Goal: Task Accomplishment & Management: Manage account settings

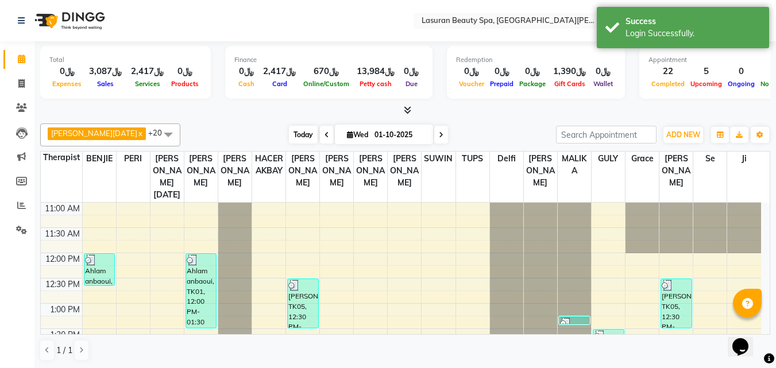
click at [289, 126] on span "Today" at bounding box center [303, 135] width 29 height 18
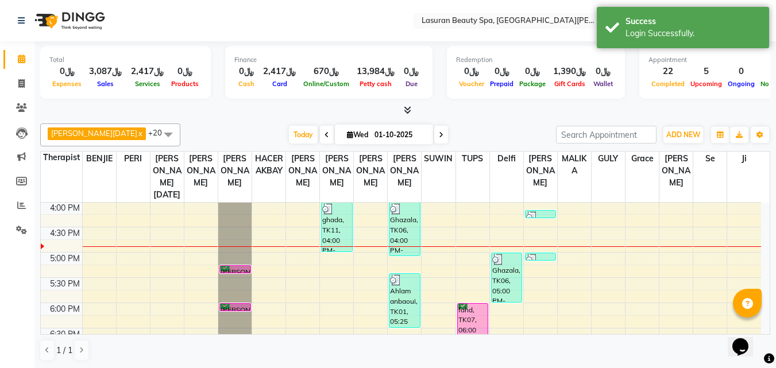
click at [408, 222] on div "Ghazala, TK06, 04:00 PM-05:05 PM, RITUAL BRIGHT BLUE ROCK | حمام الأحجار الزرقاء" at bounding box center [405, 229] width 30 height 53
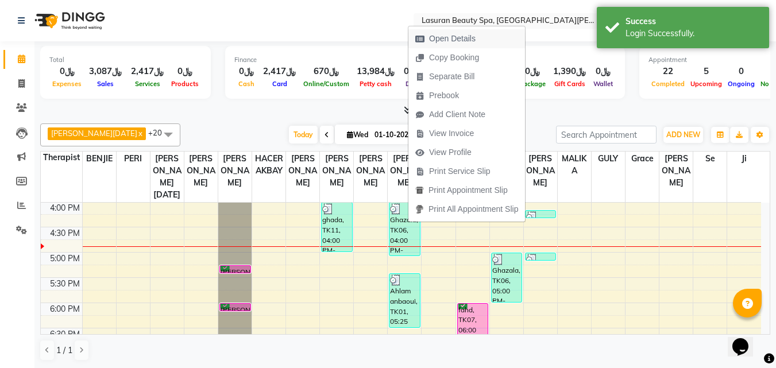
click at [442, 36] on span "Open Details" at bounding box center [452, 39] width 47 height 12
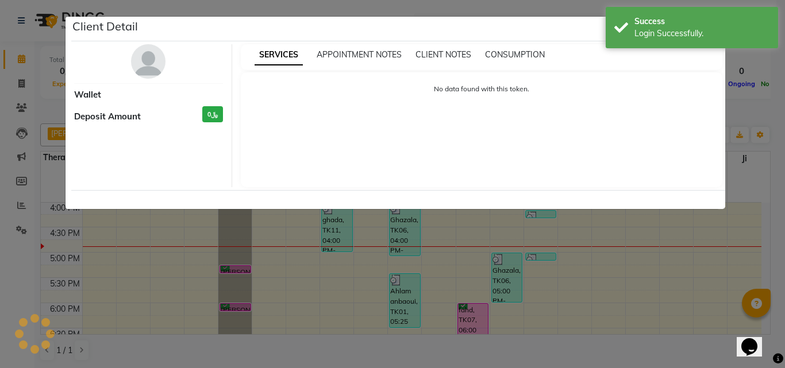
select select "3"
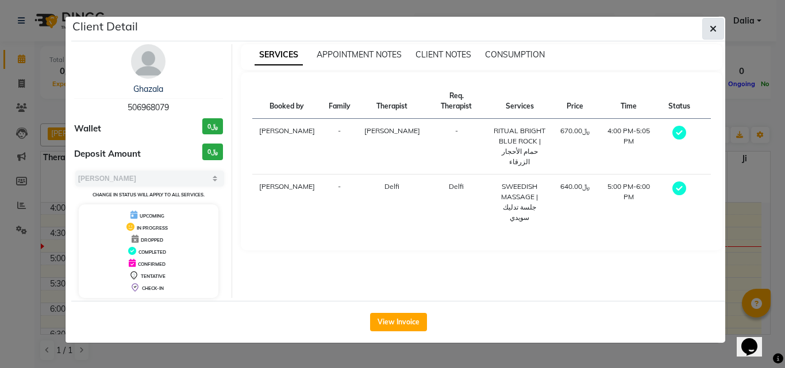
click at [706, 28] on button "button" at bounding box center [713, 29] width 22 height 22
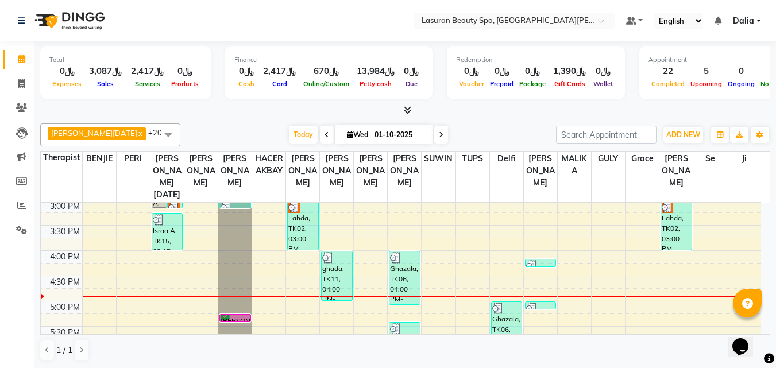
scroll to position [138, 0]
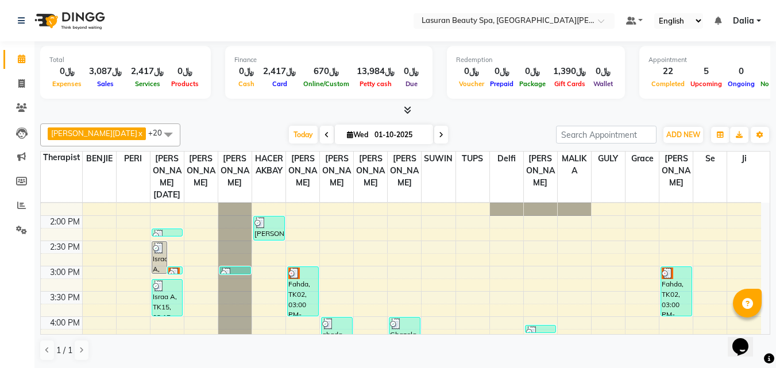
click at [325, 137] on icon at bounding box center [327, 135] width 5 height 7
type input "30-09-2025"
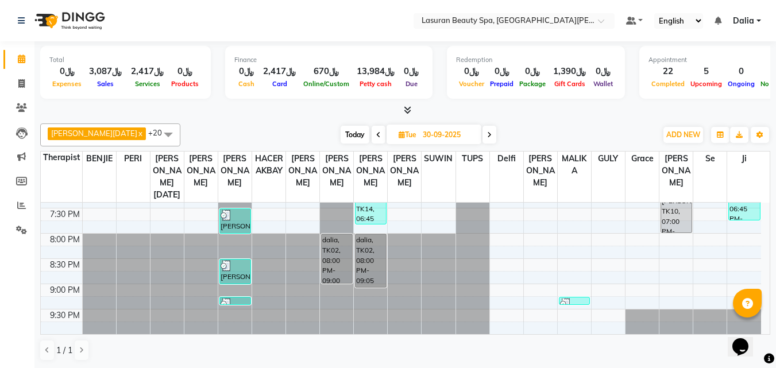
scroll to position [367, 0]
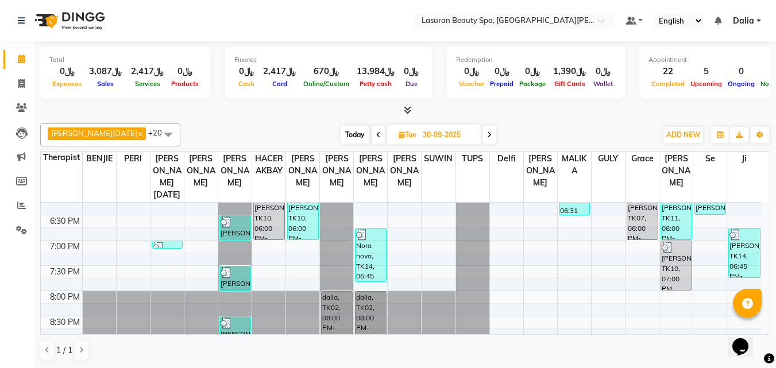
click at [279, 228] on div "Nora nova, TK10, 06:00 PM-07:00 PM, SWEEDISH MASSAGE | جلسة تدليك سويدي" at bounding box center [269, 215] width 30 height 49
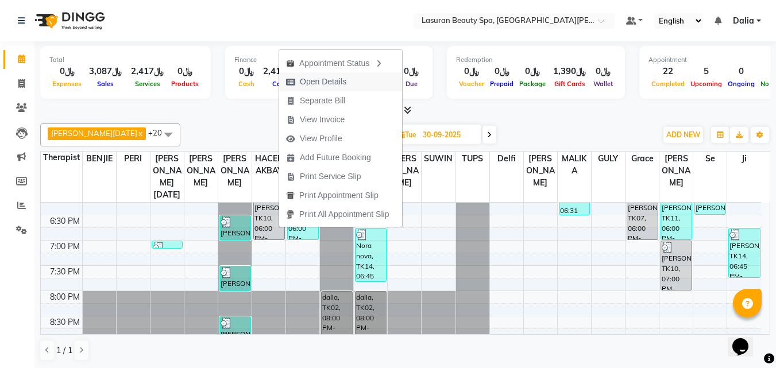
click at [327, 75] on span "Open Details" at bounding box center [316, 81] width 74 height 19
select select "3"
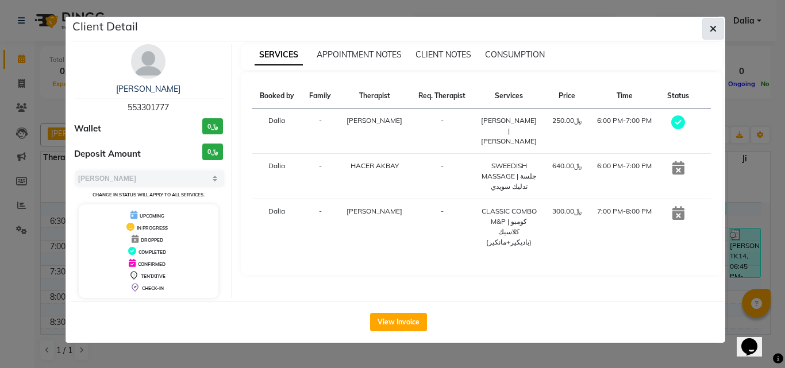
click at [711, 26] on icon "button" at bounding box center [713, 28] width 7 height 9
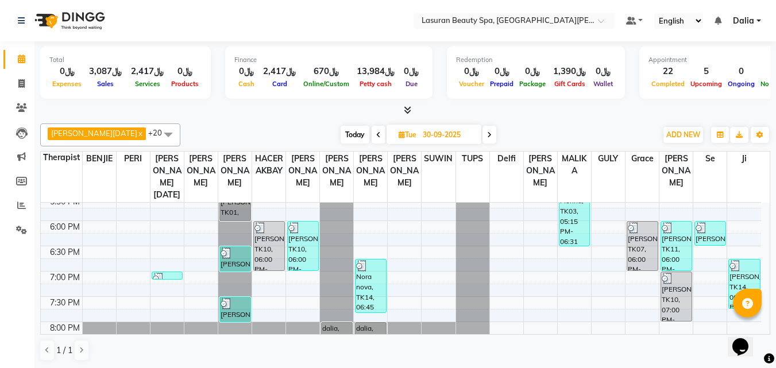
scroll to position [309, 0]
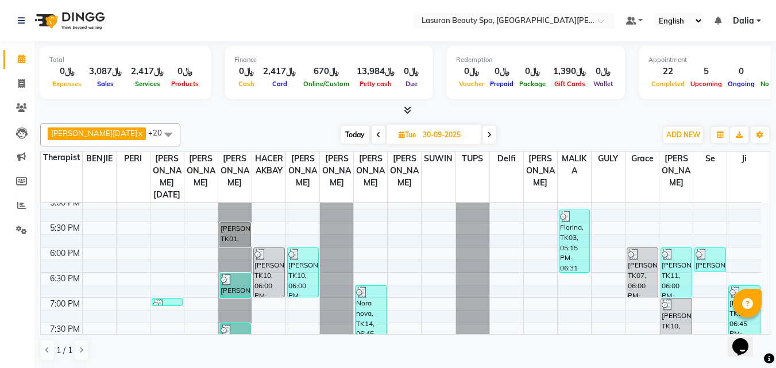
click at [710, 259] on div at bounding box center [710, 254] width 29 height 11
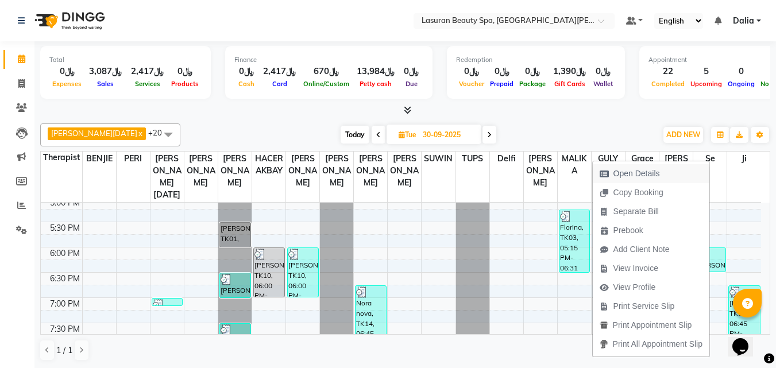
click at [687, 168] on button "Open Details" at bounding box center [651, 173] width 117 height 19
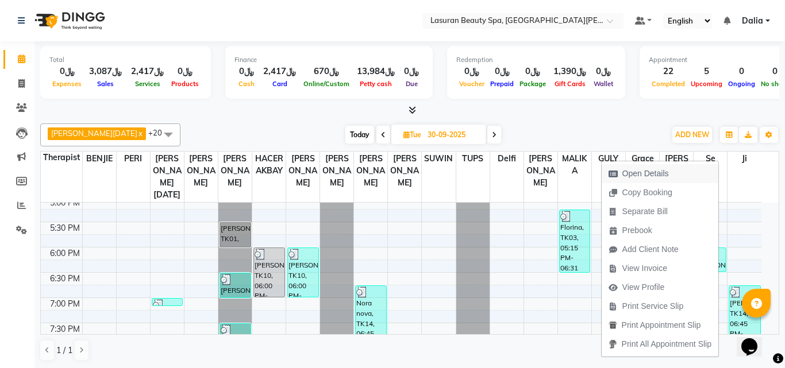
select select "3"
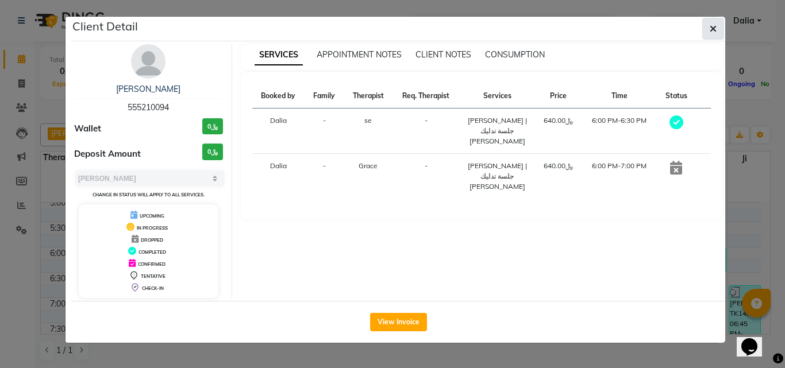
click at [722, 23] on button "button" at bounding box center [713, 29] width 22 height 22
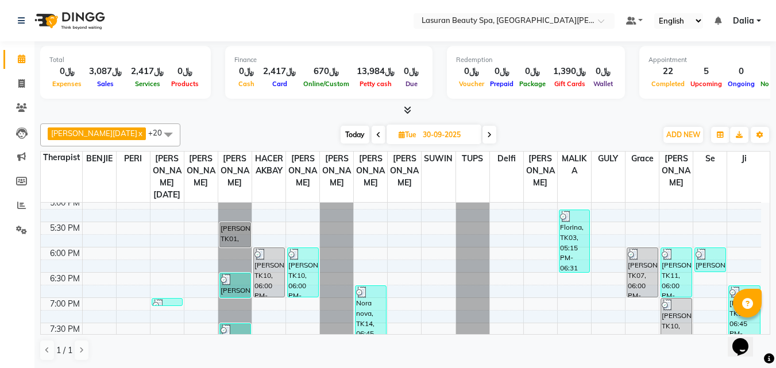
click at [341, 129] on span "Today" at bounding box center [355, 135] width 29 height 18
type input "01-10-2025"
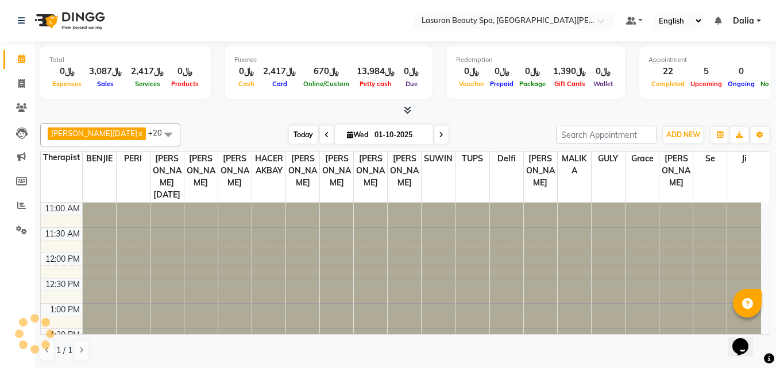
scroll to position [253, 0]
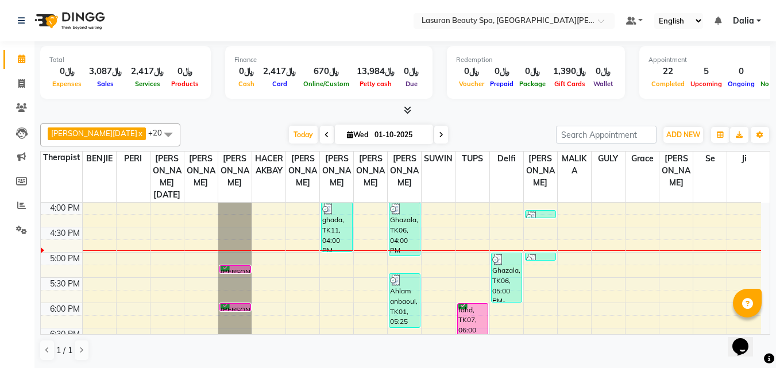
drag, startPoint x: 275, startPoint y: 129, endPoint x: 265, endPoint y: 115, distance: 16.9
click at [272, 124] on div "[PERSON_NAME][DATE] x [PERSON_NAME] x [PERSON_NAME] x [PERSON_NAME] x [PERSON_N…" at bounding box center [405, 135] width 730 height 23
click at [289, 135] on span "Today" at bounding box center [303, 135] width 29 height 18
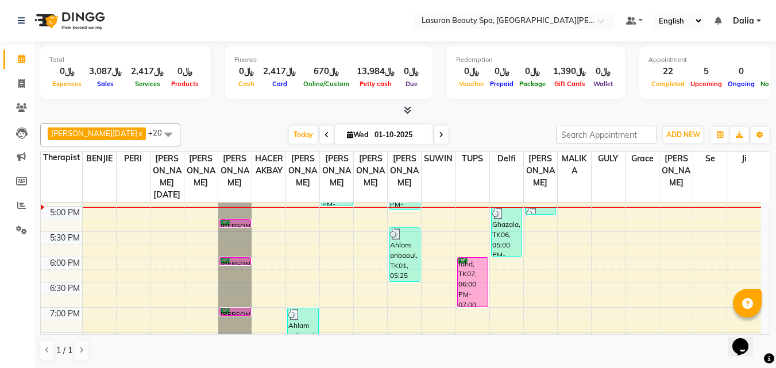
scroll to position [302, 0]
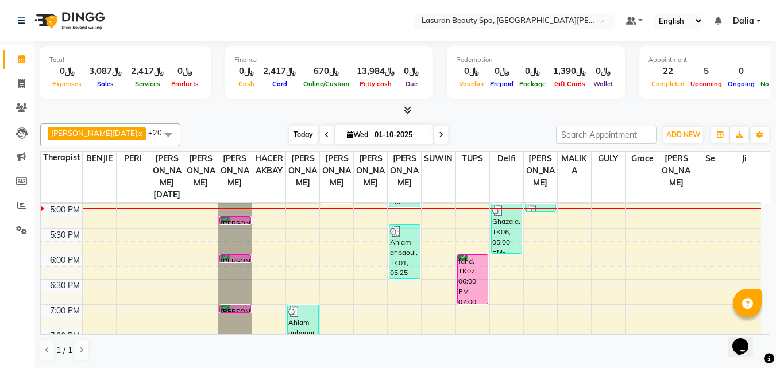
click at [289, 142] on span "Today" at bounding box center [303, 135] width 29 height 18
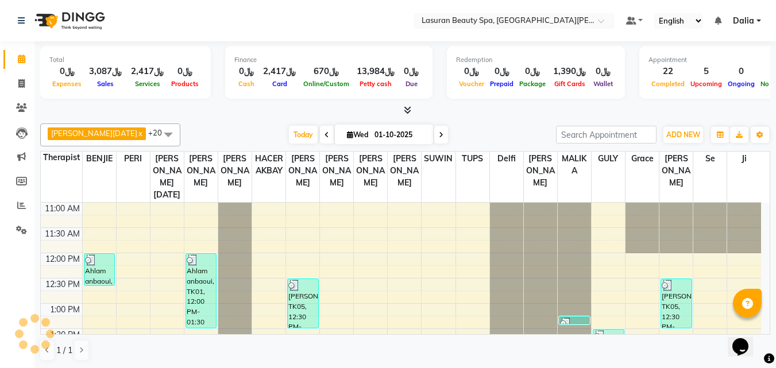
scroll to position [304, 0]
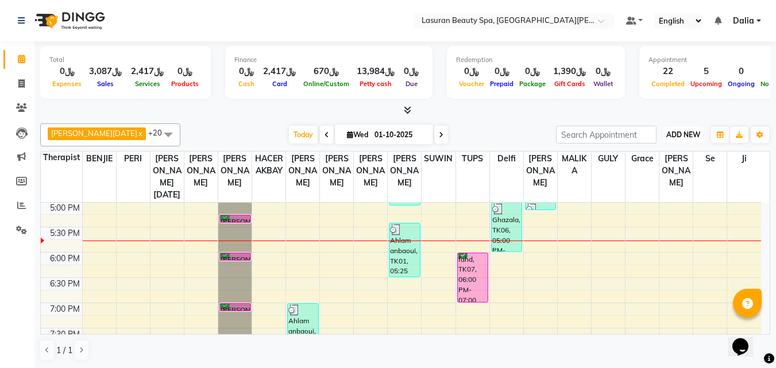
click at [695, 137] on span "ADD NEW" at bounding box center [683, 134] width 34 height 9
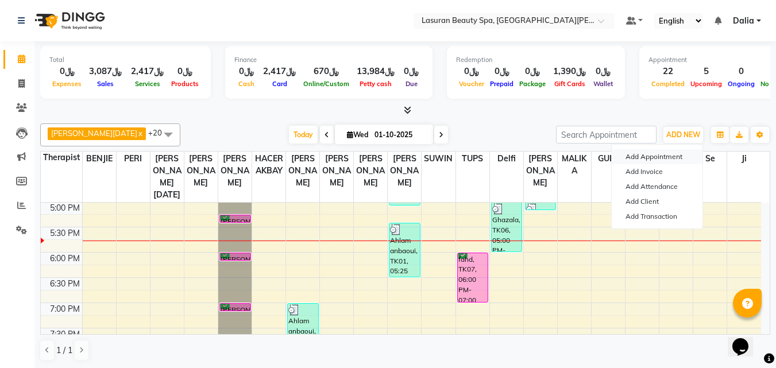
click at [672, 155] on button "Add Appointment" at bounding box center [657, 156] width 91 height 15
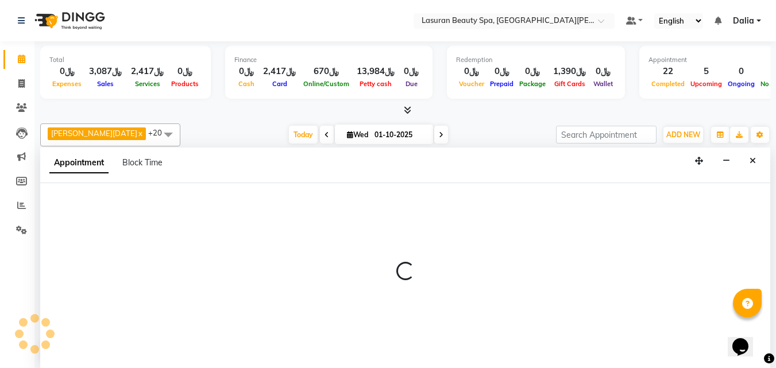
select select "tentative"
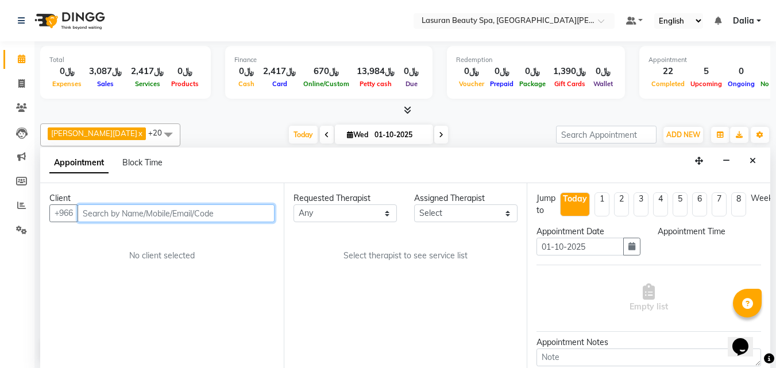
select select "720"
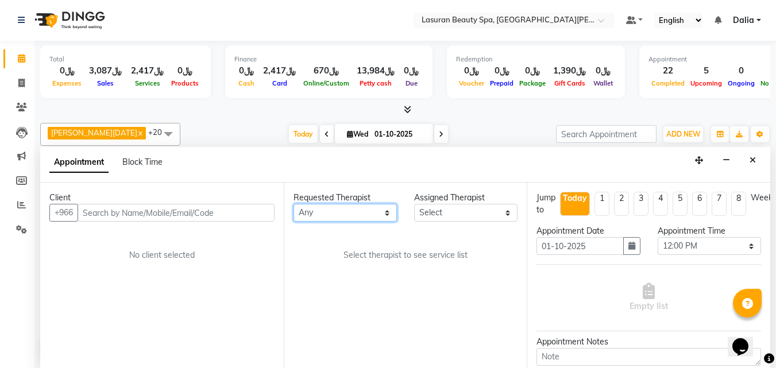
click at [363, 210] on select "Any [PERSON_NAME] [PERSON_NAME] HACER AKBAY [PERSON_NAME][DATE] Ji [PERSON_NAME…" at bounding box center [345, 213] width 103 height 18
select select "54629"
click at [294, 204] on select "Any [PERSON_NAME] [PERSON_NAME] HACER AKBAY [PERSON_NAME][DATE] Ji [PERSON_NAME…" at bounding box center [345, 213] width 103 height 18
select select "54629"
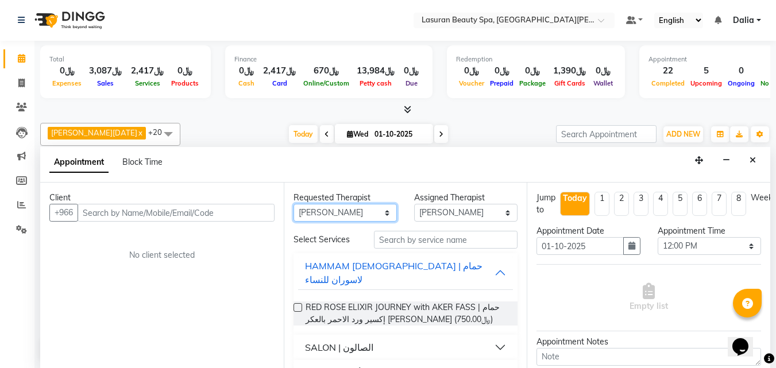
scroll to position [114, 0]
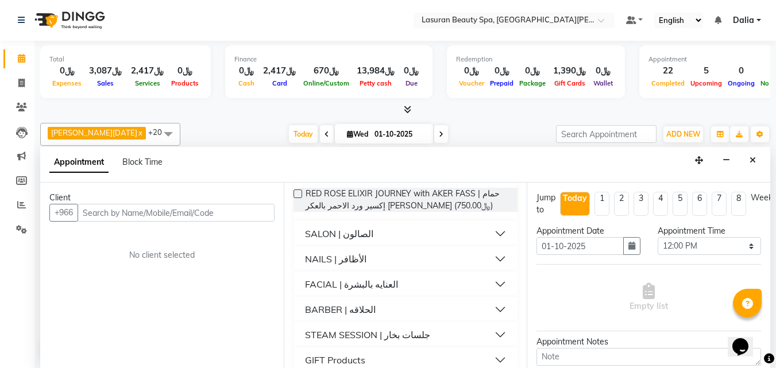
click at [367, 303] on div "BARBER | الحلاقه" at bounding box center [340, 310] width 71 height 14
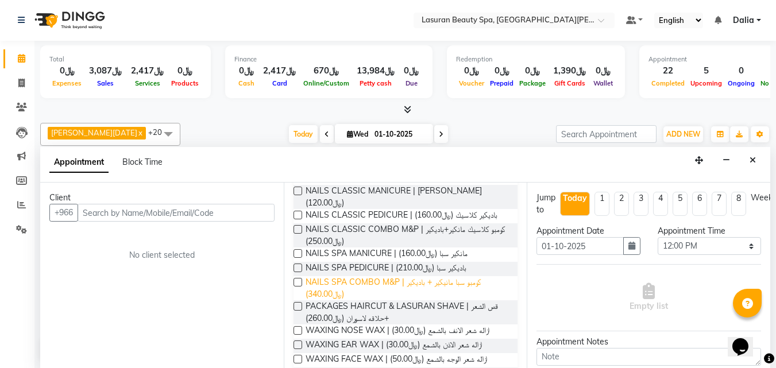
scroll to position [401, 0]
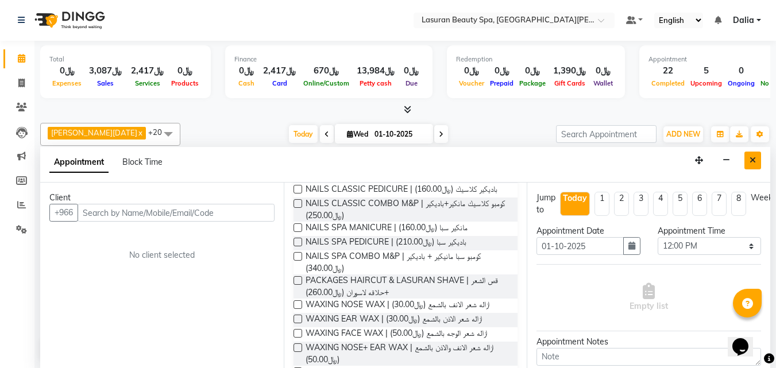
click at [749, 160] on button "Close" at bounding box center [753, 161] width 17 height 18
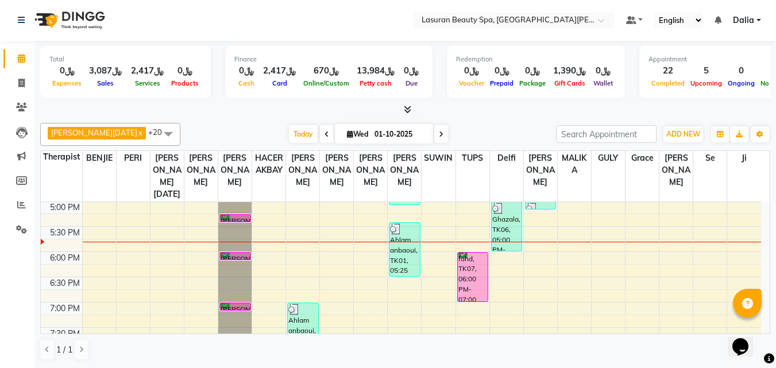
click at [371, 136] on input "01-10-2025" at bounding box center [399, 134] width 57 height 17
select select "10"
select select "2025"
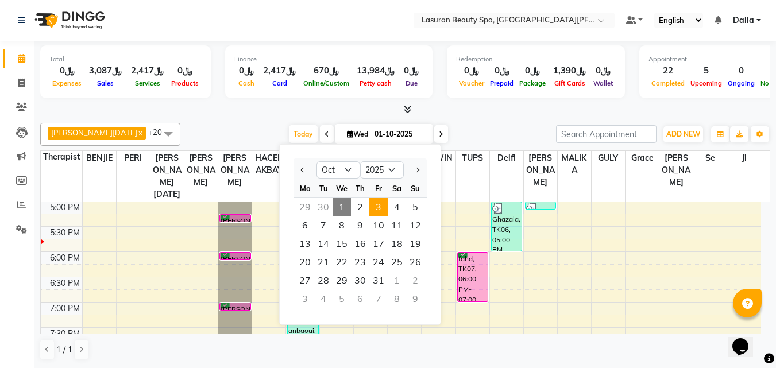
click at [384, 207] on span "3" at bounding box center [378, 207] width 18 height 18
type input "03-10-2025"
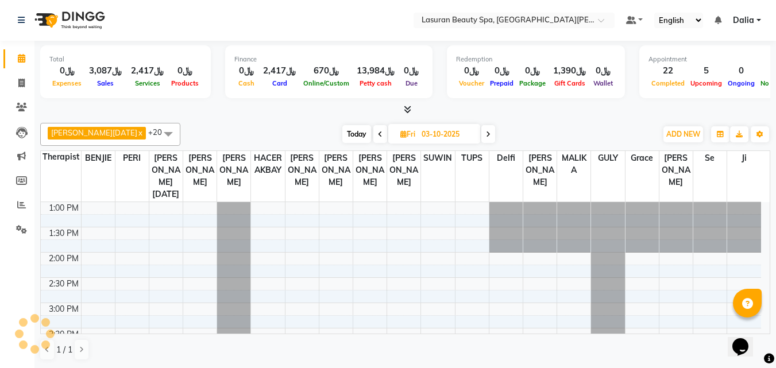
scroll to position [203, 0]
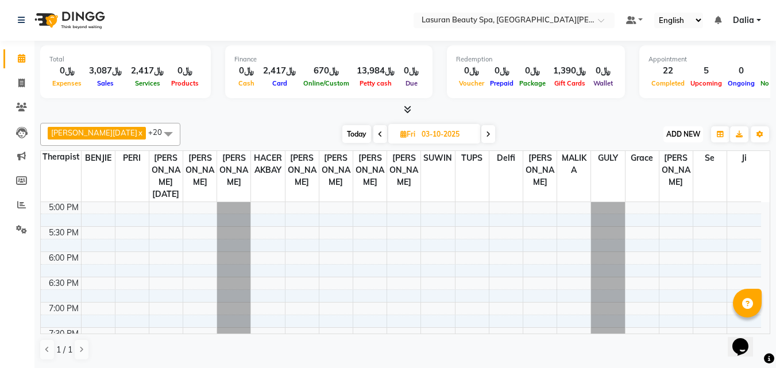
click at [685, 130] on span "ADD NEW" at bounding box center [683, 134] width 34 height 9
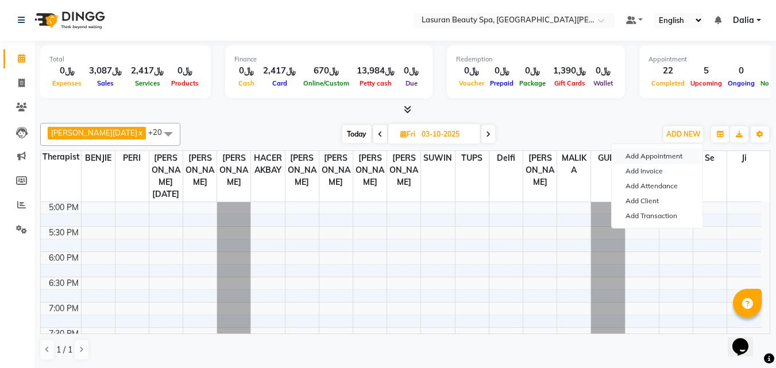
click at [666, 152] on button "Add Appointment" at bounding box center [657, 156] width 91 height 15
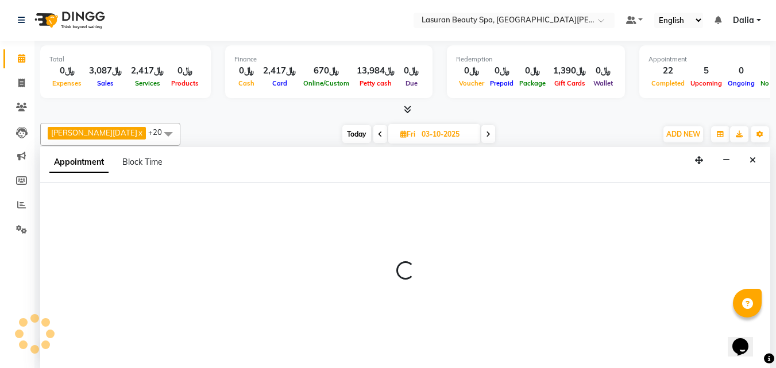
select select "tentative"
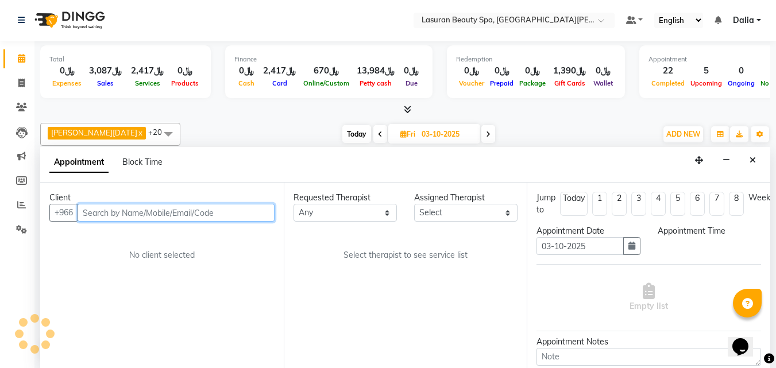
select select "840"
paste input "553938444"
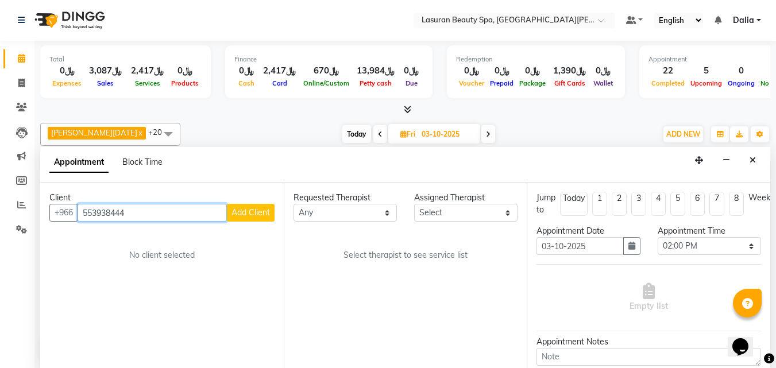
click at [137, 205] on input "553938444" at bounding box center [152, 213] width 149 height 18
type input "5"
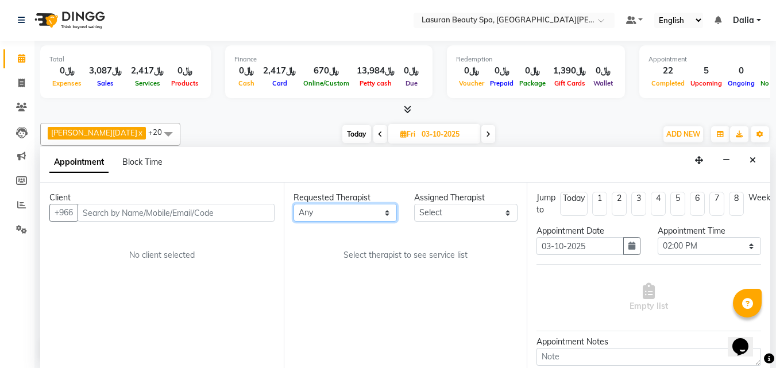
click at [373, 214] on select "Any [PERSON_NAME] [PERSON_NAME] HACER AKBAY [PERSON_NAME][DATE] Ji [PERSON_NAME…" at bounding box center [345, 213] width 103 height 18
select select "67194"
click at [294, 204] on select "Any [PERSON_NAME] [PERSON_NAME] HACER AKBAY [PERSON_NAME][DATE] Ji [PERSON_NAME…" at bounding box center [345, 213] width 103 height 18
select select "67194"
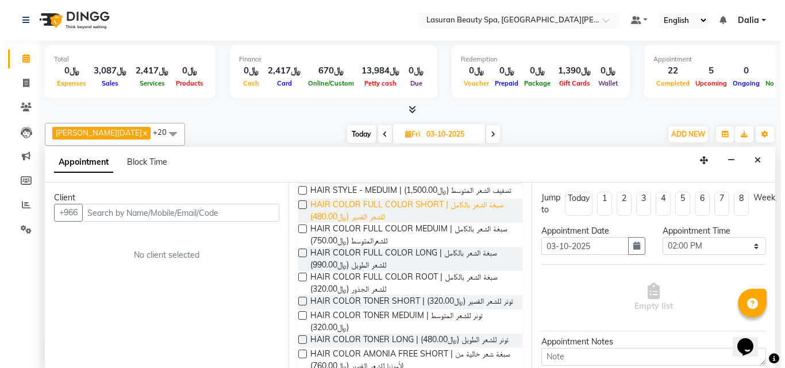
scroll to position [230, 0]
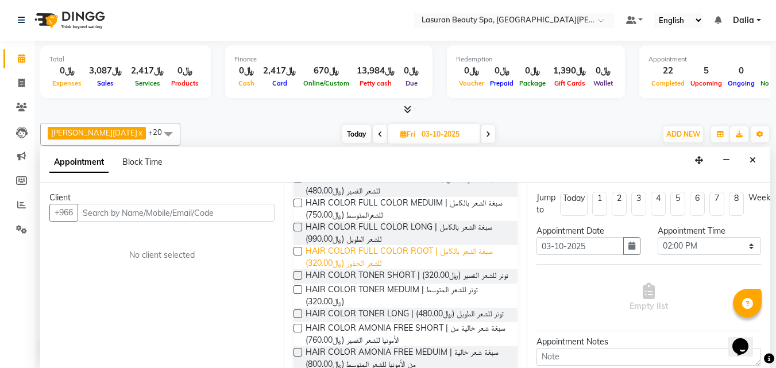
click at [451, 269] on span "HAIR COLOR FULL COLOR ROOT | صبغة الشعر بالكامل للشعر الجذور (﷼320.00)" at bounding box center [407, 257] width 203 height 24
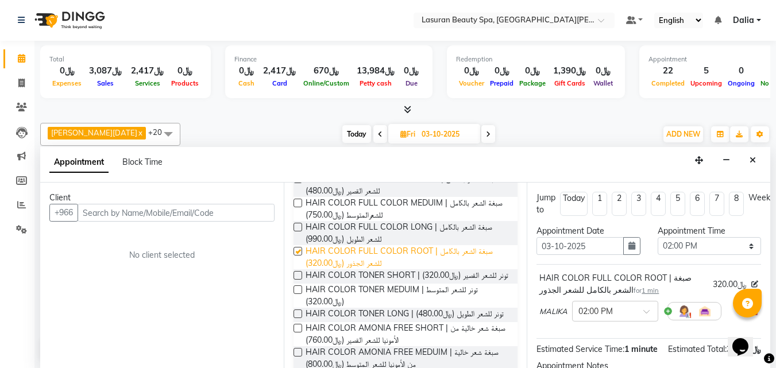
checkbox input "false"
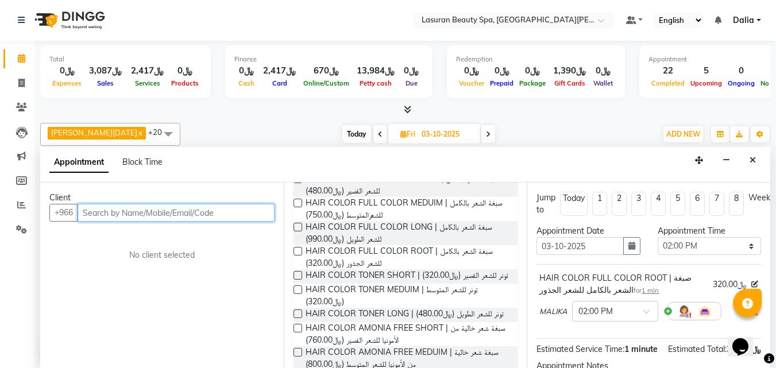
paste input "553938444"
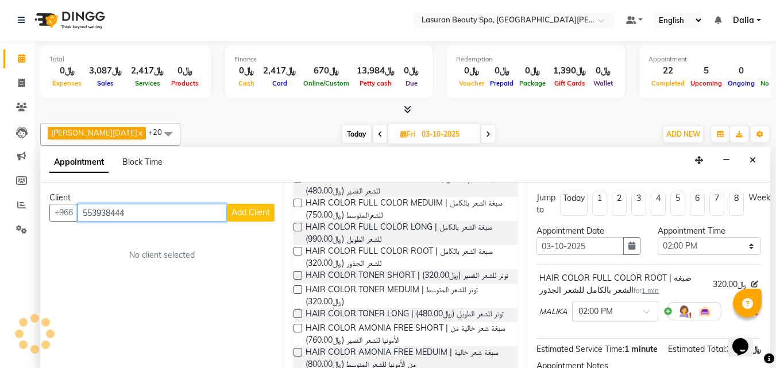
type input "553938444"
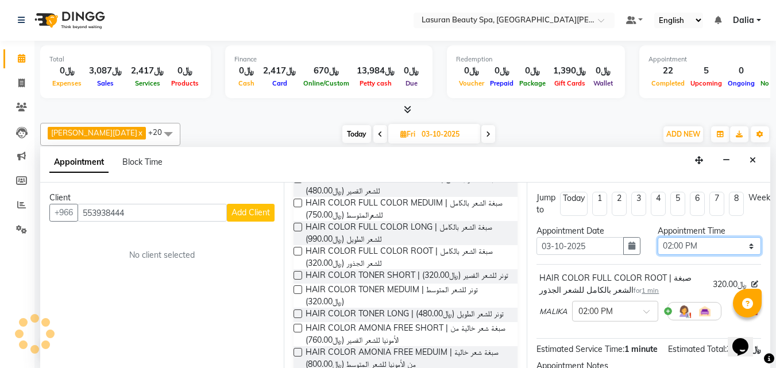
click at [672, 248] on select "Select 02:00 PM 02:15 PM 02:30 PM 02:45 PM 03:00 PM 03:15 PM 03:30 PM 03:45 PM …" at bounding box center [709, 246] width 103 height 18
select select "900"
click at [658, 237] on select "Select 02:00 PM 02:15 PM 02:30 PM 02:45 PM 03:00 PM 03:15 PM 03:30 PM 03:45 PM …" at bounding box center [709, 246] width 103 height 18
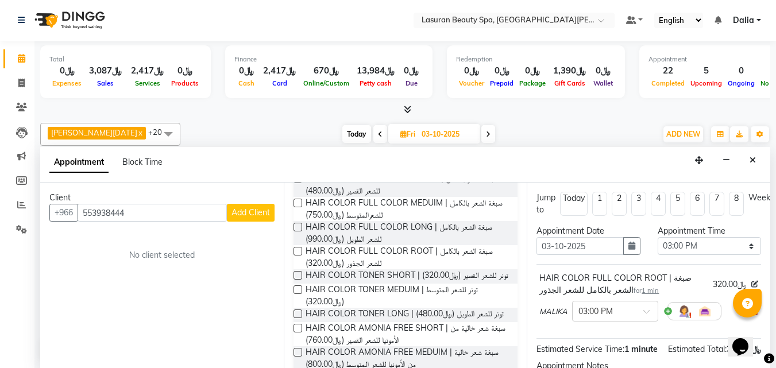
click at [256, 216] on span "Add Client" at bounding box center [251, 212] width 38 height 10
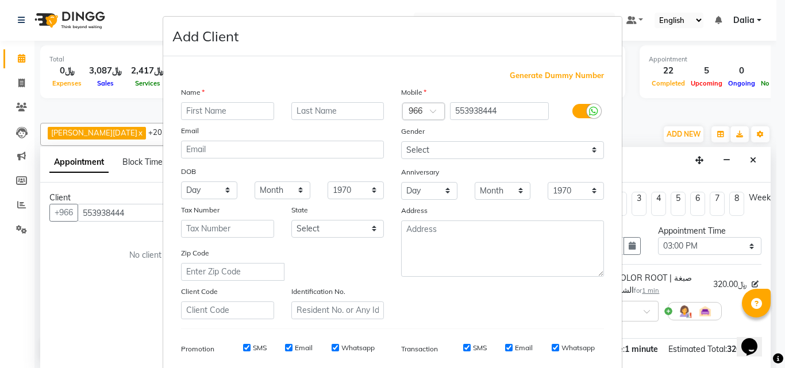
click at [243, 114] on input "text" at bounding box center [227, 111] width 93 height 18
type input "Imane"
click at [323, 115] on input "text" at bounding box center [337, 111] width 93 height 18
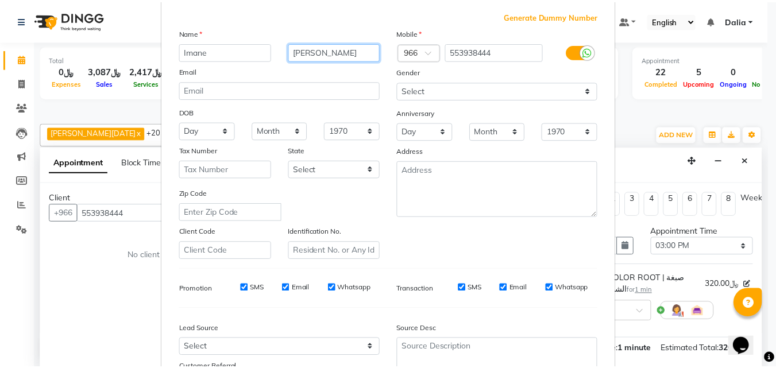
scroll to position [162, 0]
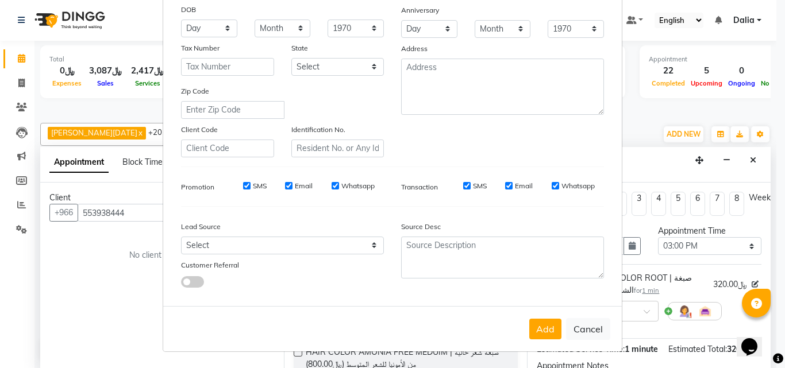
type input "Al Nasser"
click at [525, 338] on div "Add Cancel" at bounding box center [392, 328] width 458 height 45
click at [531, 335] on button "Add" at bounding box center [545, 329] width 32 height 21
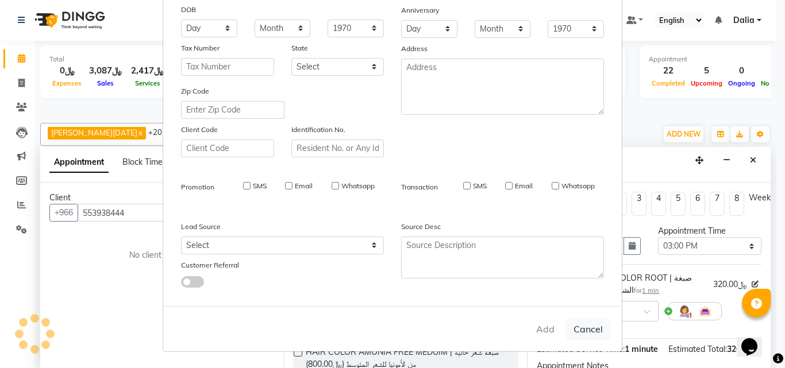
select select
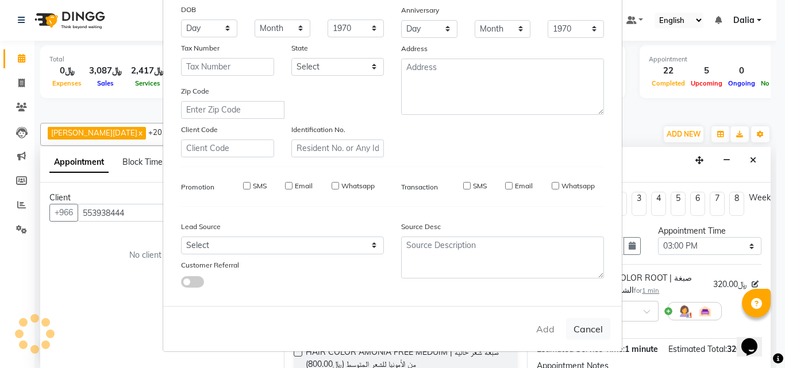
select select
checkbox input "false"
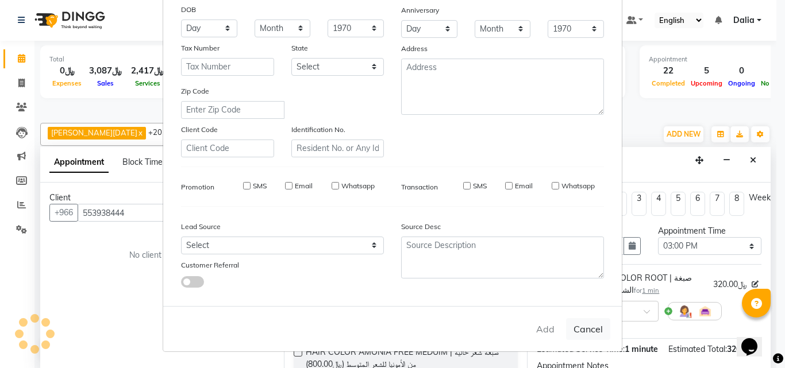
checkbox input "false"
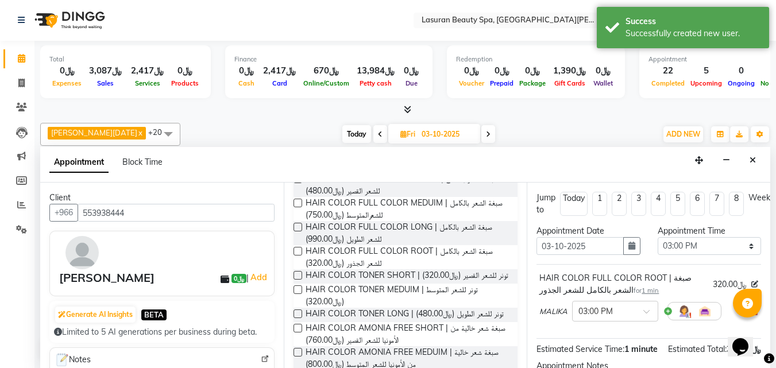
scroll to position [130, 0]
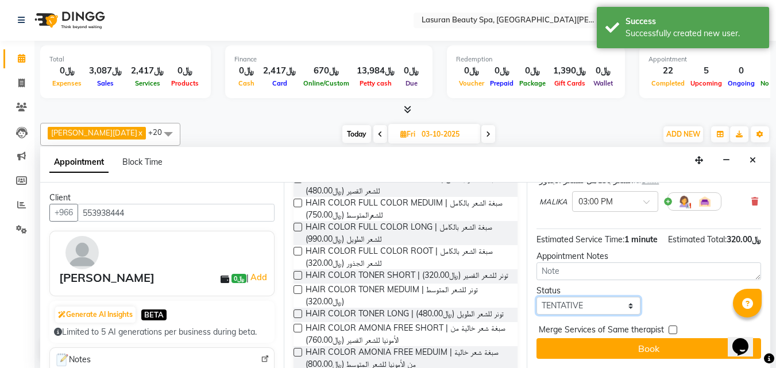
click at [587, 300] on select "Select TENTATIVE CONFIRM UPCOMING" at bounding box center [588, 306] width 103 height 18
select select "confirm booking"
click at [537, 297] on select "Select TENTATIVE CONFIRM UPCOMING" at bounding box center [588, 306] width 103 height 18
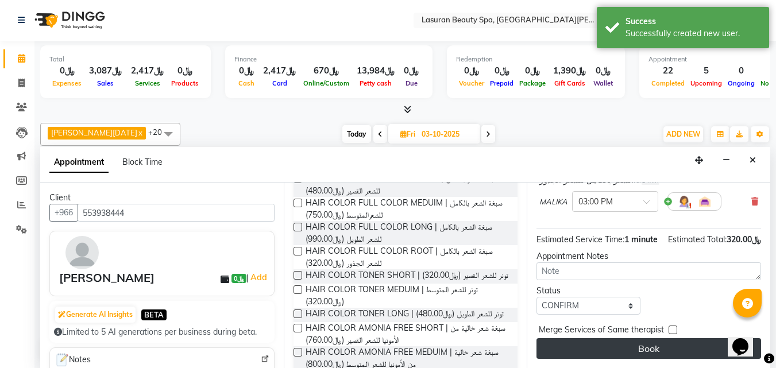
click at [577, 348] on button "Book" at bounding box center [649, 348] width 225 height 21
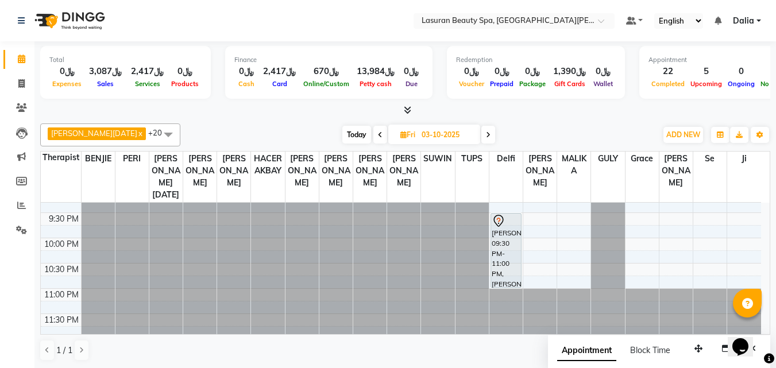
scroll to position [424, 0]
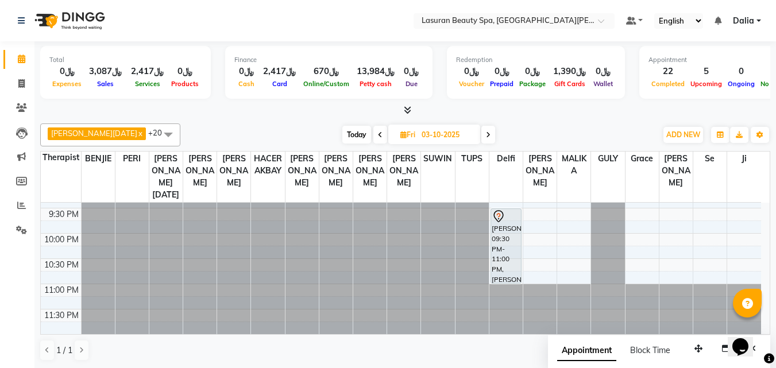
click at [342, 134] on span "Today" at bounding box center [356, 135] width 29 height 18
type input "01-10-2025"
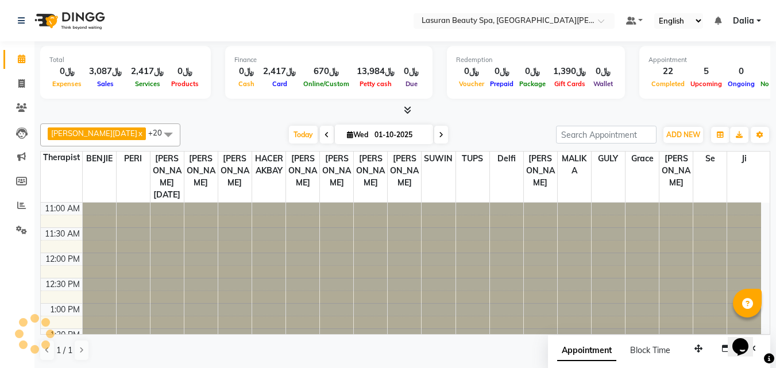
scroll to position [304, 0]
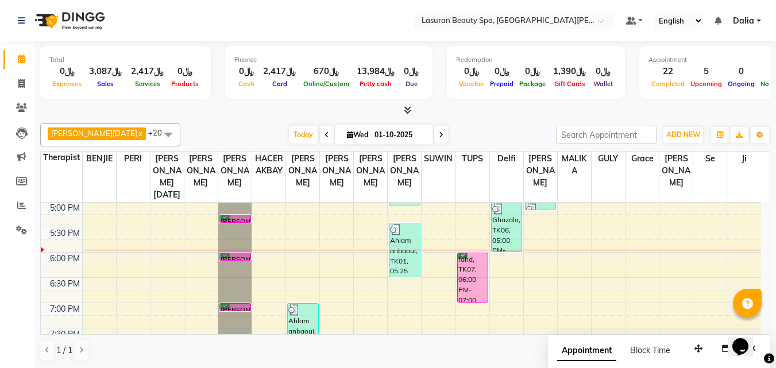
click at [240, 257] on div "[PERSON_NAME], TK13, 06:00 PM-06:01 PM, HAIR CUT | قص الشعر" at bounding box center [235, 256] width 30 height 7
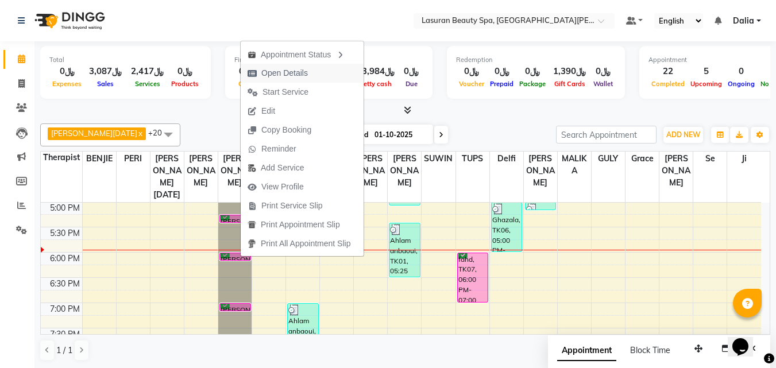
click at [283, 78] on span "Open Details" at bounding box center [284, 73] width 47 height 12
select select "6"
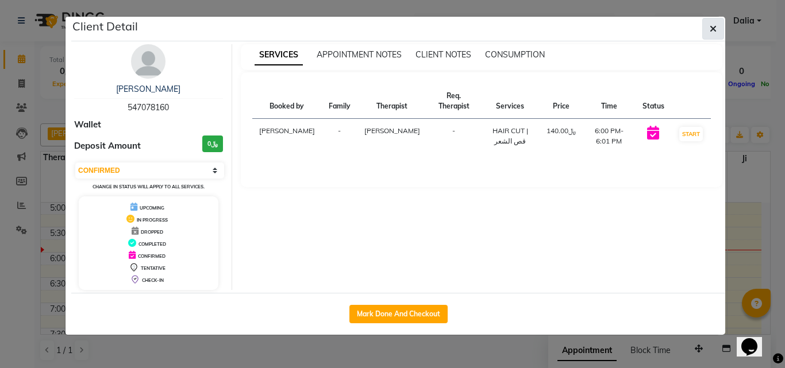
click at [711, 30] on icon "button" at bounding box center [713, 28] width 7 height 9
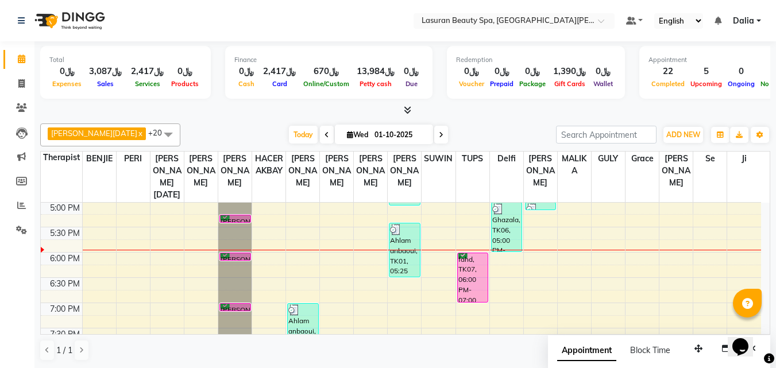
click at [467, 285] on div "fahd, TK07, 06:00 PM-07:00 PM, LUMI LUMI | جلسة تدليك لومي لومي" at bounding box center [473, 277] width 30 height 49
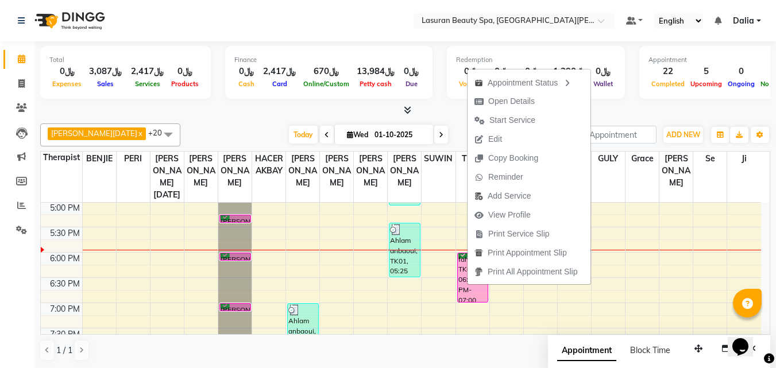
click at [434, 108] on div at bounding box center [405, 111] width 730 height 12
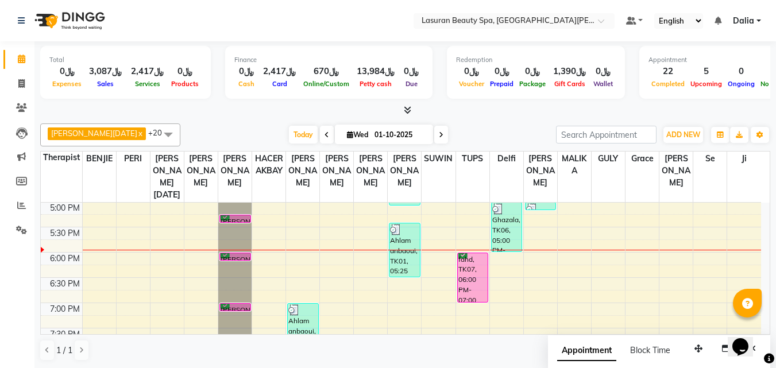
click at [474, 278] on div "fahd, TK07, 06:00 PM-07:00 PM, LUMI LUMI | جلسة تدليك لومي لومي" at bounding box center [473, 277] width 30 height 49
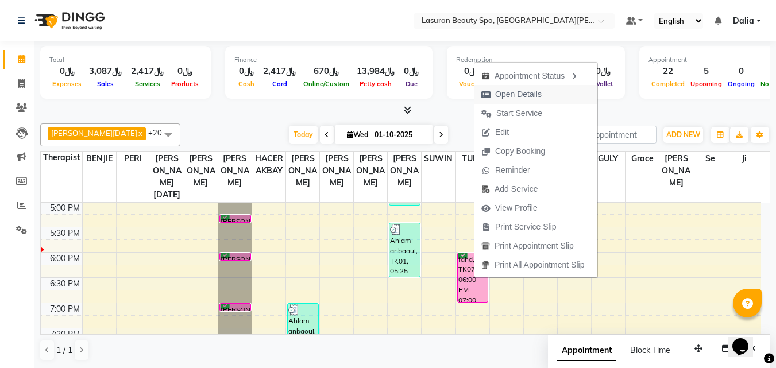
click at [494, 93] on span "Open Details" at bounding box center [512, 94] width 74 height 19
select select "6"
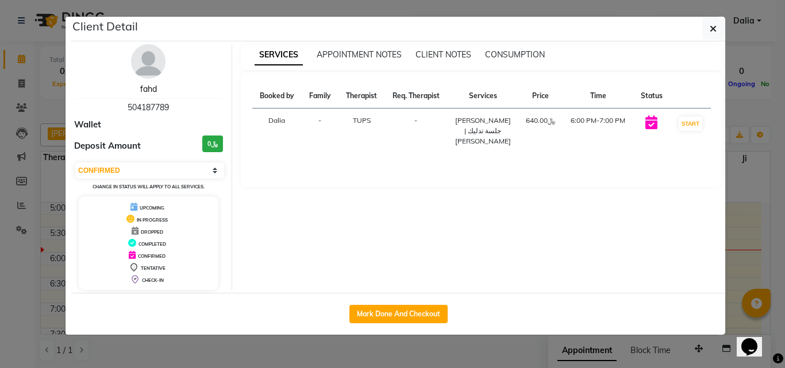
click at [144, 86] on link "fahd" at bounding box center [148, 89] width 17 height 10
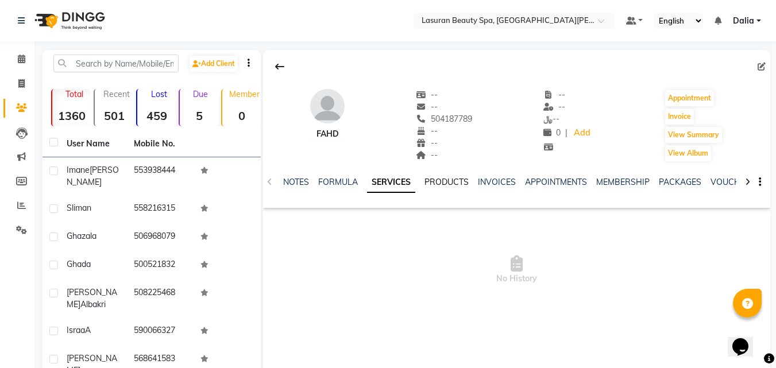
click at [427, 182] on link "PRODUCTS" at bounding box center [447, 182] width 44 height 10
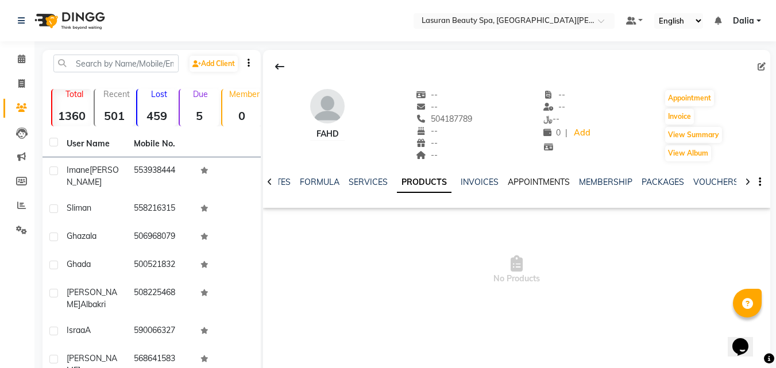
click at [528, 180] on link "APPOINTMENTS" at bounding box center [539, 182] width 62 height 10
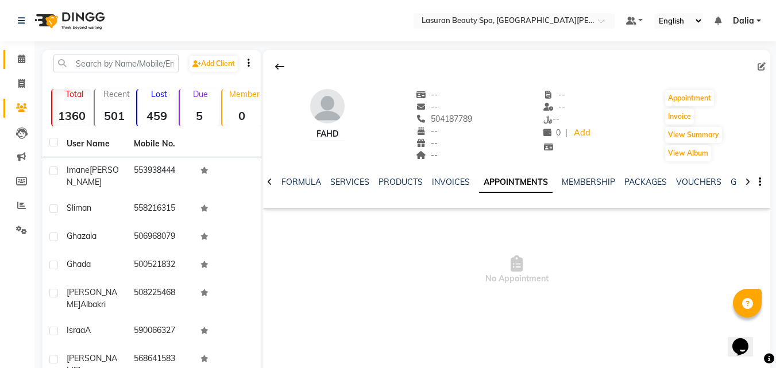
click at [21, 66] on link "Calendar" at bounding box center [17, 59] width 28 height 19
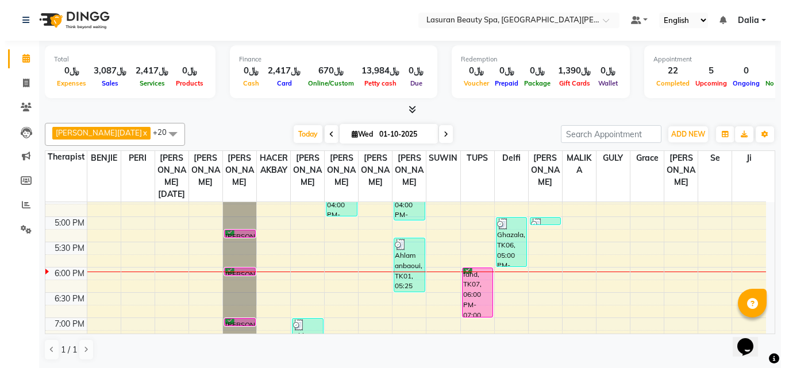
scroll to position [309, 0]
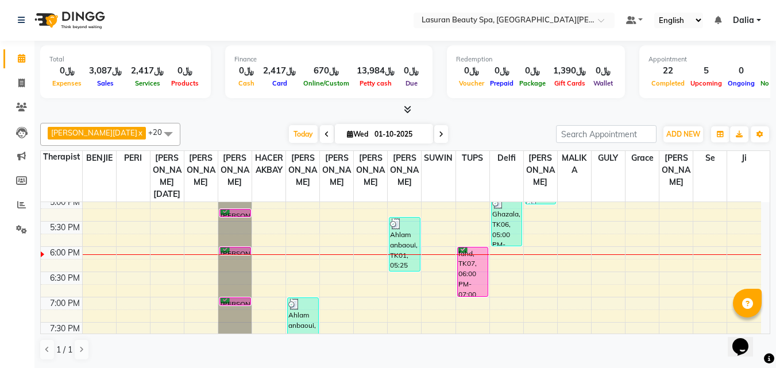
click at [234, 251] on div "[PERSON_NAME], TK13, 06:00 PM-06:01 PM, HAIR CUT | قص الشعر" at bounding box center [235, 251] width 30 height 7
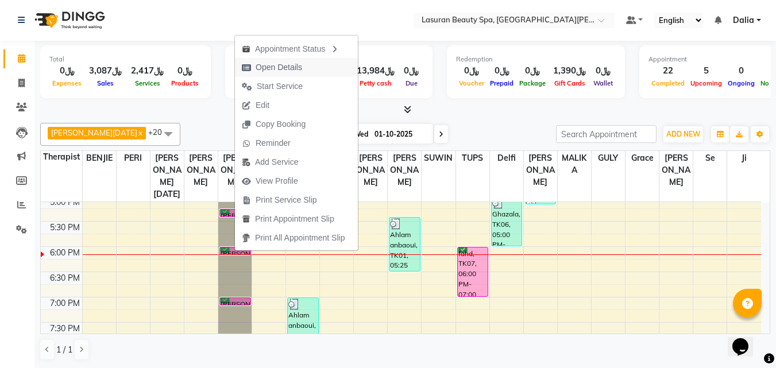
click at [246, 66] on icon "button" at bounding box center [246, 68] width 9 height 8
select select "6"
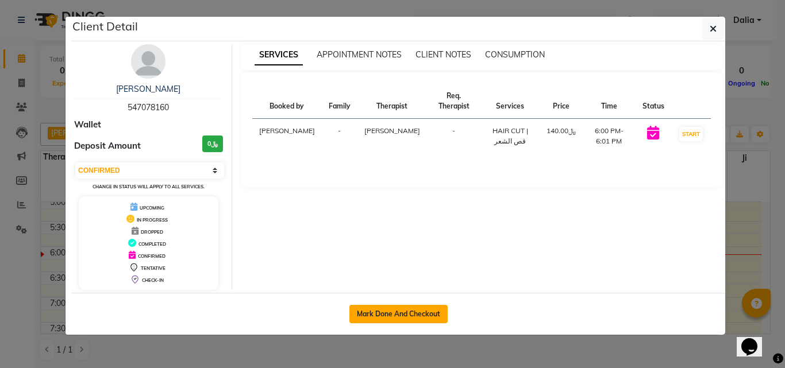
click at [411, 310] on button "Mark Done And Checkout" at bounding box center [398, 314] width 98 height 18
select select "6941"
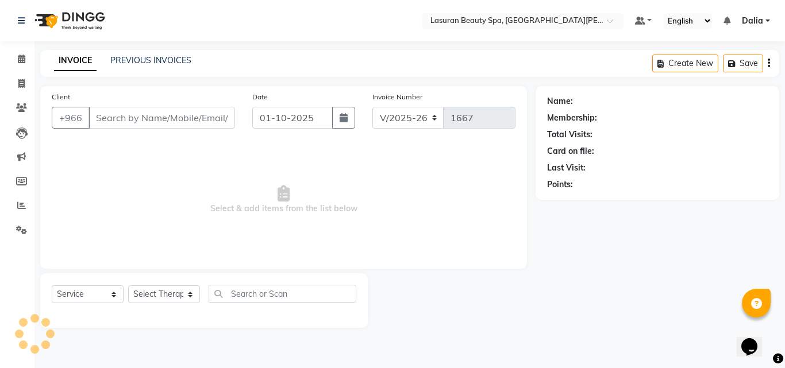
select select "V"
select select "66975"
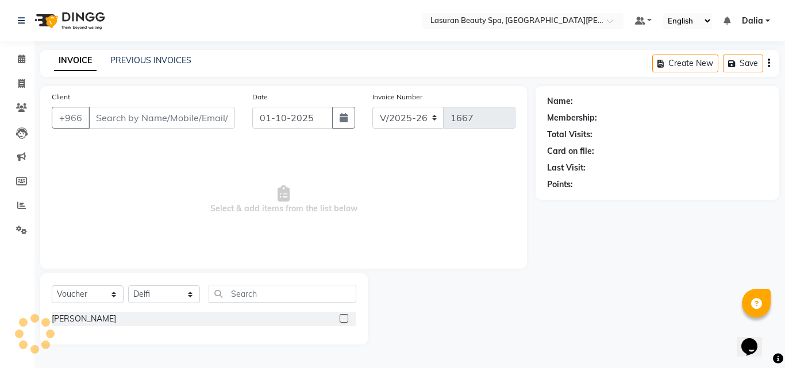
type input "547078160"
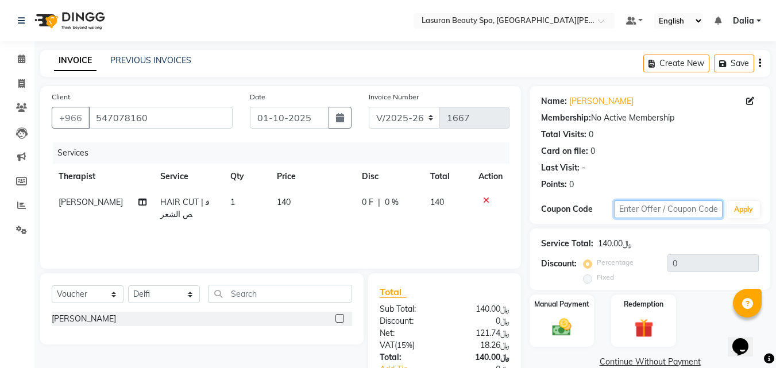
click at [641, 205] on input "text" at bounding box center [668, 210] width 109 height 18
type input "kafd10"
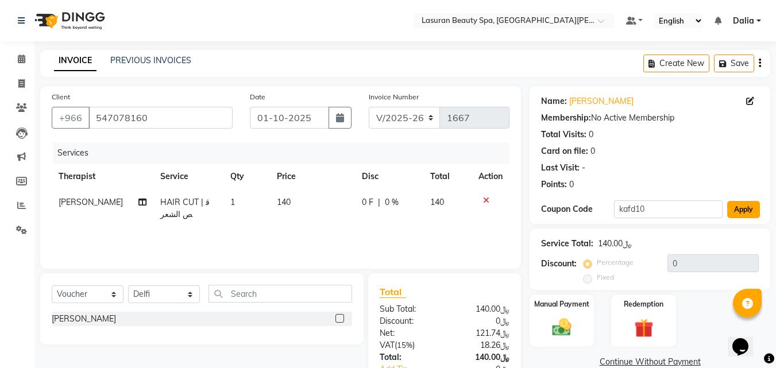
click at [745, 209] on button "Apply" at bounding box center [743, 209] width 33 height 17
type input "10"
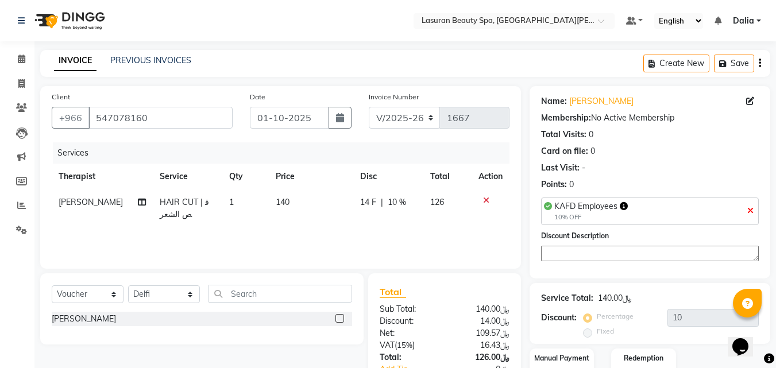
scroll to position [79, 0]
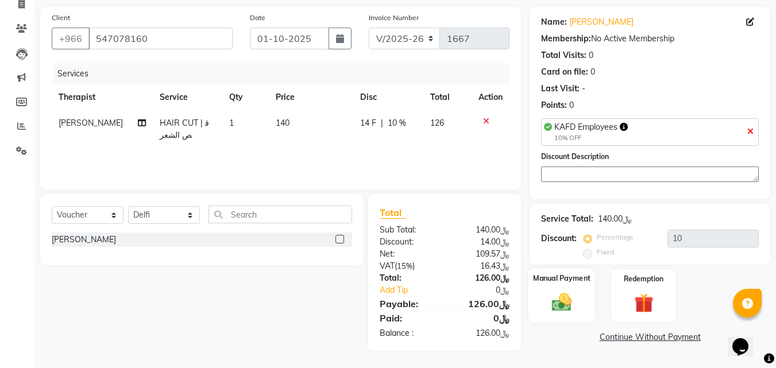
click at [583, 303] on div "Manual Payment" at bounding box center [562, 295] width 67 height 55
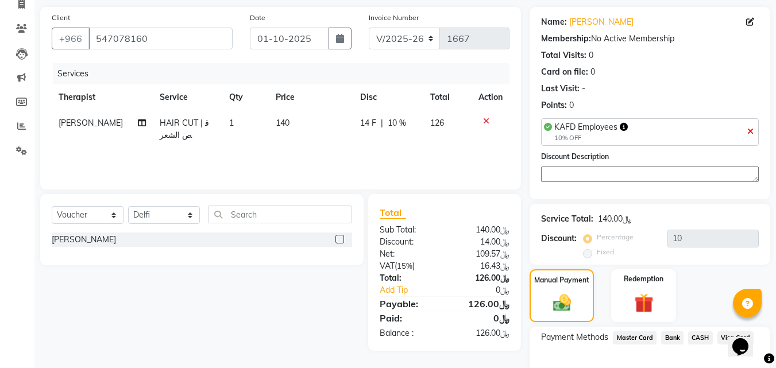
click at [735, 271] on div "Manual Payment Redemption" at bounding box center [650, 295] width 258 height 52
click at [727, 332] on span "Visa Card" at bounding box center [736, 338] width 37 height 13
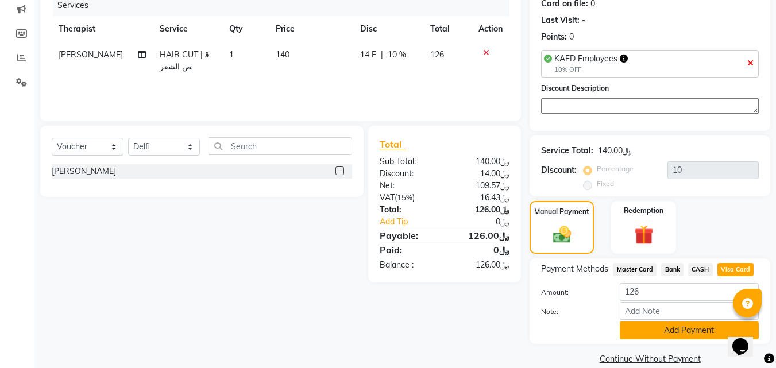
click at [692, 335] on button "Add Payment" at bounding box center [689, 331] width 139 height 18
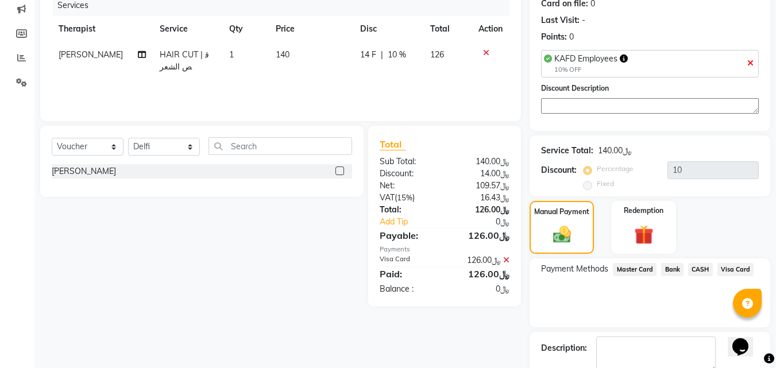
scroll to position [196, 0]
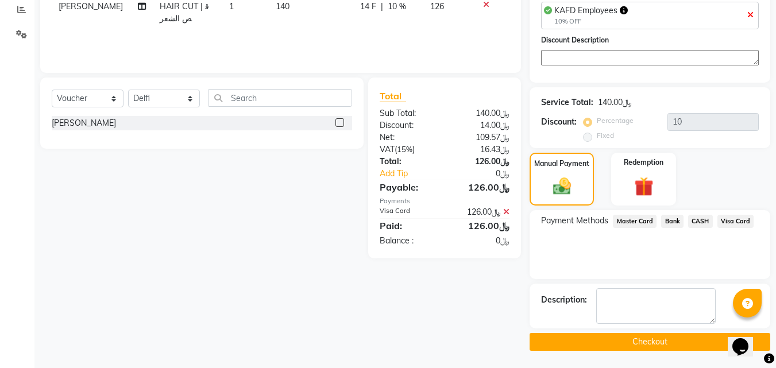
click at [569, 344] on button "Checkout" at bounding box center [650, 342] width 241 height 18
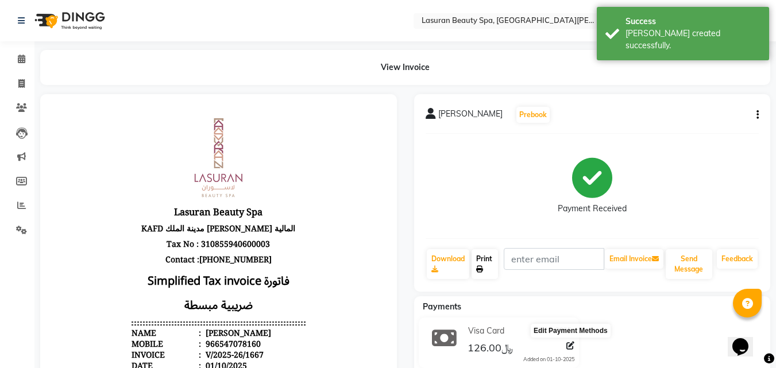
click at [489, 271] on link "Print" at bounding box center [485, 264] width 26 height 30
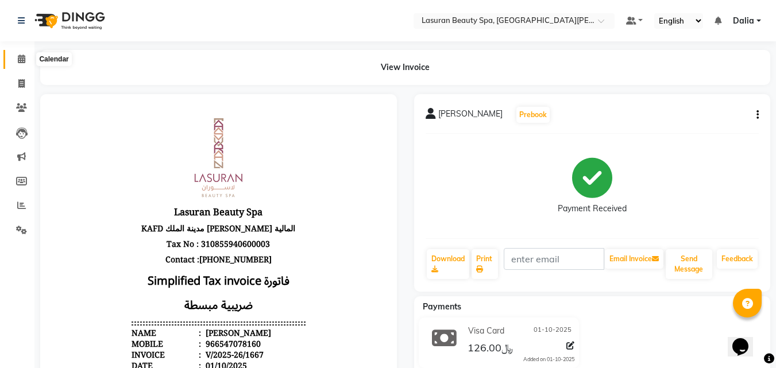
click at [18, 61] on icon at bounding box center [21, 59] width 7 height 9
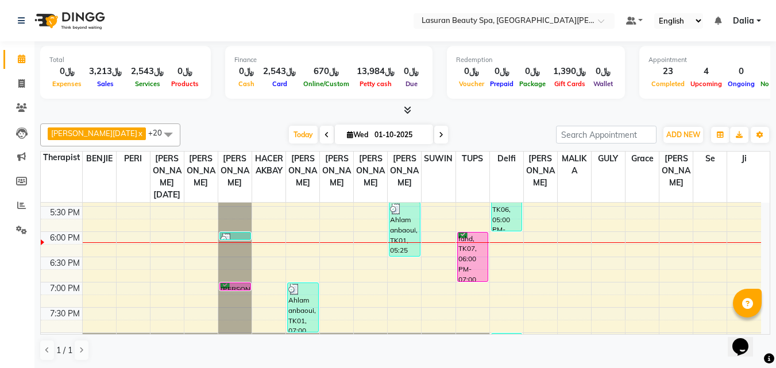
scroll to position [345, 0]
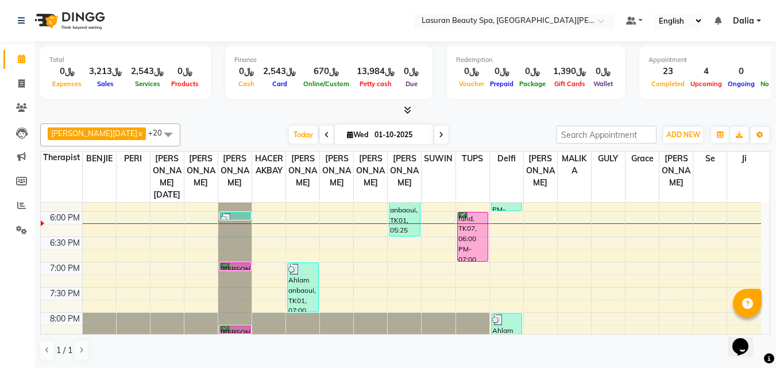
click at [242, 215] on div at bounding box center [235, 218] width 29 height 11
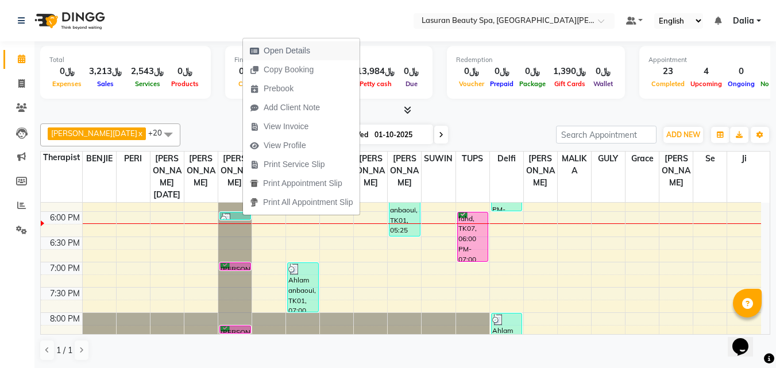
click at [271, 55] on span "Open Details" at bounding box center [287, 51] width 47 height 12
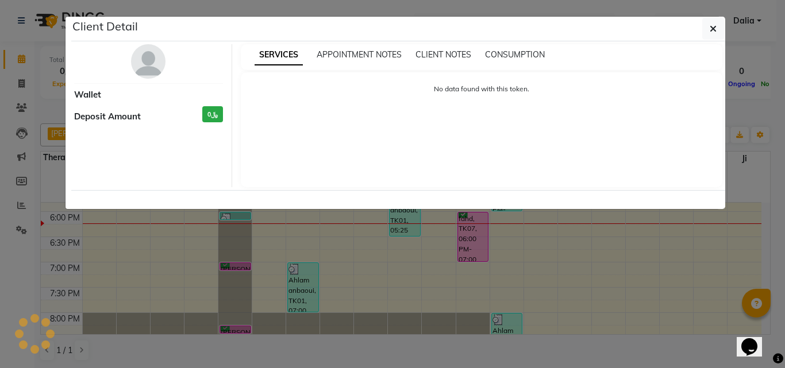
select select "3"
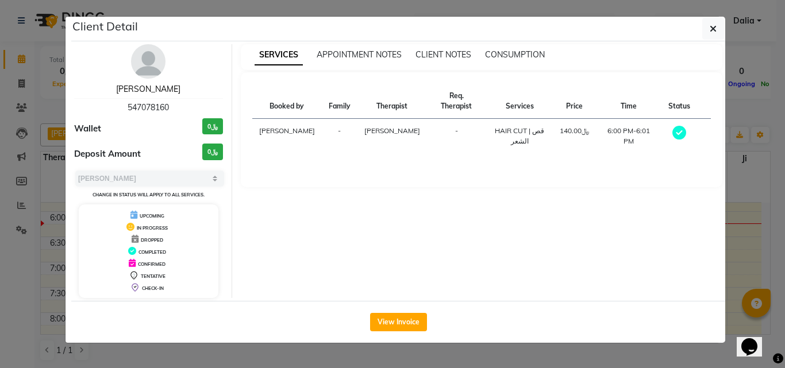
click at [121, 90] on link "Abdulaziz Al Hussain" at bounding box center [148, 89] width 64 height 10
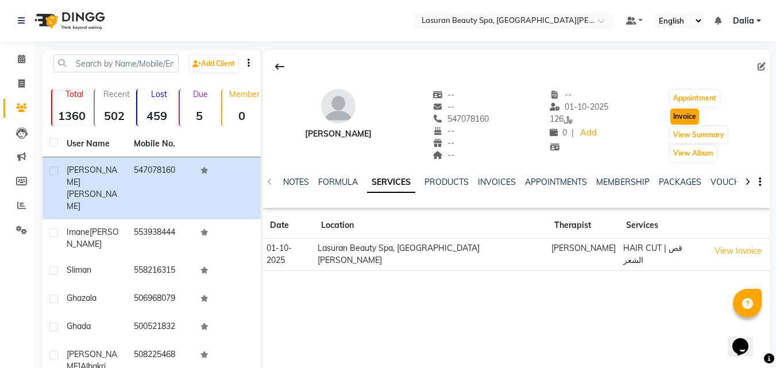
click at [694, 120] on button "Invoice" at bounding box center [684, 117] width 29 height 16
select select "service"
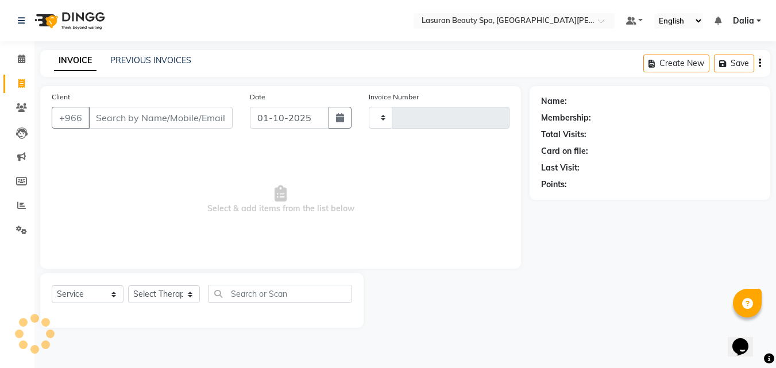
type input "1668"
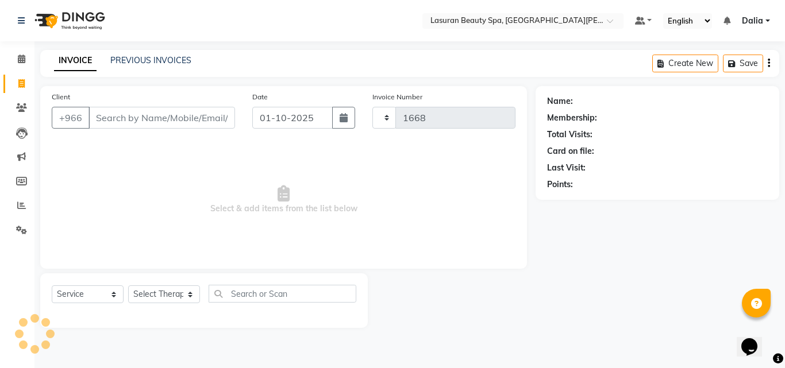
select select "6941"
type input "547078160"
select select "V"
select select "66975"
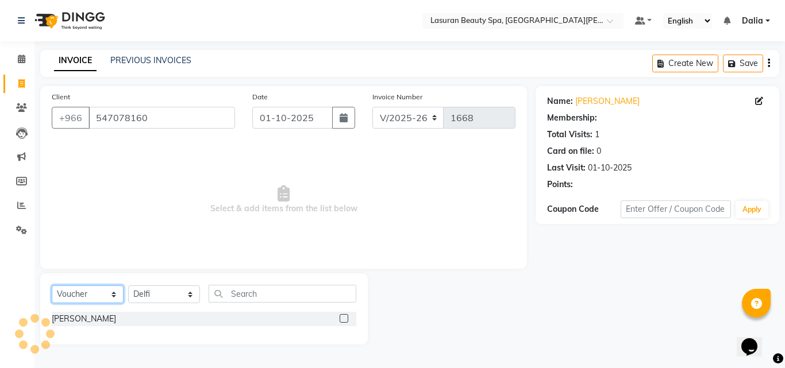
click at [80, 298] on select "Select Service Product Membership Package Voucher Prepaid Gift Card" at bounding box center [88, 295] width 72 height 18
select select "service"
click at [52, 286] on select "Select Service Product Membership Package Voucher Prepaid Gift Card" at bounding box center [88, 295] width 72 height 18
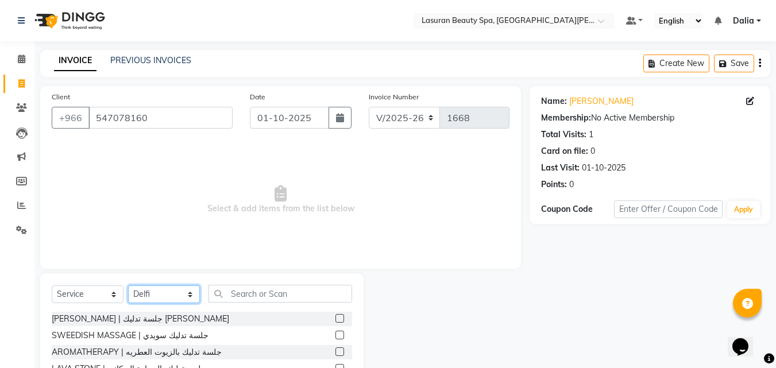
click at [160, 298] on select "Select Therapist [PERSON_NAME] MANDAL [PERSON_NAME] HACER AKBAY [PERSON_NAME][D…" at bounding box center [164, 295] width 72 height 18
select select "54629"
click at [128, 286] on select "Select Therapist [PERSON_NAME] MANDAL [PERSON_NAME] HACER AKBAY [PERSON_NAME][D…" at bounding box center [164, 295] width 72 height 18
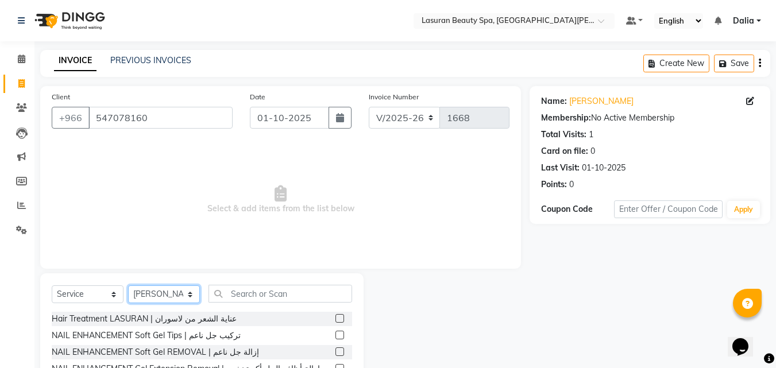
scroll to position [287, 0]
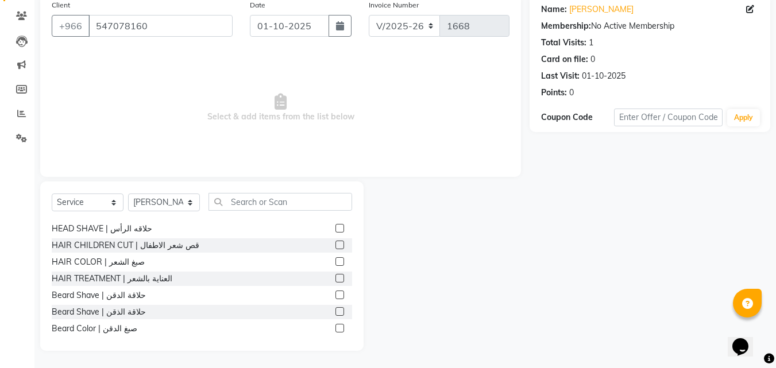
click at [336, 291] on label at bounding box center [340, 295] width 9 height 9
click at [336, 292] on input "checkbox" at bounding box center [339, 295] width 7 height 7
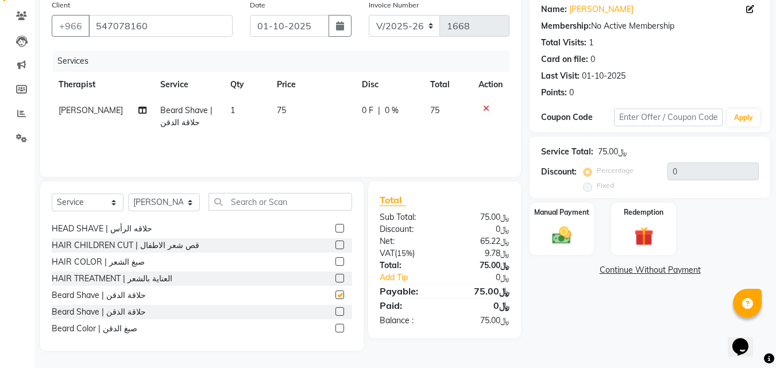
checkbox input "false"
click at [639, 116] on input "text" at bounding box center [668, 118] width 109 height 18
type input "kafd10"
click at [739, 118] on button "Apply" at bounding box center [743, 117] width 33 height 17
type input "10"
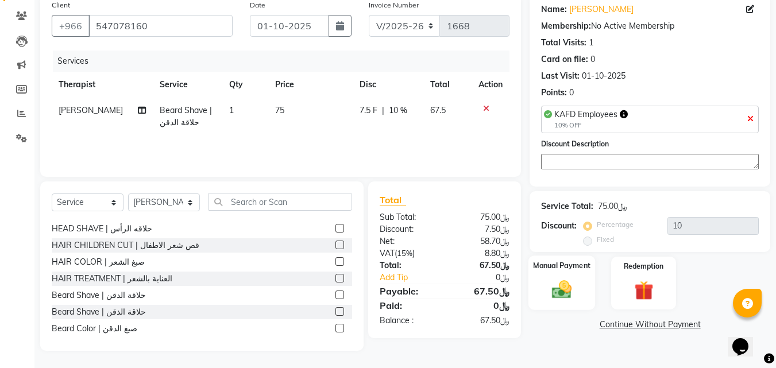
click at [558, 291] on img at bounding box center [562, 290] width 32 height 23
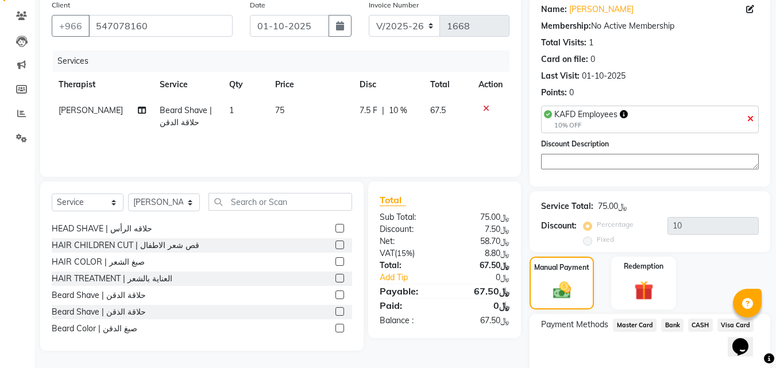
click at [738, 274] on div "Manual Payment Redemption" at bounding box center [650, 283] width 258 height 52
click at [733, 272] on div "Manual Payment Redemption" at bounding box center [650, 283] width 258 height 52
click at [729, 319] on span "Visa Card" at bounding box center [736, 325] width 37 height 13
click at [732, 319] on span "Visa Card" at bounding box center [736, 325] width 37 height 13
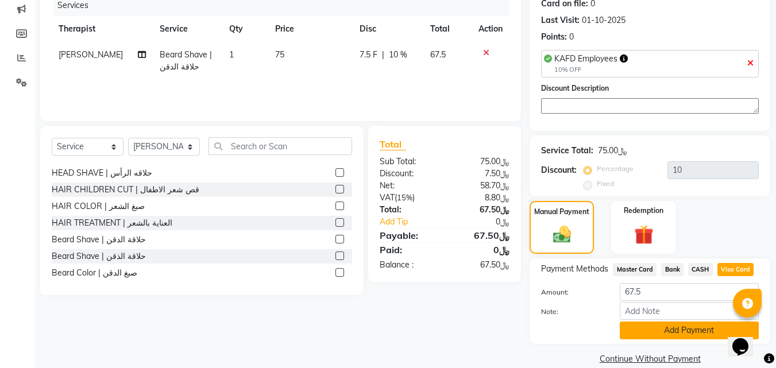
click at [693, 329] on button "Add Payment" at bounding box center [689, 331] width 139 height 18
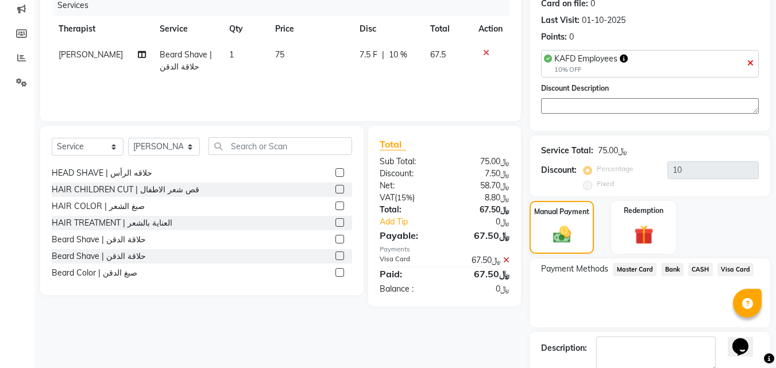
click at [593, 344] on div "Description:" at bounding box center [650, 355] width 218 height 36
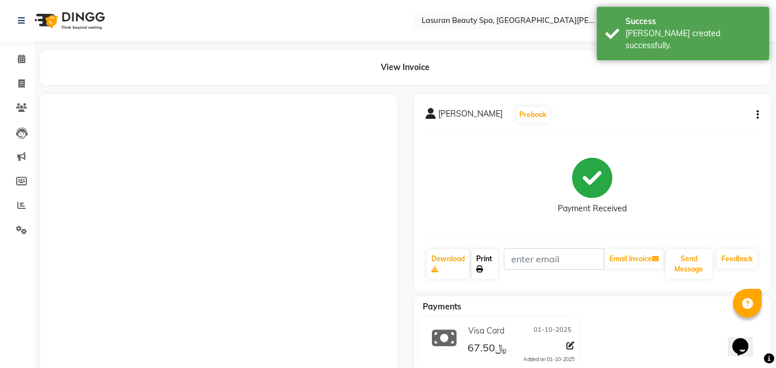
click at [480, 266] on icon at bounding box center [479, 269] width 7 height 7
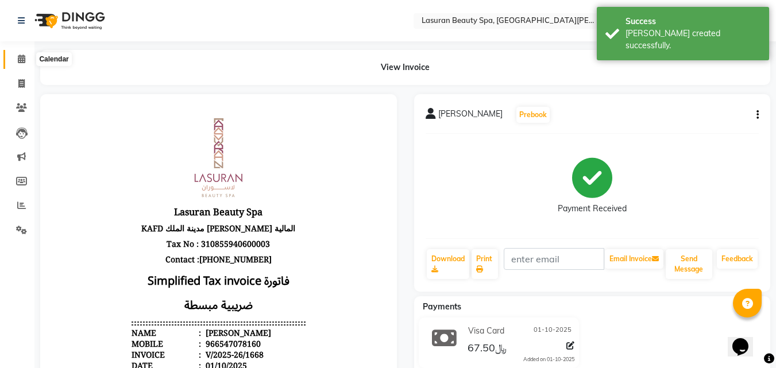
click at [18, 59] on icon at bounding box center [21, 59] width 7 height 9
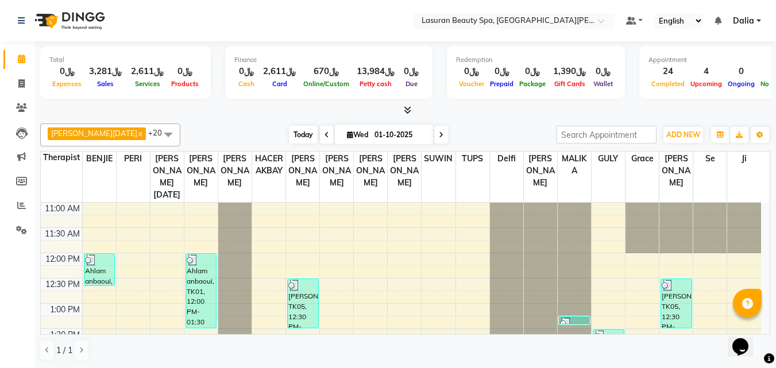
click at [289, 128] on span "Today" at bounding box center [303, 135] width 29 height 18
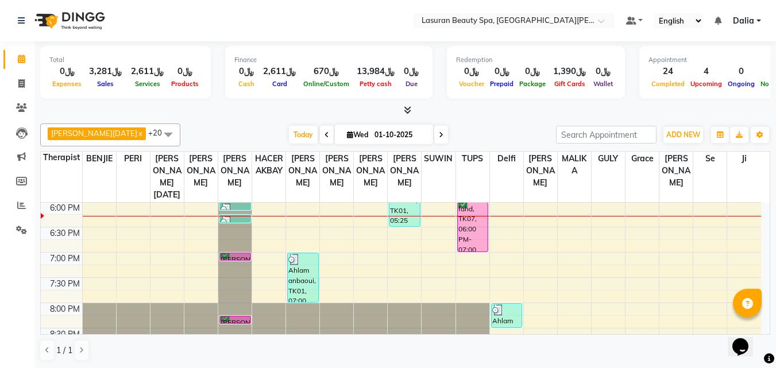
scroll to position [297, 0]
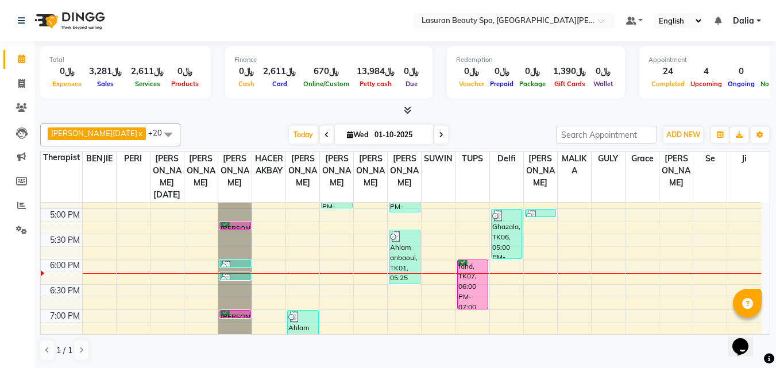
click at [465, 295] on div "fahd, TK07, 06:00 PM-07:00 PM, LUMI LUMI | جلسة تدليك لومي لومي" at bounding box center [473, 284] width 30 height 49
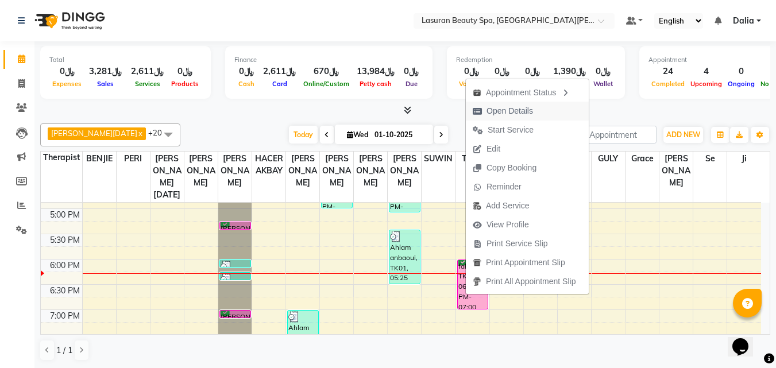
click at [475, 114] on icon "button" at bounding box center [477, 111] width 9 height 8
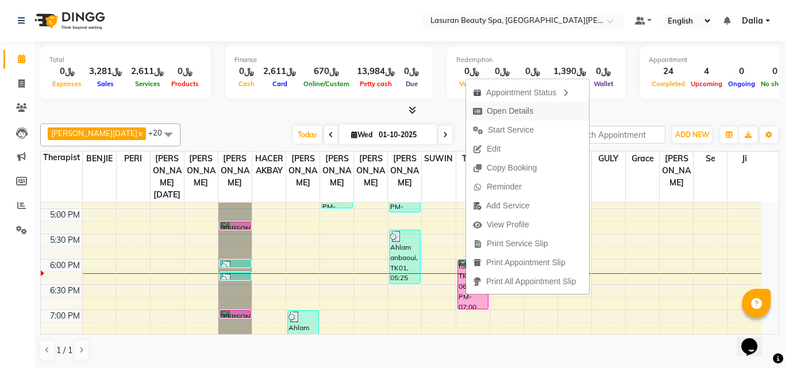
select select "6"
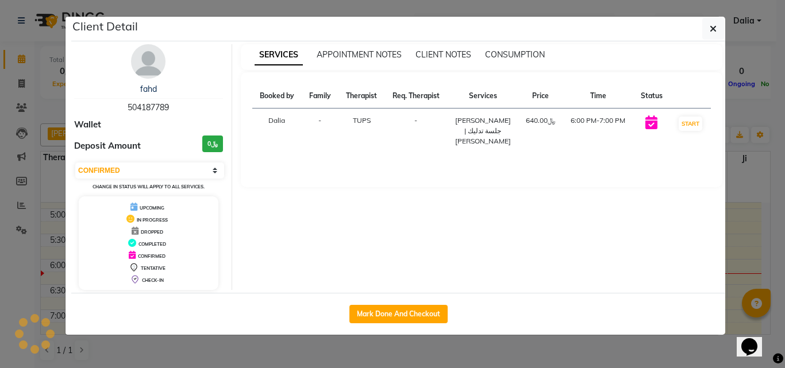
click at [156, 108] on span "504187789" at bounding box center [148, 107] width 41 height 10
copy span "504187789"
click at [712, 33] on span "button" at bounding box center [713, 28] width 7 height 11
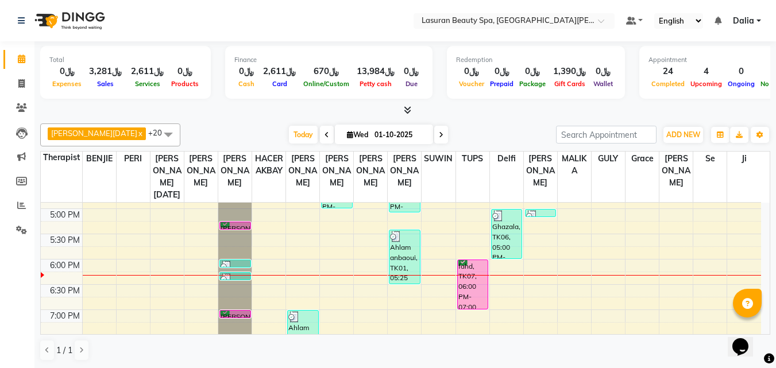
click at [477, 295] on div "fahd, TK07, 06:00 PM-07:00 PM, LUMI LUMI | جلسة تدليك لومي لومي" at bounding box center [473, 284] width 30 height 49
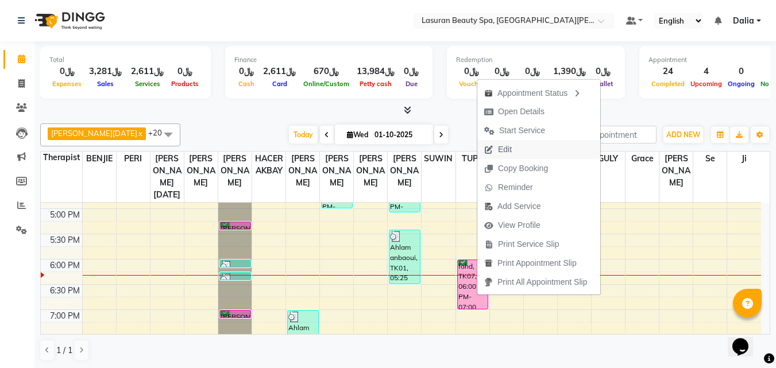
click at [504, 149] on span "Edit" at bounding box center [505, 150] width 14 height 12
select select "tentative"
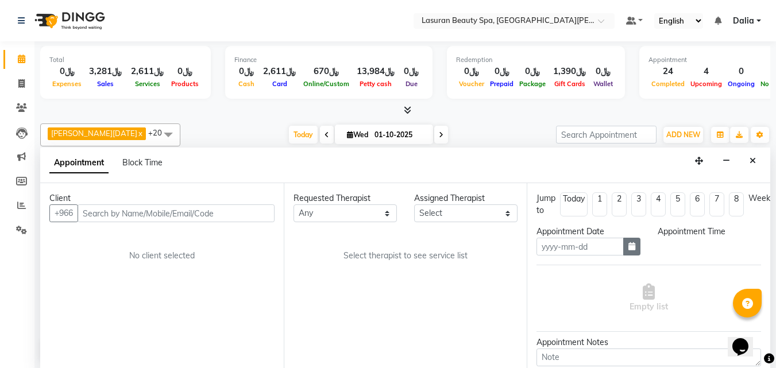
click at [631, 252] on button "button" at bounding box center [631, 247] width 17 height 18
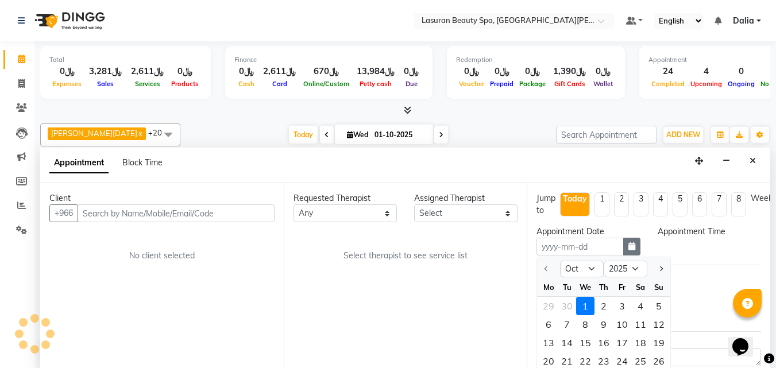
type input "01-10-2025"
select select "confirm booking"
click at [631, 252] on button "button" at bounding box center [631, 247] width 17 height 18
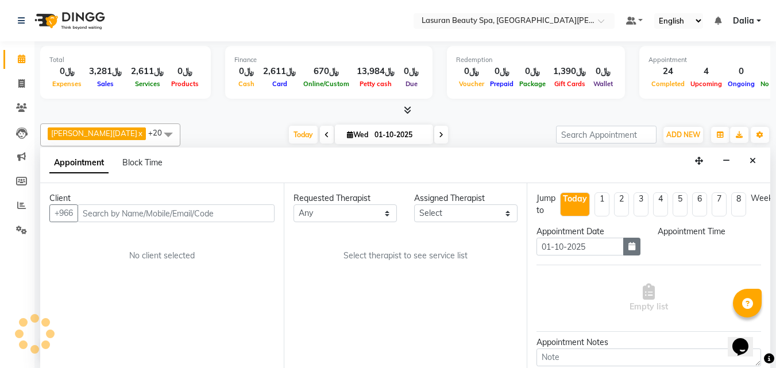
click at [631, 252] on button "button" at bounding box center [631, 247] width 17 height 18
select select "54647"
select select "1080"
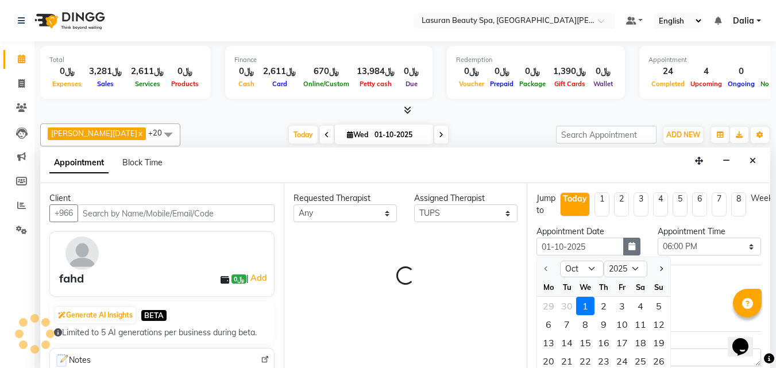
scroll to position [1, 0]
click at [602, 306] on div "2" at bounding box center [604, 305] width 18 height 18
select select "4528"
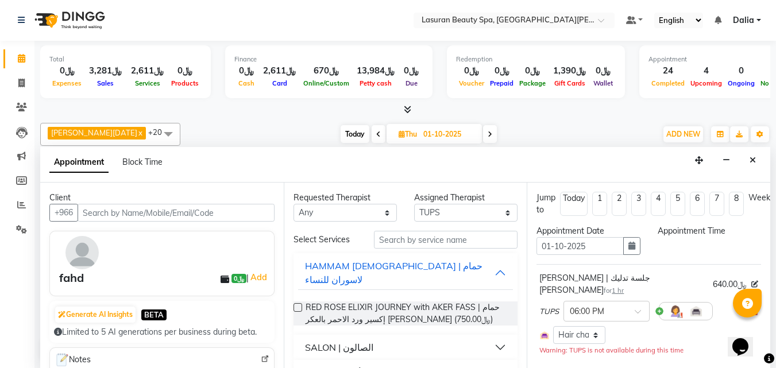
type input "02-10-2025"
select select "1080"
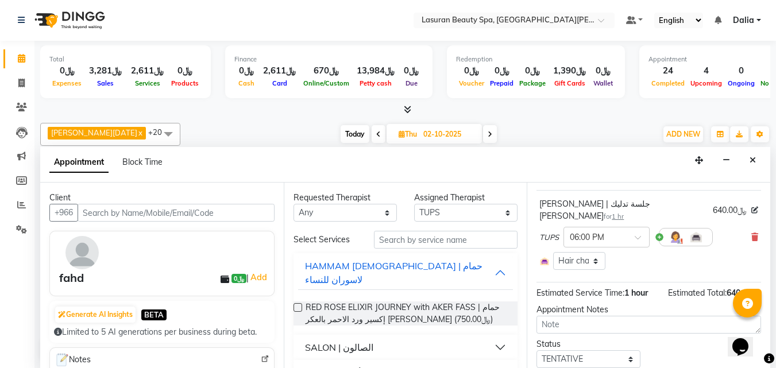
scroll to position [110, 0]
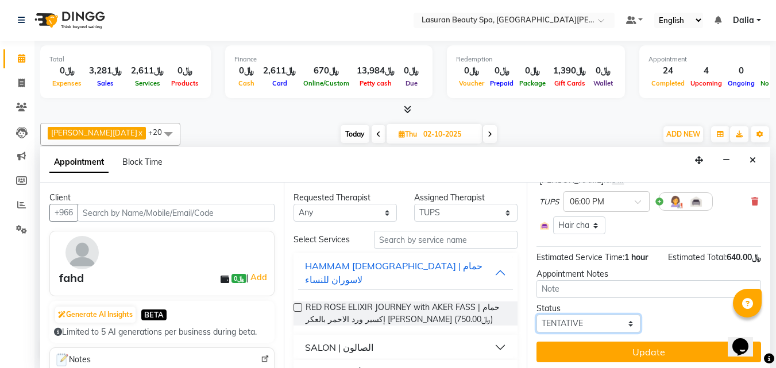
click at [579, 315] on select "Select TENTATIVE CONFIRM UPCOMING" at bounding box center [588, 324] width 103 height 18
select select "confirm booking"
click at [537, 315] on select "Select TENTATIVE CONFIRM UPCOMING" at bounding box center [588, 324] width 103 height 18
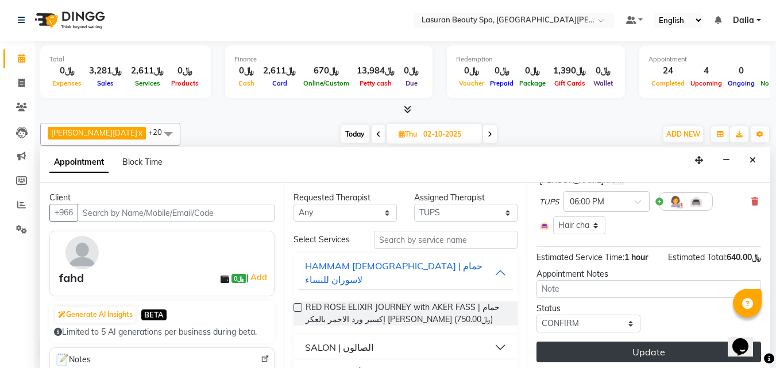
click at [586, 342] on button "Update" at bounding box center [649, 352] width 225 height 21
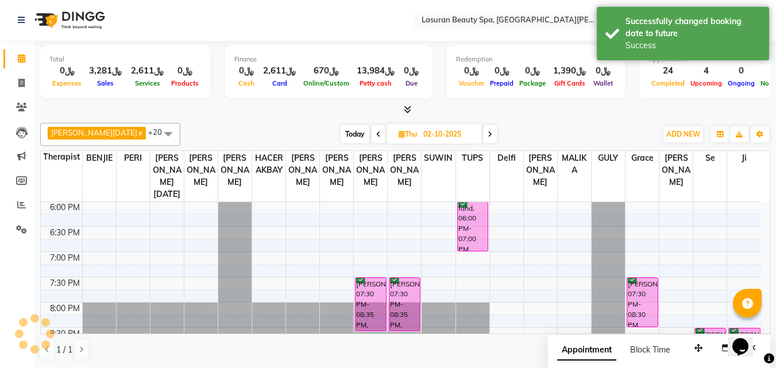
scroll to position [0, 0]
click at [341, 134] on span "Today" at bounding box center [355, 135] width 29 height 18
type input "01-10-2025"
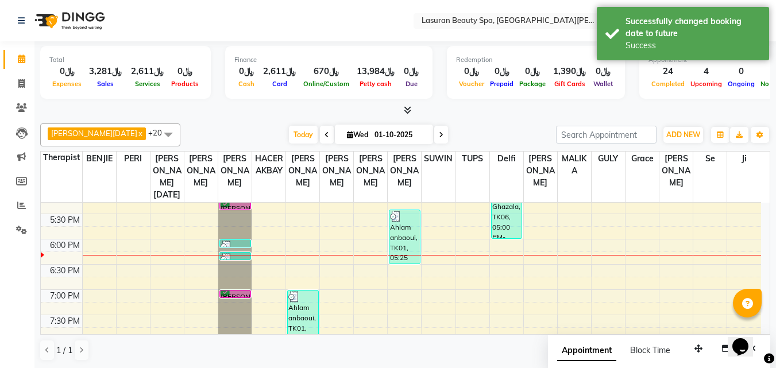
scroll to position [297, 0]
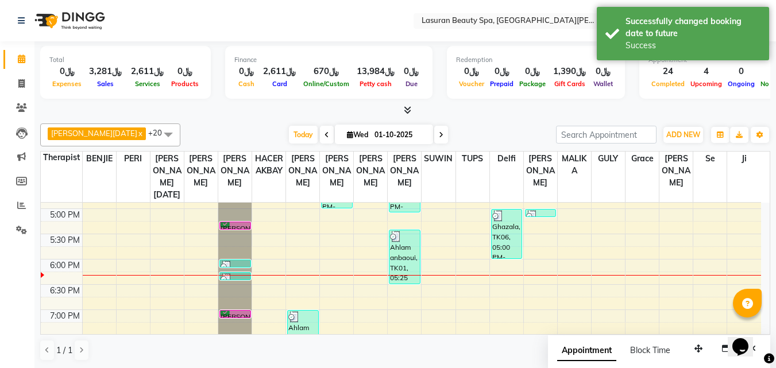
click at [233, 225] on div "[PERSON_NAME], TK03, 05:15 PM-05:16 PM, Beard Shave | حلاقة الذقن" at bounding box center [235, 225] width 30 height 7
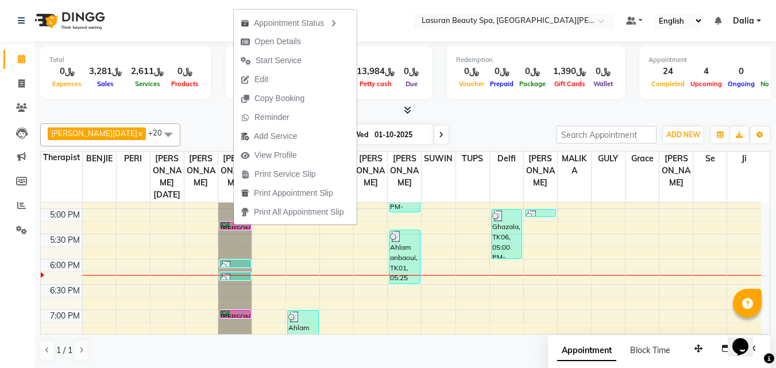
click at [199, 121] on div "[PERSON_NAME][DATE] x [PERSON_NAME] x [PERSON_NAME] x [PERSON_NAME] x [PERSON_N…" at bounding box center [405, 242] width 730 height 247
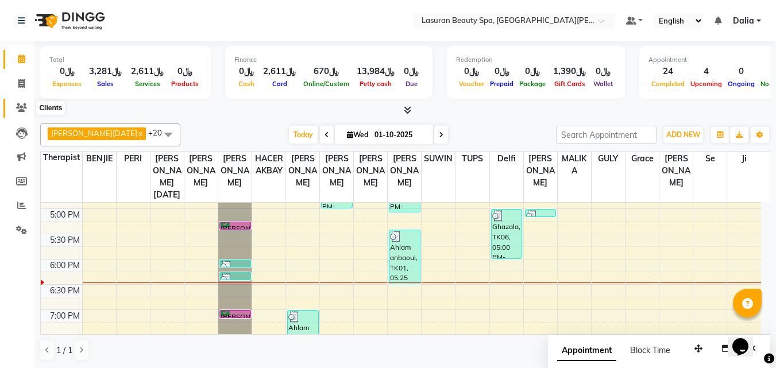
click at [16, 113] on span at bounding box center [21, 108] width 20 height 13
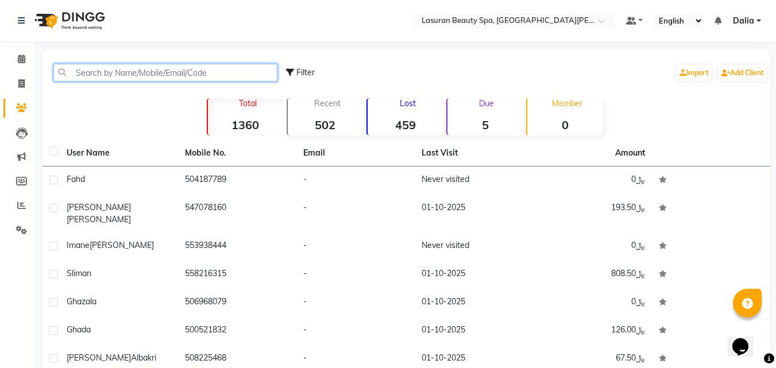
click at [144, 74] on input "text" at bounding box center [165, 73] width 224 height 18
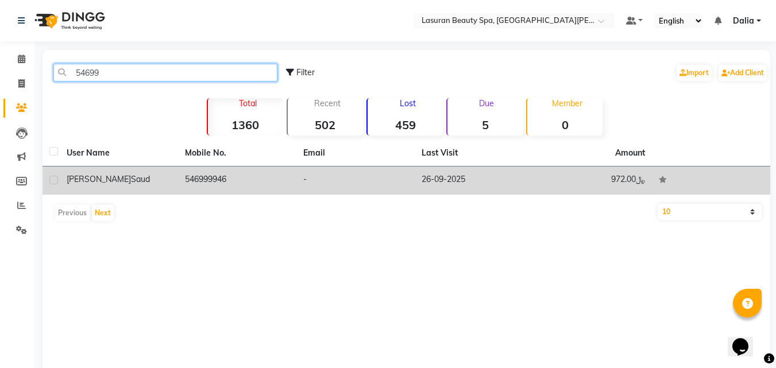
type input "54699"
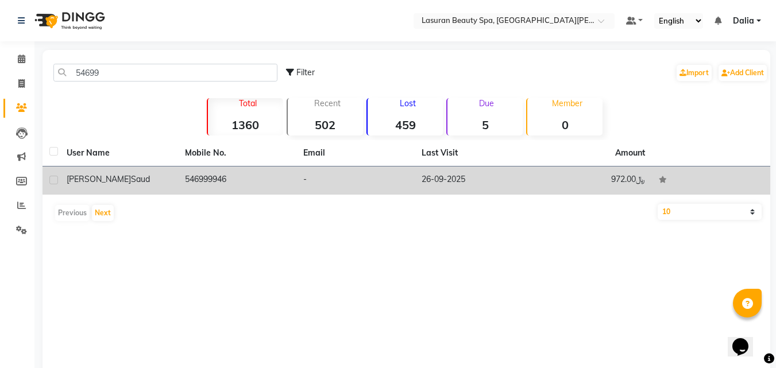
click at [190, 172] on td "546999946" at bounding box center [237, 181] width 118 height 28
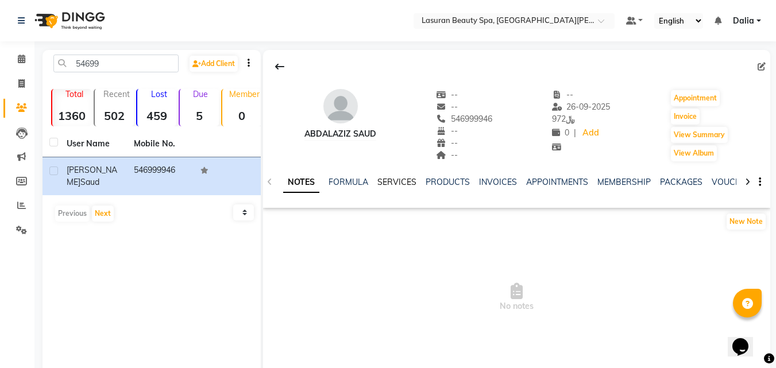
click at [390, 186] on link "SERVICES" at bounding box center [396, 182] width 39 height 10
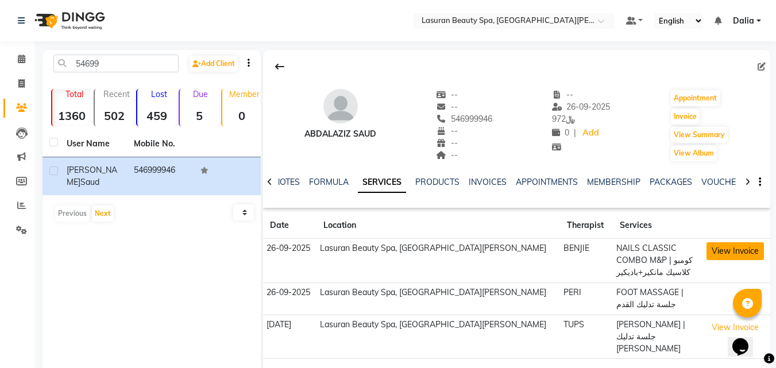
click at [722, 242] on button "View Invoice" at bounding box center [735, 251] width 57 height 18
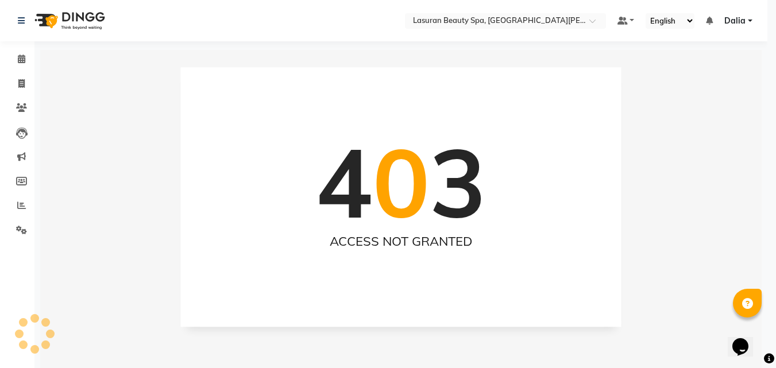
scroll to position [44, 0]
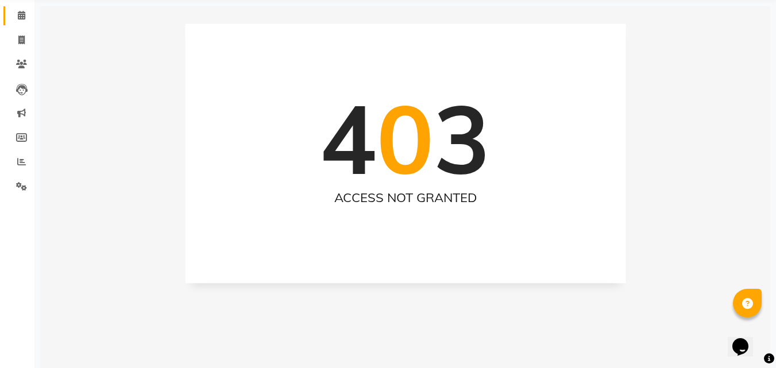
click at [14, 22] on span at bounding box center [21, 15] width 20 height 13
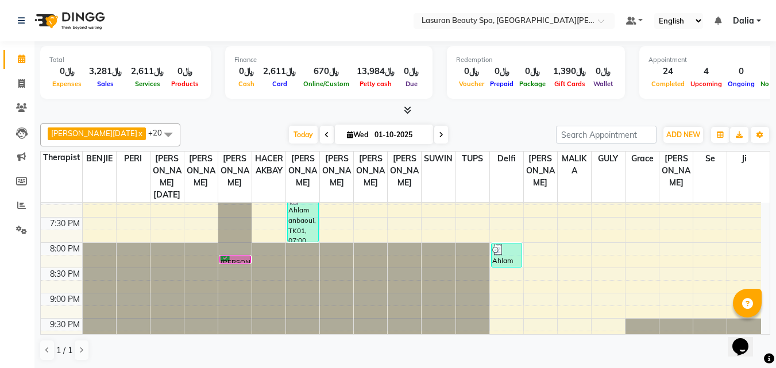
scroll to position [424, 0]
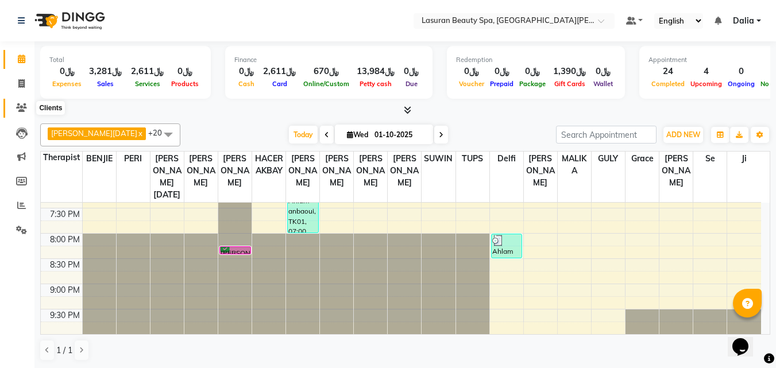
click at [25, 102] on span at bounding box center [21, 108] width 20 height 13
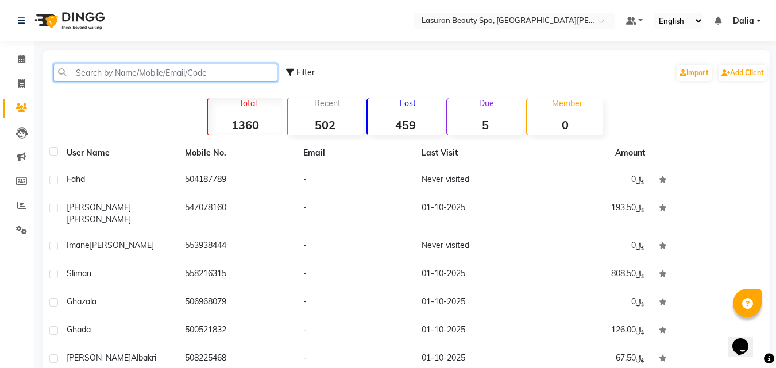
click at [179, 71] on input "text" at bounding box center [165, 73] width 224 height 18
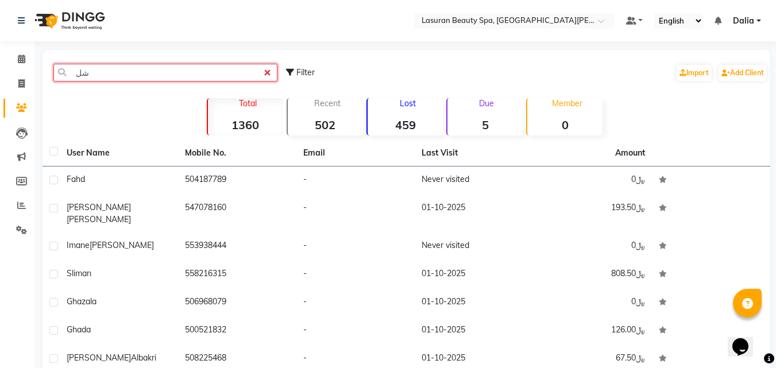
type input "ش"
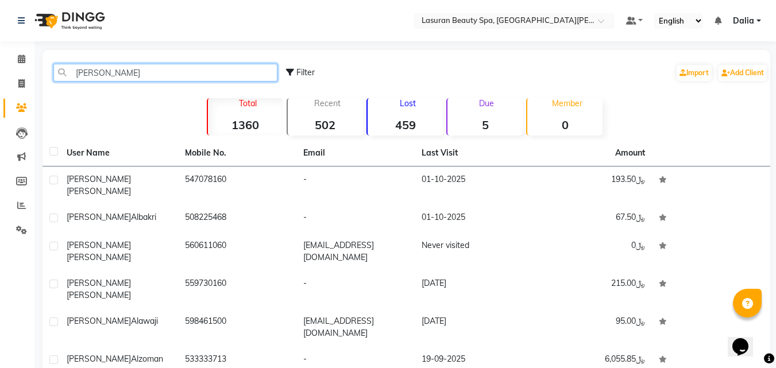
scroll to position [115, 0]
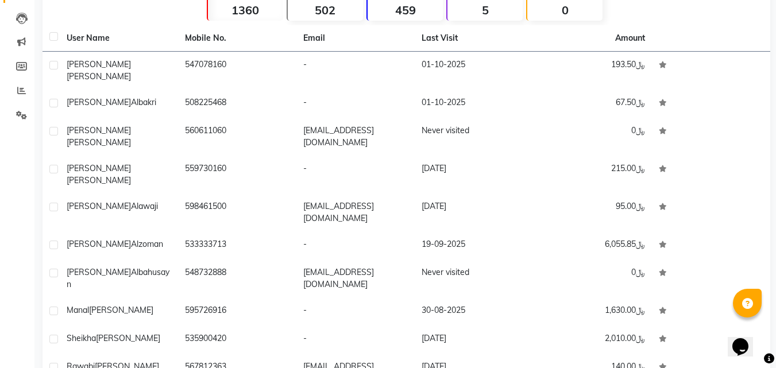
type input "abdulaziz"
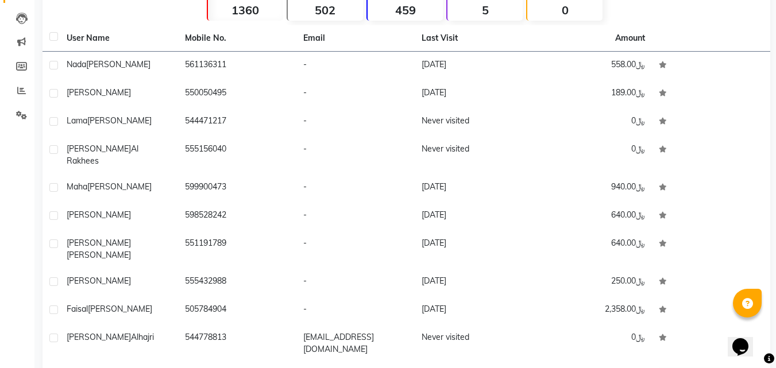
scroll to position [129, 0]
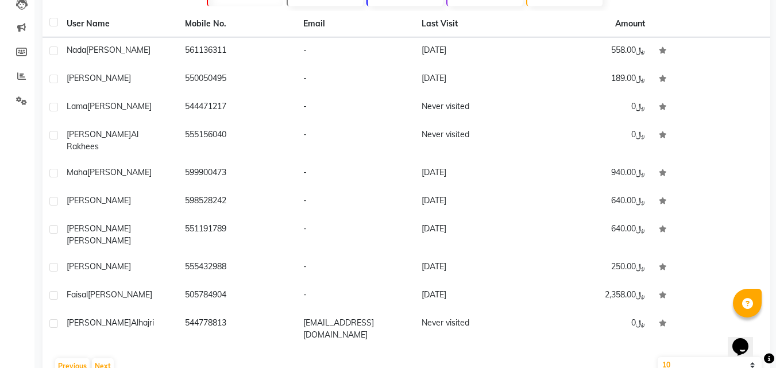
click at [144, 67] on td "[PERSON_NAME]" at bounding box center [119, 79] width 118 height 28
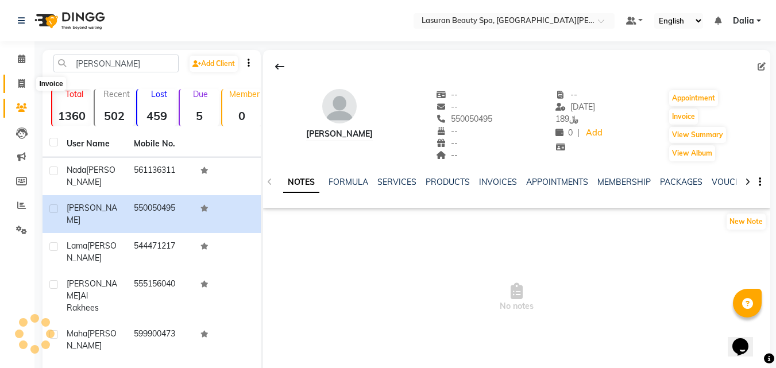
click at [15, 80] on span at bounding box center [21, 84] width 20 height 13
select select "service"
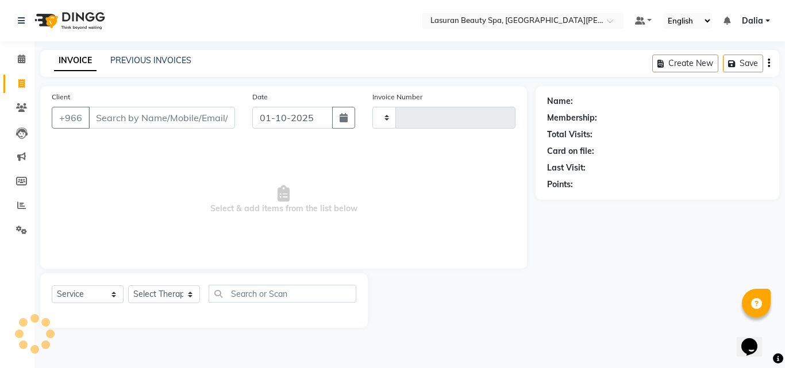
type input "1669"
select select "6941"
select select "V"
select select "66975"
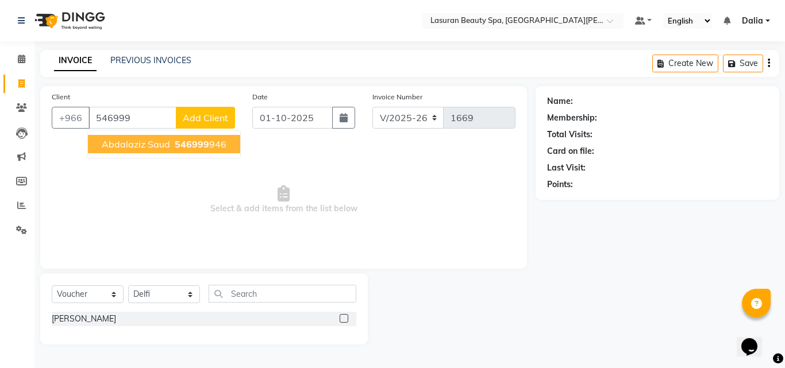
click at [180, 145] on span "546999" at bounding box center [192, 143] width 34 height 11
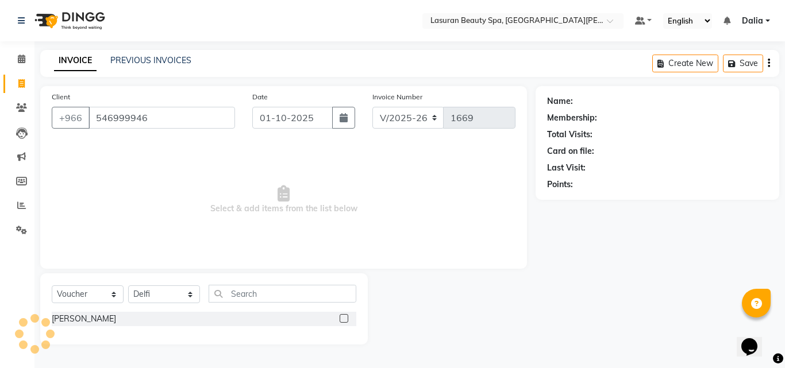
type input "546999946"
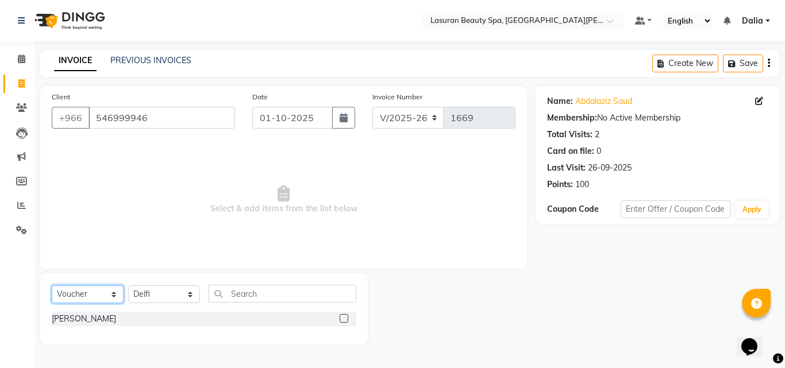
click at [63, 296] on select "Select Service Product Membership Package Voucher Prepaid Gift Card" at bounding box center [88, 295] width 72 height 18
select select "service"
click at [52, 286] on select "Select Service Product Membership Package Voucher Prepaid Gift Card" at bounding box center [88, 295] width 72 height 18
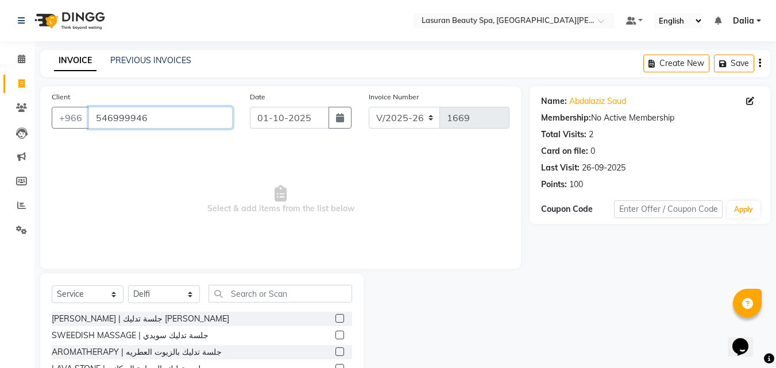
click at [130, 118] on input "546999946" at bounding box center [160, 118] width 144 height 22
click at [13, 107] on span at bounding box center [21, 108] width 20 height 13
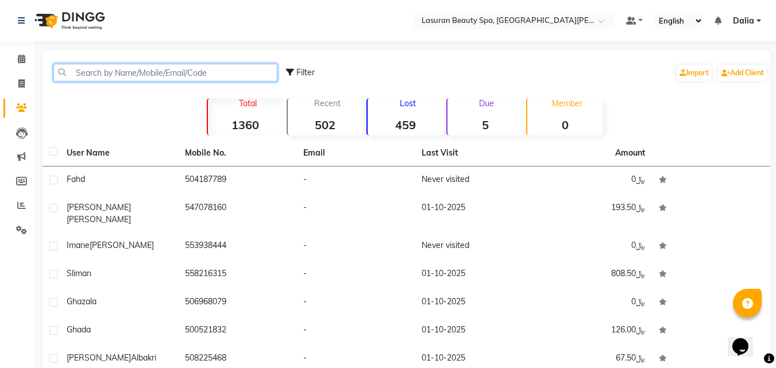
paste input "546999946"
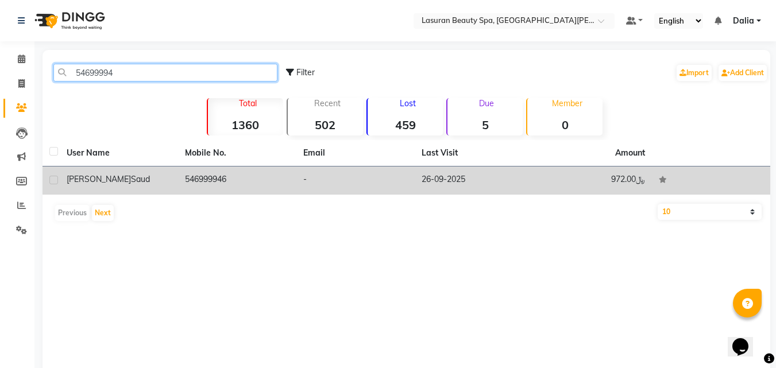
type input "54699994"
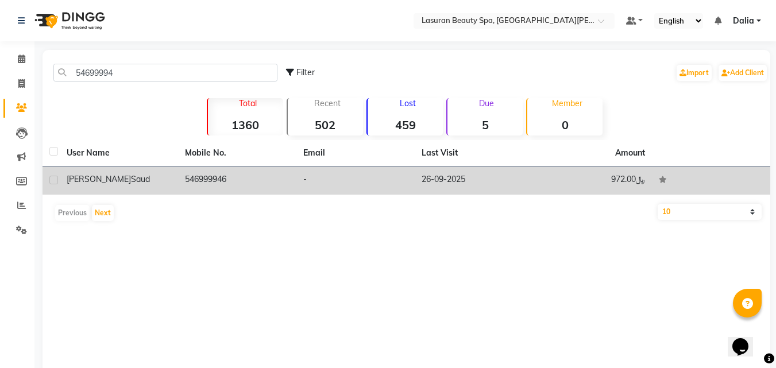
click at [244, 177] on td "546999946" at bounding box center [237, 181] width 118 height 28
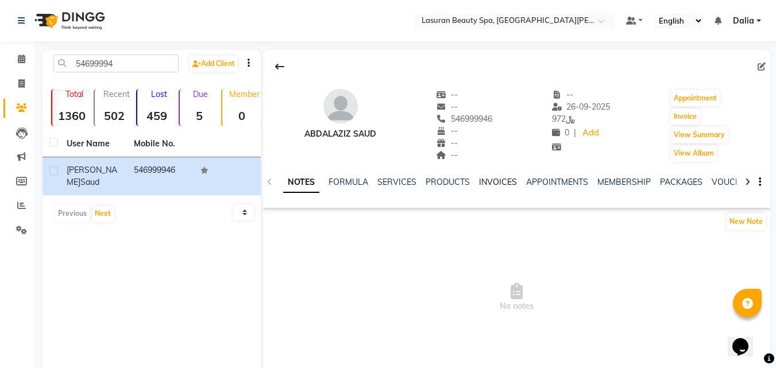
click at [495, 177] on link "INVOICES" at bounding box center [498, 182] width 38 height 10
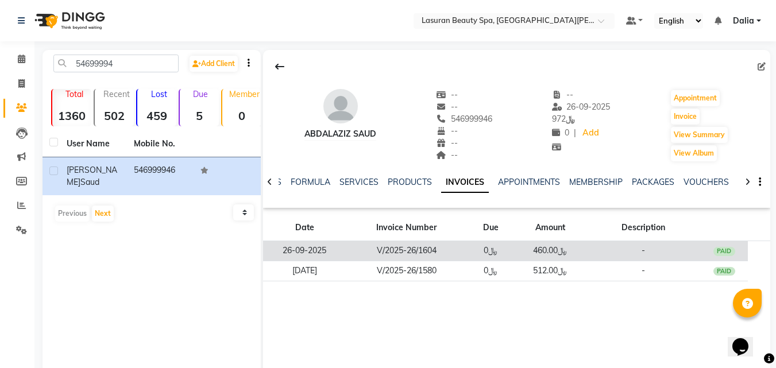
click at [495, 258] on td "﷼0" at bounding box center [491, 251] width 48 height 20
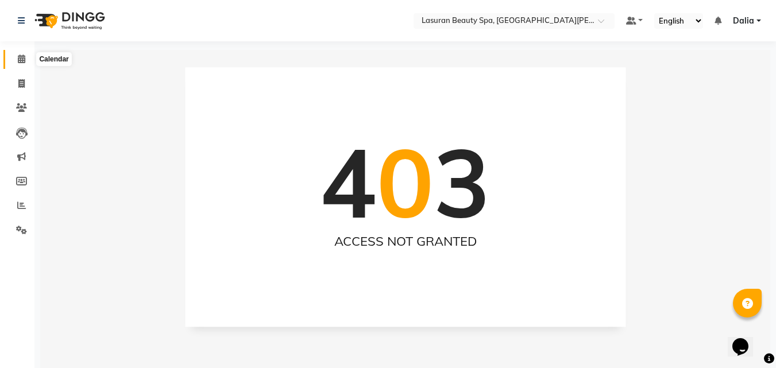
click at [20, 59] on icon at bounding box center [21, 59] width 7 height 9
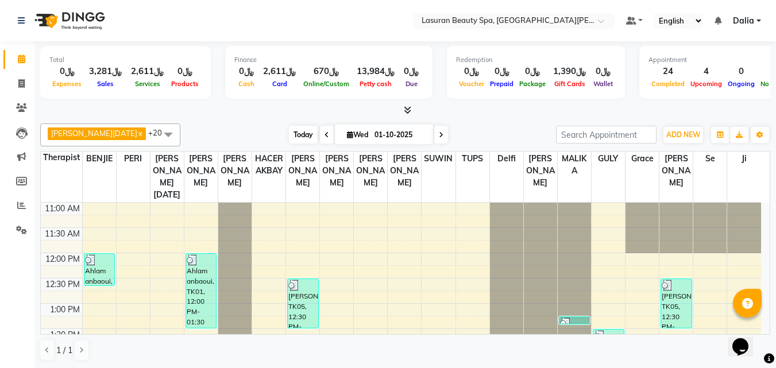
click at [289, 128] on span "Today" at bounding box center [303, 135] width 29 height 18
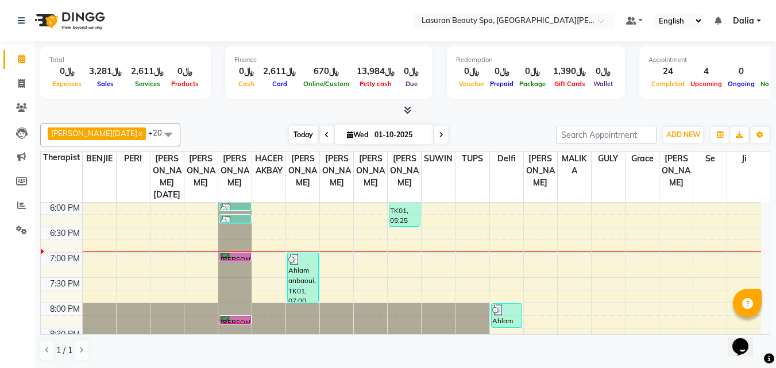
click at [289, 142] on span "Today" at bounding box center [303, 135] width 29 height 18
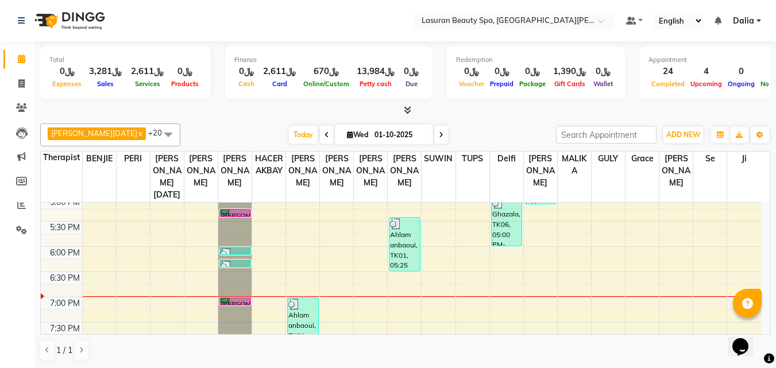
scroll to position [309, 0]
click at [289, 132] on span "Today" at bounding box center [303, 135] width 29 height 18
click at [289, 137] on span "Today" at bounding box center [303, 135] width 29 height 18
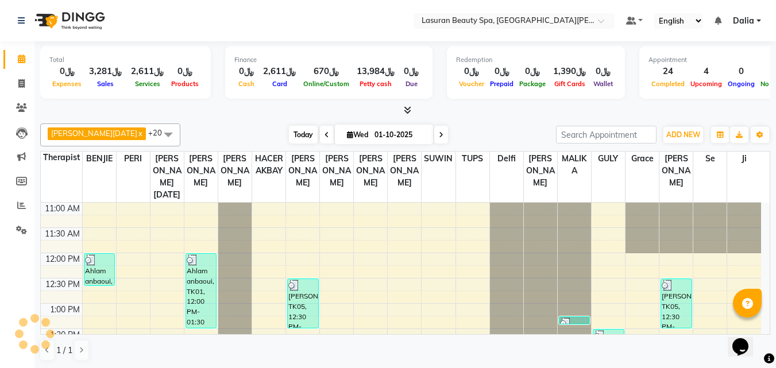
scroll to position [405, 0]
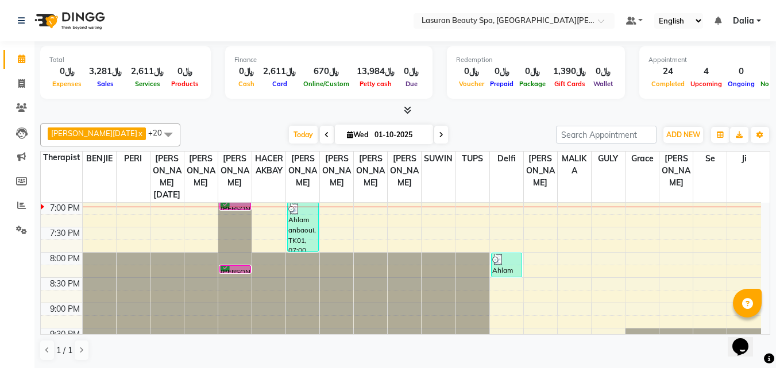
click at [439, 136] on icon at bounding box center [441, 135] width 5 height 7
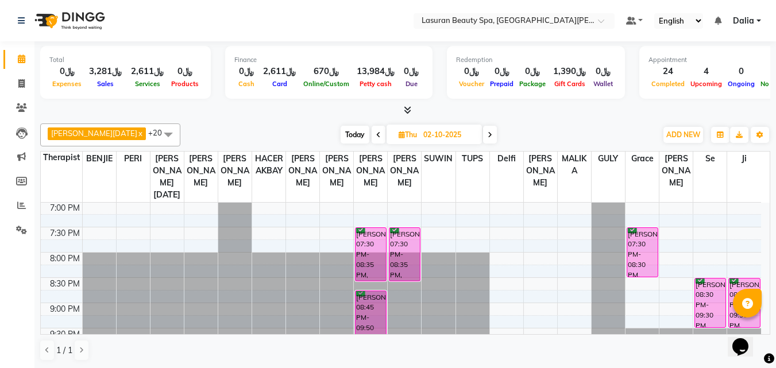
scroll to position [424, 0]
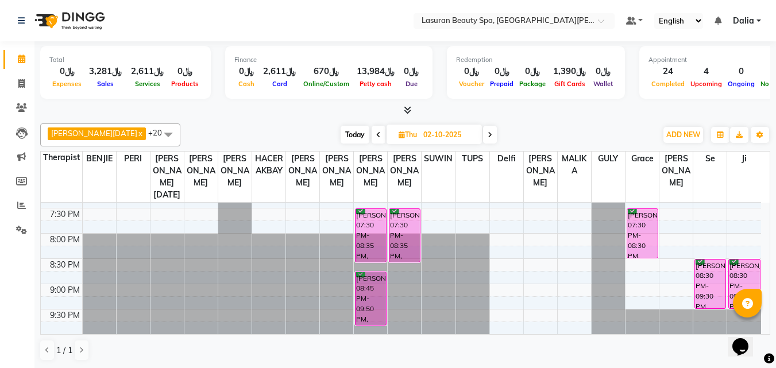
click at [341, 140] on span "Today" at bounding box center [355, 135] width 29 height 18
type input "01-10-2025"
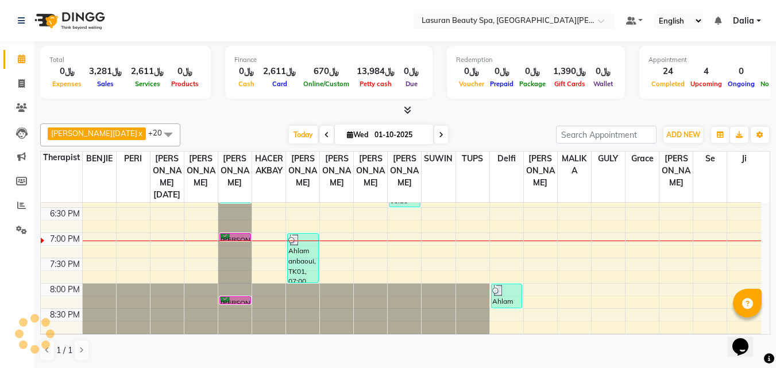
scroll to position [348, 0]
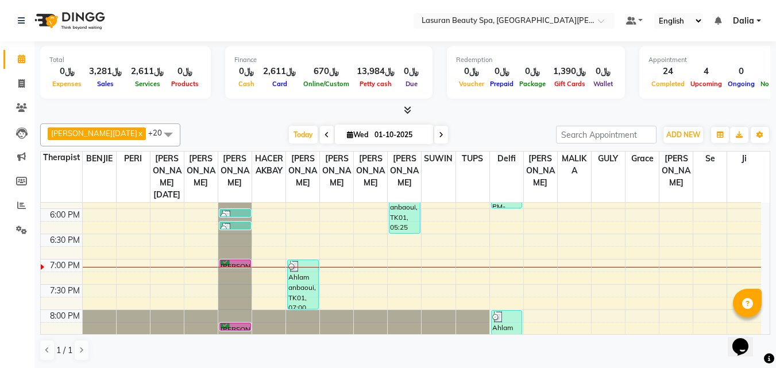
click at [242, 263] on div "Jamie Bradford, TK04, 07:00 PM-07:01 PM, HAIR CUT | قص الشعر" at bounding box center [235, 263] width 30 height 7
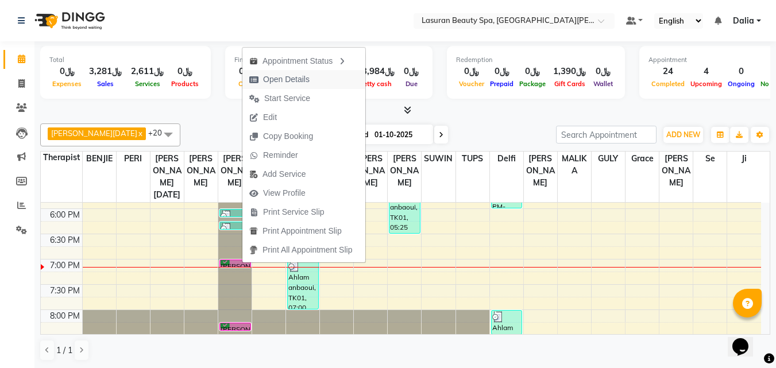
click at [300, 80] on span "Open Details" at bounding box center [286, 80] width 47 height 12
select select "6"
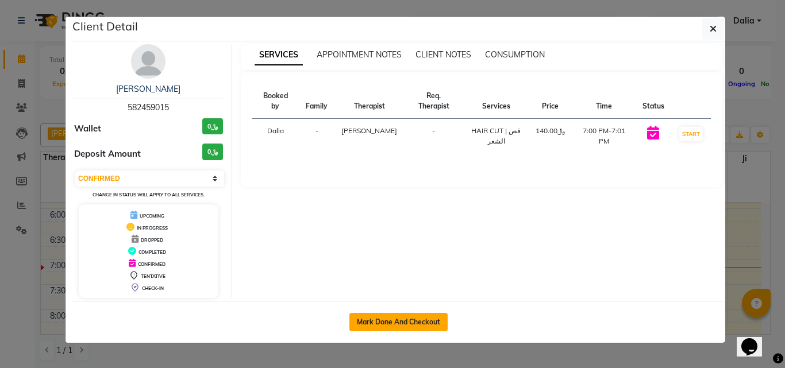
click at [413, 321] on button "Mark Done And Checkout" at bounding box center [398, 322] width 98 height 18
select select "service"
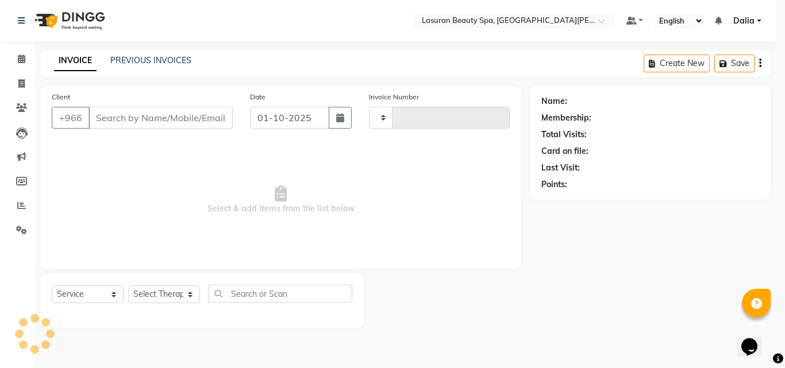
type input "1669"
select select "6941"
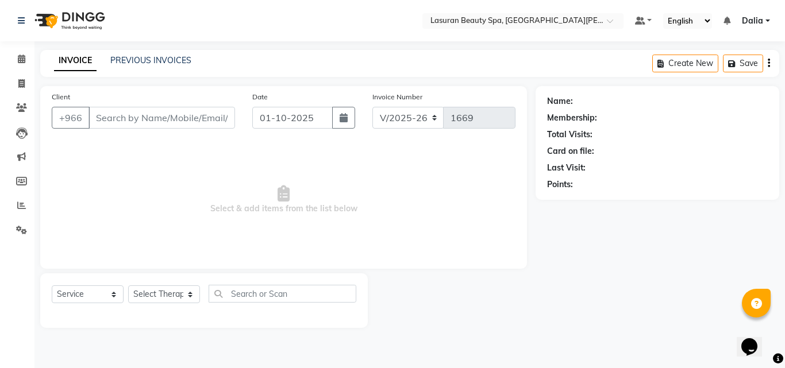
select select "V"
type input "582459015"
select select "66975"
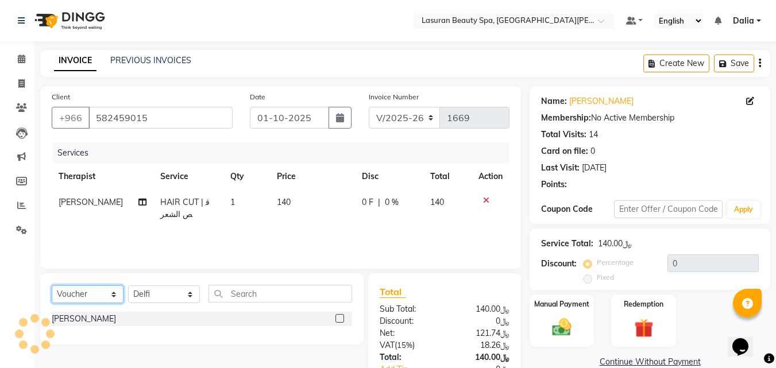
click at [94, 290] on select "Select Service Product Membership Package Voucher Prepaid Gift Card" at bounding box center [88, 295] width 72 height 18
select select "service"
click at [52, 286] on select "Select Service Product Membership Package Voucher Prepaid Gift Card" at bounding box center [88, 295] width 72 height 18
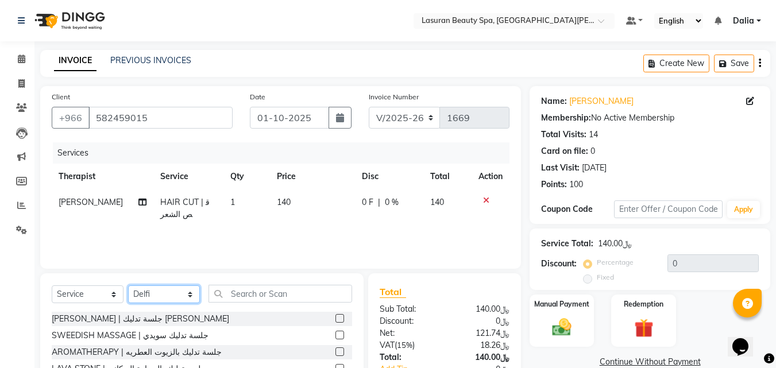
click at [169, 294] on select "Select Therapist [PERSON_NAME] MANDAL [PERSON_NAME] HACER AKBAY [PERSON_NAME][D…" at bounding box center [164, 295] width 72 height 18
select select "54629"
click at [128, 286] on select "Select Therapist [PERSON_NAME] MANDAL [PERSON_NAME] HACER AKBAY [PERSON_NAME][D…" at bounding box center [164, 295] width 72 height 18
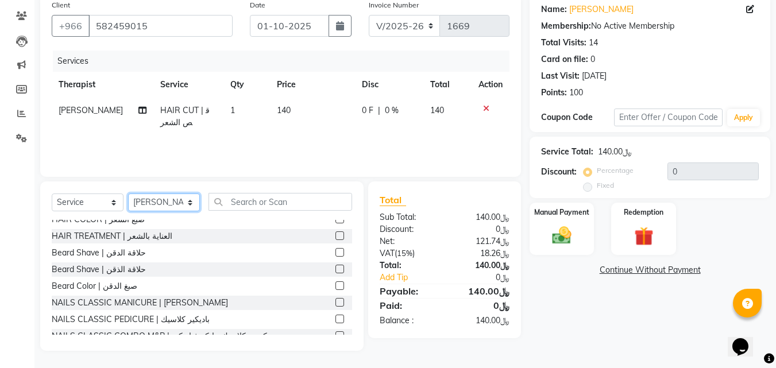
scroll to position [339, 0]
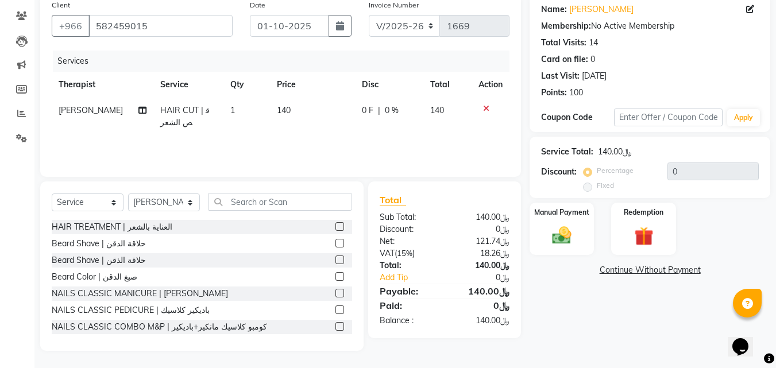
click at [336, 256] on label at bounding box center [340, 260] width 9 height 9
click at [336, 257] on input "checkbox" at bounding box center [339, 260] width 7 height 7
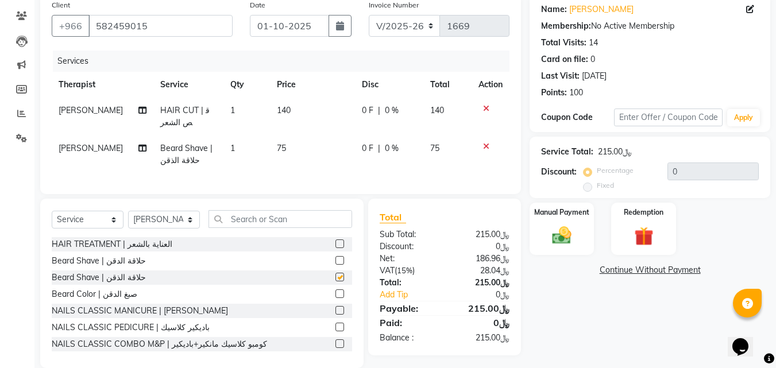
checkbox input "false"
click at [681, 115] on input "text" at bounding box center [668, 118] width 109 height 18
type input "ن"
type input "kafd10"
click at [730, 122] on button "Apply" at bounding box center [743, 117] width 33 height 17
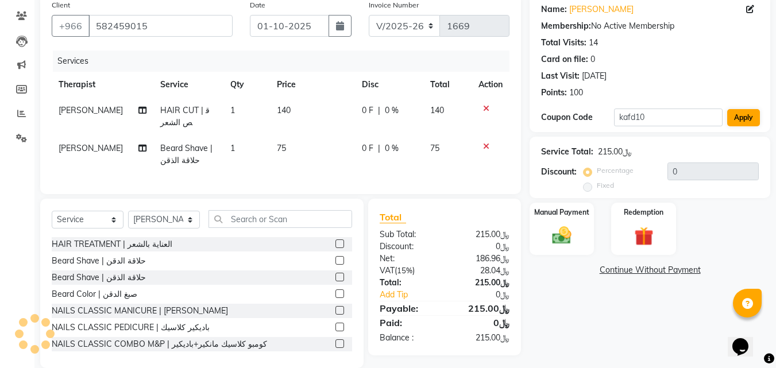
type input "10"
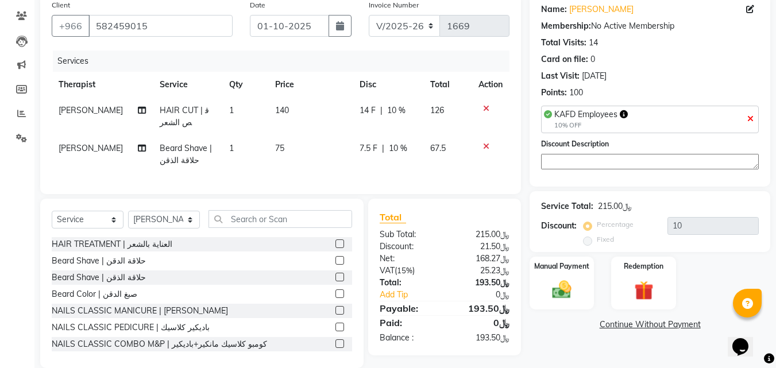
scroll to position [118, 0]
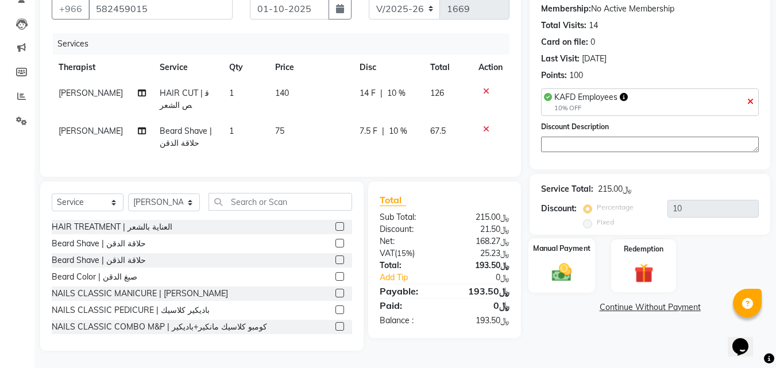
click at [562, 277] on div "Manual Payment" at bounding box center [562, 265] width 67 height 55
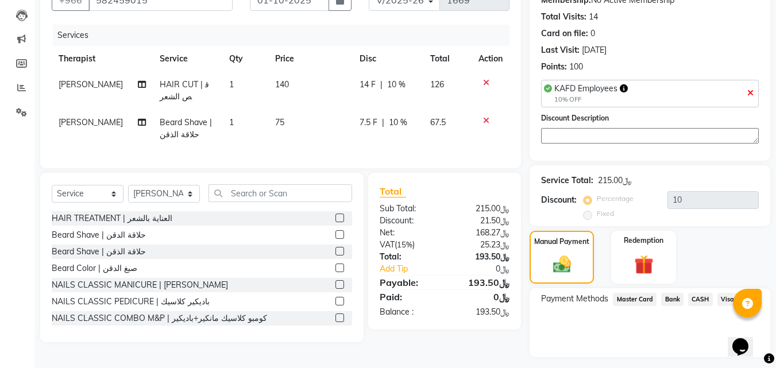
click at [728, 293] on span "Visa Card" at bounding box center [736, 299] width 37 height 13
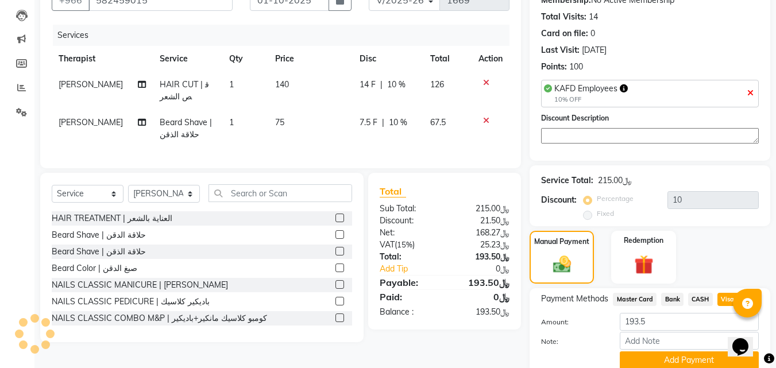
scroll to position [164, 0]
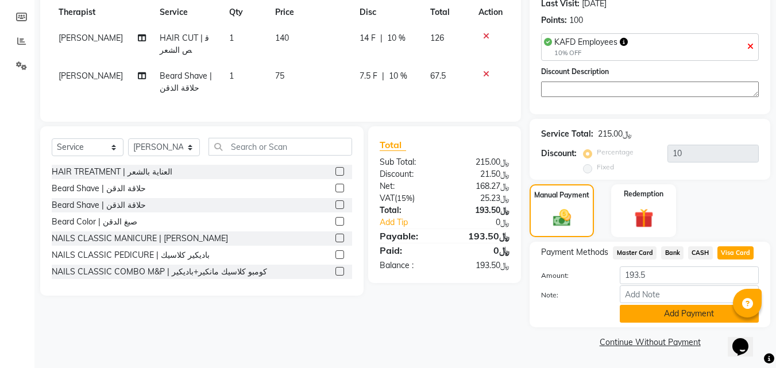
click at [677, 314] on button "Add Payment" at bounding box center [689, 314] width 139 height 18
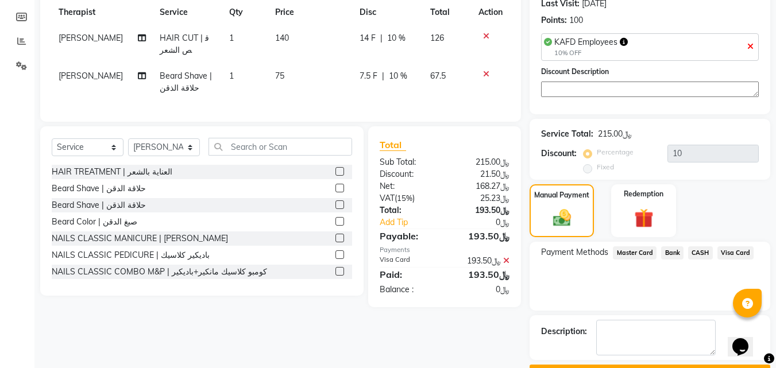
click at [618, 365] on button "Checkout" at bounding box center [650, 374] width 241 height 18
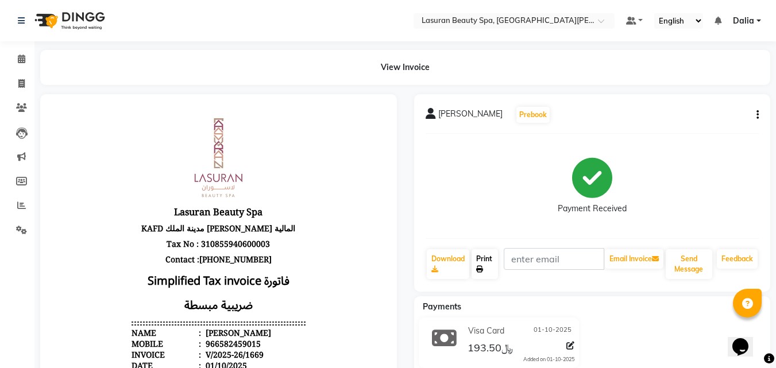
click at [484, 255] on link "Print" at bounding box center [485, 264] width 26 height 30
click at [25, 64] on span at bounding box center [21, 59] width 20 height 13
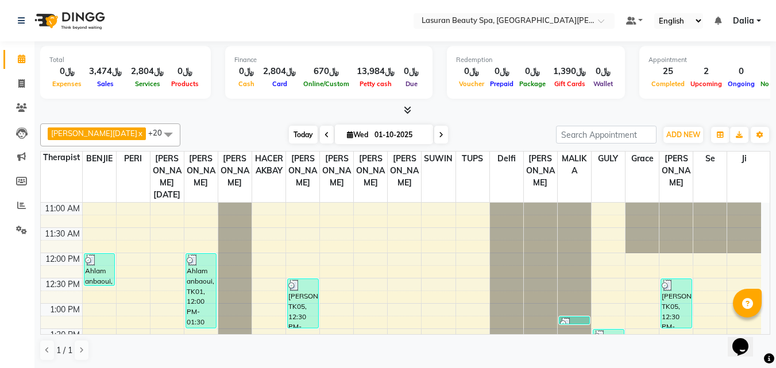
click at [289, 135] on span "Today" at bounding box center [303, 135] width 29 height 18
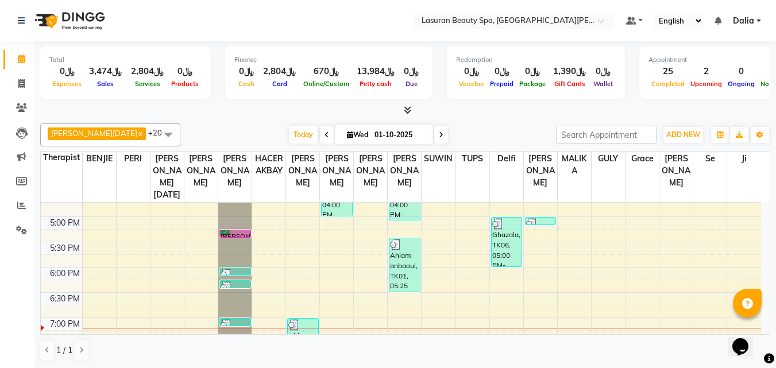
scroll to position [290, 0]
click at [241, 233] on div "[PERSON_NAME], TK03, 05:15 PM-05:16 PM, Beard Shave | حلاقة الذقن" at bounding box center [235, 232] width 30 height 7
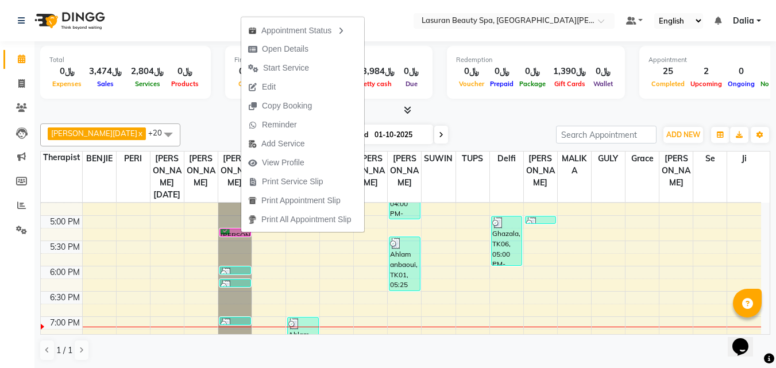
click at [202, 112] on div at bounding box center [405, 111] width 730 height 12
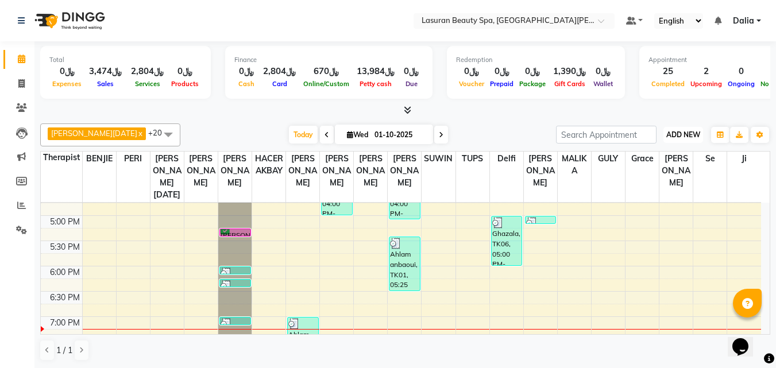
click at [691, 141] on button "ADD NEW Toggle Dropdown" at bounding box center [684, 135] width 40 height 16
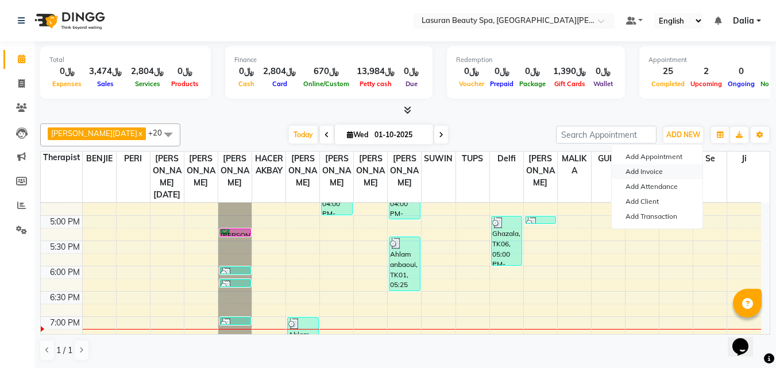
click at [673, 171] on link "Add Invoice" at bounding box center [657, 171] width 91 height 15
select select "service"
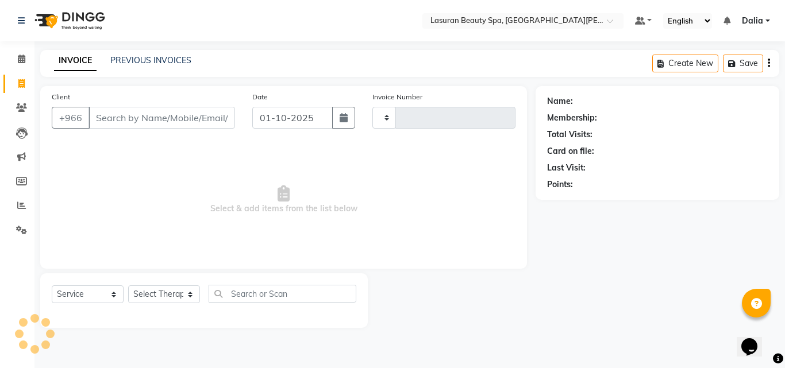
type input "1670"
select select "6941"
select select "V"
click at [141, 306] on div "Select Service Product Membership Package Voucher Prepaid Gift Card Select Ther…" at bounding box center [204, 298] width 305 height 27
select select "66975"
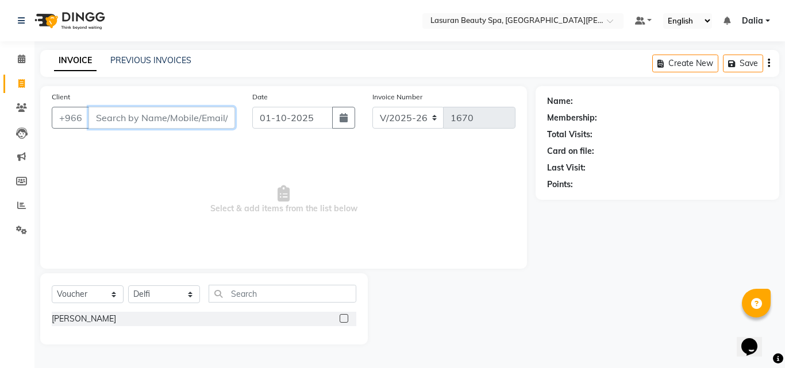
click at [135, 127] on input "Client" at bounding box center [161, 118] width 147 height 22
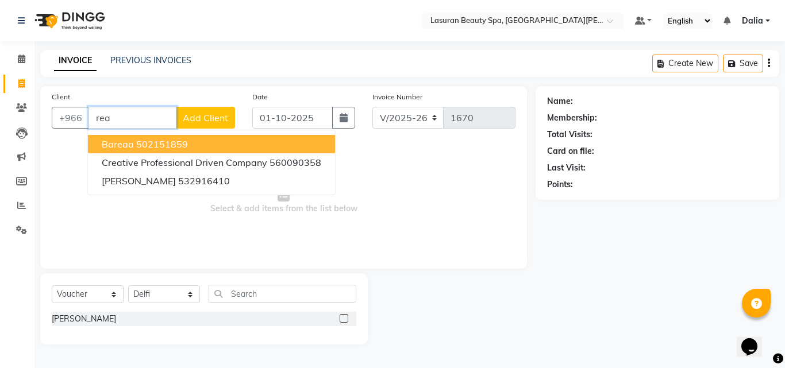
click at [136, 126] on input "rea" at bounding box center [132, 118] width 88 height 22
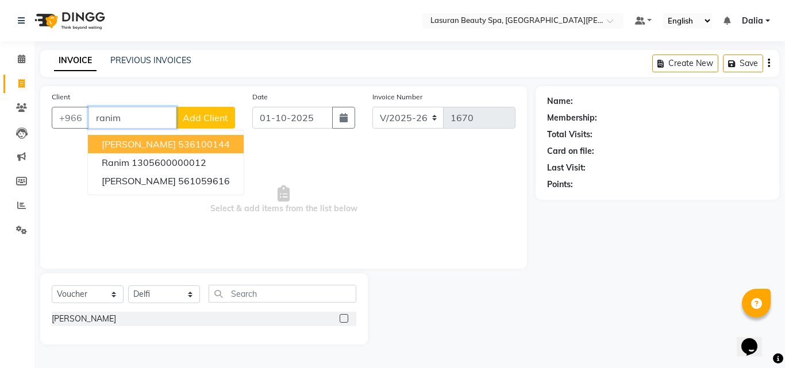
click at [148, 147] on span "Ranim Hasnaoui" at bounding box center [139, 143] width 74 height 11
type input "536100144"
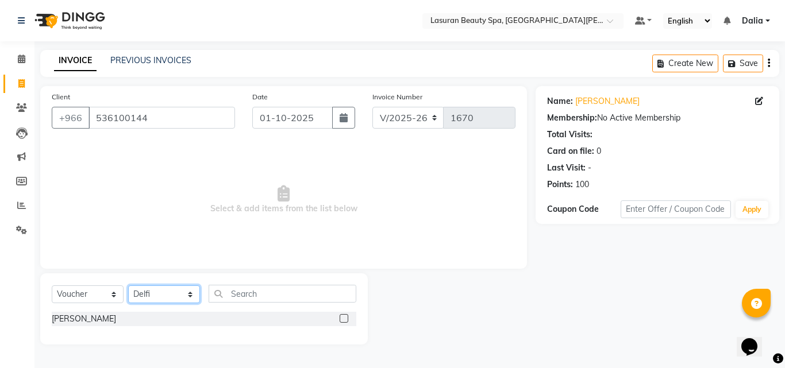
click at [149, 300] on select "Select Therapist [PERSON_NAME] MANDAL [PERSON_NAME] HACER AKBAY [PERSON_NAME][D…" at bounding box center [164, 295] width 72 height 18
click at [128, 286] on select "Select Therapist [PERSON_NAME] MANDAL [PERSON_NAME] HACER AKBAY [PERSON_NAME][D…" at bounding box center [164, 295] width 72 height 18
click at [155, 297] on select "Select Therapist [PERSON_NAME] MANDAL [PERSON_NAME] HACER AKBAY [PERSON_NAME][D…" at bounding box center [164, 295] width 72 height 18
select select "54630"
click at [128, 286] on select "Select Therapist [PERSON_NAME] MANDAL [PERSON_NAME] HACER AKBAY [PERSON_NAME][D…" at bounding box center [164, 295] width 72 height 18
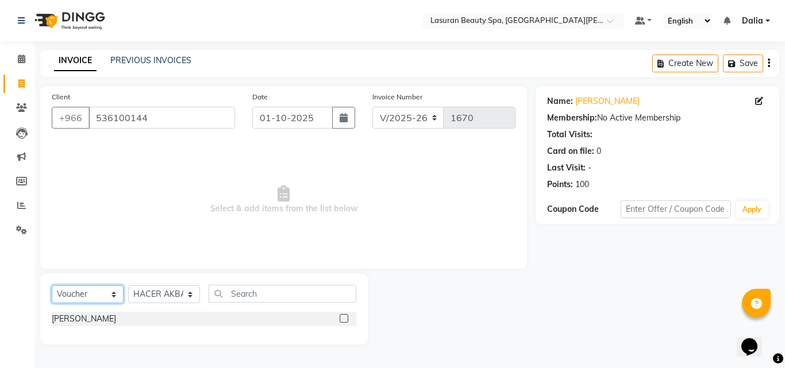
click at [110, 290] on select "Select Service Product Membership Package Voucher Prepaid Gift Card" at bounding box center [88, 295] width 72 height 18
select select "service"
click at [52, 286] on select "Select Service Product Membership Package Voucher Prepaid Gift Card" at bounding box center [88, 295] width 72 height 18
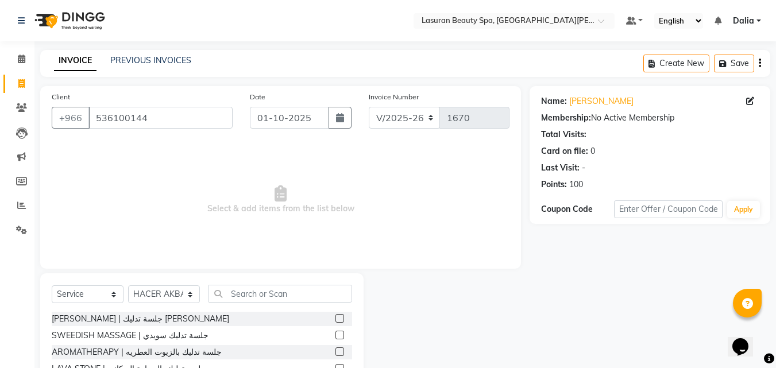
click at [332, 259] on div "Client +966 536100144 Date 01-10-2025 Invoice Number V/2025 V/2025-26 1670 Sele…" at bounding box center [280, 177] width 481 height 183
click at [336, 348] on label at bounding box center [340, 352] width 9 height 9
click at [336, 349] on input "checkbox" at bounding box center [339, 352] width 7 height 7
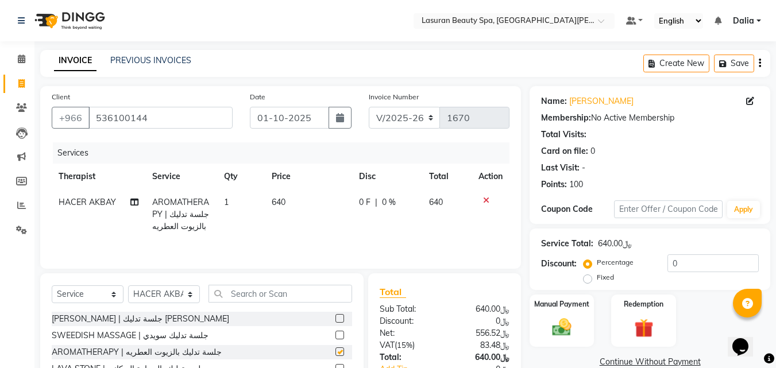
click at [336, 348] on label at bounding box center [340, 352] width 9 height 9
click at [336, 349] on input "checkbox" at bounding box center [339, 352] width 7 height 7
checkbox input "false"
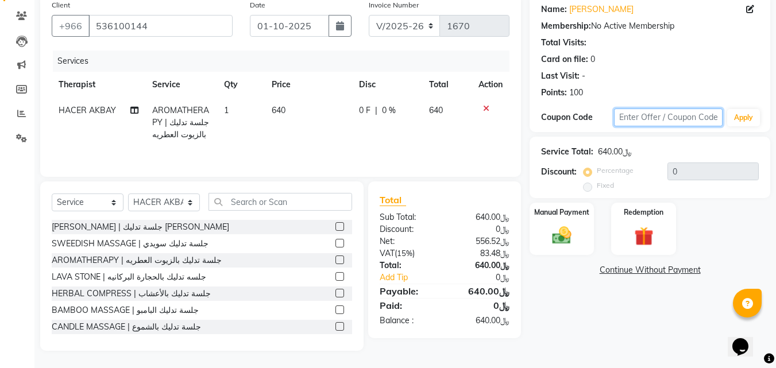
click at [651, 117] on input "text" at bounding box center [668, 118] width 109 height 18
type input "lasuran1"
click at [747, 119] on button "Apply" at bounding box center [743, 117] width 33 height 17
click at [716, 118] on input "lasuran1" at bounding box center [668, 118] width 109 height 18
type input "l"
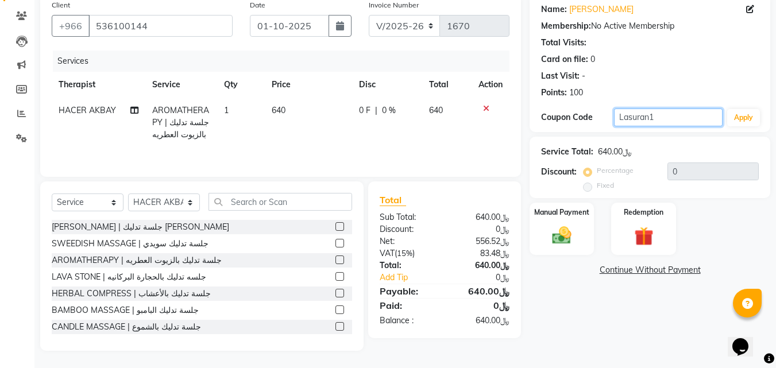
type input "Lasuran1"
click at [767, 118] on div "Name: Ranim Hasnaoui Membership: No Active Membership Total Visits: Card on fil…" at bounding box center [650, 63] width 241 height 138
click at [745, 118] on button "Apply" at bounding box center [743, 117] width 33 height 17
click at [9, 57] on link "Marketing" at bounding box center [17, 65] width 28 height 19
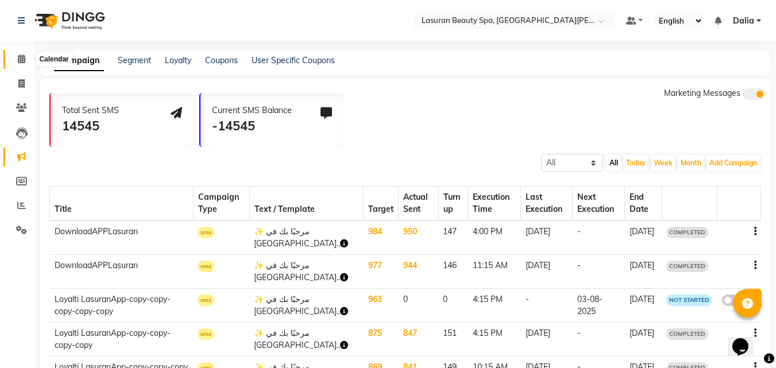
drag, startPoint x: 17, startPoint y: 56, endPoint x: 28, endPoint y: 56, distance: 11.5
click at [17, 57] on span at bounding box center [21, 59] width 20 height 13
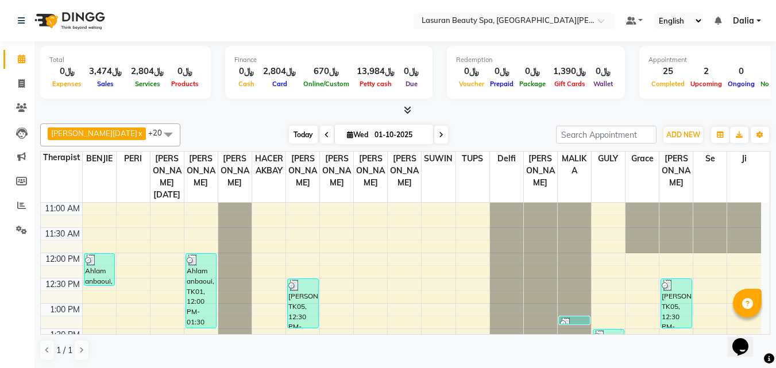
click at [289, 136] on span "Today" at bounding box center [303, 135] width 29 height 18
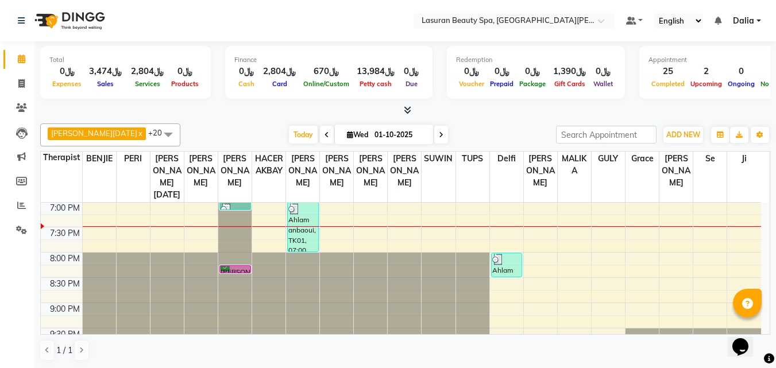
click at [439, 134] on icon at bounding box center [441, 135] width 5 height 7
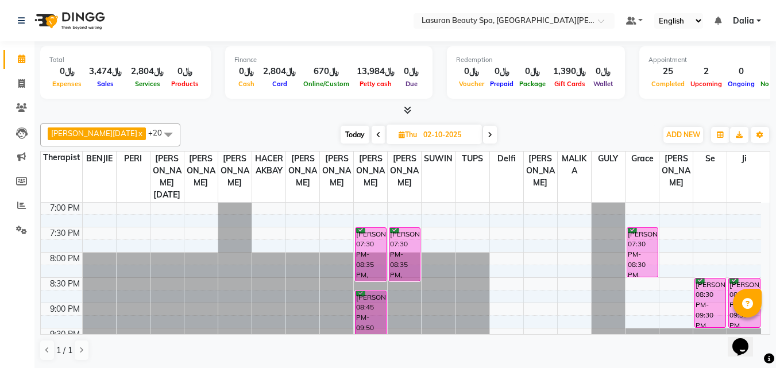
click at [341, 130] on span "Today" at bounding box center [355, 135] width 29 height 18
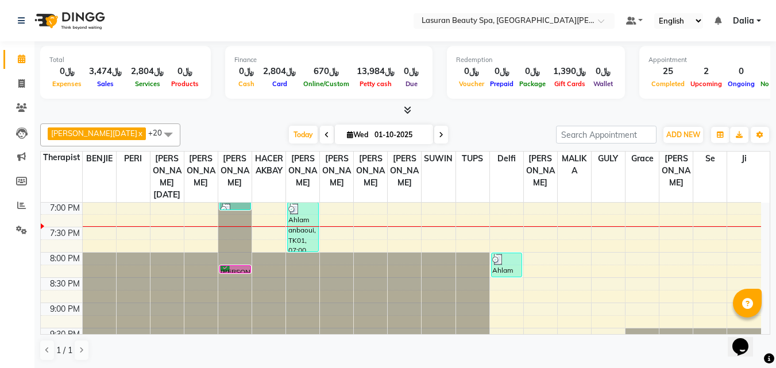
click at [439, 133] on icon at bounding box center [441, 135] width 5 height 7
type input "02-10-2025"
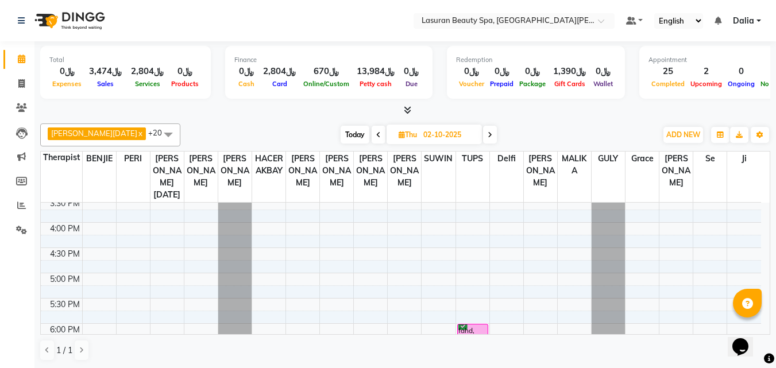
scroll to position [60, 0]
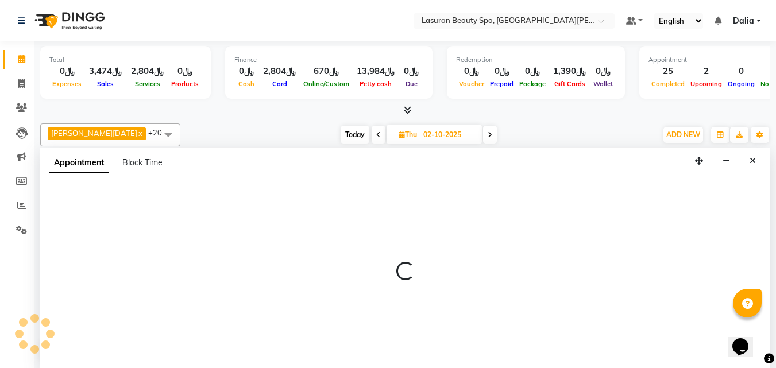
select select "54630"
select select "tentative"
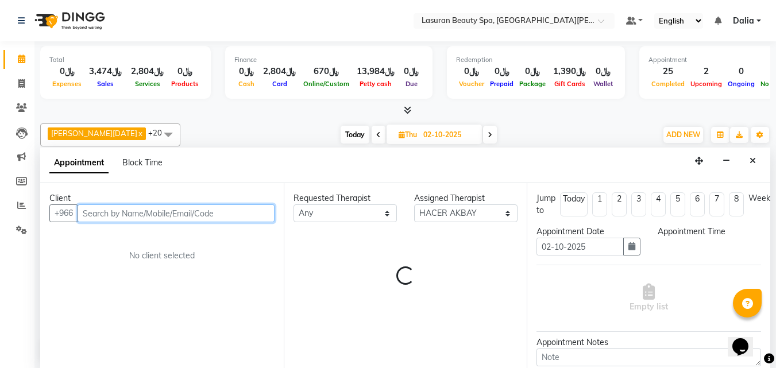
select select "780"
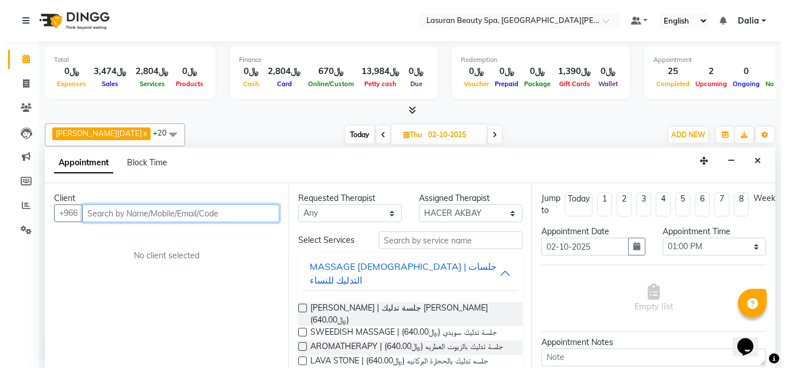
scroll to position [1, 0]
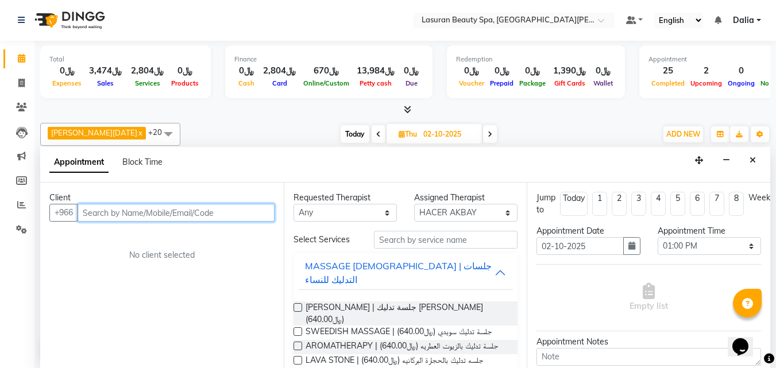
paste input "558855359"
type input "558855359"
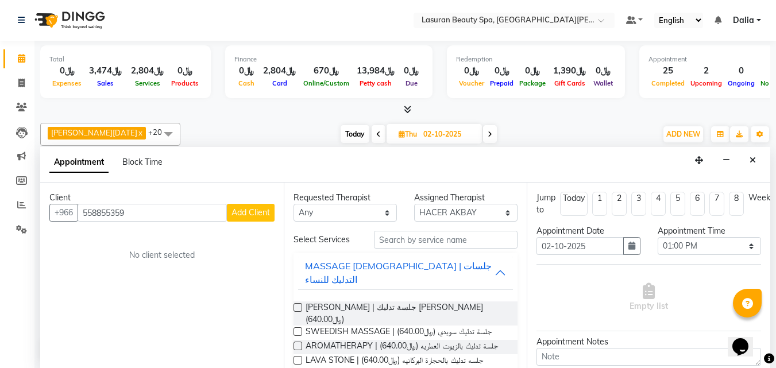
click at [234, 215] on span "Add Client" at bounding box center [251, 212] width 38 height 10
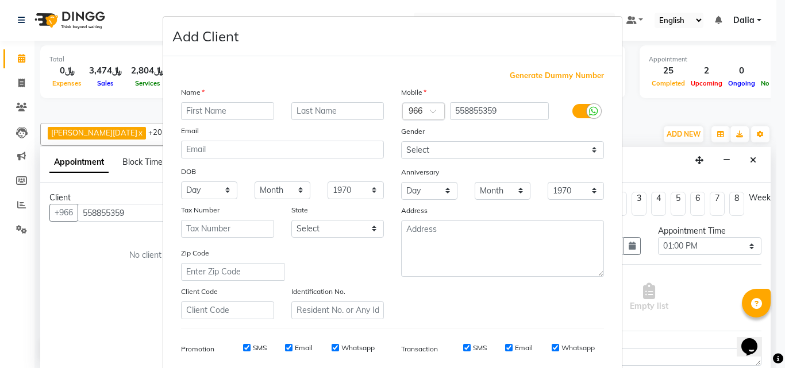
type input "ي"
type input "dalal"
click at [314, 117] on input "text" at bounding box center [337, 111] width 93 height 18
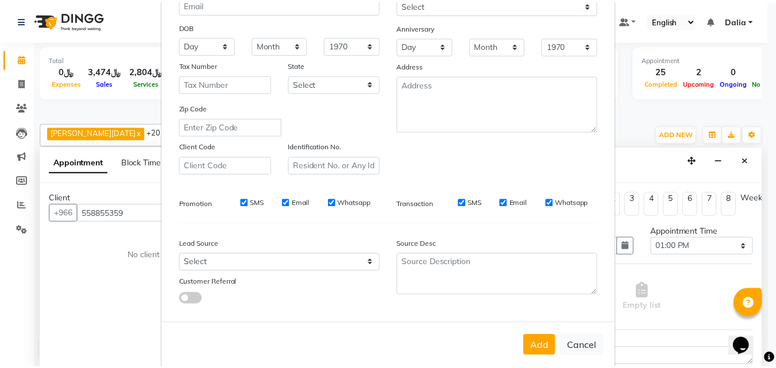
scroll to position [162, 0]
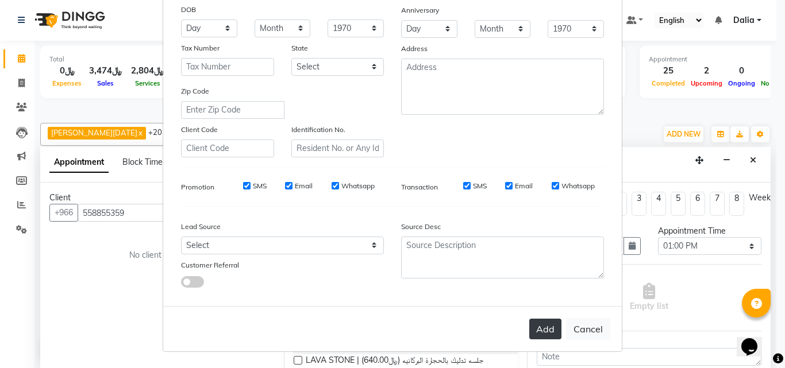
type input "alsebiai"
click at [532, 323] on button "Add" at bounding box center [545, 329] width 32 height 21
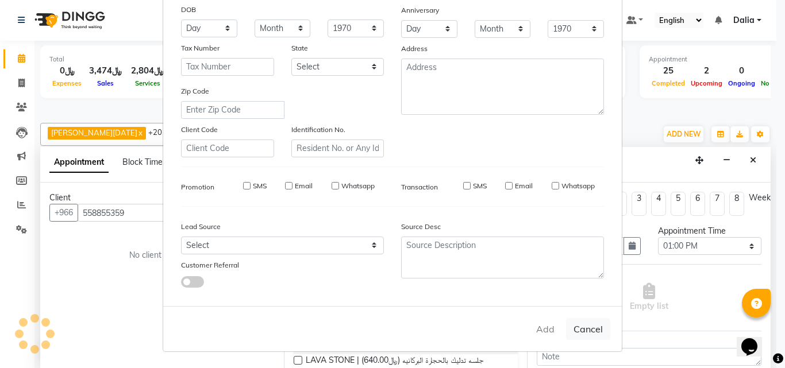
select select
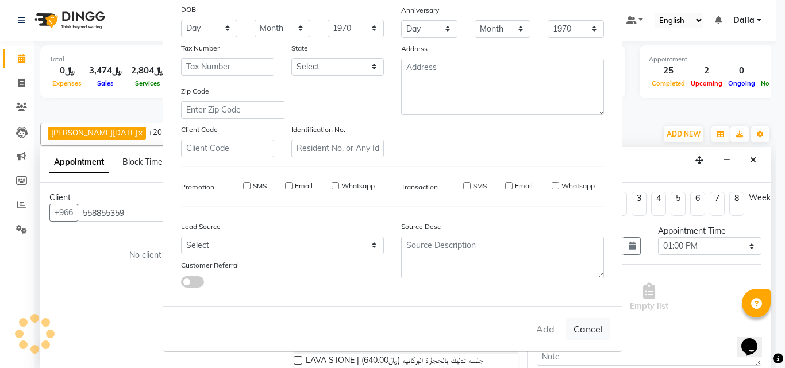
select select
checkbox input "false"
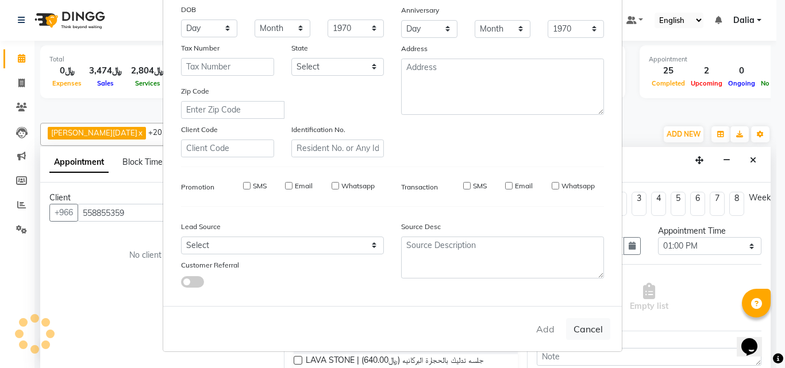
checkbox input "false"
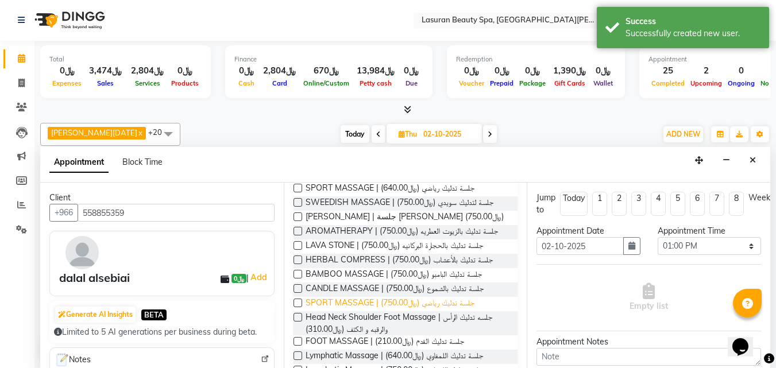
scroll to position [287, 0]
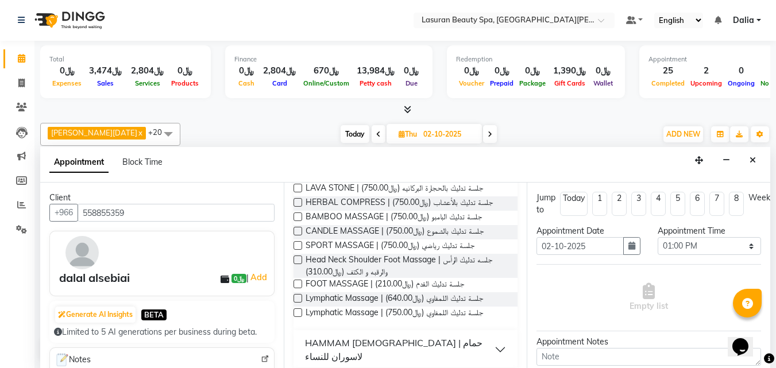
click at [294, 294] on label at bounding box center [298, 298] width 9 height 9
click at [294, 296] on input "checkbox" at bounding box center [297, 299] width 7 height 7
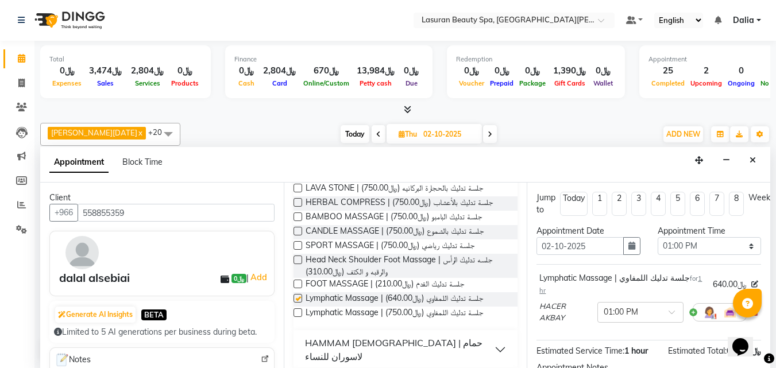
checkbox input "false"
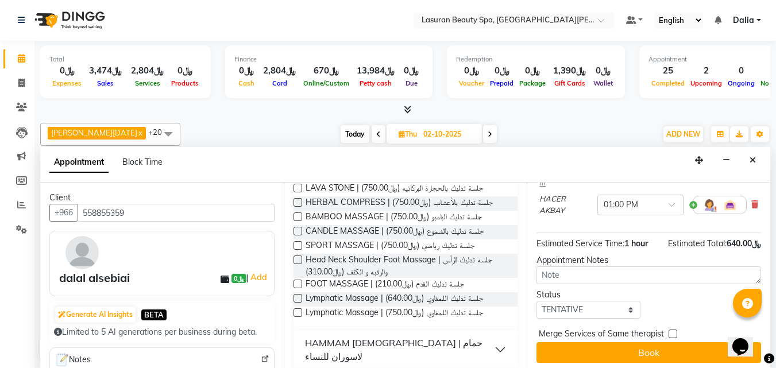
scroll to position [108, 0]
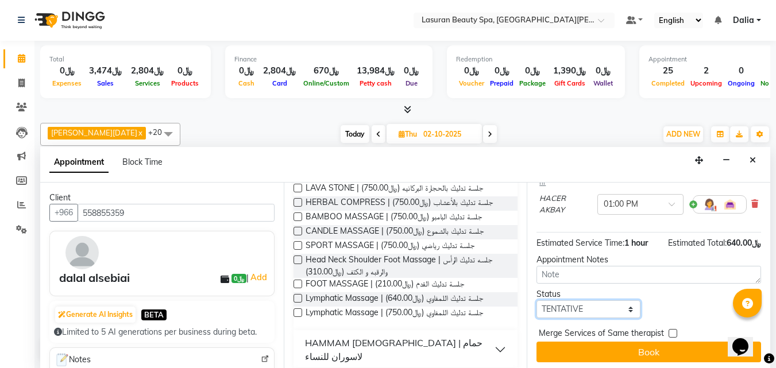
click at [560, 300] on select "Select TENTATIVE CONFIRM UPCOMING" at bounding box center [588, 309] width 103 height 18
select select "confirm booking"
click at [537, 300] on select "Select TENTATIVE CONFIRM UPCOMING" at bounding box center [588, 309] width 103 height 18
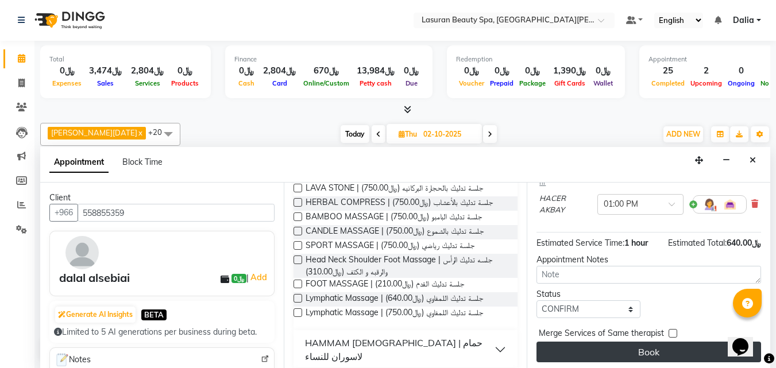
click at [570, 342] on button "Book" at bounding box center [649, 352] width 225 height 21
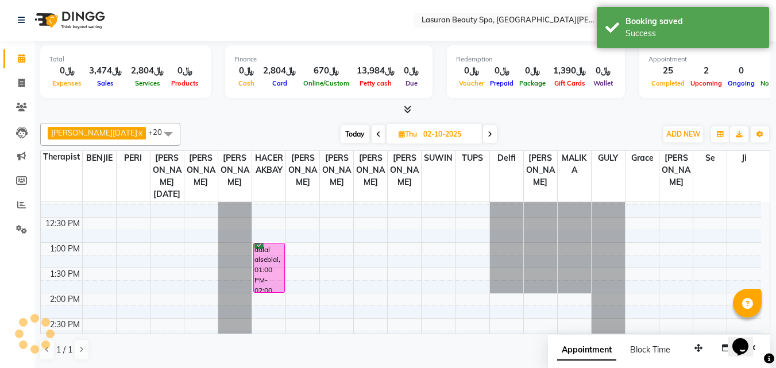
click at [275, 269] on div "dalal alsebiai, 01:00 PM-02:00 PM, [MEDICAL_DATA] | جلسة تدليك اللمفاوي" at bounding box center [269, 268] width 30 height 49
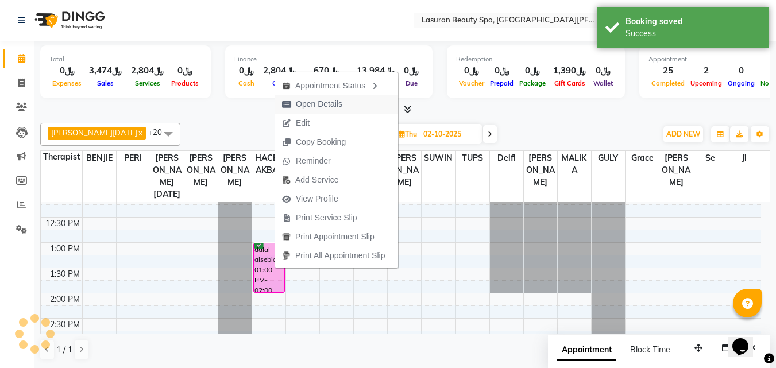
scroll to position [0, 0]
click at [307, 120] on span "Edit" at bounding box center [303, 123] width 14 height 12
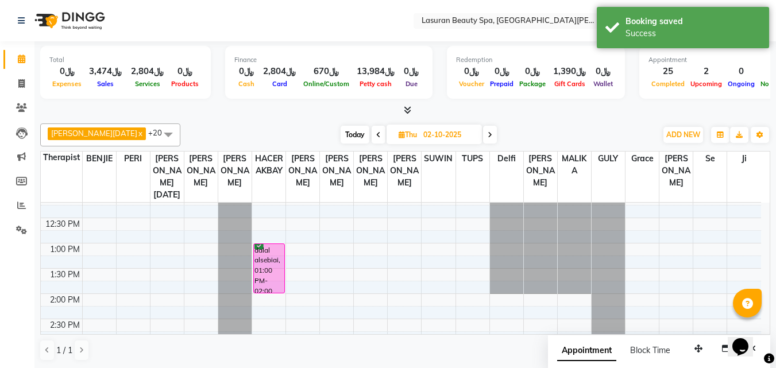
select select "tentative"
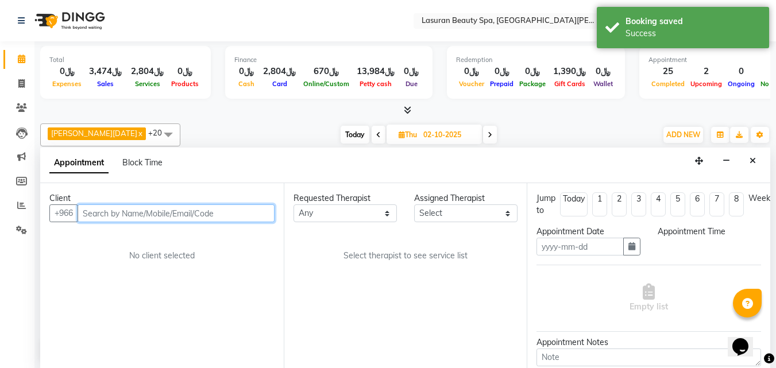
type input "02-10-2025"
select select "confirm booking"
select select "54630"
select select "780"
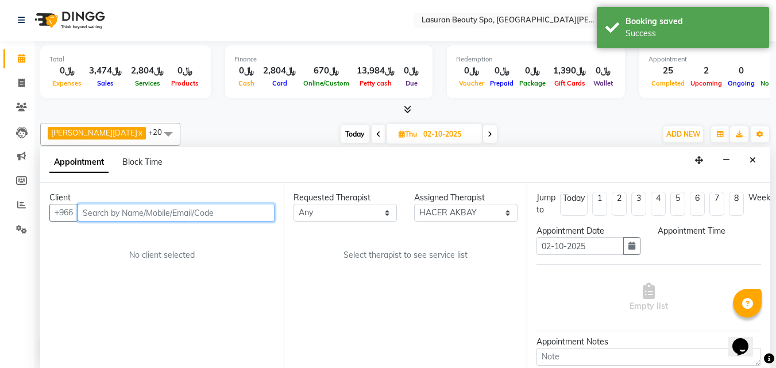
select select "3459"
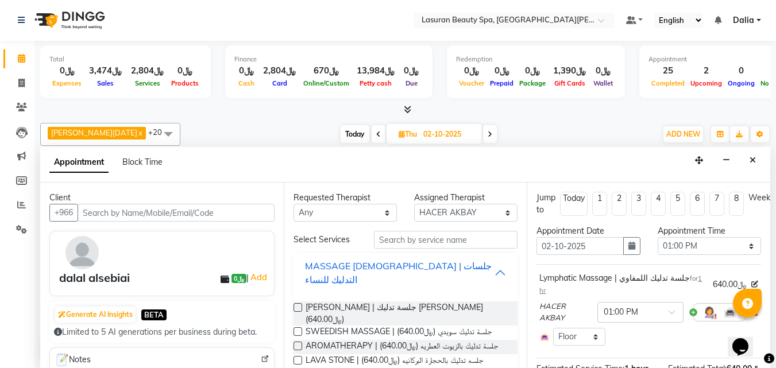
click at [489, 269] on button "MASSAGE [DEMOGRAPHIC_DATA] | جلسات التدليك للنساء" at bounding box center [405, 273] width 215 height 34
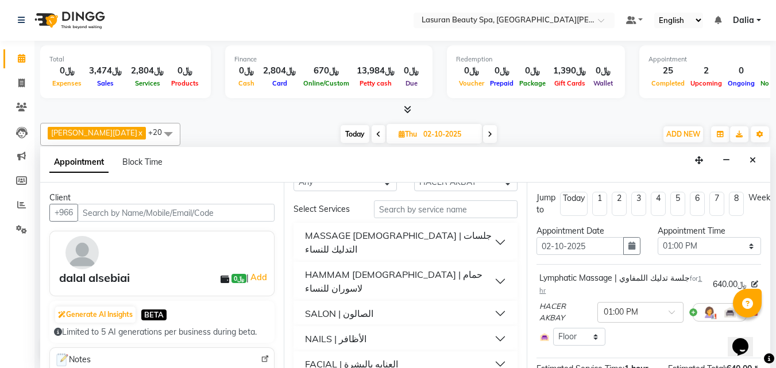
scroll to position [57, 0]
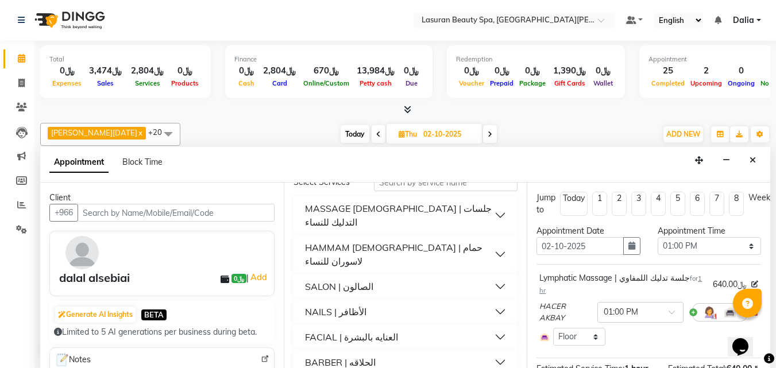
click at [485, 237] on button "HAMMAM [DEMOGRAPHIC_DATA] | حمام لاسوران للنساء" at bounding box center [405, 254] width 215 height 34
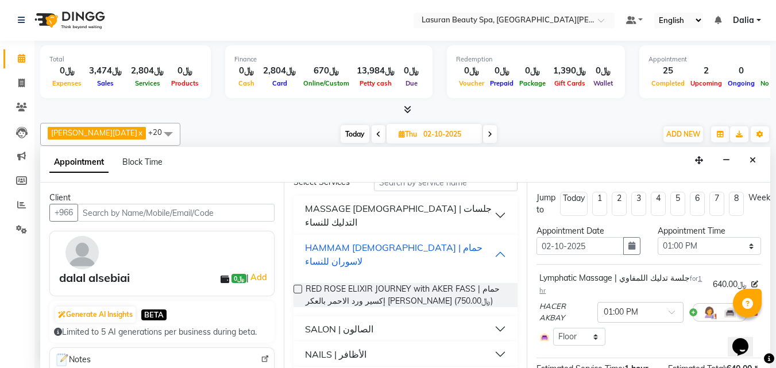
click at [494, 237] on button "HAMMAM [DEMOGRAPHIC_DATA] | حمام لاسوران للنساء" at bounding box center [405, 254] width 215 height 34
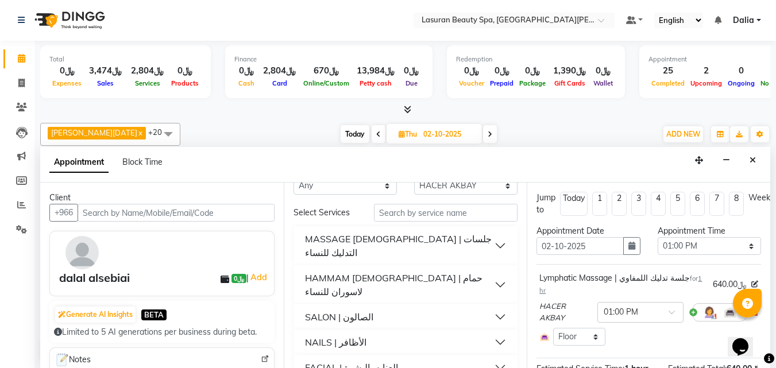
scroll to position [0, 0]
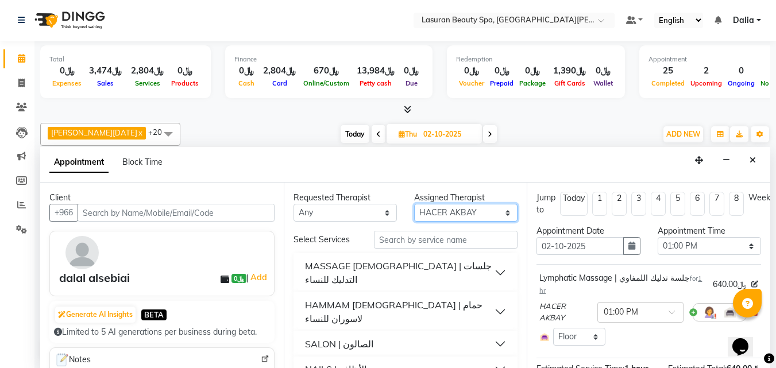
click at [492, 211] on select "Select [PERSON_NAME] [PERSON_NAME] [PERSON_NAME] HACER AKBAY [PERSON_NAME][DATE…" at bounding box center [465, 213] width 103 height 18
select select "54640"
click at [414, 204] on select "Select [PERSON_NAME] [PERSON_NAME] [PERSON_NAME] HACER AKBAY [PERSON_NAME][DATE…" at bounding box center [465, 213] width 103 height 18
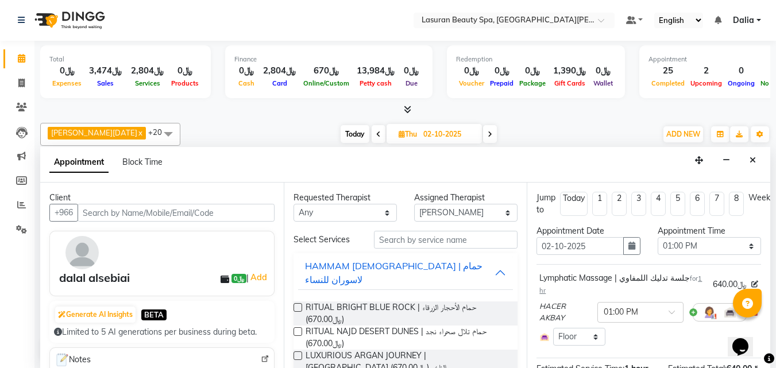
click at [301, 303] on label at bounding box center [298, 307] width 9 height 9
click at [301, 305] on input "checkbox" at bounding box center [297, 308] width 7 height 7
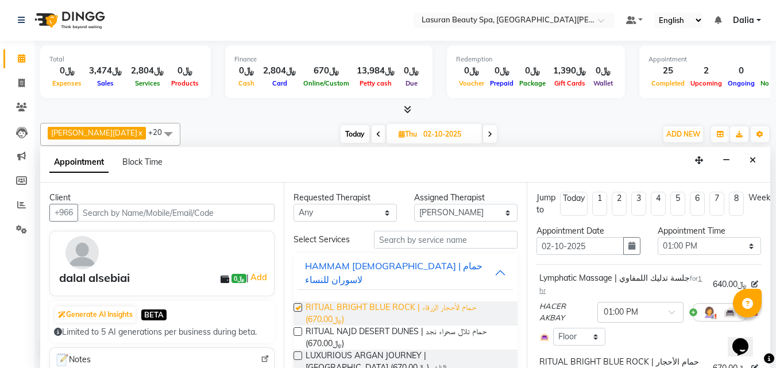
checkbox input "false"
click at [484, 269] on button "HAMMAM [DEMOGRAPHIC_DATA] | حمام لاسوران للنساء" at bounding box center [405, 273] width 215 height 34
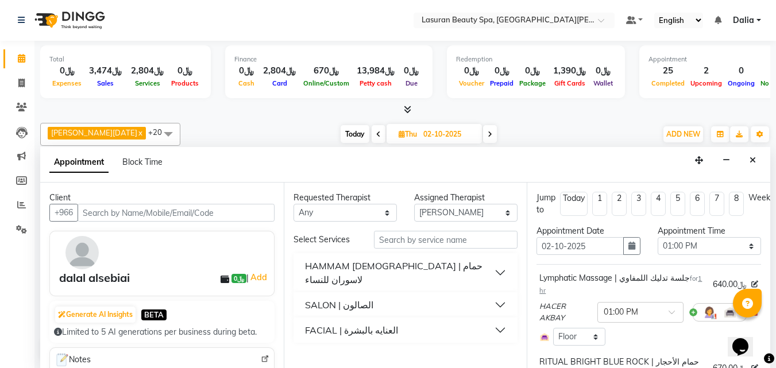
click at [499, 295] on button "SALON | الصالون" at bounding box center [405, 305] width 215 height 21
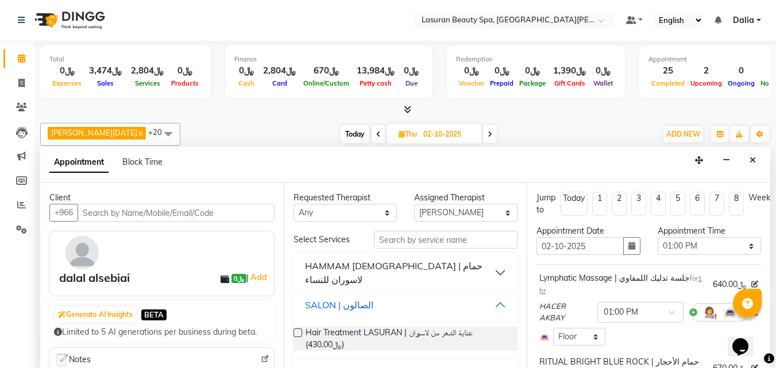
click at [490, 295] on button "SALON | الصالون" at bounding box center [405, 305] width 215 height 21
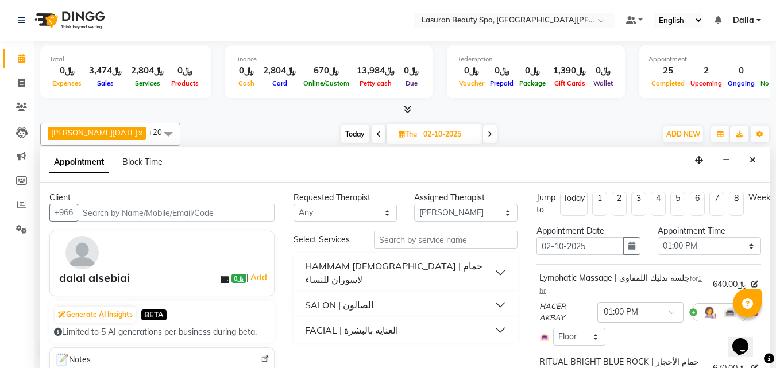
click at [494, 320] on button "FACIAL | العنايه بالبشرة" at bounding box center [405, 330] width 215 height 21
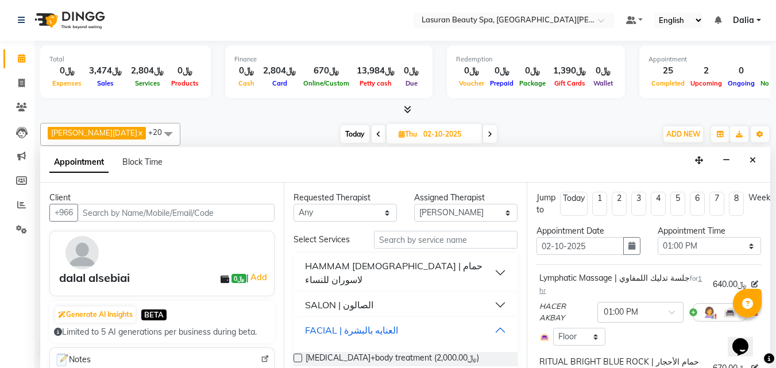
click at [494, 320] on button "FACIAL | العنايه بالبشرة" at bounding box center [405, 330] width 215 height 21
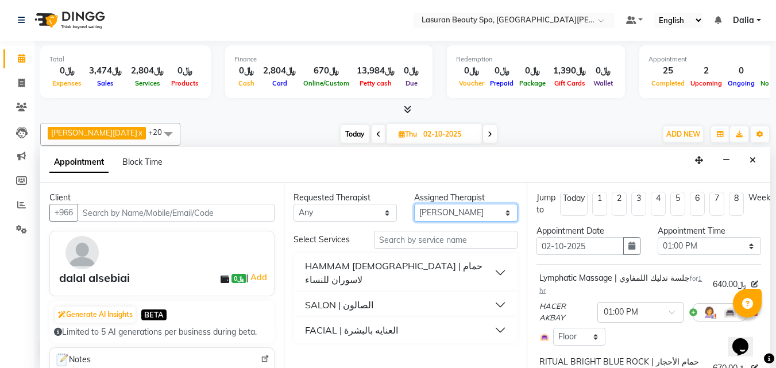
click at [491, 208] on select "Select [PERSON_NAME] [PERSON_NAME] [PERSON_NAME] HACER AKBAY [PERSON_NAME][DATE…" at bounding box center [465, 213] width 103 height 18
select select "67194"
click at [414, 204] on select "Select [PERSON_NAME] [PERSON_NAME] [PERSON_NAME] HACER AKBAY [PERSON_NAME][DATE…" at bounding box center [465, 213] width 103 height 18
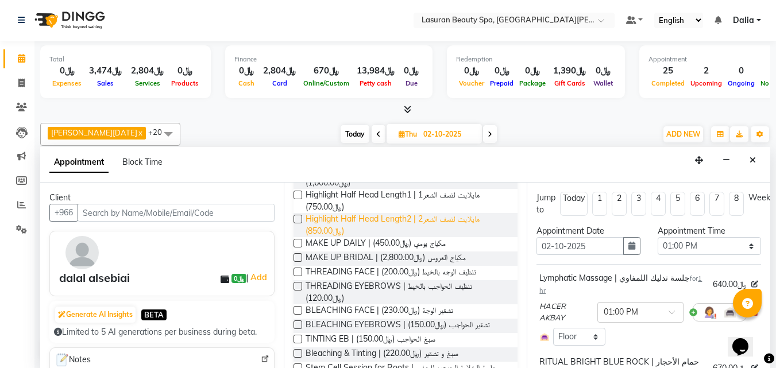
scroll to position [632, 0]
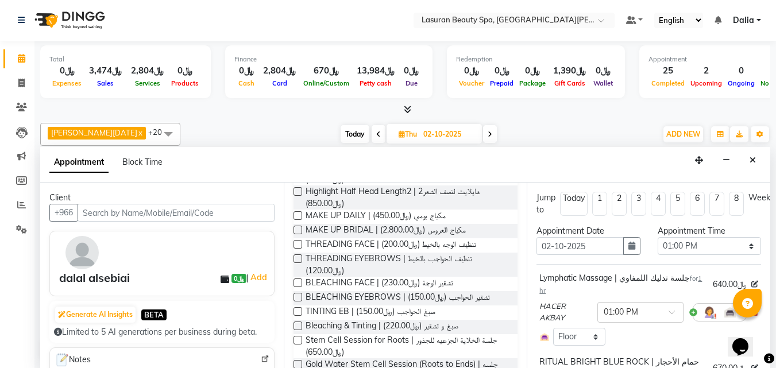
click at [296, 263] on label at bounding box center [298, 259] width 9 height 9
click at [296, 264] on input "checkbox" at bounding box center [297, 259] width 7 height 7
checkbox input "false"
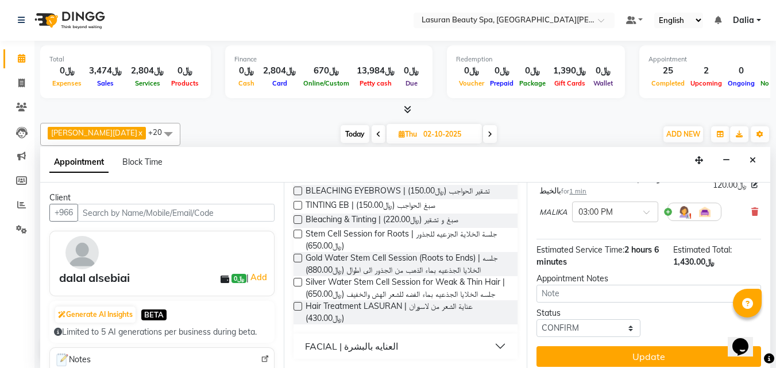
scroll to position [254, 0]
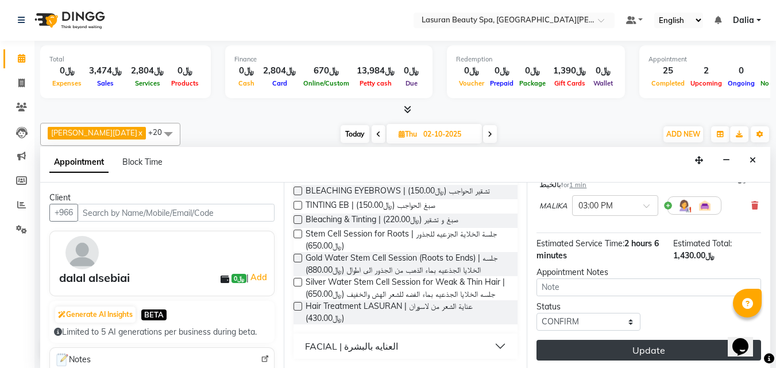
click at [633, 340] on button "Update" at bounding box center [649, 350] width 225 height 21
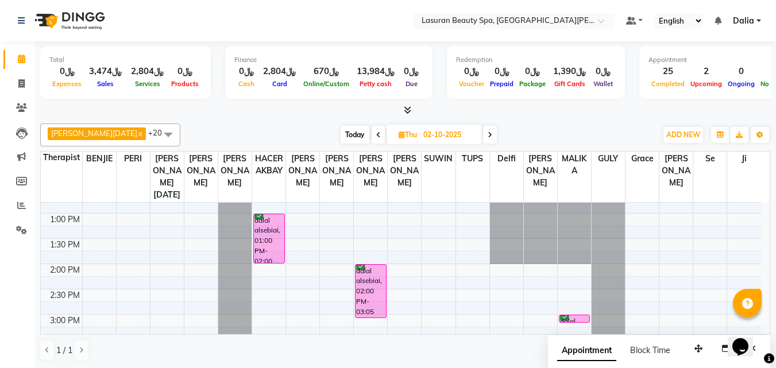
scroll to position [118, 0]
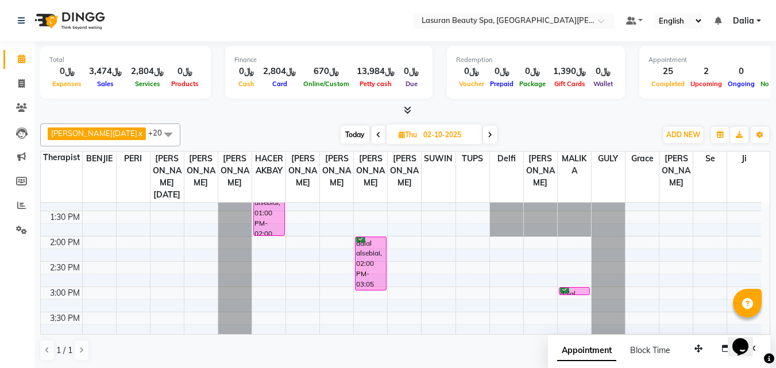
click at [341, 137] on span "Today" at bounding box center [355, 135] width 29 height 18
type input "01-10-2025"
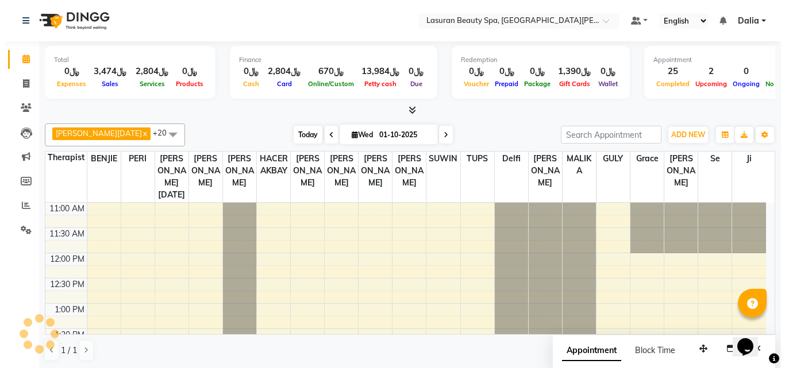
scroll to position [405, 0]
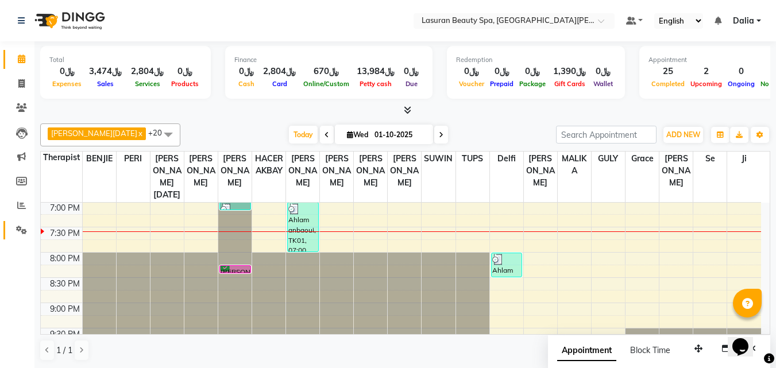
drag, startPoint x: 1, startPoint y: 255, endPoint x: 4, endPoint y: 222, distance: 32.4
click at [1, 255] on div "Calendar Invoice Clients Leads Marketing Members Reports Settings Completed InP…" at bounding box center [77, 192] width 155 height 319
click at [12, 180] on span at bounding box center [21, 181] width 20 height 13
select select
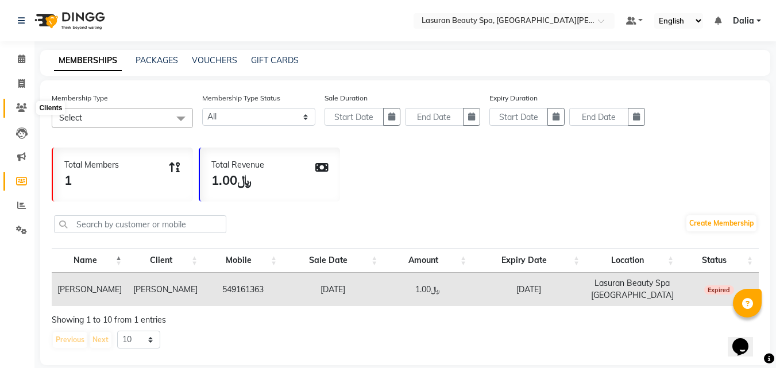
click at [13, 104] on span at bounding box center [21, 108] width 20 height 13
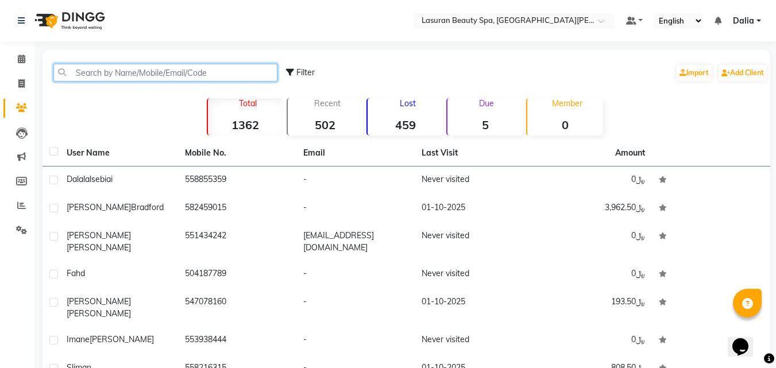
paste input "557319930"
type input "557319930"
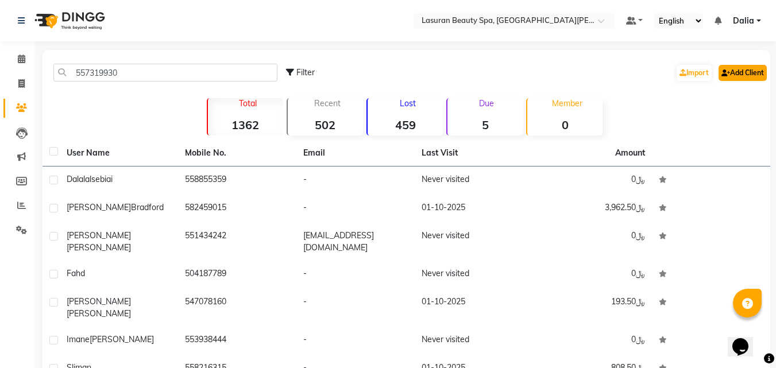
click at [734, 70] on link "Add Client" at bounding box center [743, 73] width 48 height 16
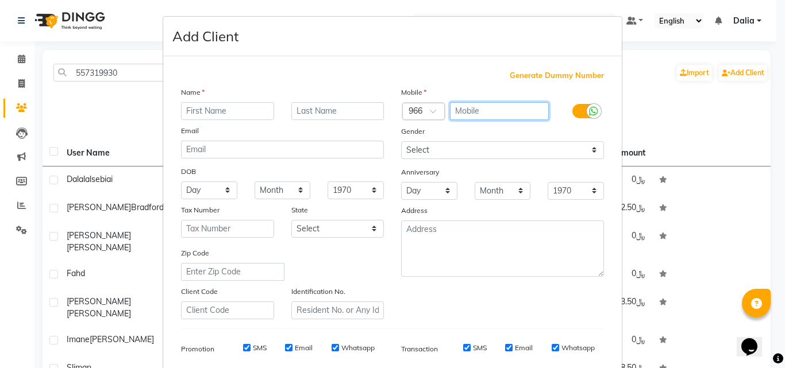
paste input "557319930"
type input "557319930"
click at [241, 110] on input "text" at bounding box center [227, 111] width 93 height 18
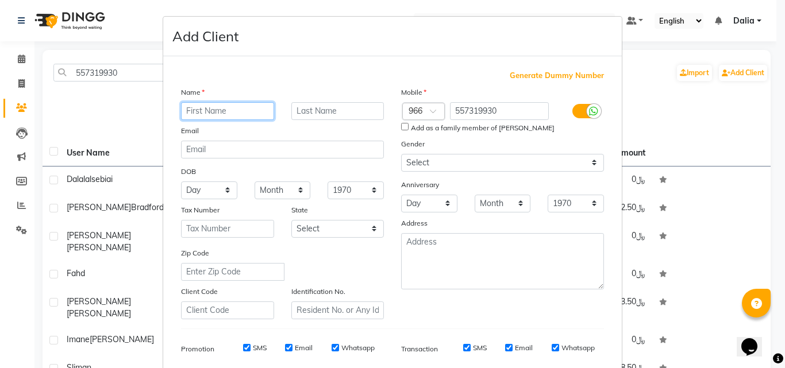
click at [231, 114] on input "text" at bounding box center [227, 111] width 93 height 18
type input "a"
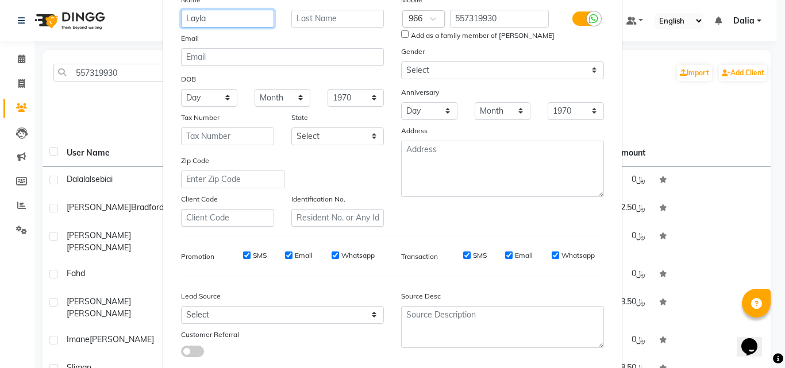
scroll to position [162, 0]
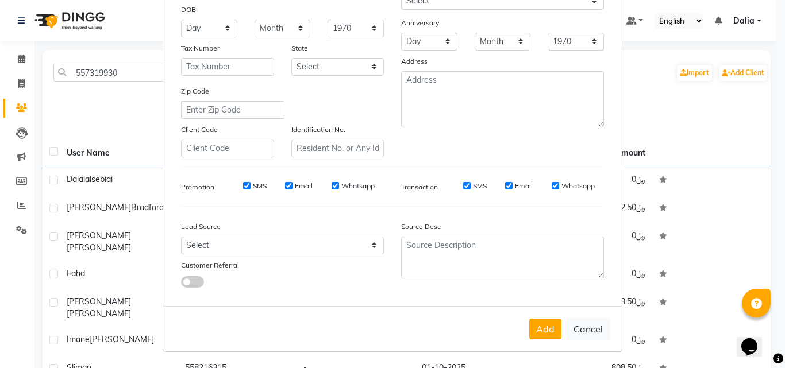
type input "Layla"
click at [538, 329] on button "Add" at bounding box center [545, 329] width 32 height 21
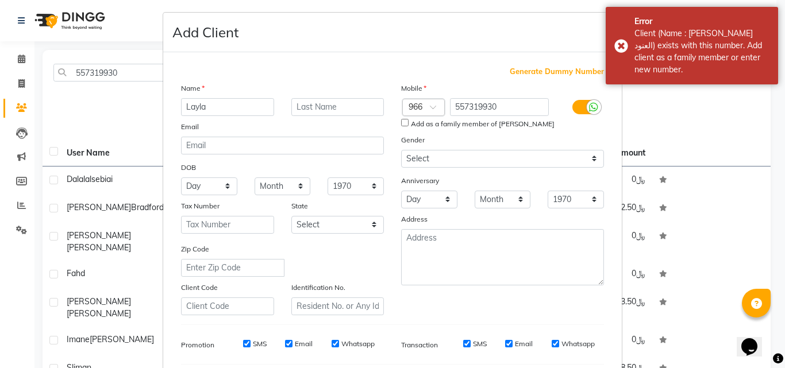
scroll to position [0, 0]
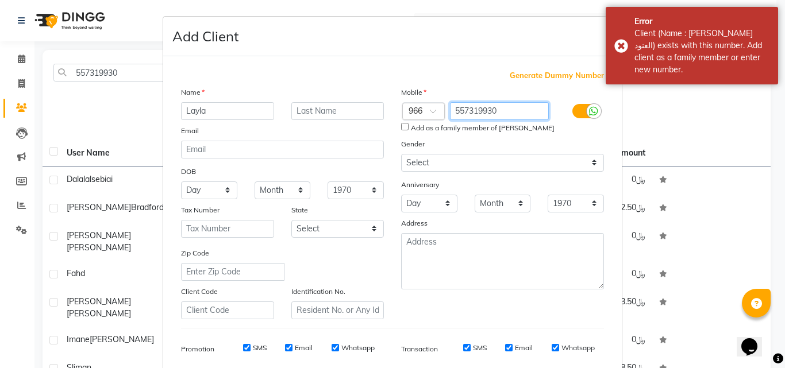
click at [480, 114] on input "557319930" at bounding box center [499, 111] width 99 height 18
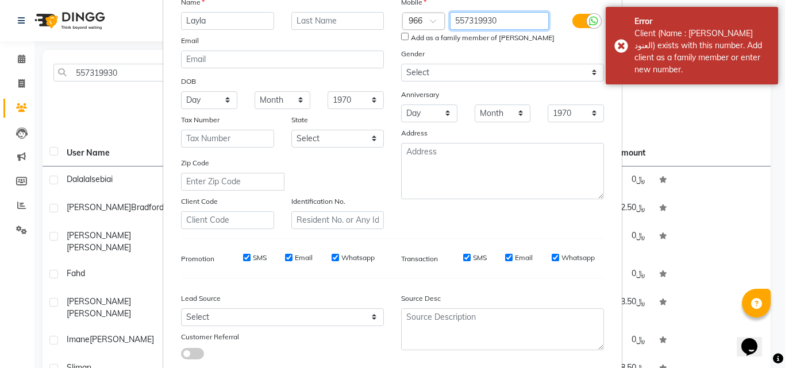
scroll to position [162, 0]
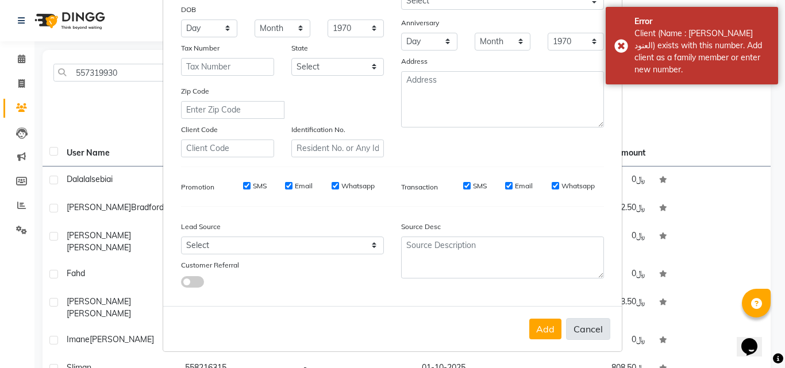
click at [586, 336] on button "Cancel" at bounding box center [588, 329] width 44 height 22
select select
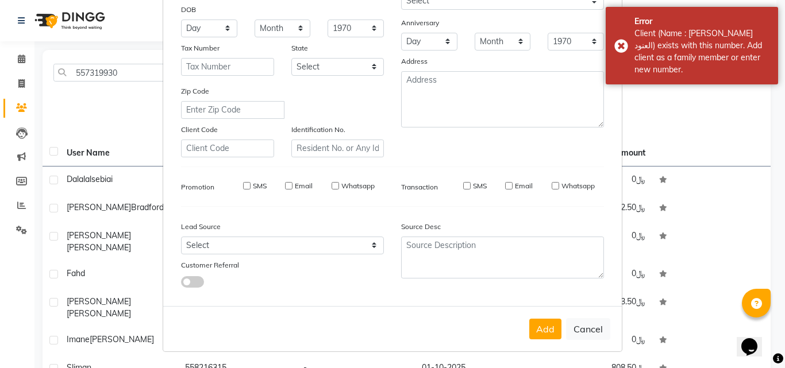
select select
checkbox input "false"
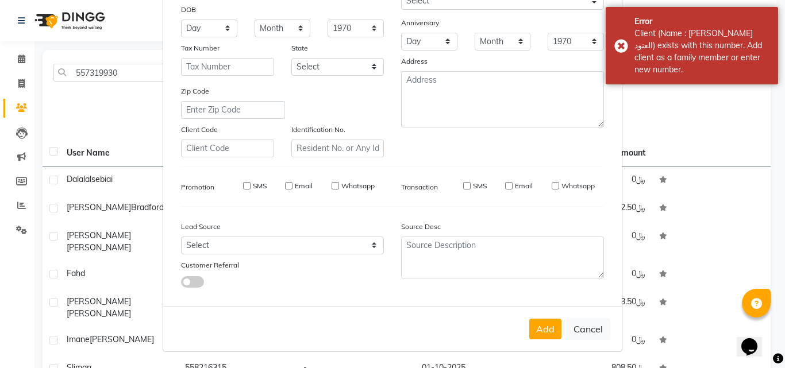
checkbox input "false"
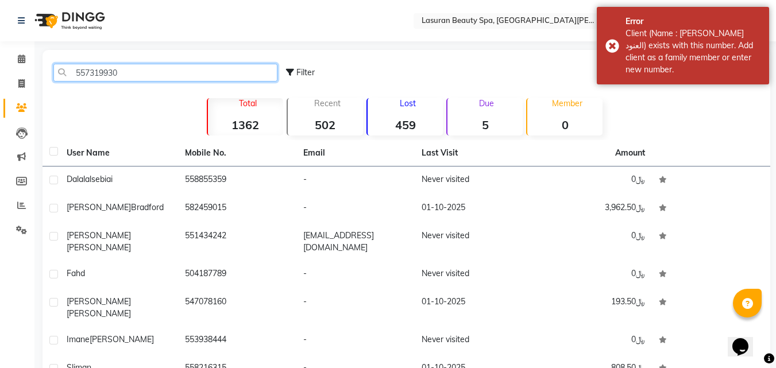
click at [174, 71] on input "557319930" at bounding box center [165, 73] width 224 height 18
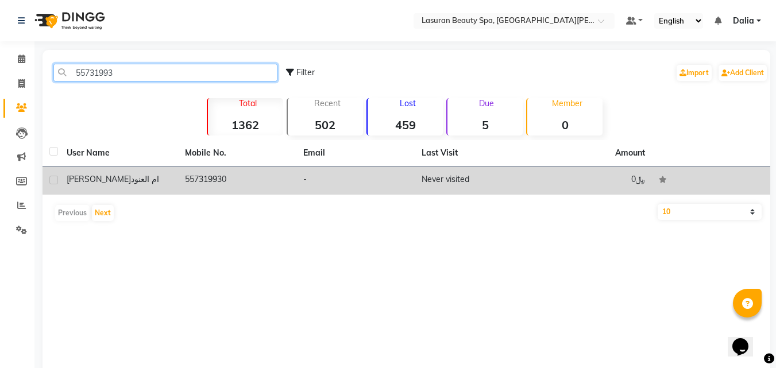
type input "55731993"
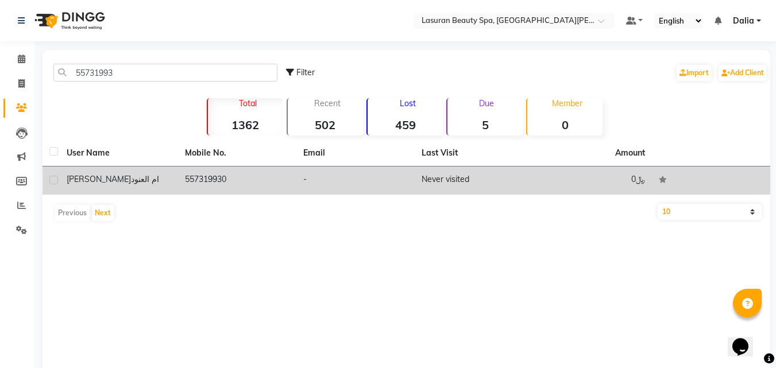
click at [275, 194] on td "557319930" at bounding box center [237, 181] width 118 height 28
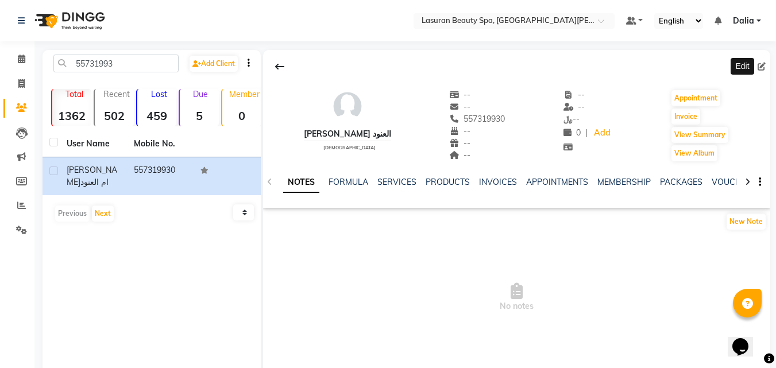
click at [764, 65] on icon at bounding box center [762, 67] width 8 height 8
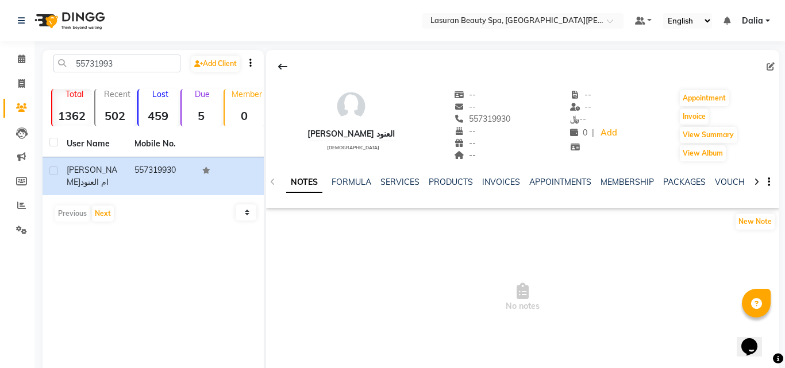
select select "female"
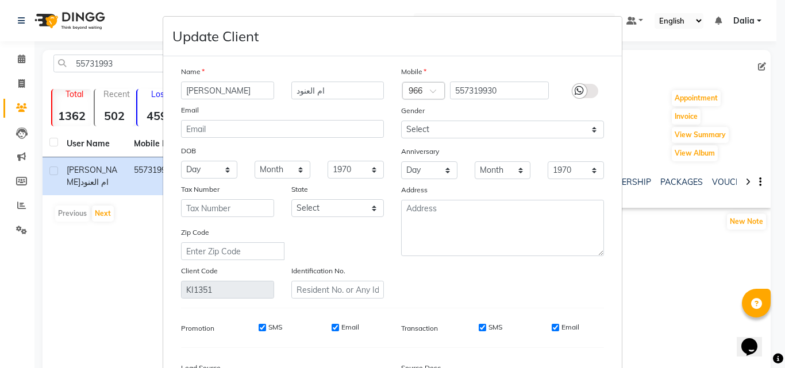
click at [220, 94] on input "ليلى" at bounding box center [227, 91] width 93 height 18
type input "Layla"
click at [311, 91] on input "ام العنود" at bounding box center [337, 91] width 93 height 18
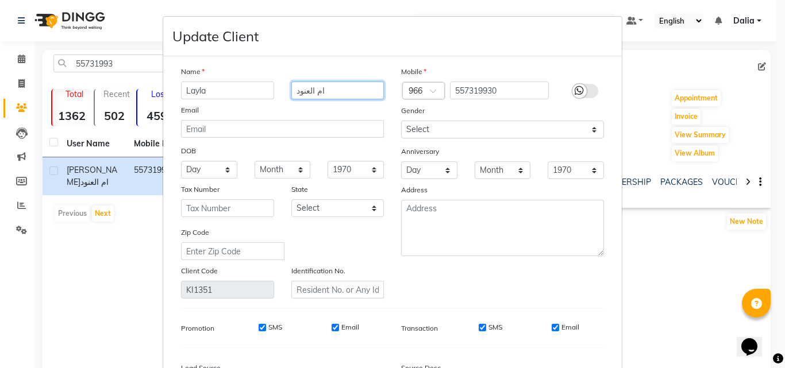
click at [311, 91] on input "ام العنود" at bounding box center [337, 91] width 93 height 18
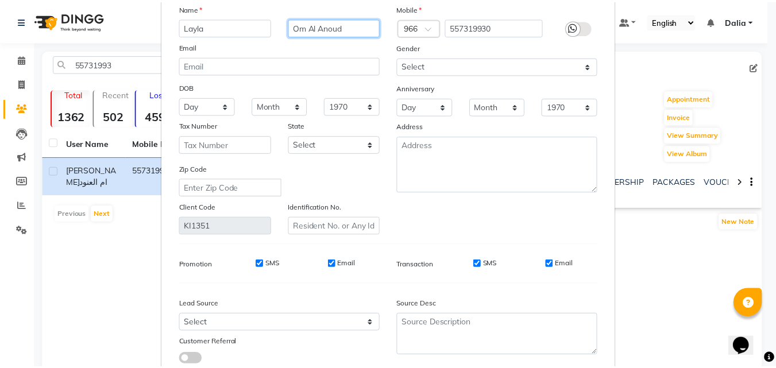
scroll to position [141, 0]
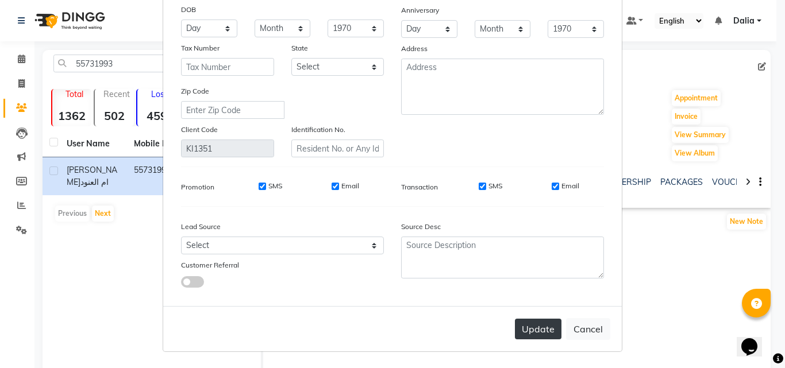
type input "Om Al Anoud"
click at [535, 338] on button "Update" at bounding box center [538, 329] width 47 height 21
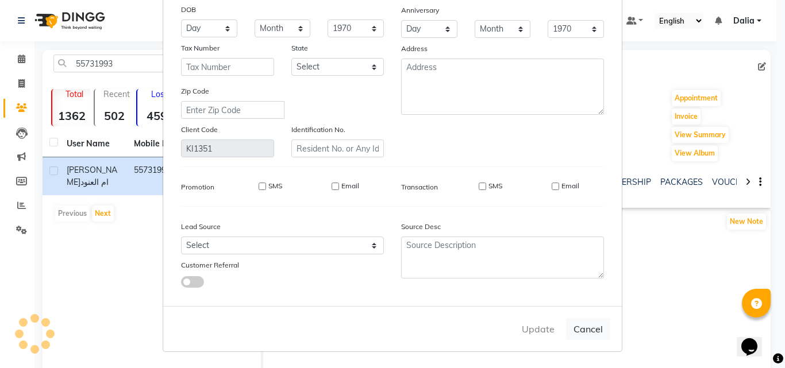
select select
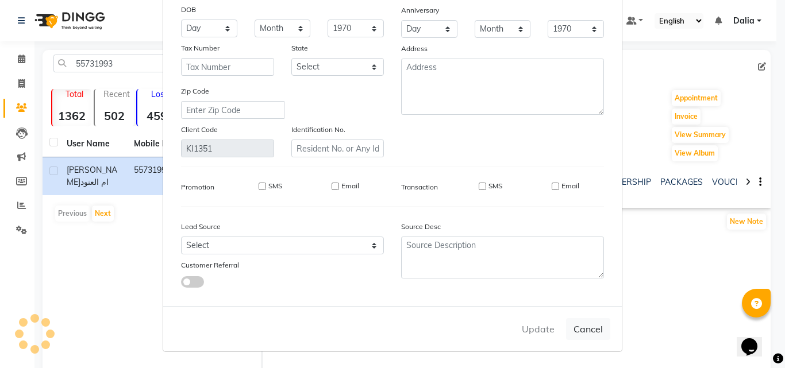
select select
checkbox input "false"
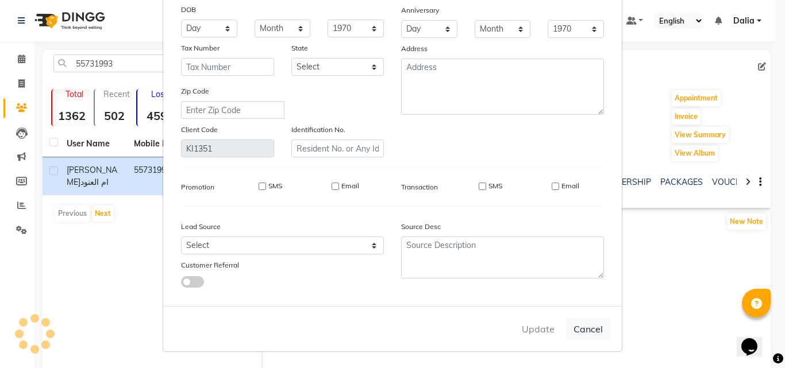
checkbox input "false"
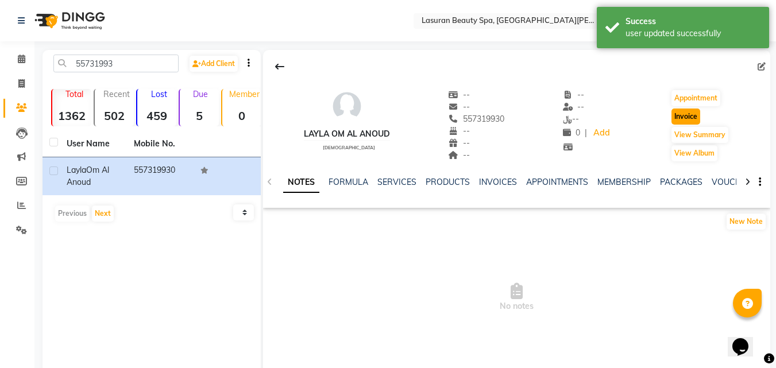
click at [693, 120] on button "Invoice" at bounding box center [686, 117] width 29 height 16
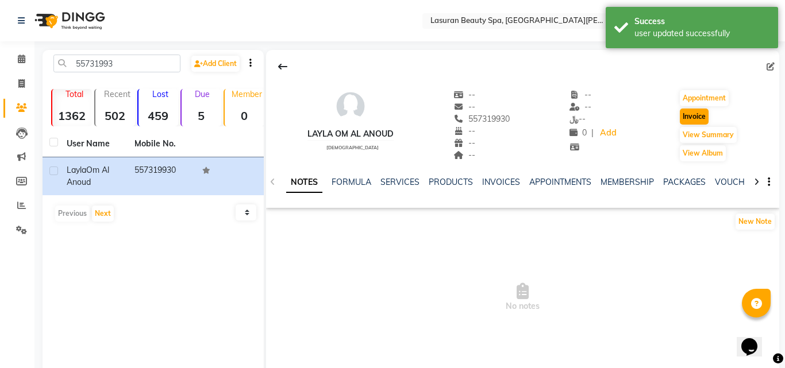
select select "6941"
select select "service"
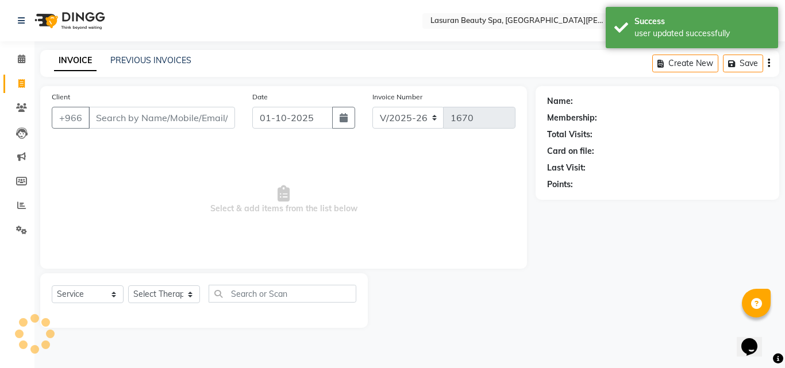
type input "557319930"
select select "V"
select select "66975"
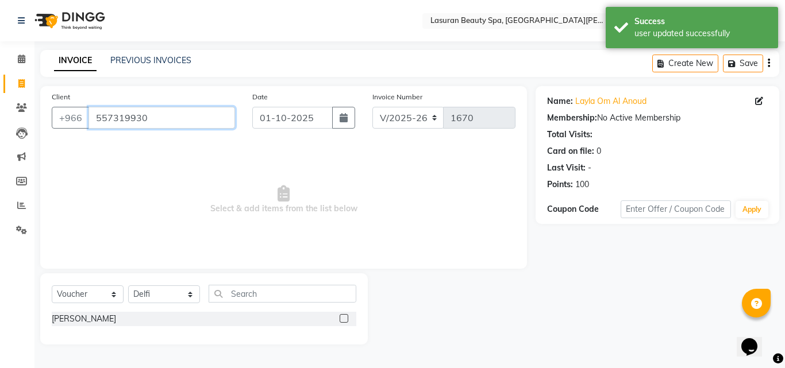
click at [134, 117] on input "557319930" at bounding box center [161, 118] width 147 height 22
drag, startPoint x: 134, startPoint y: 117, endPoint x: 122, endPoint y: 149, distance: 34.2
click at [124, 150] on span "Select & add items from the list below" at bounding box center [284, 199] width 464 height 115
click at [16, 180] on span at bounding box center [21, 181] width 20 height 13
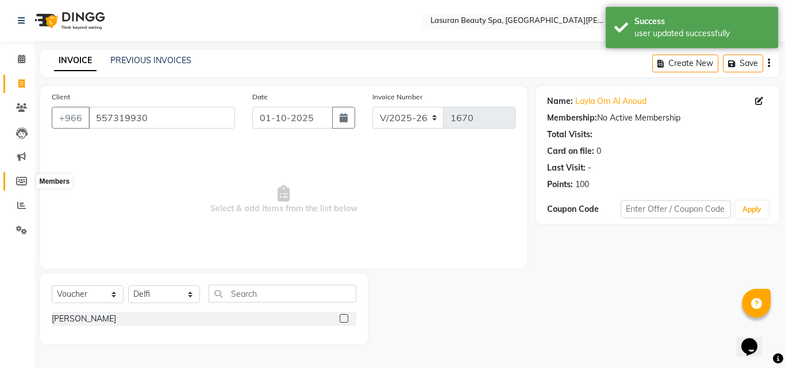
select select
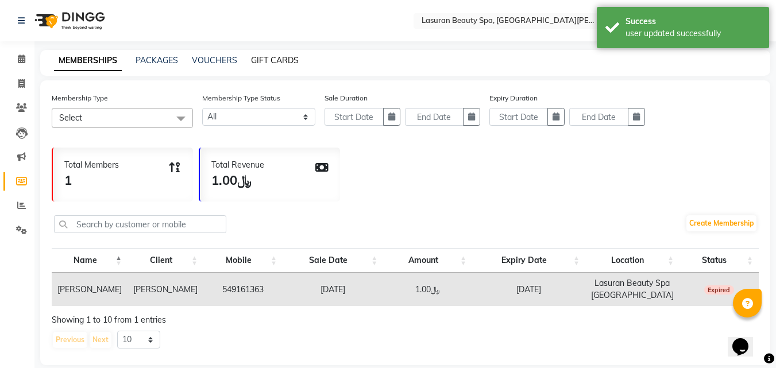
click at [280, 57] on link "GIFT CARDS" at bounding box center [275, 60] width 48 height 10
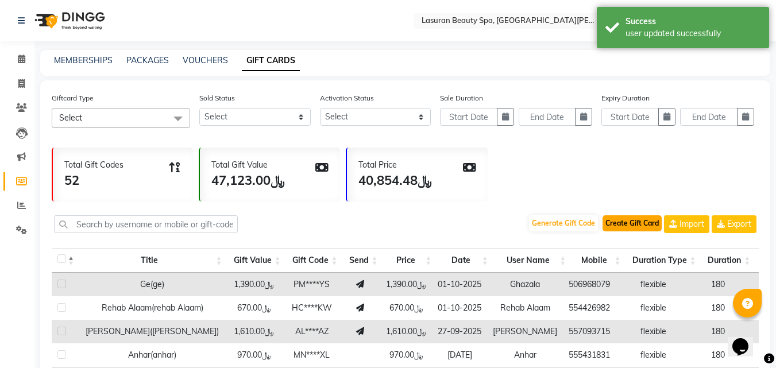
click at [653, 224] on button "Create Gift Card" at bounding box center [632, 223] width 59 height 16
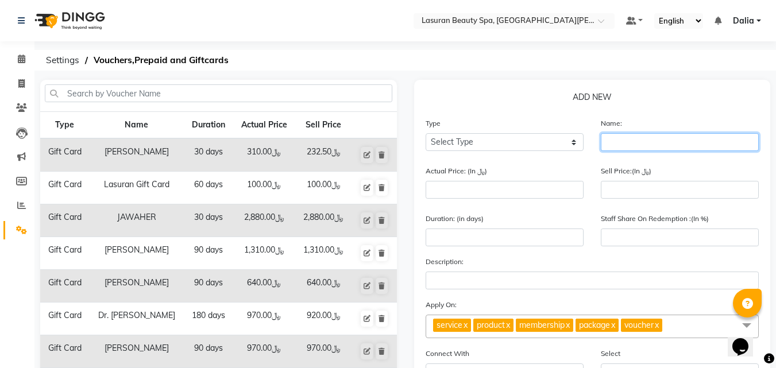
click at [629, 147] on input "text" at bounding box center [680, 142] width 158 height 18
type input "Layla"
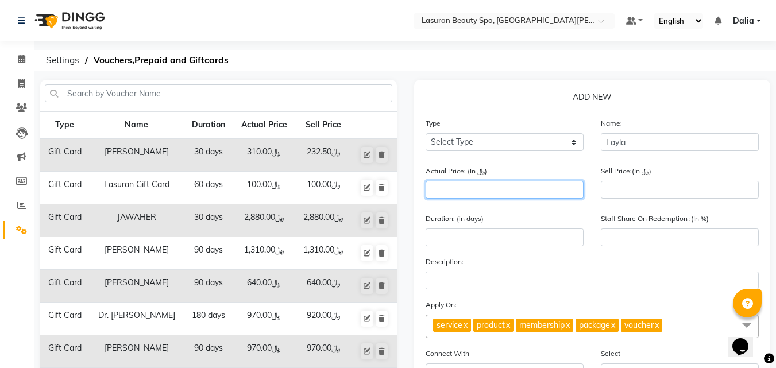
click at [548, 186] on input "number" at bounding box center [505, 190] width 158 height 18
type input "5"
type input "0"
type input "500"
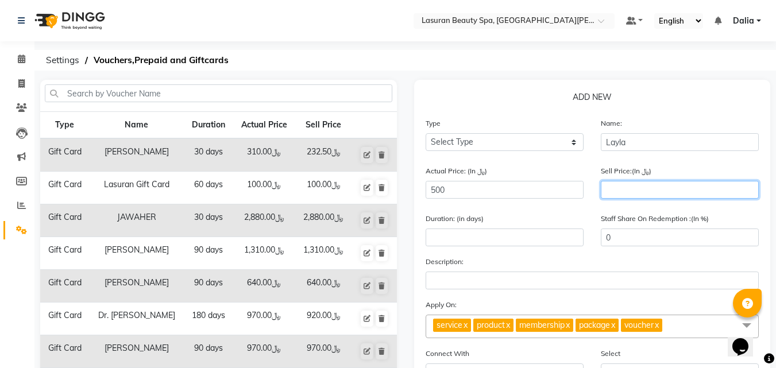
click at [606, 190] on input "number" at bounding box center [680, 190] width 158 height 18
type input "5"
type input "1"
type input "50"
type input "10"
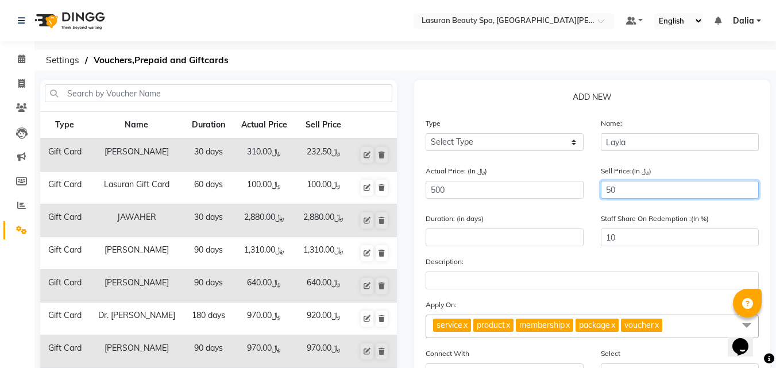
type input "500"
type input "100"
type input "500"
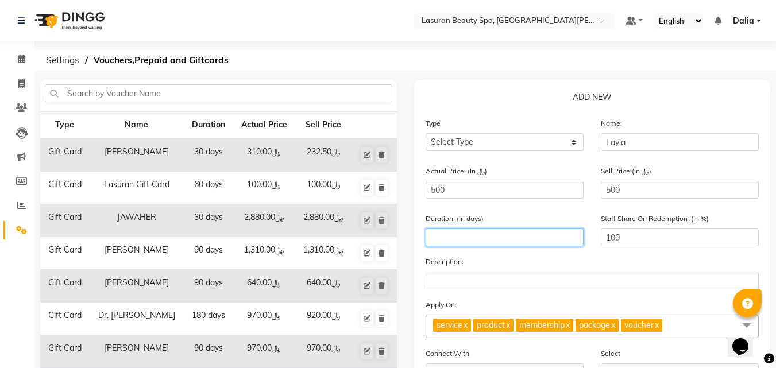
click at [477, 238] on input "number" at bounding box center [505, 238] width 158 height 18
type input "180"
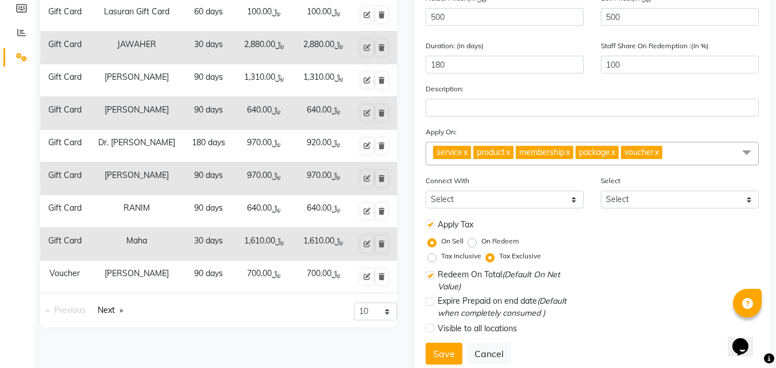
click at [441, 259] on label "Tax Inclusive" at bounding box center [461, 256] width 40 height 10
click at [433, 259] on input "Tax Inclusive" at bounding box center [434, 256] width 8 height 8
click at [441, 321] on form "Type Select Type Voucher Prepaid Gift Card Name: Layla Actual Price: (In ﷼) 500…" at bounding box center [593, 159] width 334 height 430
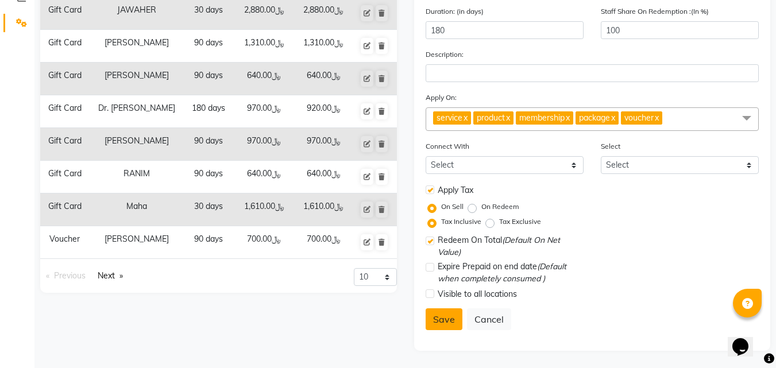
click at [443, 319] on button "Save" at bounding box center [444, 320] width 37 height 22
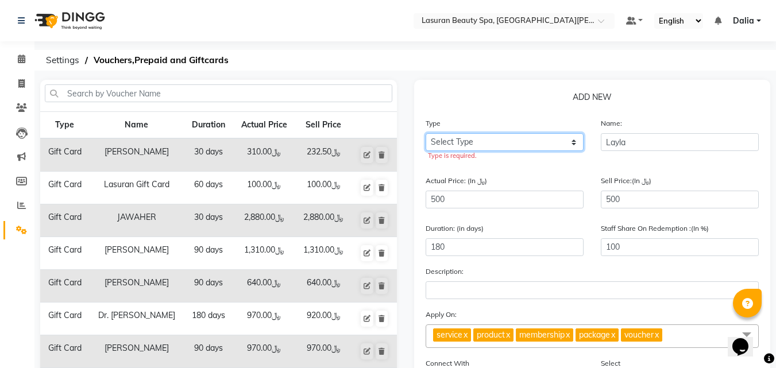
click at [473, 142] on select "Select Type Voucher Prepaid Gift Card" at bounding box center [505, 142] width 158 height 18
click at [426, 133] on select "Select Type Voucher Prepaid Gift Card" at bounding box center [505, 142] width 158 height 18
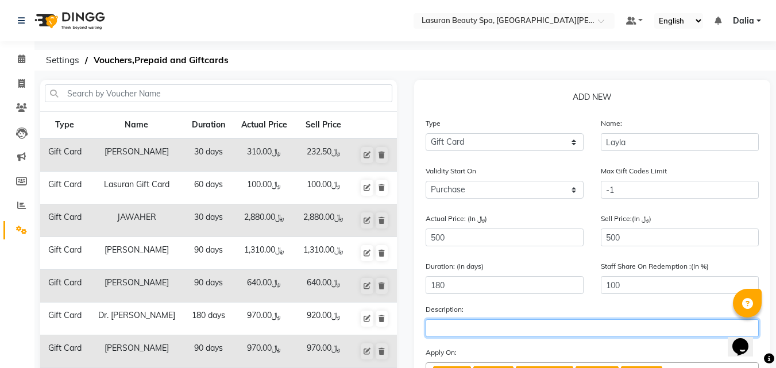
click at [455, 321] on input "text" at bounding box center [593, 328] width 334 height 18
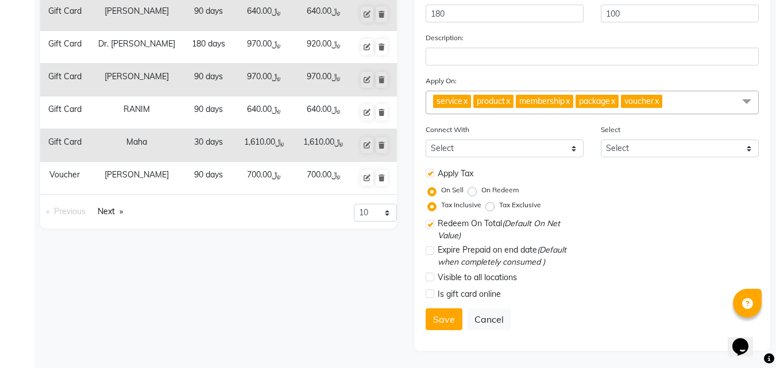
click at [451, 333] on form "Type Select Type Voucher Prepaid Gift Card Name: Layla Validity Start On Purcha…" at bounding box center [593, 92] width 334 height 494
click at [448, 322] on button "Save" at bounding box center [444, 320] width 37 height 22
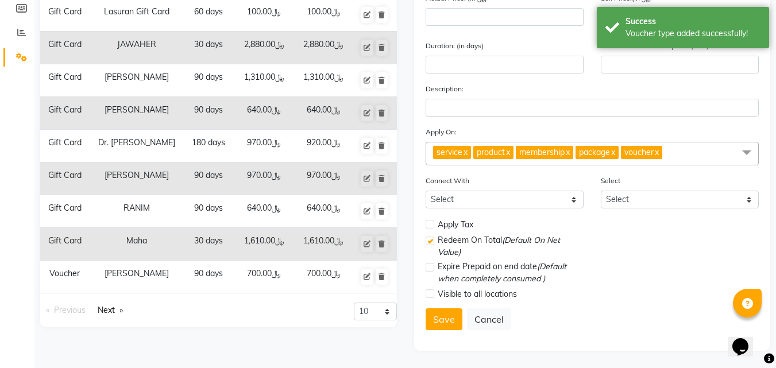
scroll to position [173, 0]
click at [24, 182] on div "Calendar Invoice Clients Leads Marketing Members Reports Settings Completed InP…" at bounding box center [77, 105] width 155 height 491
click at [18, 13] on icon at bounding box center [21, 8] width 11 height 9
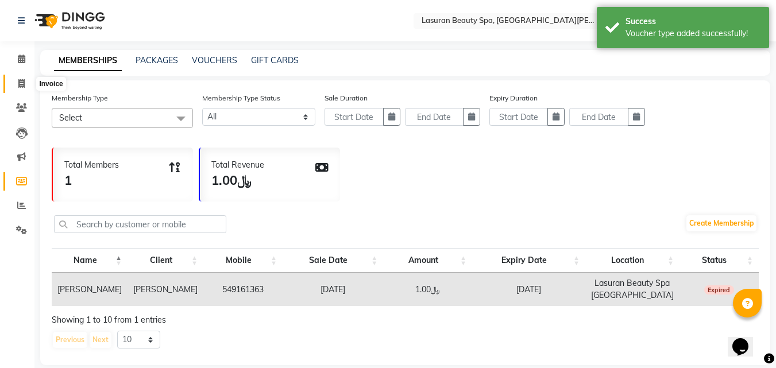
click at [28, 88] on span at bounding box center [21, 84] width 20 height 13
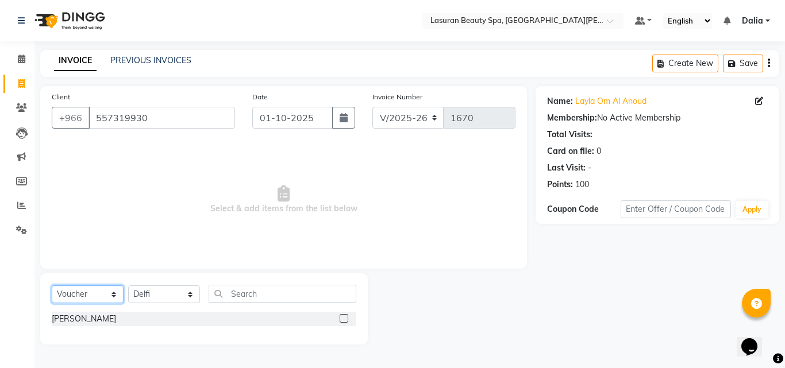
click at [95, 302] on select "Select Service Product Membership Package Voucher Prepaid Gift Card" at bounding box center [88, 295] width 72 height 18
click at [52, 286] on select "Select Service Product Membership Package Voucher Prepaid Gift Card" at bounding box center [88, 295] width 72 height 18
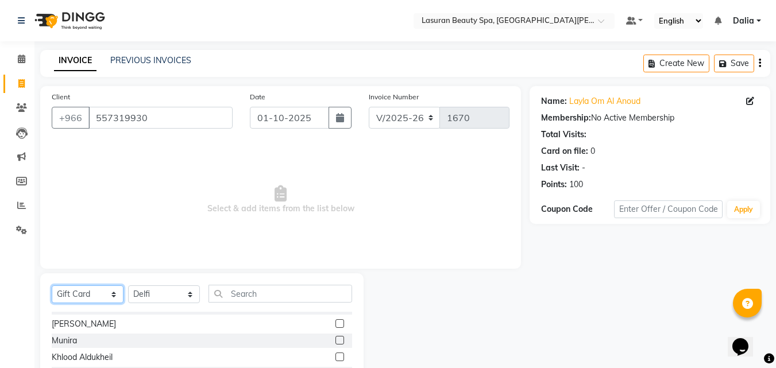
scroll to position [552, 0]
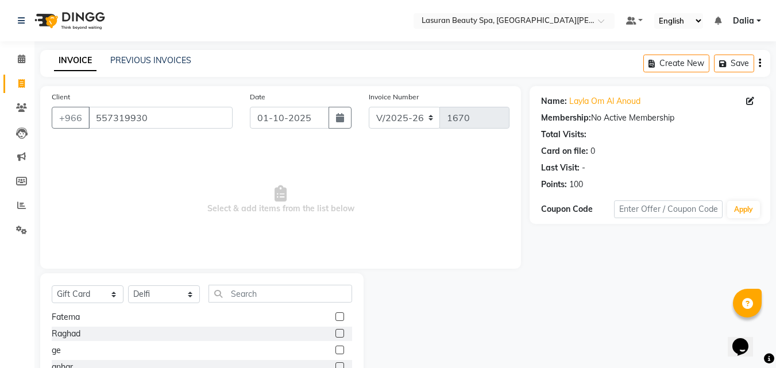
click at [329, 308] on div "Select Service Product Membership Package Voucher Prepaid Gift Card Select Ther…" at bounding box center [202, 298] width 300 height 27
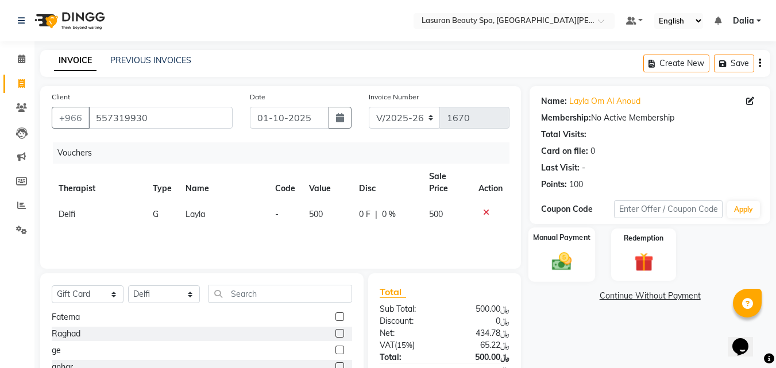
click at [561, 250] on img at bounding box center [562, 261] width 32 height 23
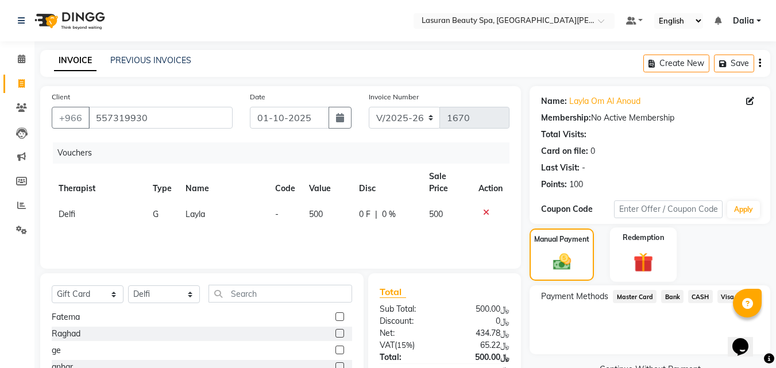
scroll to position [110, 0]
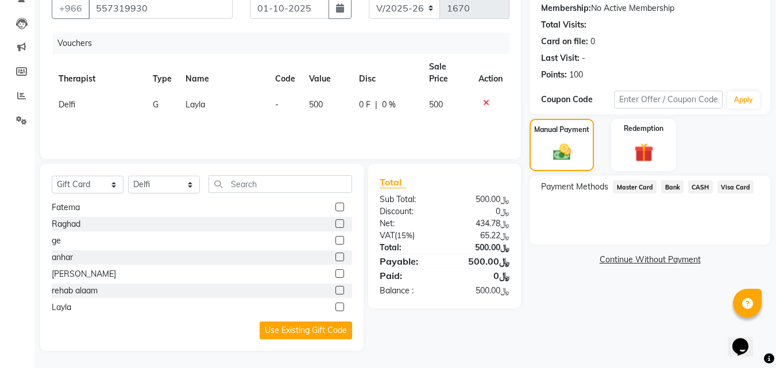
click at [725, 186] on span "Visa Card" at bounding box center [736, 186] width 37 height 13
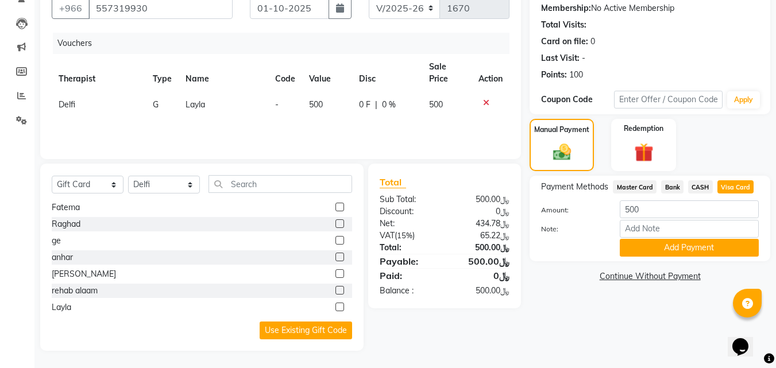
click at [671, 187] on span "Bank" at bounding box center [672, 186] width 22 height 13
click at [684, 249] on button "Add Payment" at bounding box center [689, 248] width 139 height 18
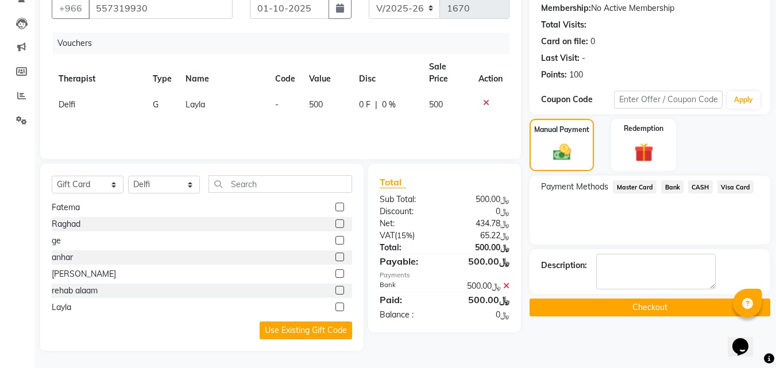
click at [652, 311] on button "Checkout" at bounding box center [650, 308] width 241 height 18
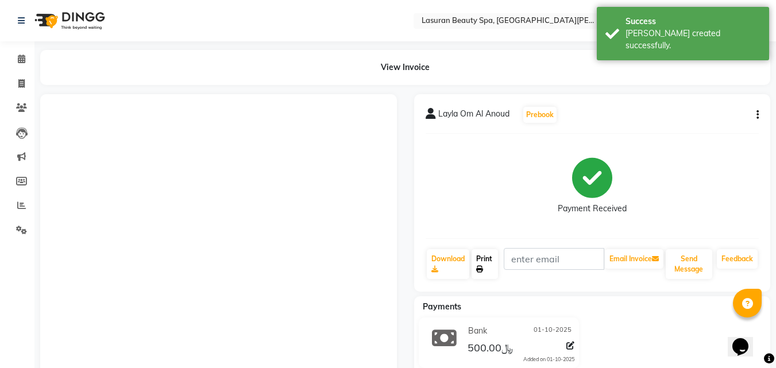
click at [488, 265] on link "Print" at bounding box center [485, 264] width 26 height 30
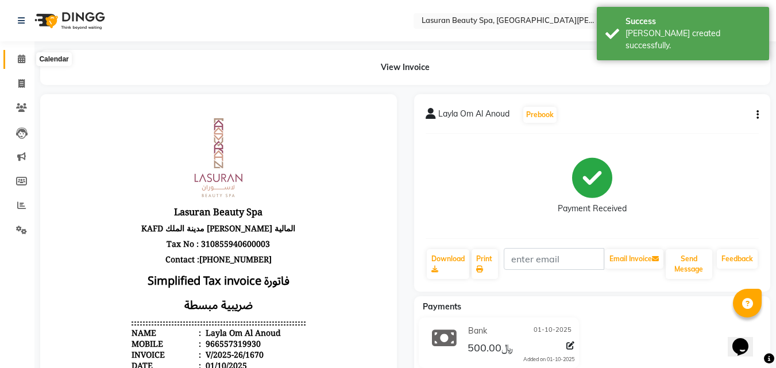
click at [16, 55] on span at bounding box center [21, 59] width 20 height 13
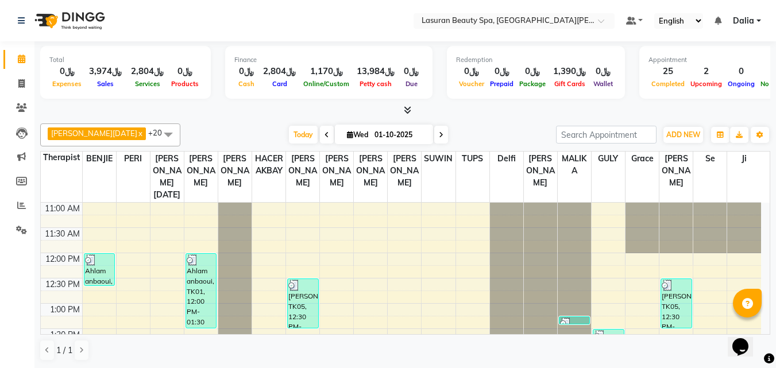
click at [12, 169] on li "Members" at bounding box center [17, 181] width 34 height 25
click at [15, 175] on span at bounding box center [21, 181] width 20 height 13
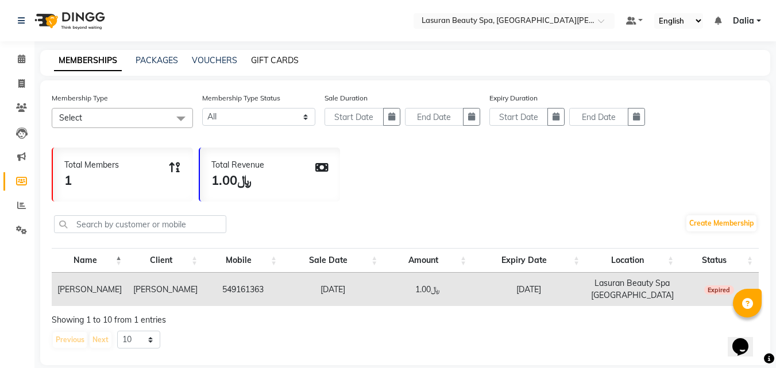
click at [261, 57] on link "GIFT CARDS" at bounding box center [275, 60] width 48 height 10
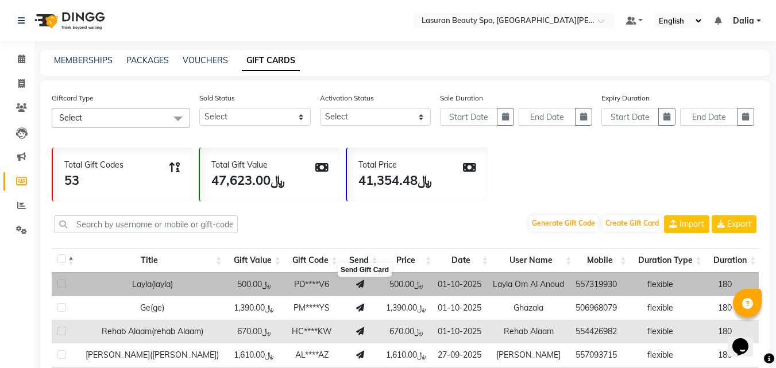
click at [364, 286] on icon at bounding box center [360, 284] width 8 height 8
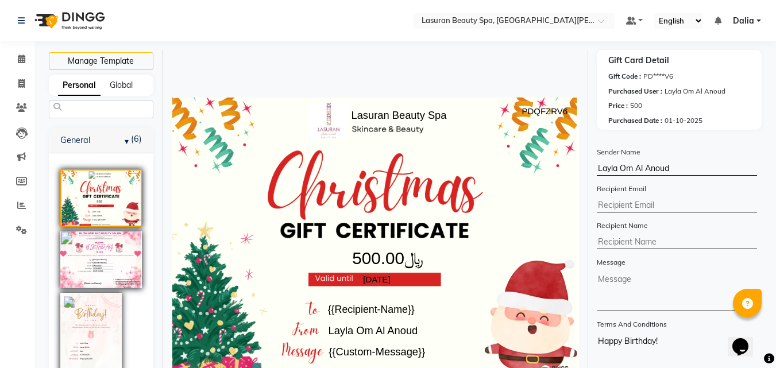
click at [86, 134] on h6 "General (6)" at bounding box center [101, 139] width 82 height 11
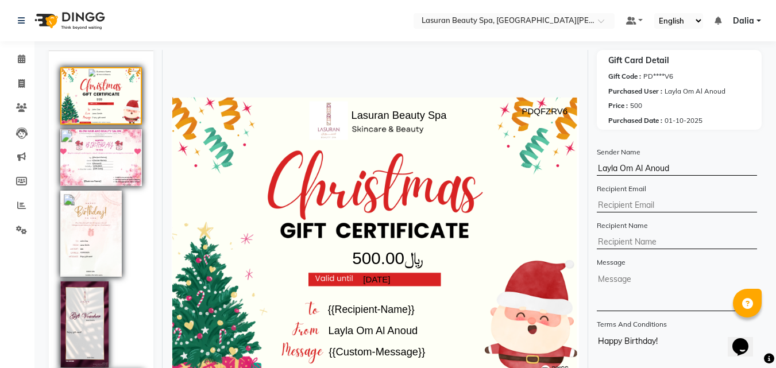
scroll to position [245, 0]
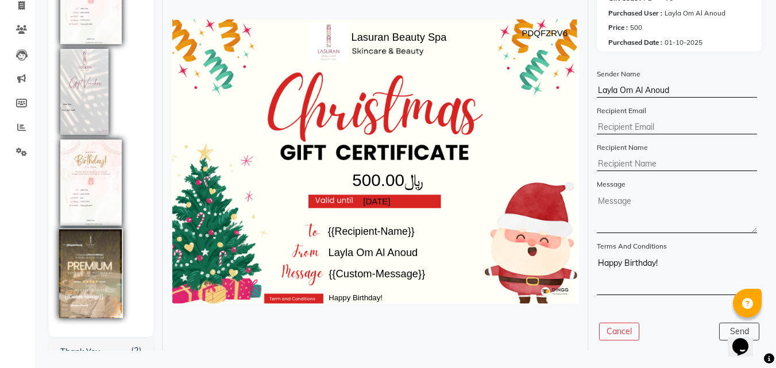
click at [87, 263] on img at bounding box center [91, 274] width 64 height 90
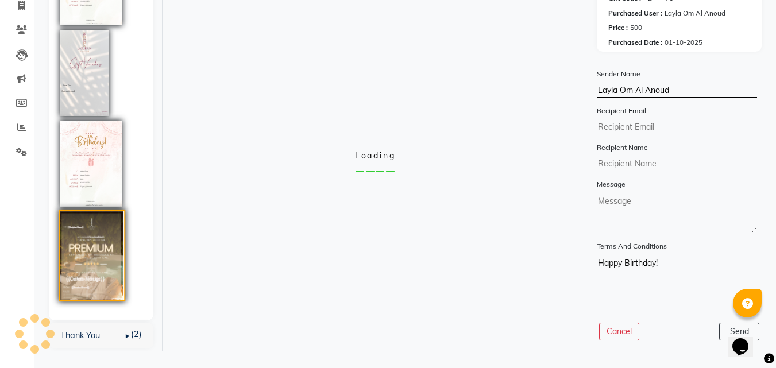
scroll to position [179, 0]
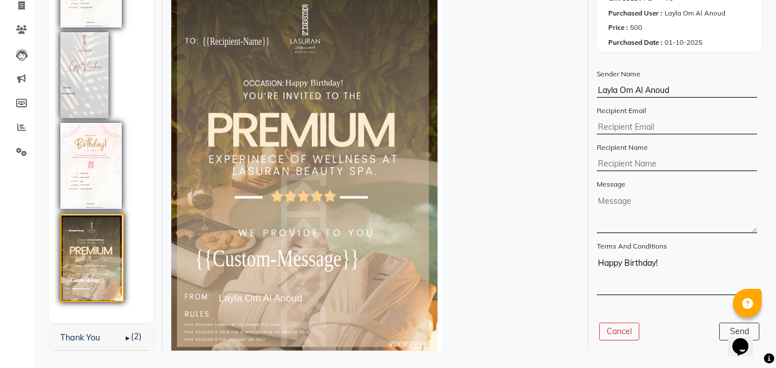
click at [629, 119] on form "Sender Name Layla Om Al Anoud Recipient Email Recipient Name Message Terms And …" at bounding box center [677, 178] width 160 height 234
click at [631, 126] on input "text" at bounding box center [677, 128] width 160 height 14
click at [649, 90] on input "Layla Om Al Anoud" at bounding box center [677, 91] width 160 height 14
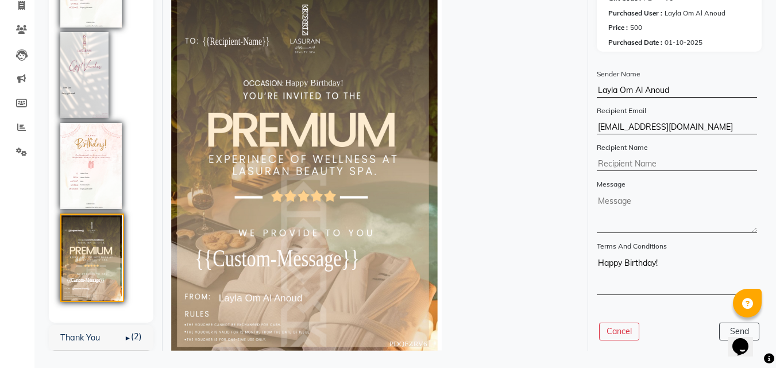
click at [671, 90] on input "Layla Om Al Anoud" at bounding box center [677, 91] width 160 height 14
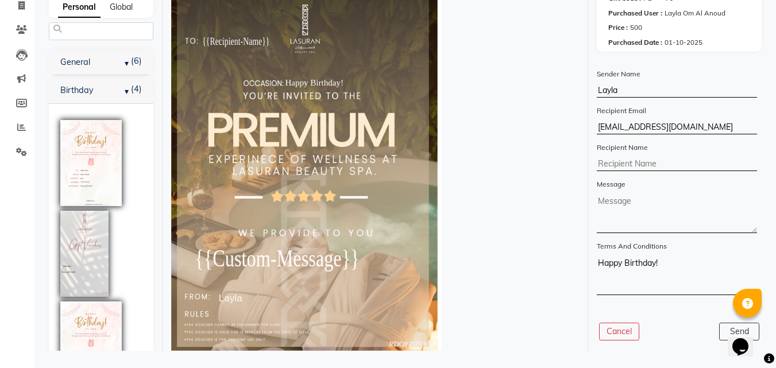
scroll to position [179, 0]
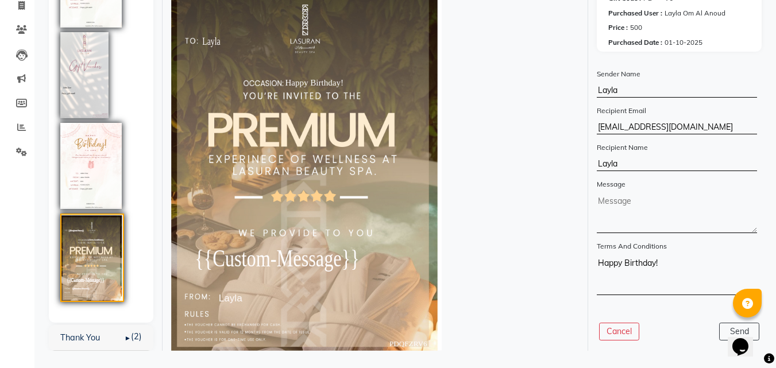
type input "Layla"
click at [648, 226] on textarea at bounding box center [677, 213] width 160 height 39
click at [648, 215] on textarea at bounding box center [677, 213] width 160 height 39
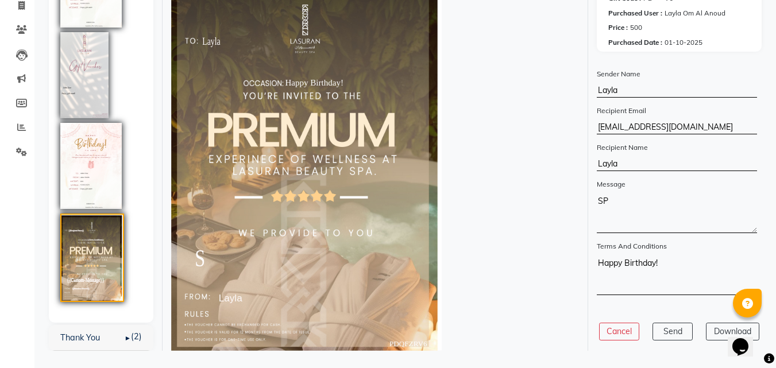
type textarea "S"
click at [633, 201] on textarea "Spa Maniure + P" at bounding box center [677, 213] width 160 height 39
click at [672, 198] on textarea "Spa Manicure + P" at bounding box center [677, 213] width 160 height 39
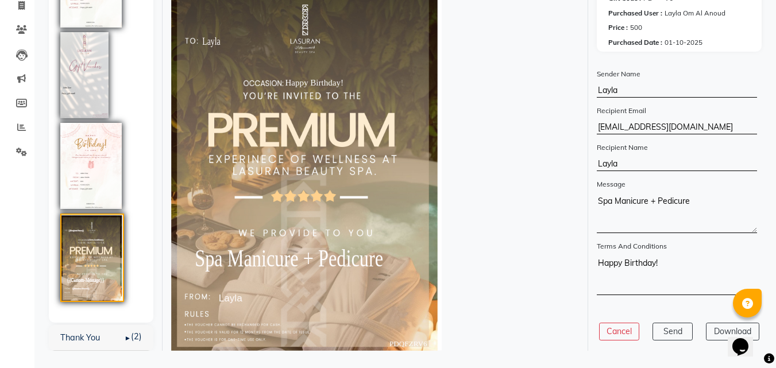
click at [597, 199] on textarea "Spa Manicure + Pedicure" at bounding box center [677, 213] width 160 height 39
type textarea "Spa Manicure + Pedicure"
click at [643, 88] on input "Layla" at bounding box center [677, 91] width 160 height 14
paste input "Najwa alshammari"
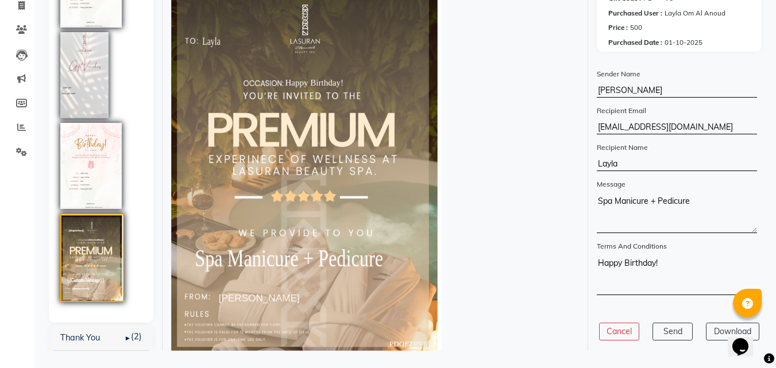
click at [631, 87] on input "Najwa alshammari" at bounding box center [677, 91] width 160 height 14
type input "Najwa Alshammari"
click at [653, 267] on textarea "Happy Birthday!" at bounding box center [677, 275] width 160 height 39
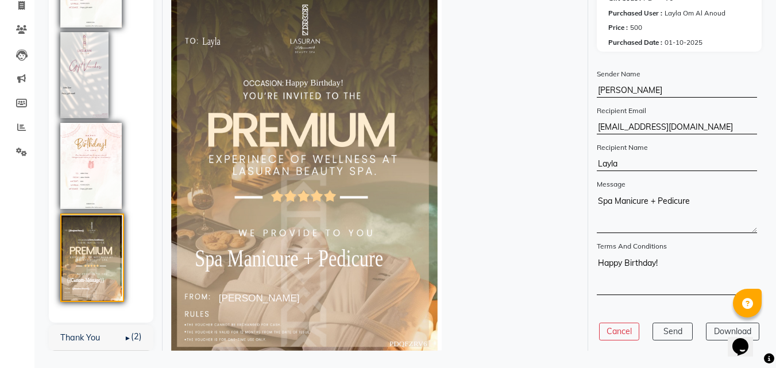
type textarea "s"
type textarea "Special Gift!"
click at [712, 325] on button "Download" at bounding box center [732, 332] width 53 height 18
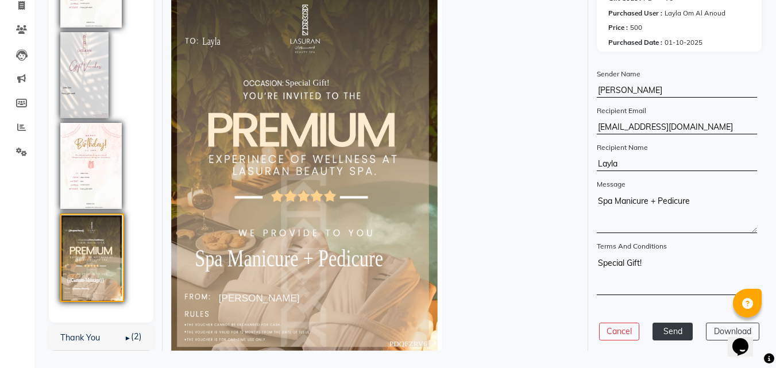
click at [666, 333] on button "Send" at bounding box center [673, 332] width 40 height 18
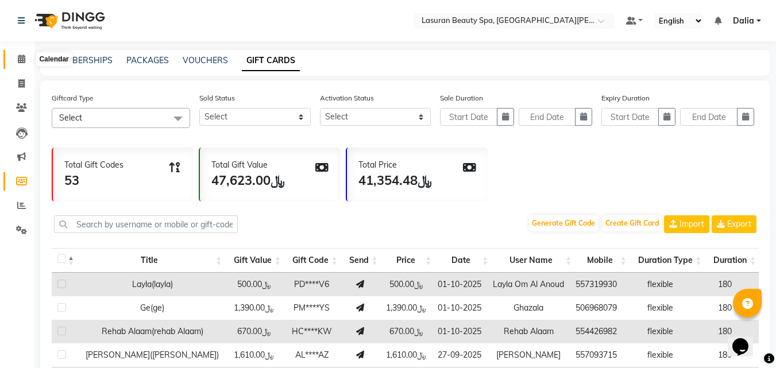
click at [16, 55] on span at bounding box center [21, 59] width 20 height 13
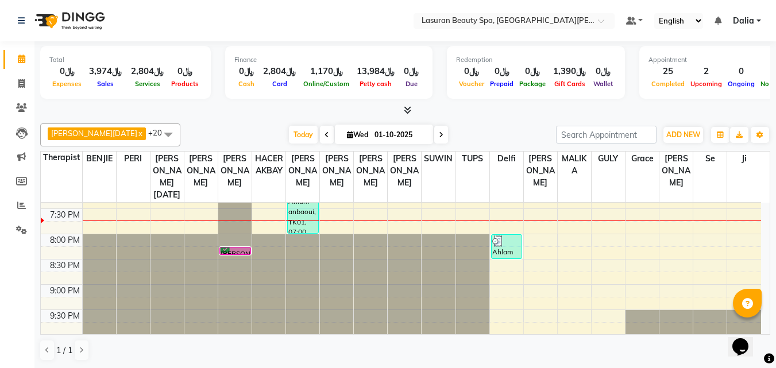
scroll to position [424, 0]
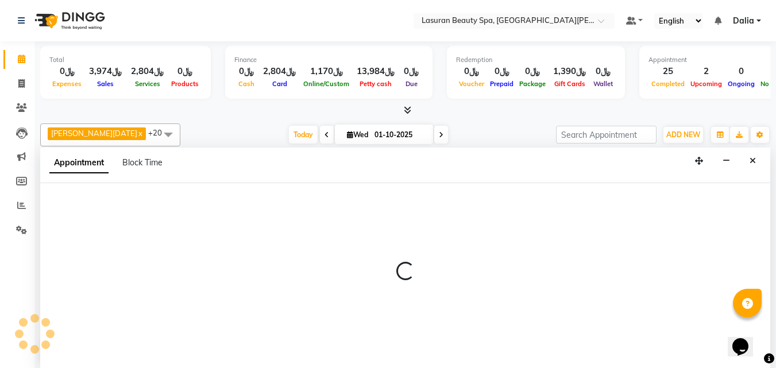
select select "54622"
select select "tentative"
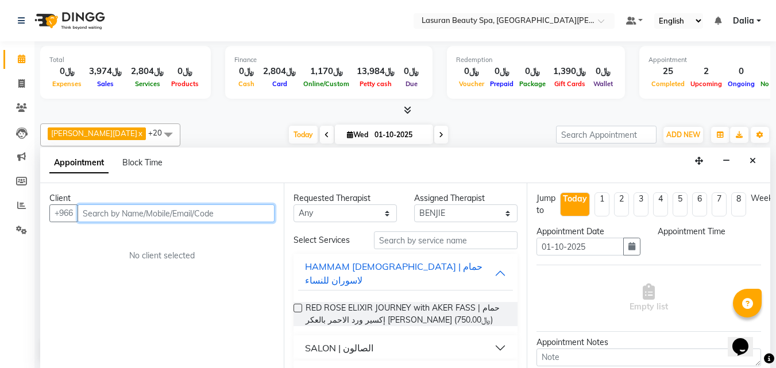
scroll to position [1, 0]
select select "1200"
click at [121, 210] on input "text" at bounding box center [176, 213] width 197 height 18
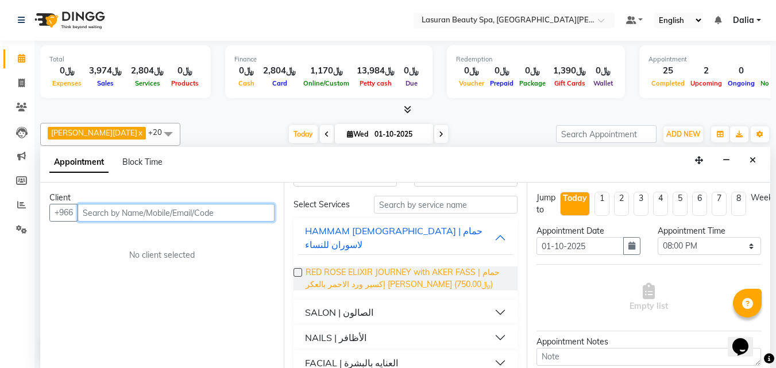
scroll to position [114, 0]
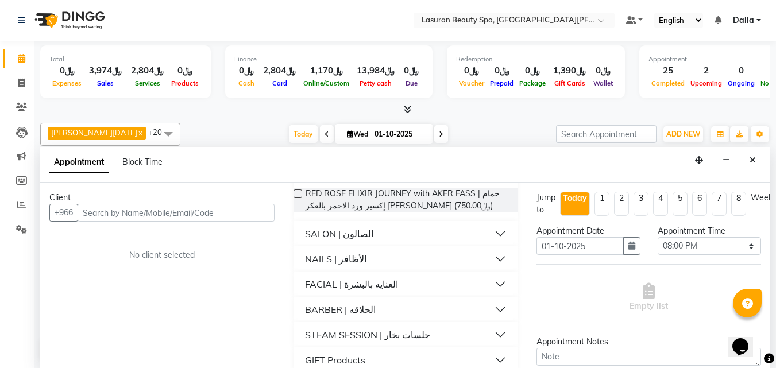
click at [393, 300] on button "BARBER | الحلاقه" at bounding box center [405, 309] width 215 height 21
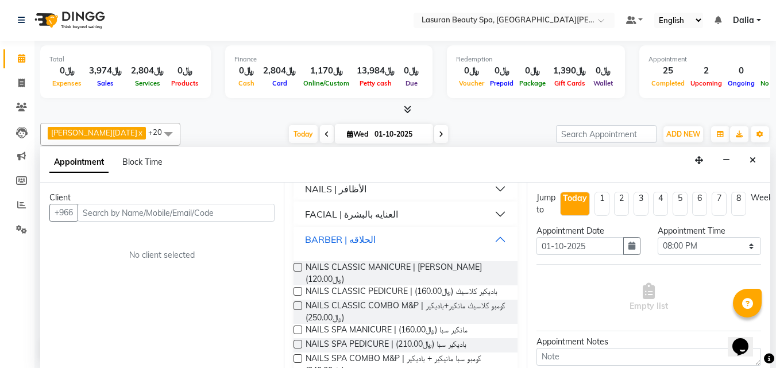
scroll to position [123, 0]
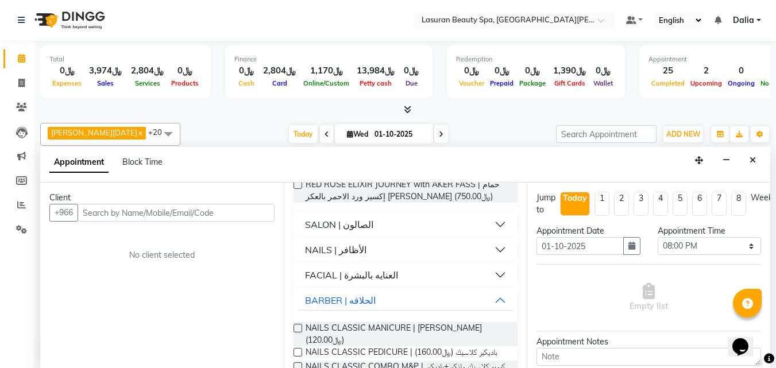
click at [492, 214] on button "SALON | الصالون" at bounding box center [405, 224] width 215 height 21
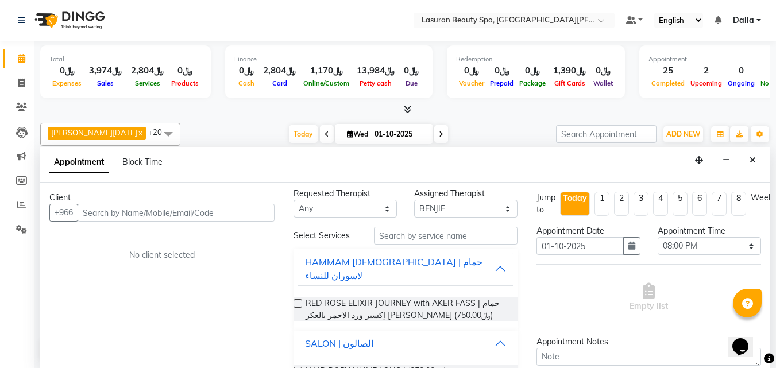
scroll to position [0, 0]
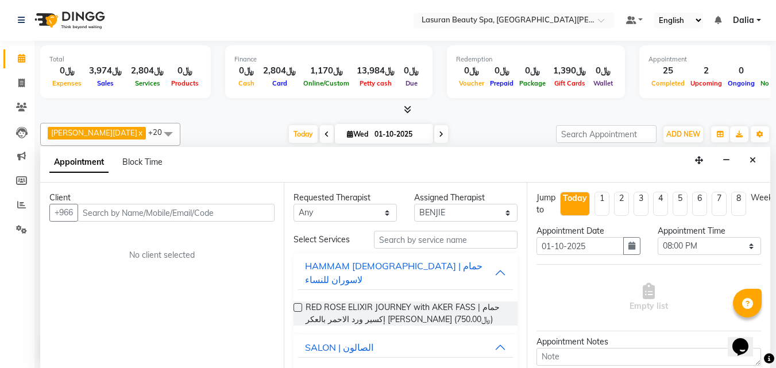
click at [753, 160] on icon "Close" at bounding box center [753, 160] width 6 height 8
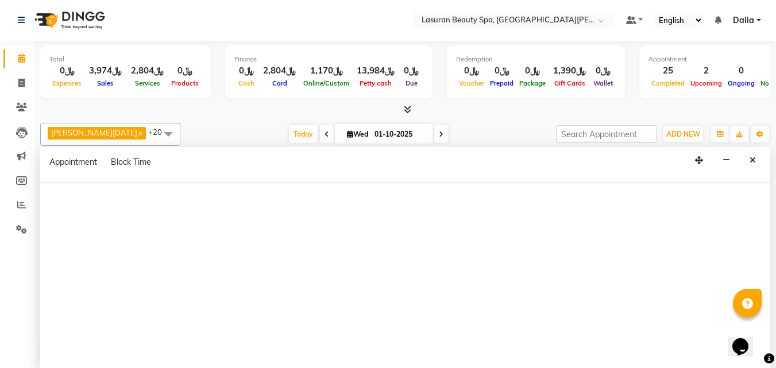
select select "54622"
select select "tentative"
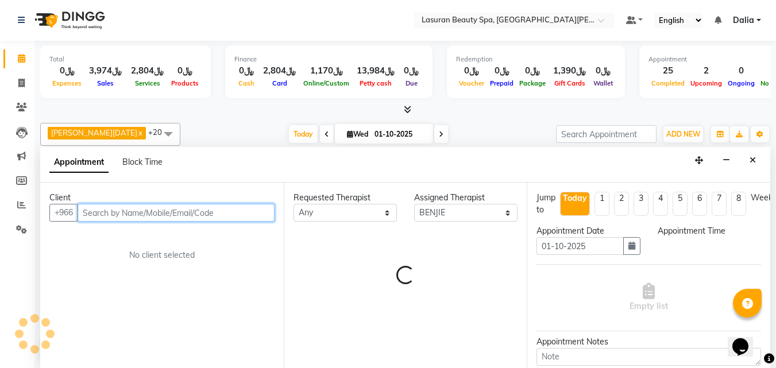
select select "1215"
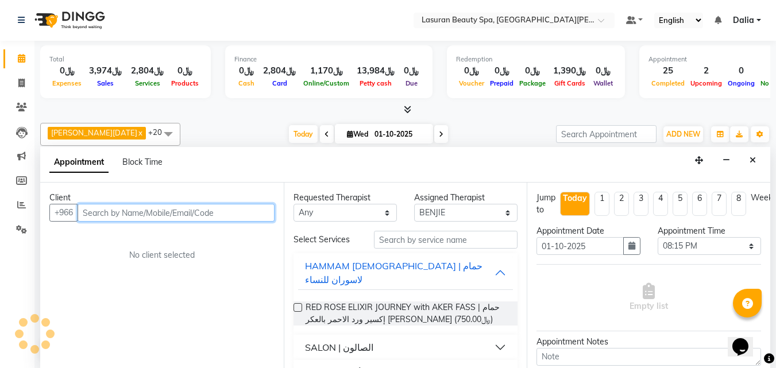
click at [165, 213] on input "text" at bounding box center [176, 213] width 197 height 18
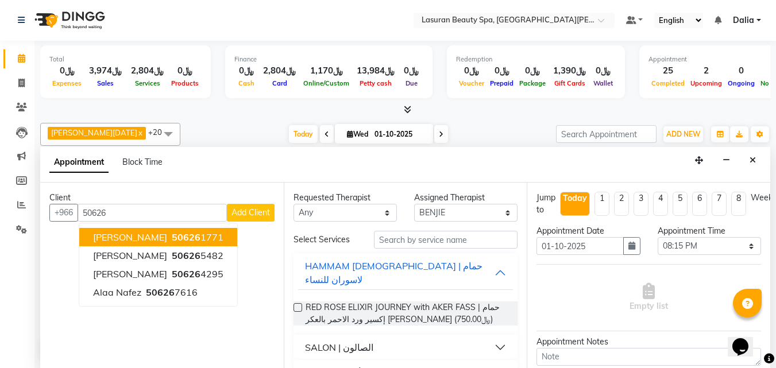
drag, startPoint x: 404, startPoint y: 144, endPoint x: 121, endPoint y: 275, distance: 311.5
click at [121, 275] on button "arnold 50626 4295" at bounding box center [158, 274] width 158 height 18
type input "506264295"
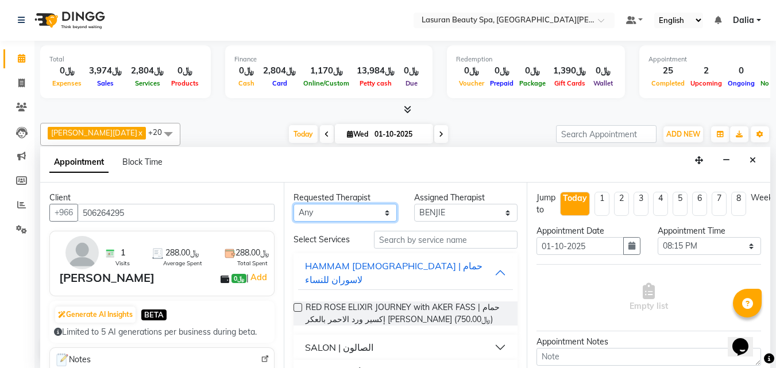
click at [361, 211] on select "Any [PERSON_NAME] [PERSON_NAME] HACER AKBAY [PERSON_NAME][DATE] Ji [PERSON_NAME…" at bounding box center [345, 213] width 103 height 18
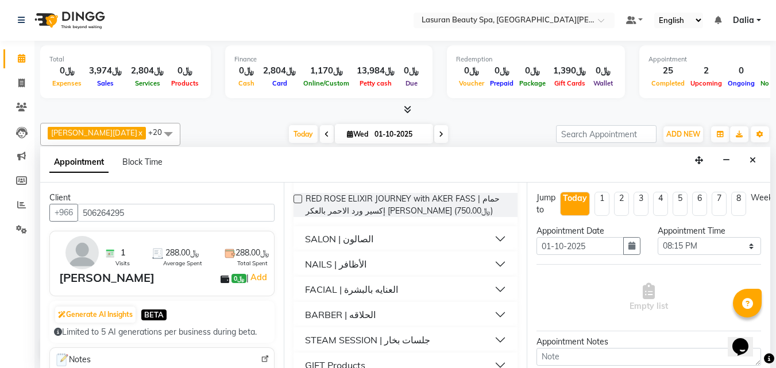
scroll to position [114, 0]
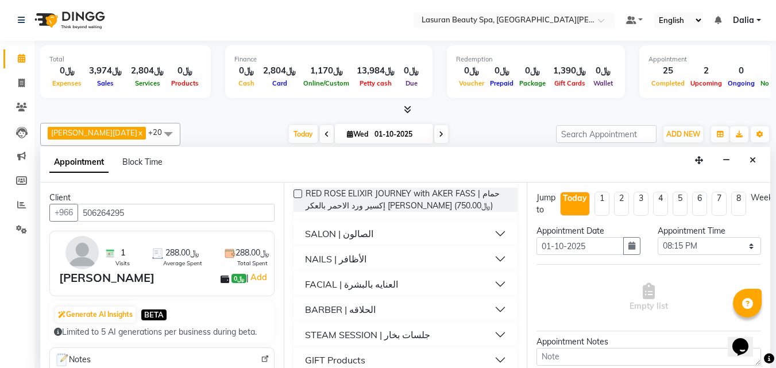
click at [349, 252] on div "NAILS | الأظافر" at bounding box center [335, 259] width 61 height 14
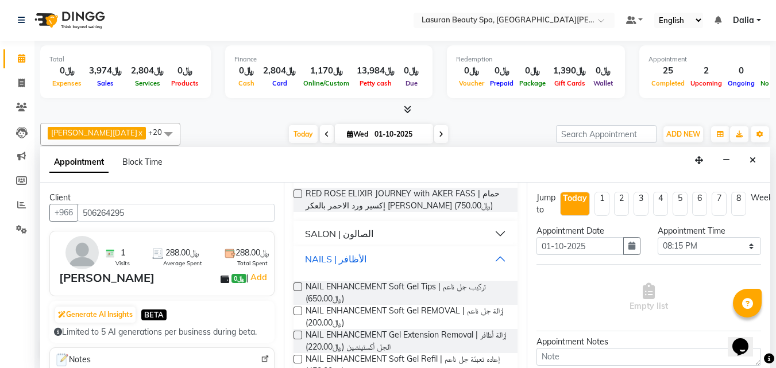
scroll to position [171, 0]
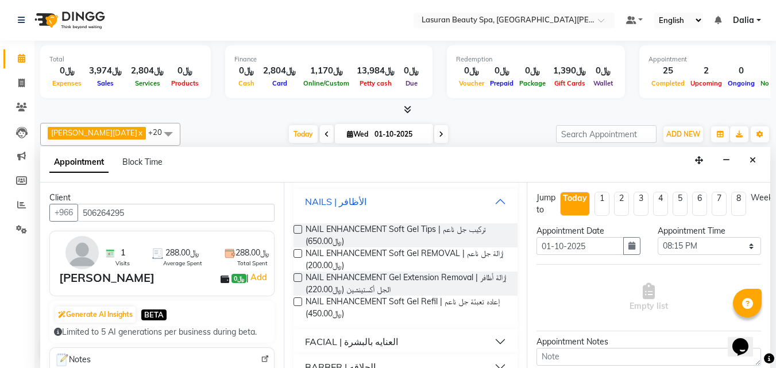
click at [350, 195] on div "NAILS | الأظافر" at bounding box center [335, 202] width 61 height 14
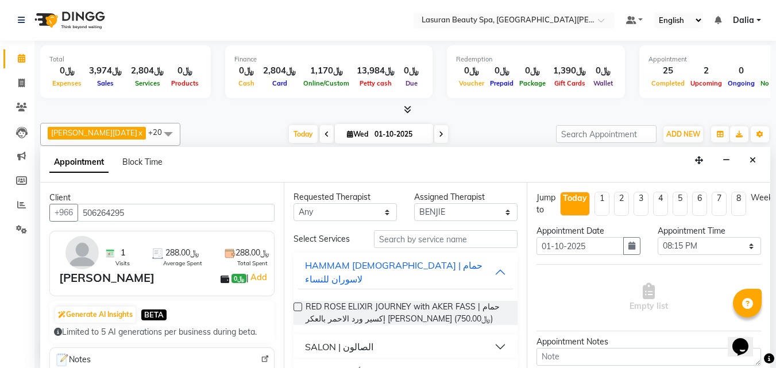
scroll to position [0, 0]
click at [338, 214] on select "Any [PERSON_NAME] [PERSON_NAME] HACER AKBAY [PERSON_NAME][DATE] Ji [PERSON_NAME…" at bounding box center [345, 213] width 103 height 18
select select "54622"
click at [294, 204] on select "Any [PERSON_NAME] [PERSON_NAME] HACER AKBAY [PERSON_NAME][DATE] Ji [PERSON_NAME…" at bounding box center [345, 213] width 103 height 18
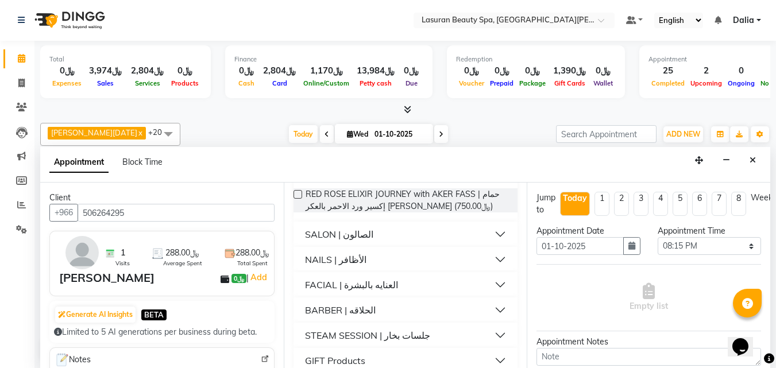
scroll to position [114, 0]
drag, startPoint x: 347, startPoint y: 288, endPoint x: 350, endPoint y: 299, distance: 11.3
click at [347, 299] on button "BARBER | الحلاقه" at bounding box center [405, 309] width 215 height 21
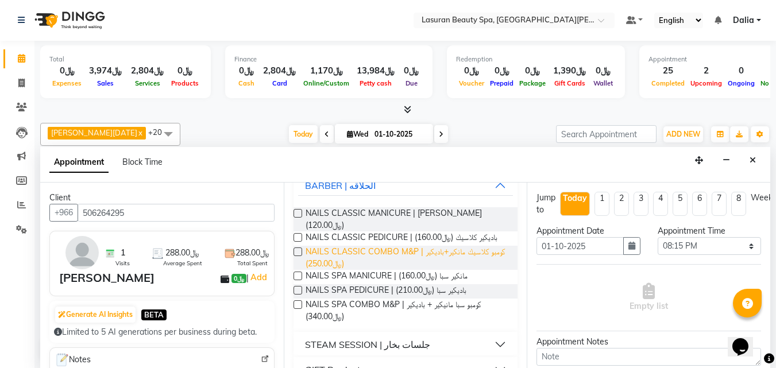
click at [349, 246] on span "NAILS CLASSIC COMBO M&P | كومبو كلاسيك مانكير+باديكير (﷼250.00)" at bounding box center [407, 258] width 203 height 24
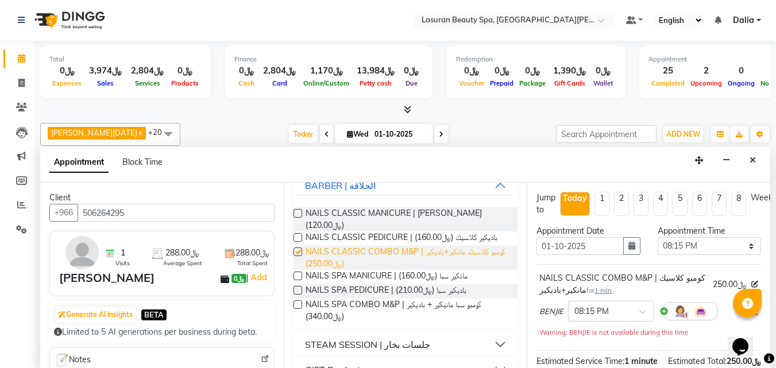
checkbox input "false"
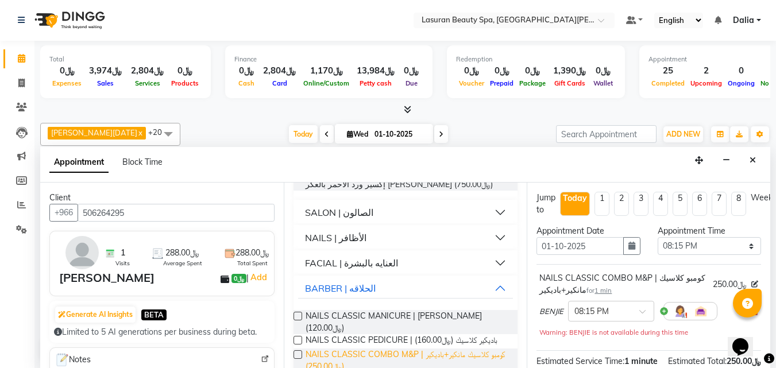
scroll to position [0, 0]
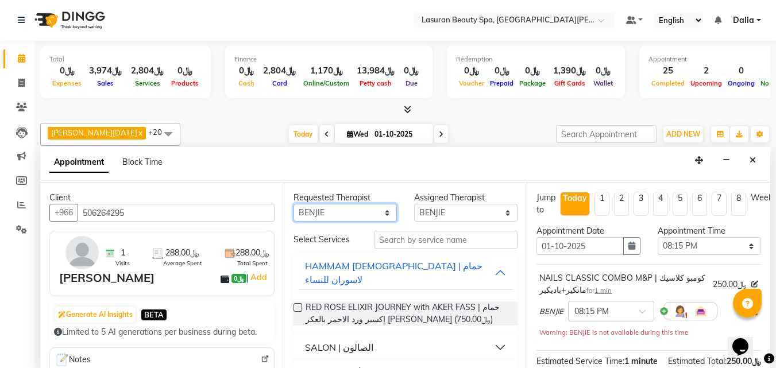
click at [340, 207] on select "Any [PERSON_NAME] [PERSON_NAME] HACER AKBAY [PERSON_NAME][DATE] Ji [PERSON_NAME…" at bounding box center [345, 213] width 103 height 18
select select "67125"
click at [294, 204] on select "Any [PERSON_NAME] [PERSON_NAME] HACER AKBAY [PERSON_NAME][DATE] Ji [PERSON_NAME…" at bounding box center [345, 213] width 103 height 18
select select "67125"
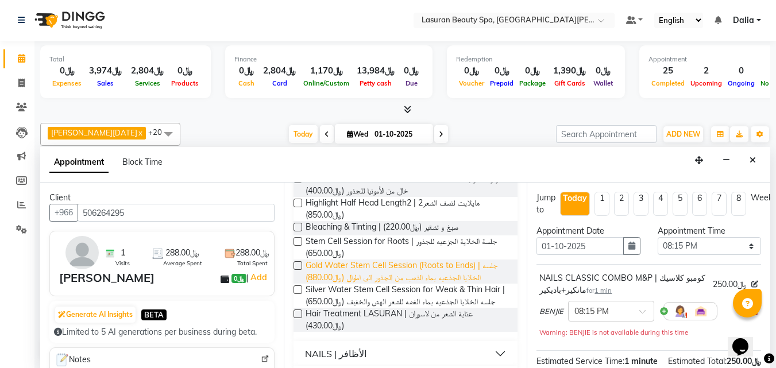
scroll to position [223, 0]
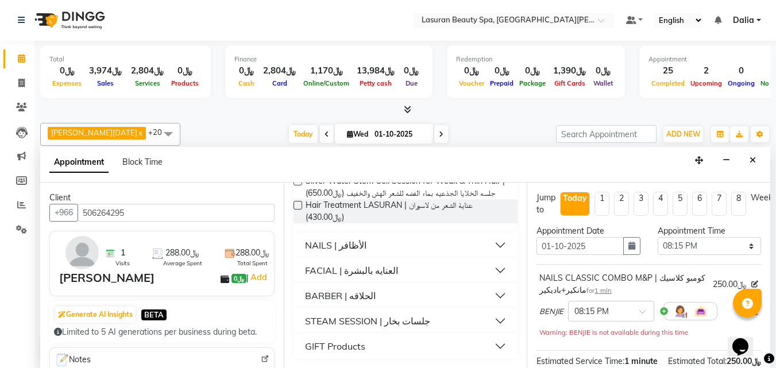
click at [340, 287] on button "BARBER | الحلاقه" at bounding box center [405, 296] width 215 height 21
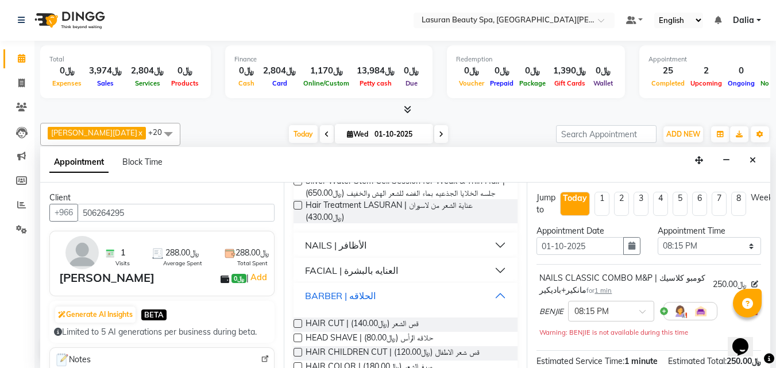
scroll to position [281, 0]
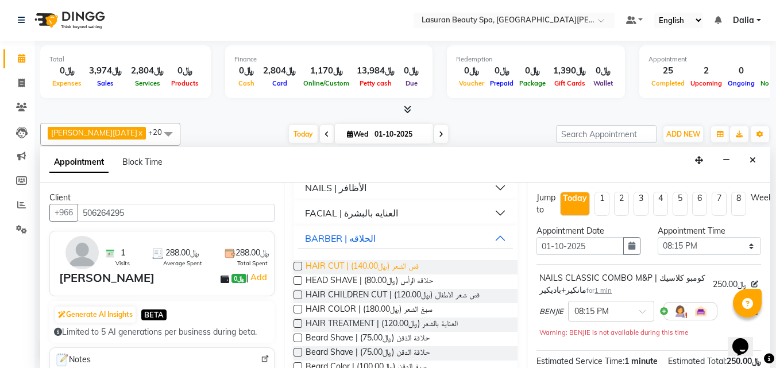
click at [345, 268] on span "HAIR CUT | قص الشعر (﷼140.00)" at bounding box center [362, 267] width 113 height 14
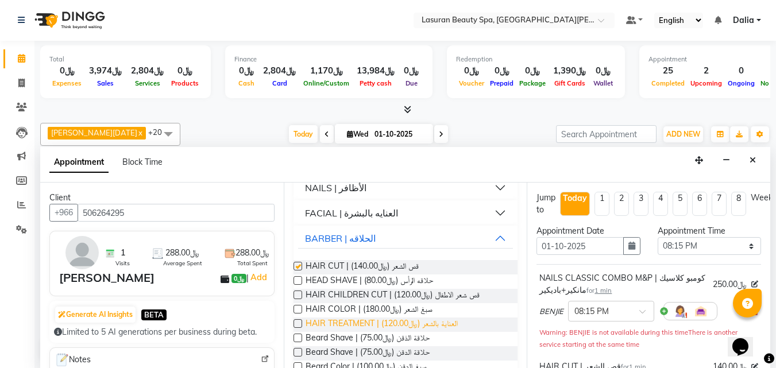
checkbox input "false"
click at [344, 307] on span "HAIR COLOR | صبغ الشعر (﷼180.00)" at bounding box center [369, 310] width 127 height 14
checkbox input "false"
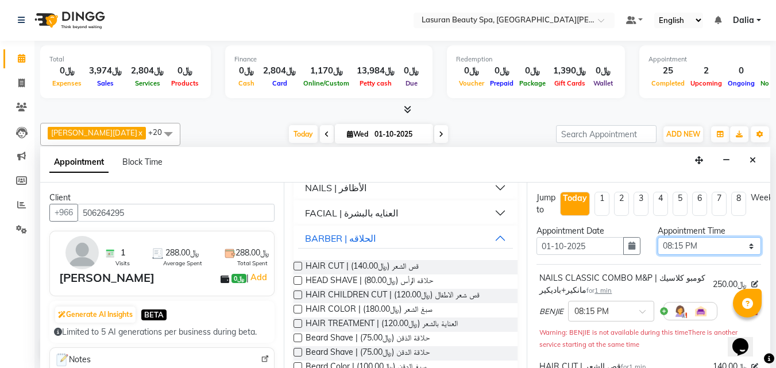
click at [677, 249] on select "Select 12:00 PM 12:15 PM 12:30 PM 12:45 PM 01:00 PM 01:15 PM 01:30 PM 01:45 PM …" at bounding box center [709, 246] width 103 height 18
click at [658, 237] on select "Select 12:00 PM 12:15 PM 12:30 PM 12:45 PM 01:00 PM 01:15 PM 01:30 PM 01:45 PM …" at bounding box center [709, 246] width 103 height 18
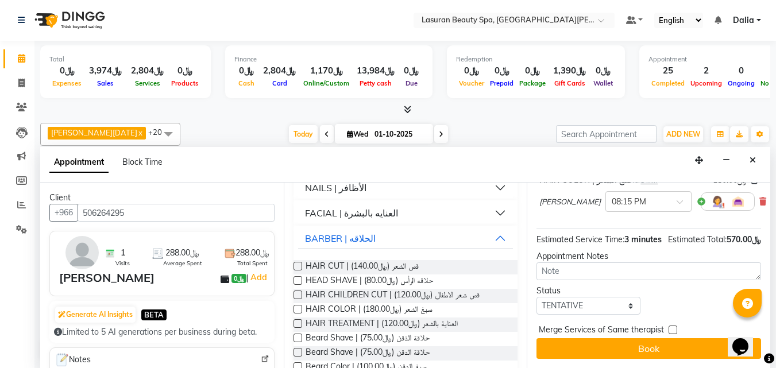
scroll to position [263, 0]
click at [588, 299] on select "Select TENTATIVE CONFIRM CHECK-IN UPCOMING" at bounding box center [588, 306] width 103 height 18
select select "confirm booking"
click at [537, 297] on select "Select TENTATIVE CONFIRM CHECK-IN UPCOMING" at bounding box center [588, 306] width 103 height 18
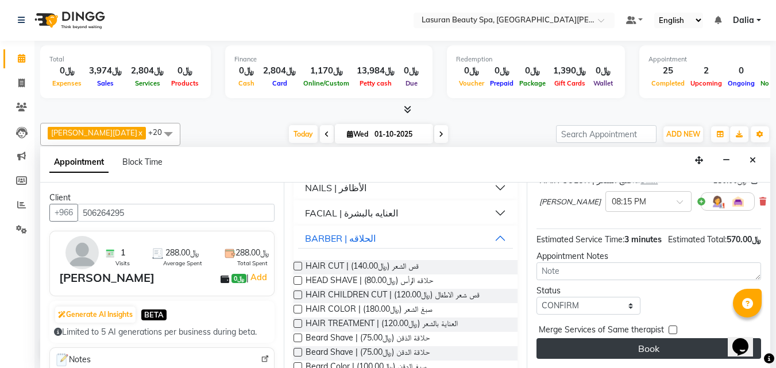
click at [589, 341] on button "Book" at bounding box center [649, 348] width 225 height 21
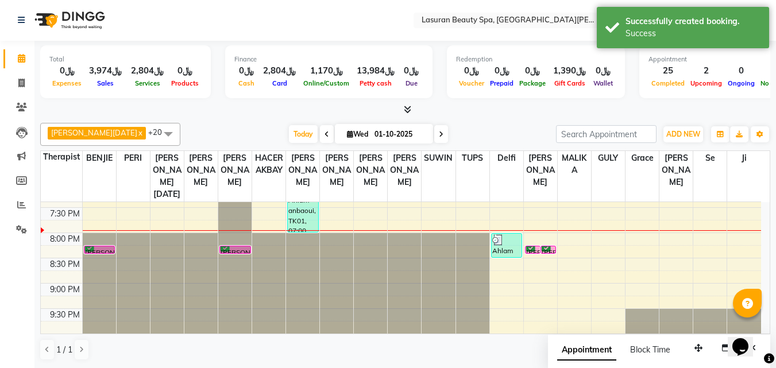
scroll to position [0, 0]
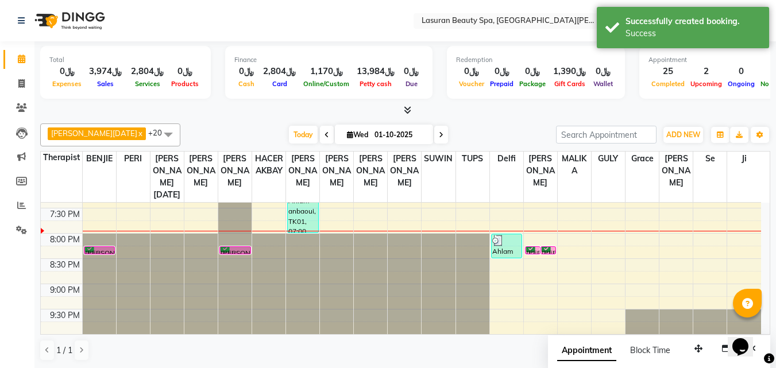
click at [97, 250] on div "[PERSON_NAME], TK19, 08:15 PM-08:16 PM, NAILS CLASSIC COMBO M&P | كومبو كلاسيك …" at bounding box center [99, 250] width 30 height 7
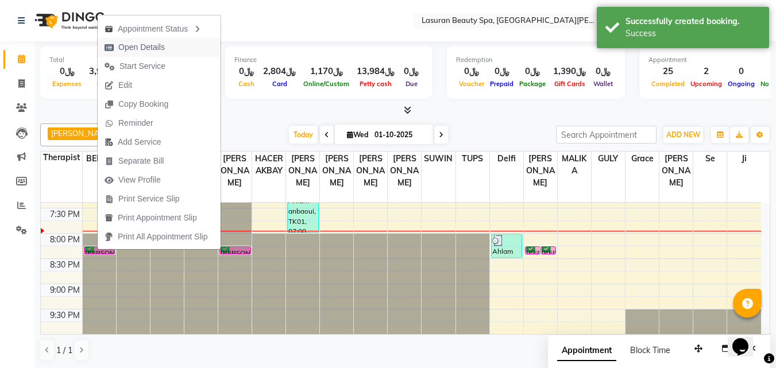
click at [204, 49] on button "Open Details" at bounding box center [159, 47] width 123 height 19
select select "6"
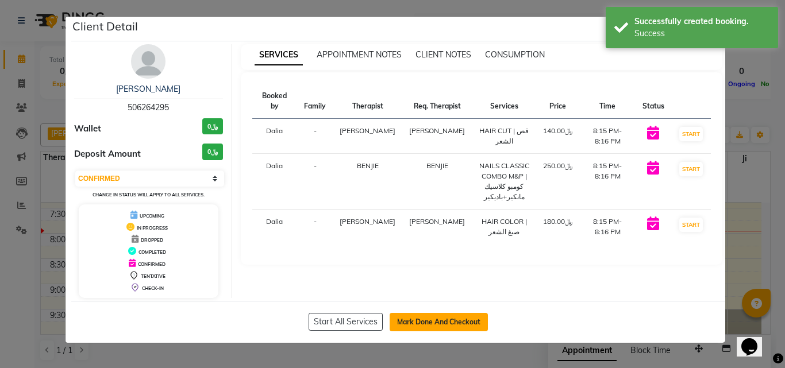
click at [434, 321] on button "Mark Done And Checkout" at bounding box center [439, 322] width 98 height 18
select select "service"
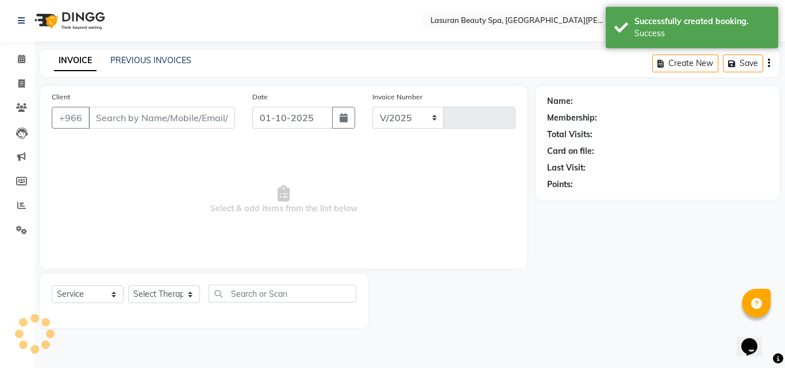
select select "6941"
type input "1671"
select select "V"
select select "66975"
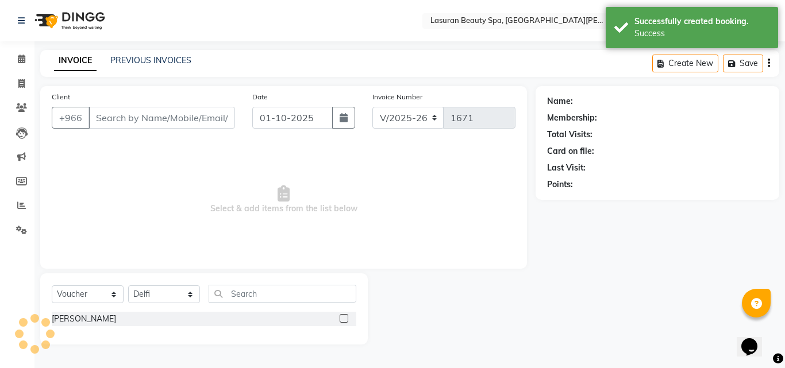
type input "506264295"
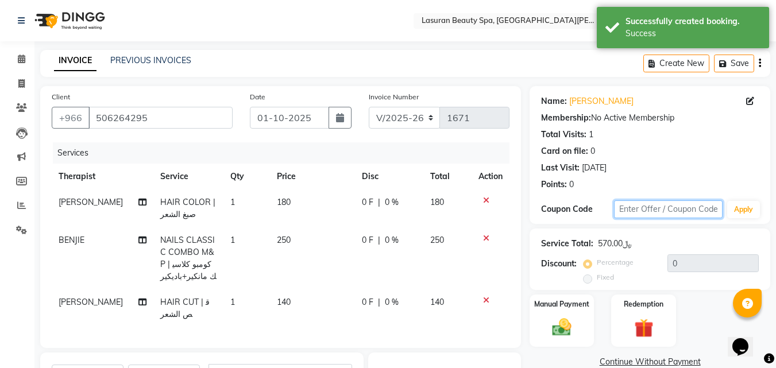
click at [672, 213] on input "text" at bounding box center [668, 210] width 109 height 18
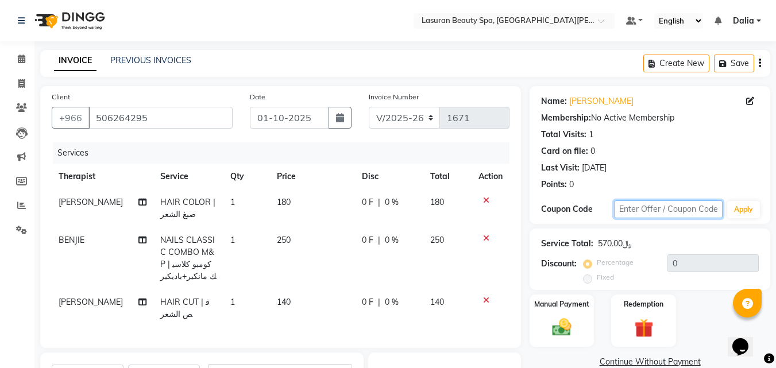
type input "ن"
click at [672, 213] on input "text" at bounding box center [668, 210] width 109 height 18
type input "kafd10"
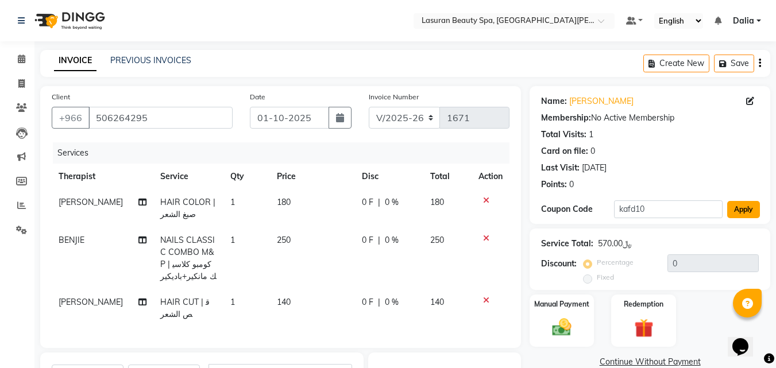
click at [752, 209] on button "Apply" at bounding box center [743, 209] width 33 height 17
type input "10"
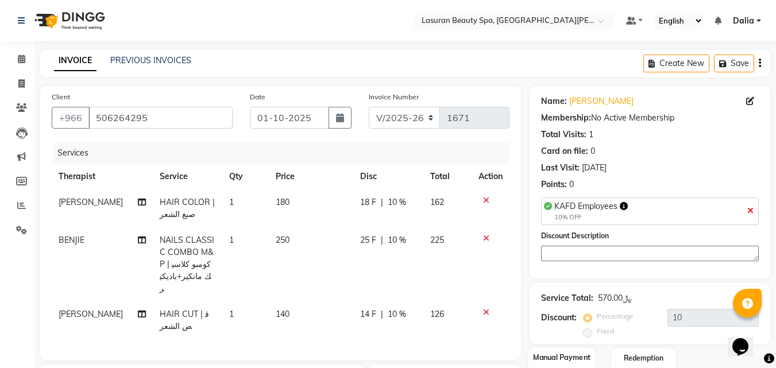
click at [556, 214] on div "10% OFF" at bounding box center [591, 218] width 74 height 10
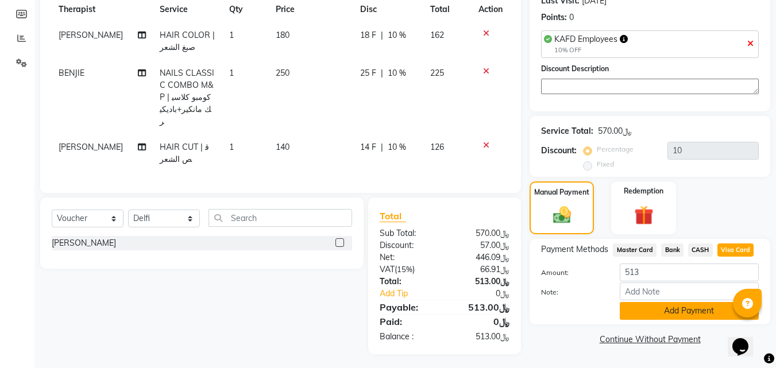
click at [657, 318] on button "Add Payment" at bounding box center [689, 311] width 139 height 18
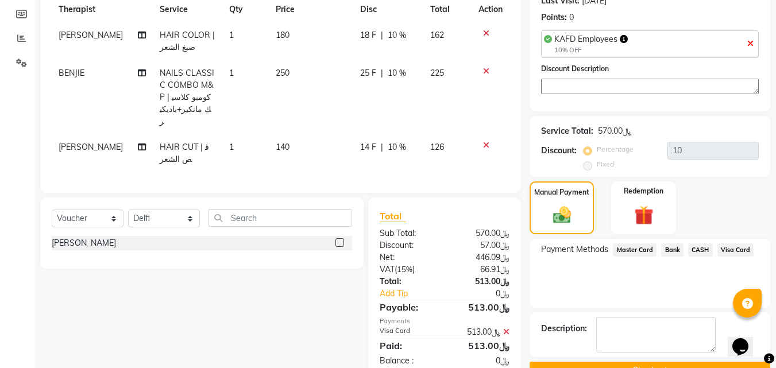
click at [579, 362] on button "Checkout" at bounding box center [650, 371] width 241 height 18
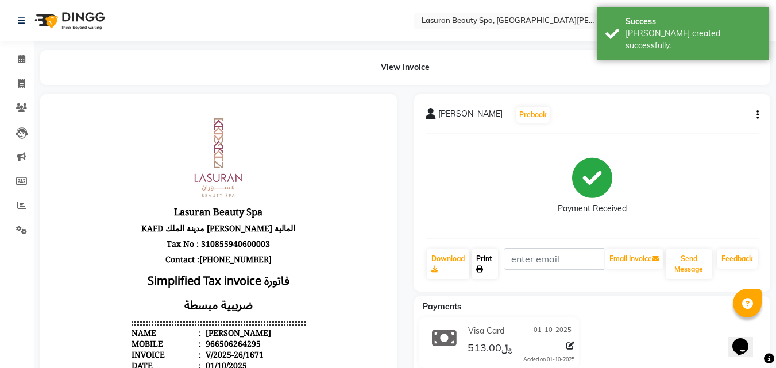
click at [481, 272] on icon at bounding box center [479, 269] width 7 height 7
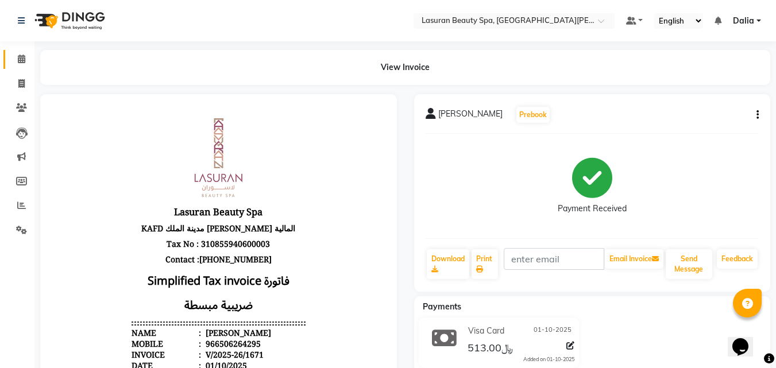
click at [22, 59] on icon at bounding box center [21, 59] width 7 height 9
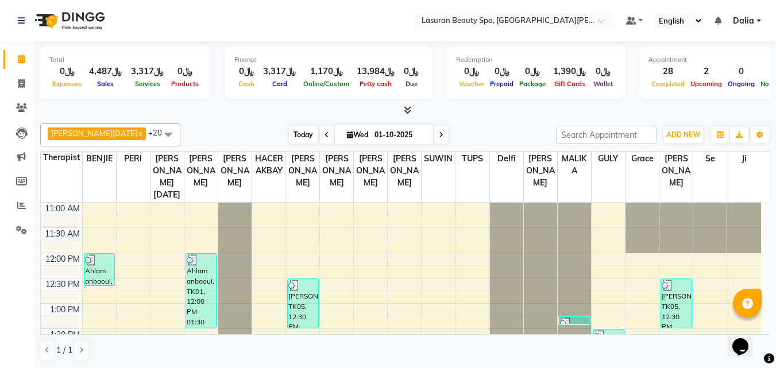
click at [289, 132] on span "Today" at bounding box center [303, 135] width 29 height 18
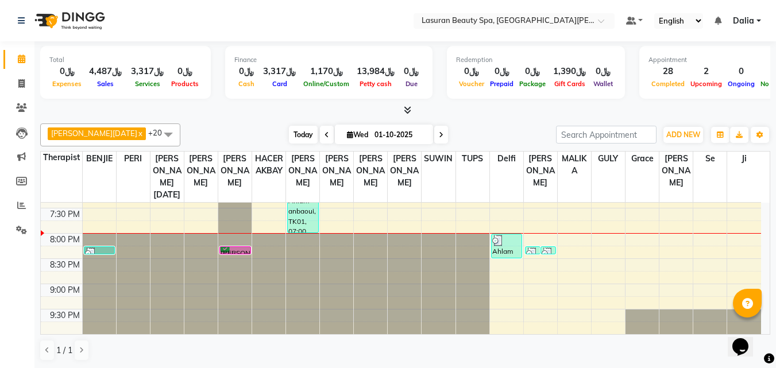
click at [289, 133] on span "Today" at bounding box center [303, 135] width 29 height 18
click at [289, 132] on span "Today" at bounding box center [303, 135] width 29 height 18
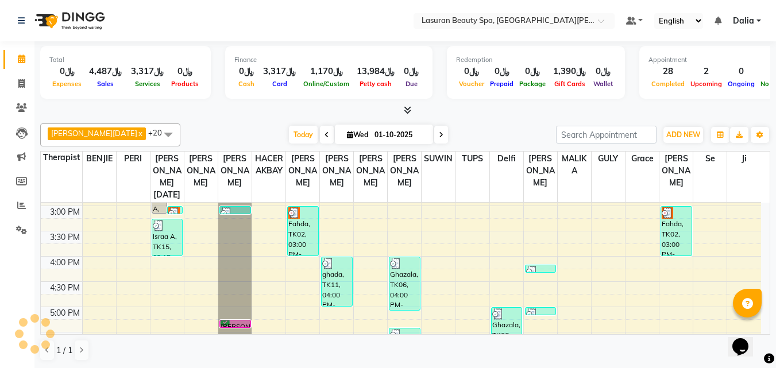
scroll to position [194, 0]
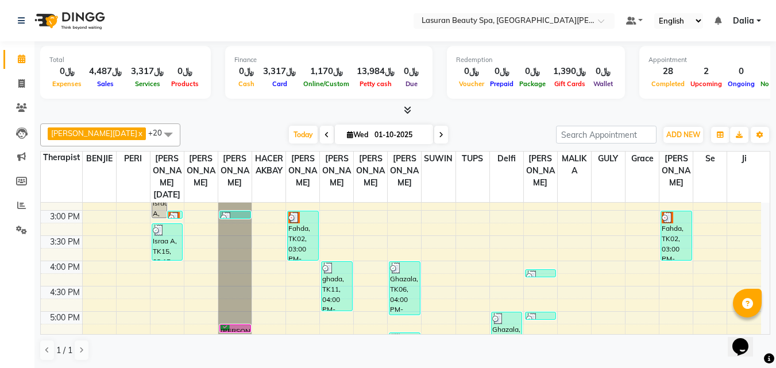
click at [300, 233] on div "Fahda, TK02, 03:00 PM-04:00 PM, CLASSIC MANICURE | [PERSON_NAME]" at bounding box center [303, 235] width 30 height 49
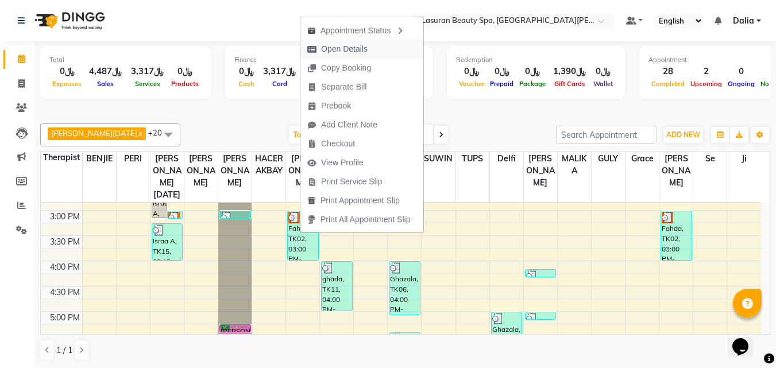
click at [351, 45] on span "Open Details" at bounding box center [344, 49] width 47 height 12
select select "3"
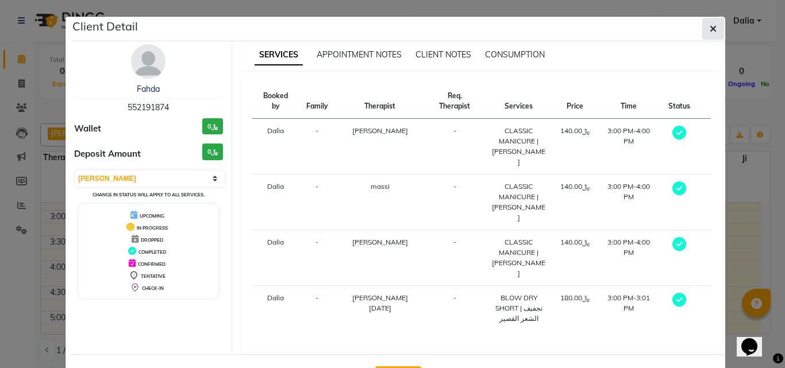
click at [703, 33] on button "button" at bounding box center [713, 29] width 22 height 22
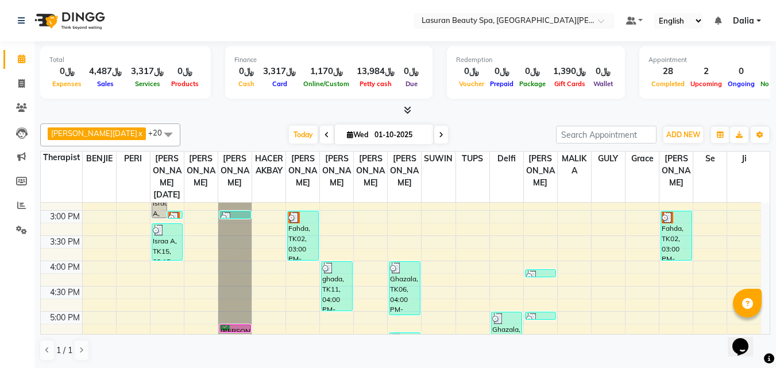
click at [165, 294] on div "11:00 AM 11:30 AM 12:00 PM 12:30 PM 1:00 PM 1:30 PM 2:00 PM 2:30 PM 3:00 PM 3:3…" at bounding box center [401, 287] width 720 height 556
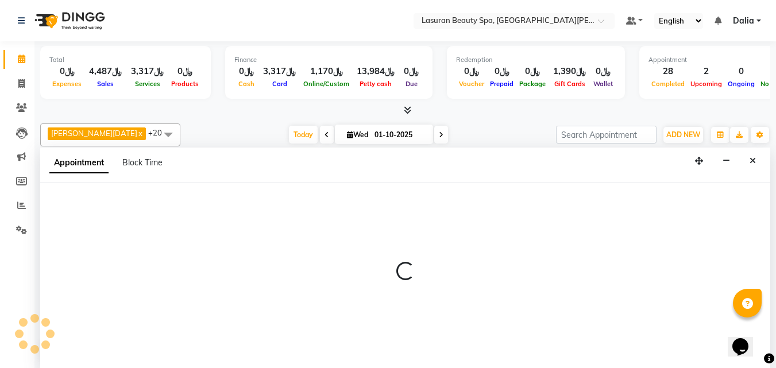
select select "54626"
select select "tentative"
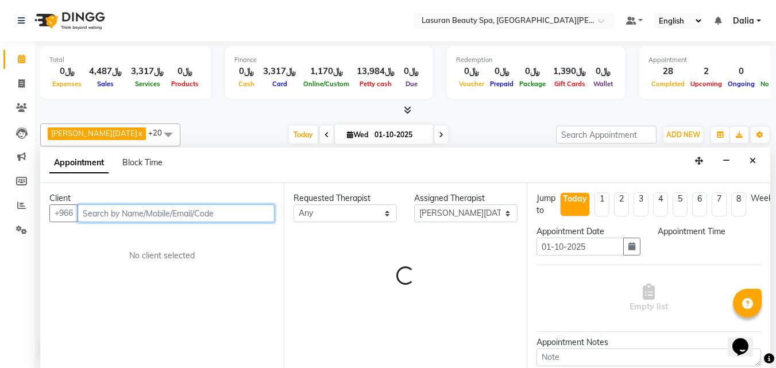
select select "990"
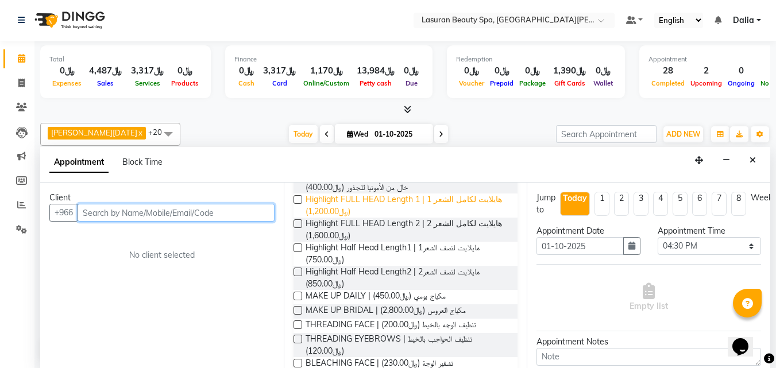
scroll to position [437, 0]
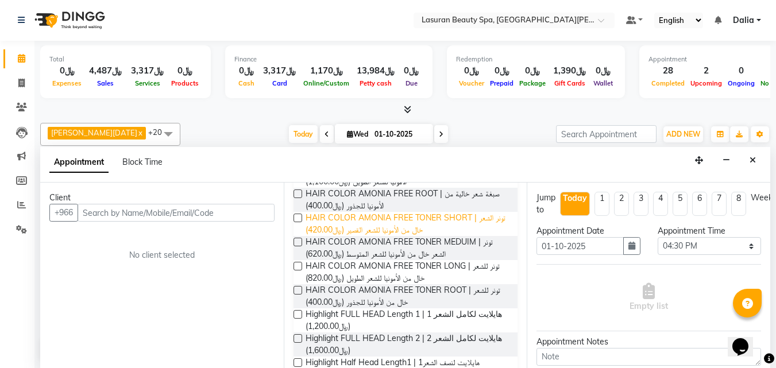
click at [468, 236] on span "HAIR COLOR AMONIA FREE TONER SHORT | تونر الشعر خال من الأمونيا للشعر القصير (﷼…" at bounding box center [407, 224] width 203 height 24
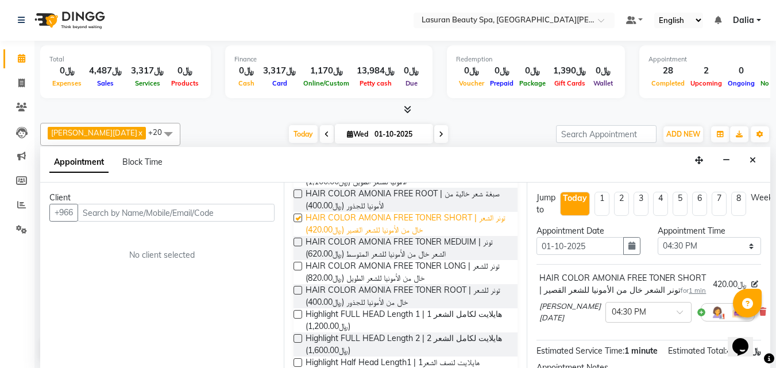
checkbox input "false"
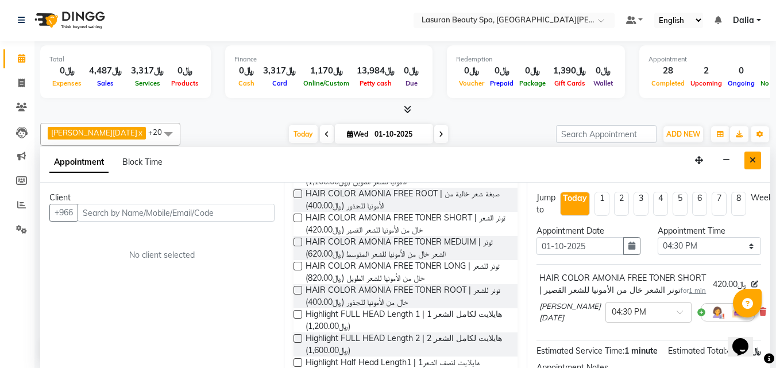
scroll to position [115, 0]
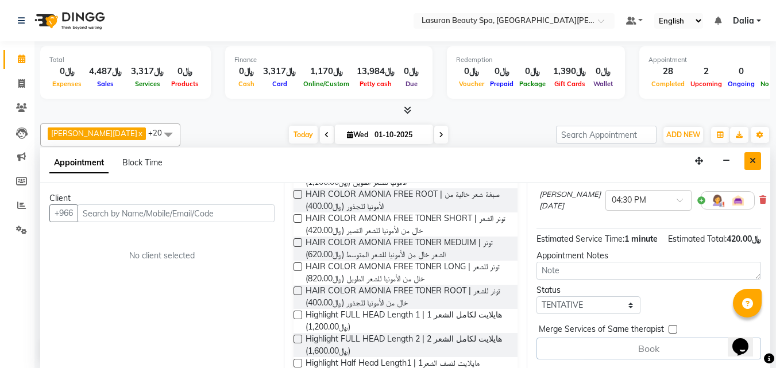
click at [753, 158] on icon "Close" at bounding box center [753, 161] width 6 height 8
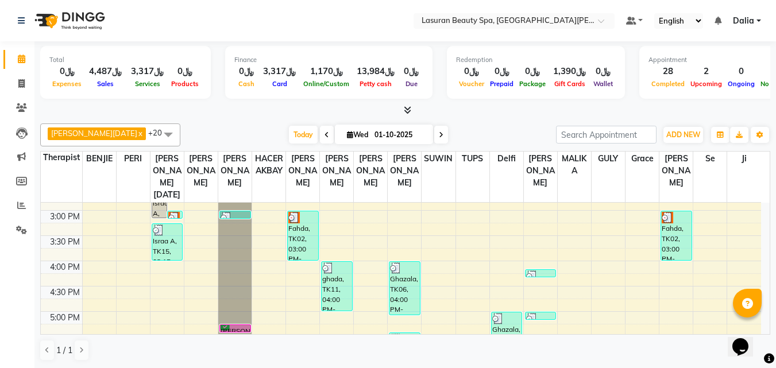
click at [306, 235] on div "Fahda, TK02, 03:00 PM-04:00 PM, CLASSIC MANICURE | [PERSON_NAME]" at bounding box center [303, 235] width 30 height 49
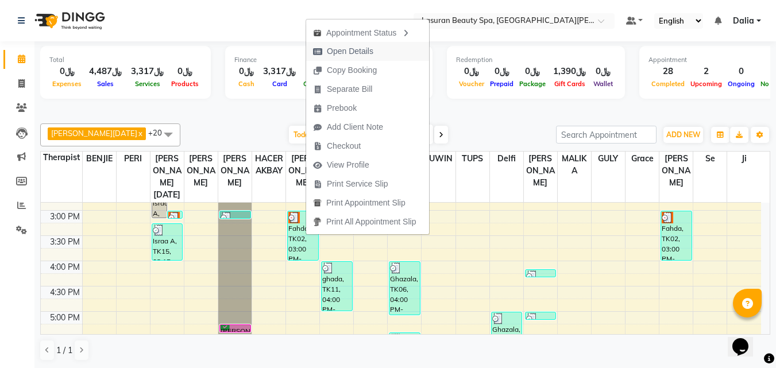
click at [341, 48] on span "Open Details" at bounding box center [350, 51] width 47 height 12
select select "3"
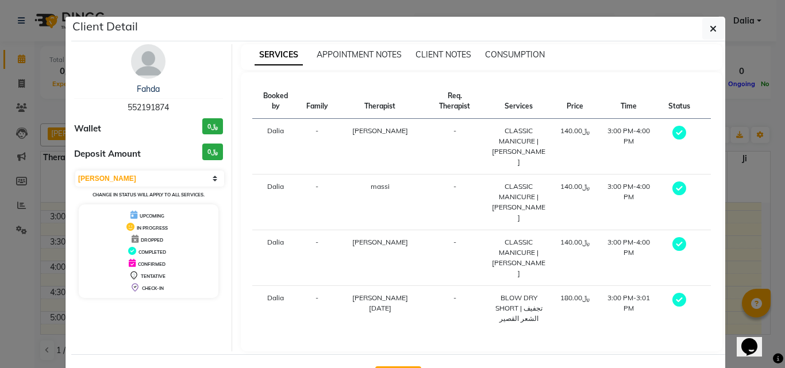
select select "6941"
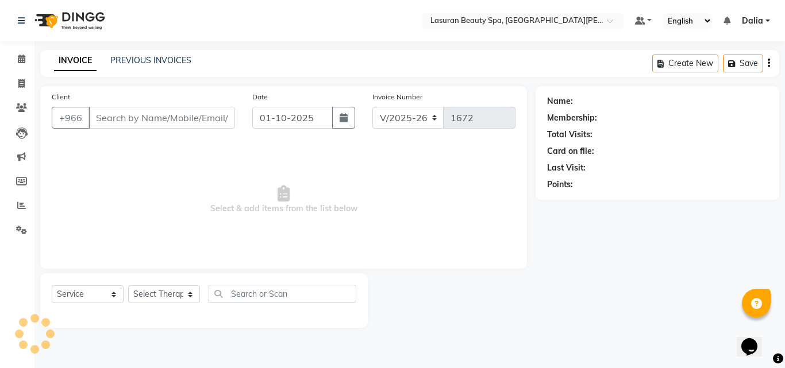
select select "V"
select select "66975"
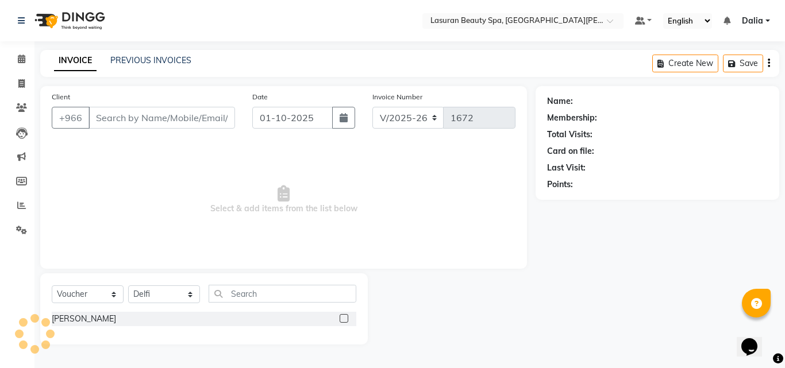
type input "552191874"
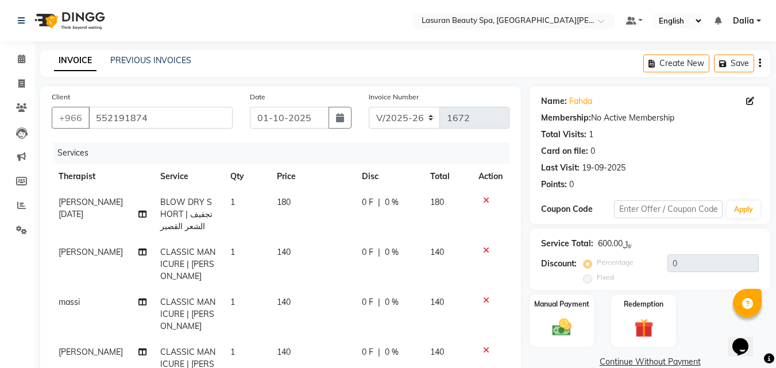
click at [488, 202] on icon at bounding box center [486, 200] width 6 height 8
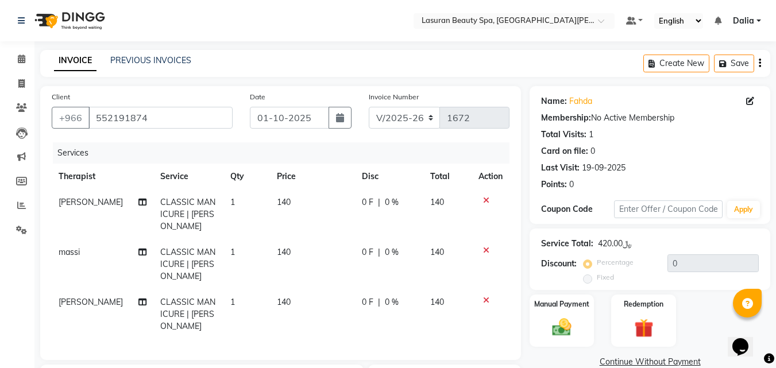
click at [488, 202] on icon at bounding box center [486, 200] width 6 height 8
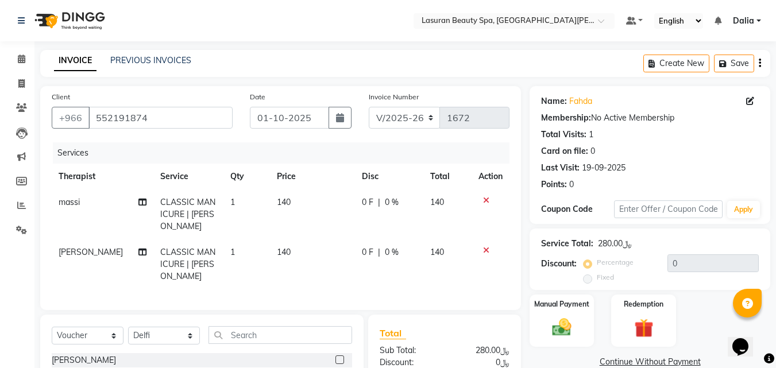
click at [488, 202] on icon at bounding box center [486, 200] width 6 height 8
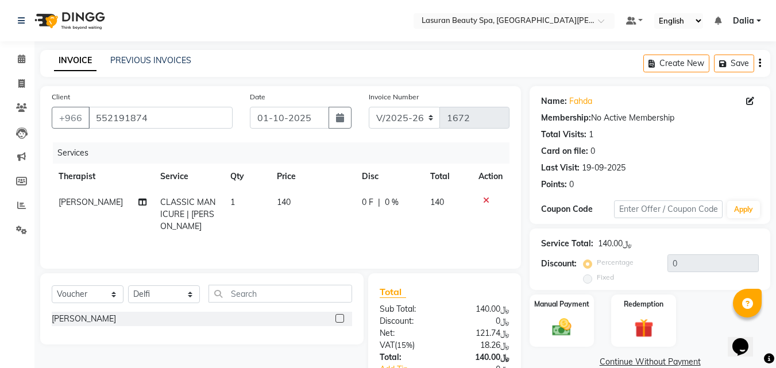
click at [488, 202] on icon at bounding box center [486, 200] width 6 height 8
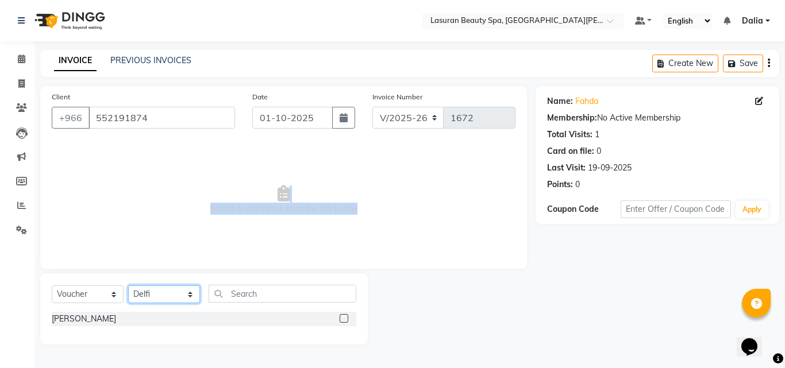
click at [181, 290] on select "Select Therapist [PERSON_NAME] MANDAL [PERSON_NAME] HACER AKBAY [PERSON_NAME][D…" at bounding box center [164, 295] width 72 height 18
select select "91214"
click at [128, 286] on select "Select Therapist [PERSON_NAME] MANDAL [PERSON_NAME] HACER AKBAY [PERSON_NAME][D…" at bounding box center [164, 295] width 72 height 18
click at [110, 290] on select "Select Service Product Membership Package Voucher Prepaid Gift Card" at bounding box center [88, 295] width 72 height 18
select select "service"
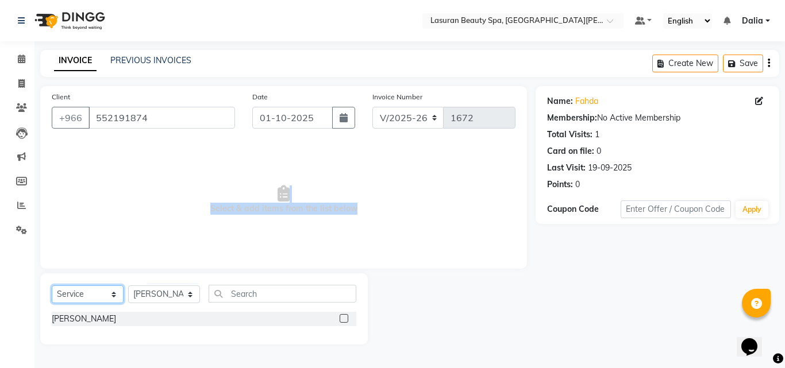
click at [52, 286] on select "Select Service Product Membership Package Voucher Prepaid Gift Card" at bounding box center [88, 295] width 72 height 18
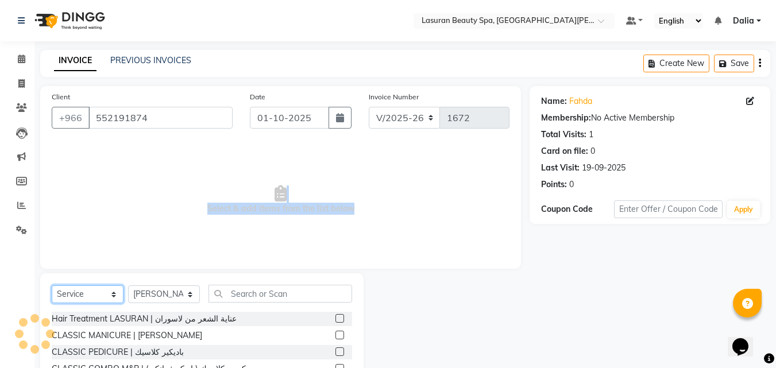
scroll to position [37, 0]
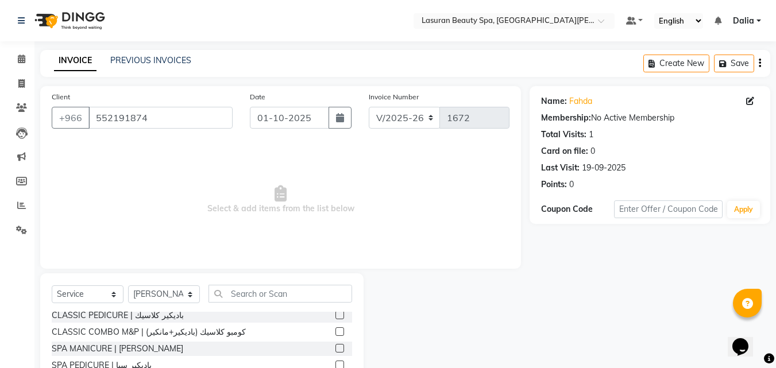
click at [336, 334] on label at bounding box center [340, 331] width 9 height 9
click at [336, 334] on input "checkbox" at bounding box center [339, 332] width 7 height 7
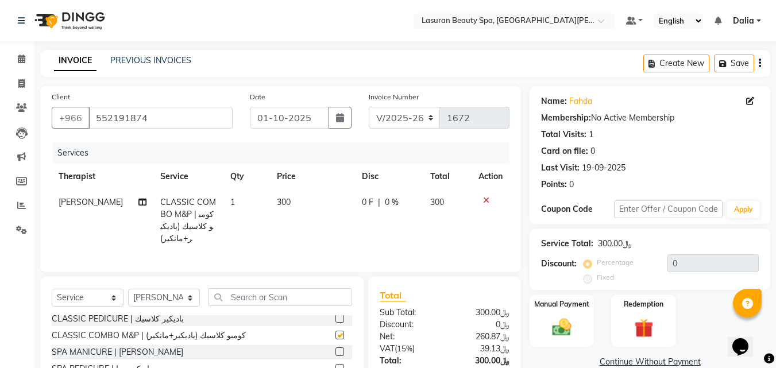
checkbox input "false"
click at [172, 302] on select "Select Therapist [PERSON_NAME] MANDAL [PERSON_NAME] HACER AKBAY [PERSON_NAME][D…" at bounding box center [164, 298] width 72 height 18
select select "54632"
click at [128, 298] on select "Select Therapist [PERSON_NAME] MANDAL [PERSON_NAME] HACER AKBAY [PERSON_NAME][D…" at bounding box center [164, 298] width 72 height 18
click at [336, 340] on label at bounding box center [340, 335] width 9 height 9
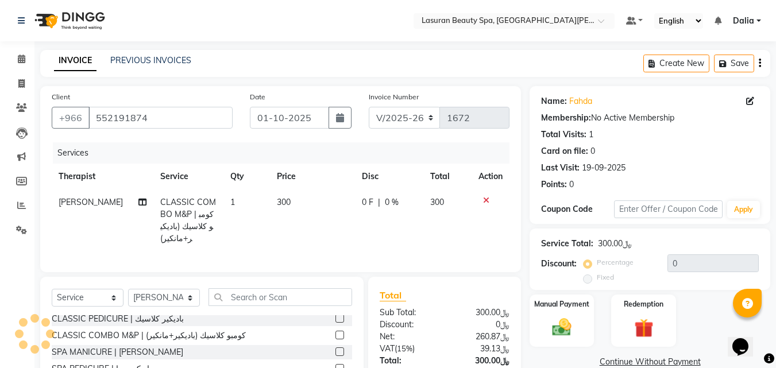
click at [336, 340] on input "checkbox" at bounding box center [339, 335] width 7 height 7
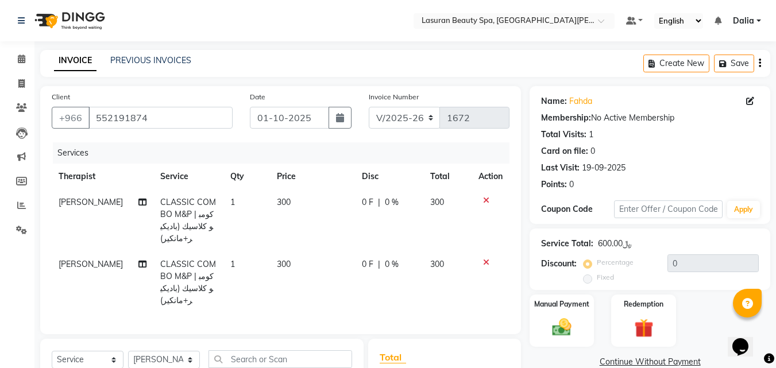
checkbox input "false"
click at [174, 252] on td "CLASSIC COMBO M&P | كومبو كلاسيك (باديكير+مانكير)" at bounding box center [188, 283] width 70 height 62
select select "54632"
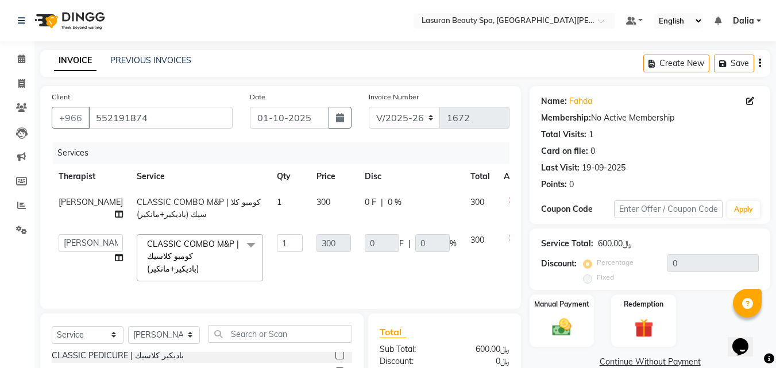
click at [194, 367] on div "CLASSIC COMBO M&P | كومبو كلاسيك (باديكير+مانكير)" at bounding box center [149, 373] width 194 height 12
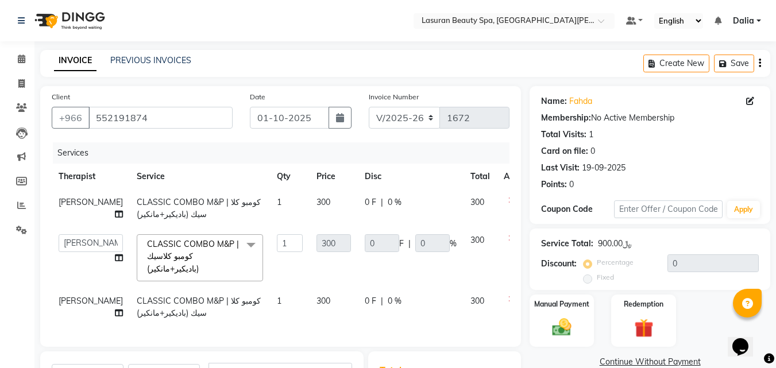
checkbox input "false"
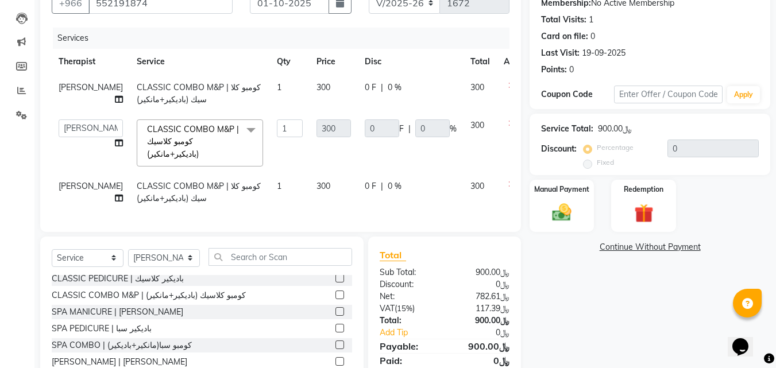
click at [508, 125] on icon at bounding box center [511, 124] width 6 height 8
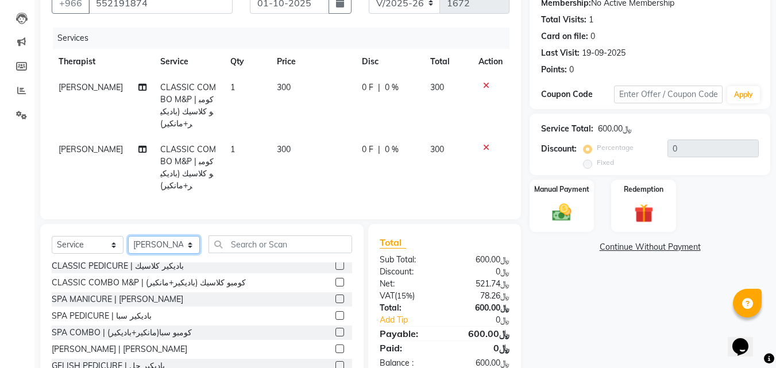
click at [188, 250] on select "Select Therapist [PERSON_NAME] MANDAL [PERSON_NAME] HACER AKBAY [PERSON_NAME][D…" at bounding box center [164, 245] width 72 height 18
click at [128, 245] on select "Select Therapist [PERSON_NAME] MANDAL [PERSON_NAME] HACER AKBAY [PERSON_NAME][D…" at bounding box center [164, 245] width 72 height 18
click at [174, 254] on select "Select Therapist [PERSON_NAME] MANDAL [PERSON_NAME] HACER AKBAY [PERSON_NAME][D…" at bounding box center [164, 245] width 72 height 18
select select "91215"
click at [128, 245] on select "Select Therapist [PERSON_NAME] MANDAL [PERSON_NAME] HACER AKBAY [PERSON_NAME][D…" at bounding box center [164, 245] width 72 height 18
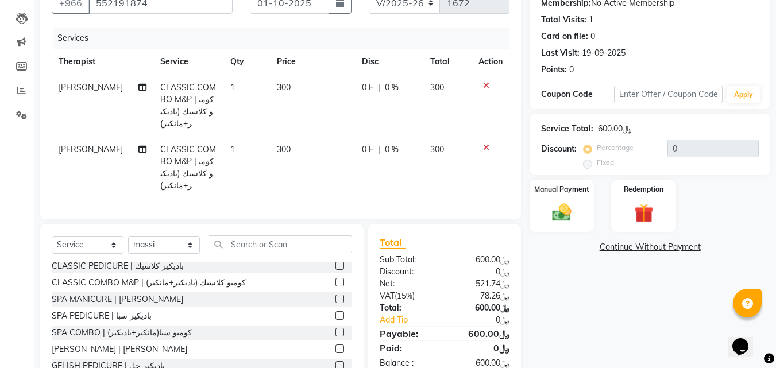
click at [336, 287] on label at bounding box center [340, 282] width 9 height 9
click at [336, 287] on input "checkbox" at bounding box center [339, 282] width 7 height 7
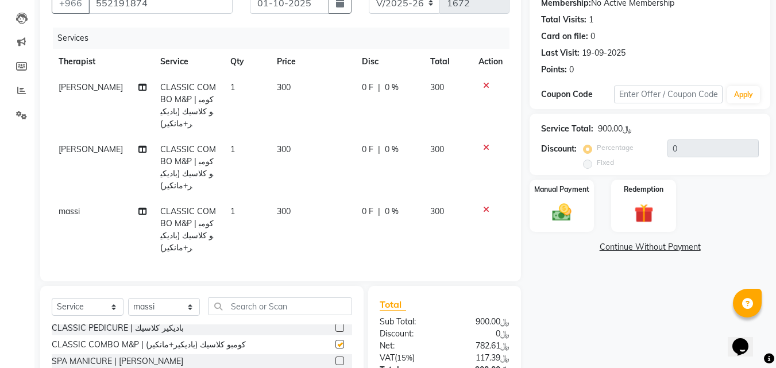
checkbox input "false"
click at [183, 316] on select "Select Therapist [PERSON_NAME] MANDAL [PERSON_NAME] HACER AKBAY [PERSON_NAME][D…" at bounding box center [164, 307] width 72 height 18
select select "54626"
click at [128, 307] on select "Select Therapist [PERSON_NAME] MANDAL [PERSON_NAME] HACER AKBAY [PERSON_NAME][D…" at bounding box center [164, 307] width 72 height 18
drag, startPoint x: 347, startPoint y: 234, endPoint x: 345, endPoint y: 330, distance: 96.0
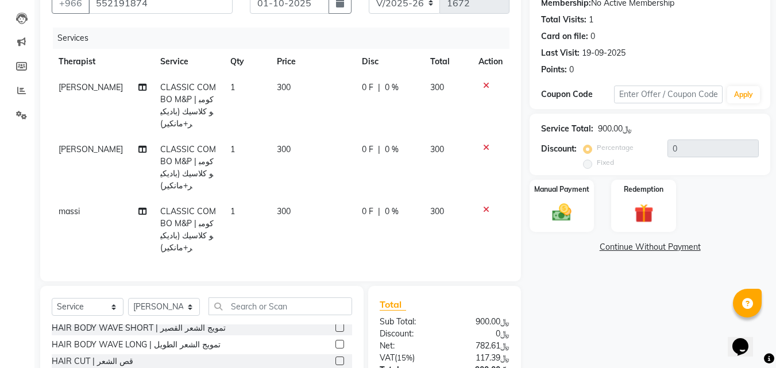
click at [345, 330] on div "Client [PHONE_NUMBER] Date [DATE] Invoice Number V/2025 V/[PHONE_NUMBER] Servic…" at bounding box center [281, 213] width 498 height 484
click at [354, 307] on div "Select Service Product Membership Package Voucher Prepaid Gift Card Select Ther…" at bounding box center [201, 370] width 323 height 169
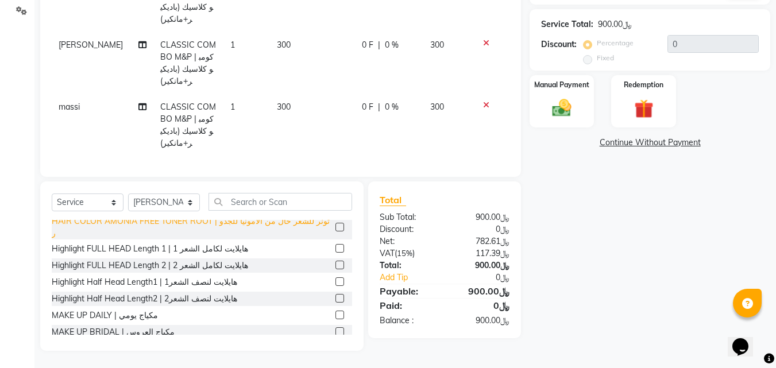
scroll to position [372, 0]
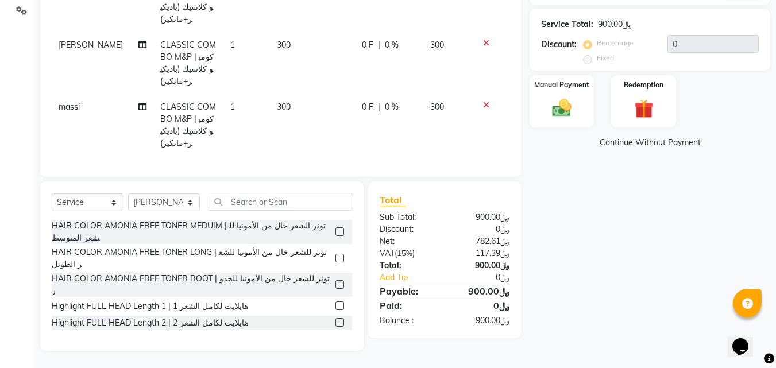
click at [336, 302] on label at bounding box center [340, 306] width 9 height 9
click at [336, 303] on input "checkbox" at bounding box center [339, 306] width 7 height 7
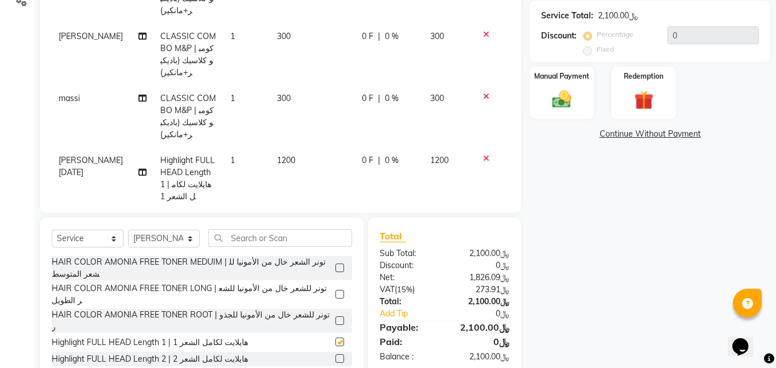
checkbox input "false"
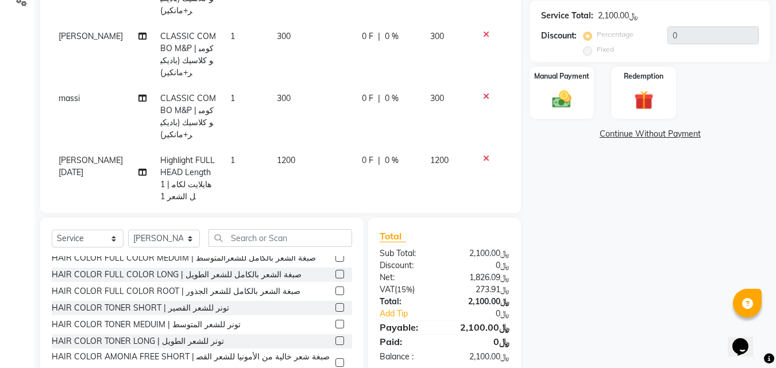
scroll to position [142, 0]
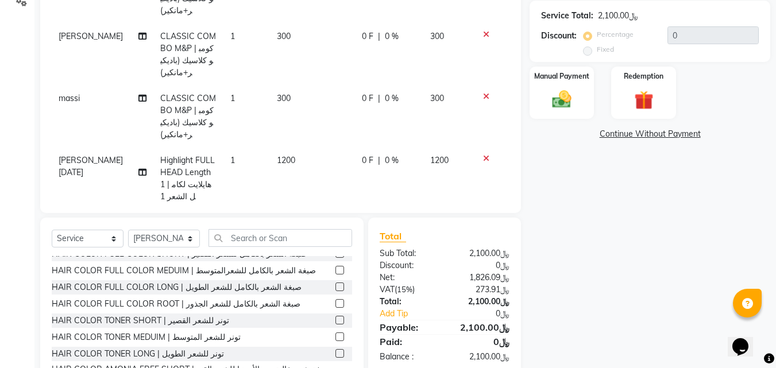
click at [336, 318] on label at bounding box center [340, 320] width 9 height 9
click at [336, 318] on input "checkbox" at bounding box center [339, 320] width 7 height 7
checkbox input "false"
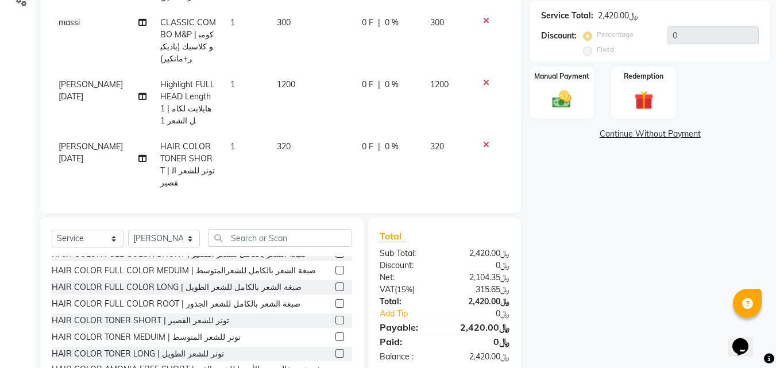
scroll to position [85, 0]
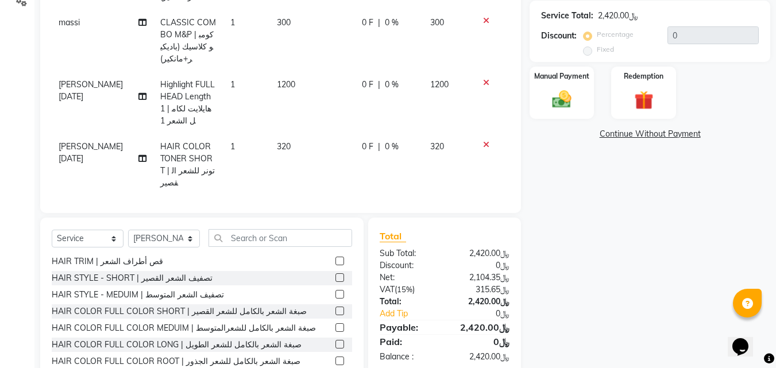
click at [336, 311] on label at bounding box center [340, 311] width 9 height 9
click at [336, 311] on input "checkbox" at bounding box center [339, 311] width 7 height 7
checkbox input "false"
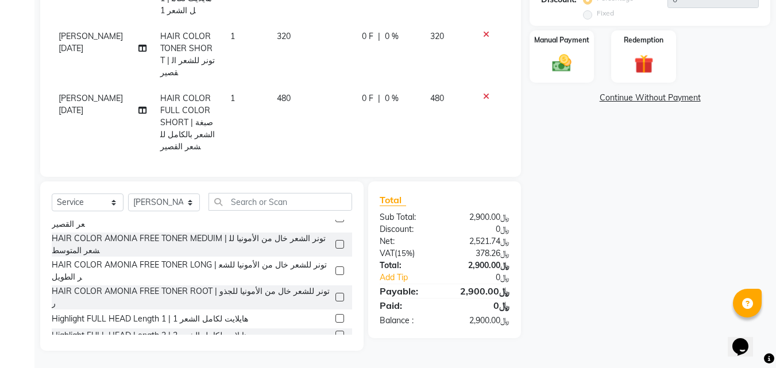
scroll to position [372, 0]
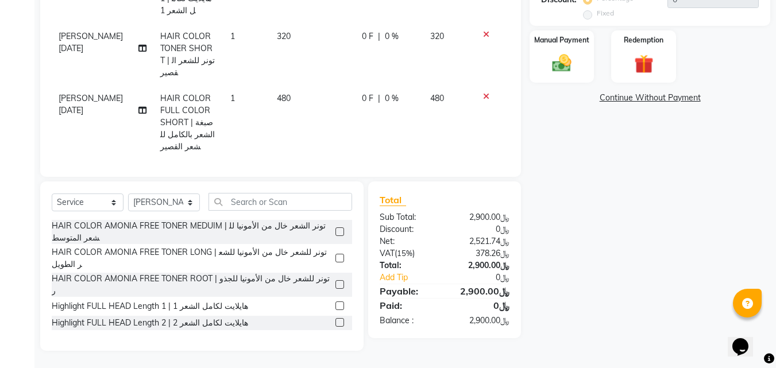
click at [336, 318] on label at bounding box center [340, 322] width 9 height 9
click at [336, 319] on input "checkbox" at bounding box center [339, 322] width 7 height 7
checkbox input "false"
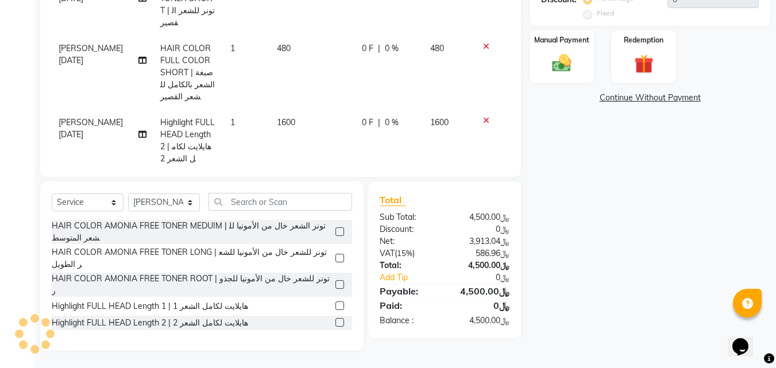
scroll to position [212, 0]
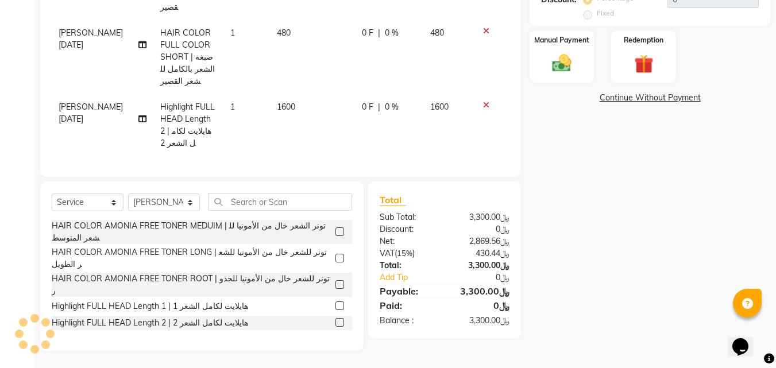
click at [638, 175] on div "Name: Fahda Membership: No Active Membership Total Visits: 1 Card on file: 0 La…" at bounding box center [654, 86] width 249 height 529
type input "3"
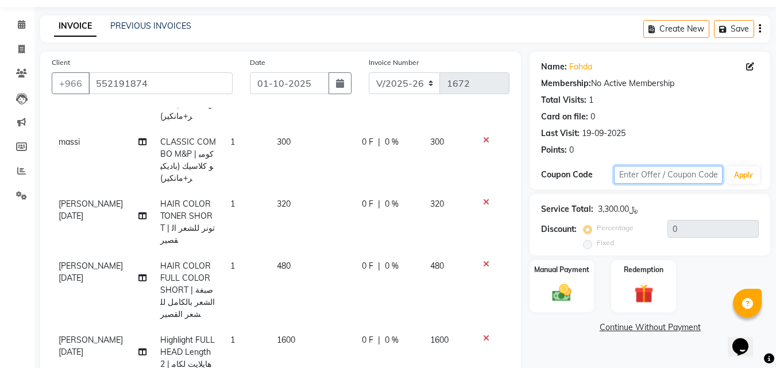
click at [648, 172] on input "text" at bounding box center [668, 175] width 109 height 18
type input "ش"
type input "A35"
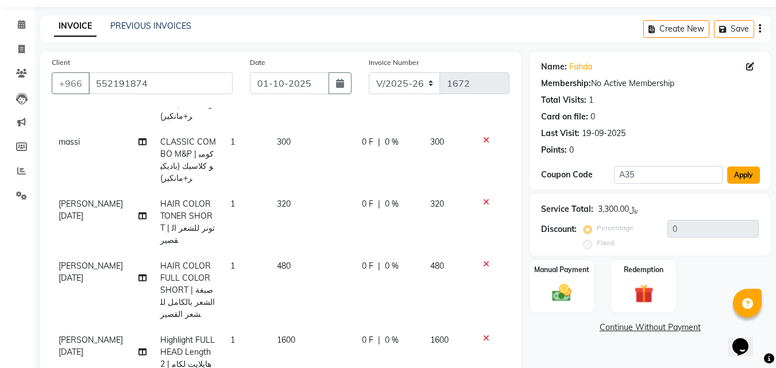
click at [757, 171] on button "Apply" at bounding box center [743, 175] width 33 height 17
type input "35"
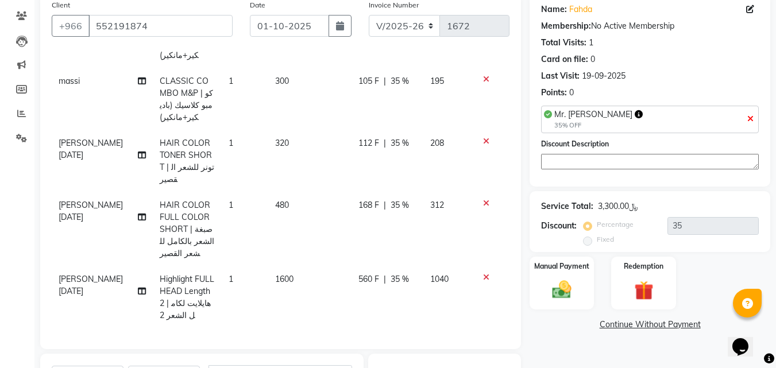
scroll to position [264, 0]
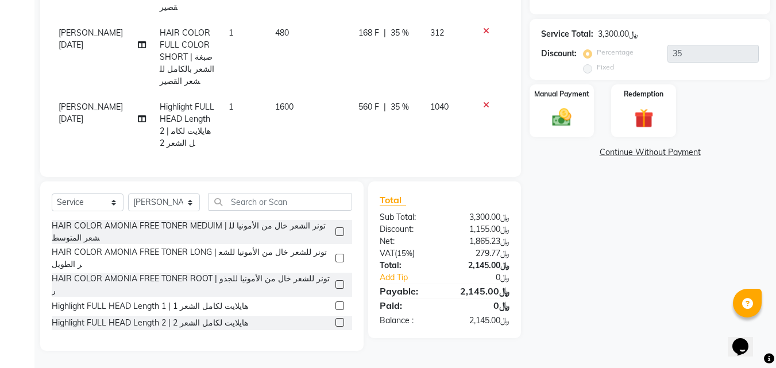
drag, startPoint x: 512, startPoint y: 119, endPoint x: 531, endPoint y: 201, distance: 83.8
click at [515, 76] on div "Client [PHONE_NUMBER] Date [DATE] Invoice Number V/2025 V/[PHONE_NUMBER] Servic…" at bounding box center [281, 86] width 498 height 529
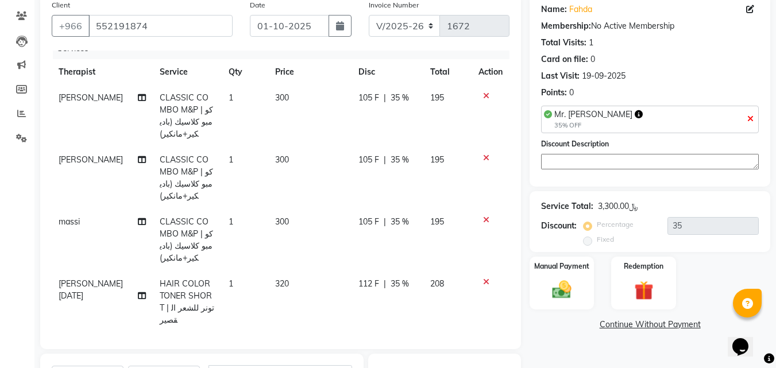
scroll to position [0, 0]
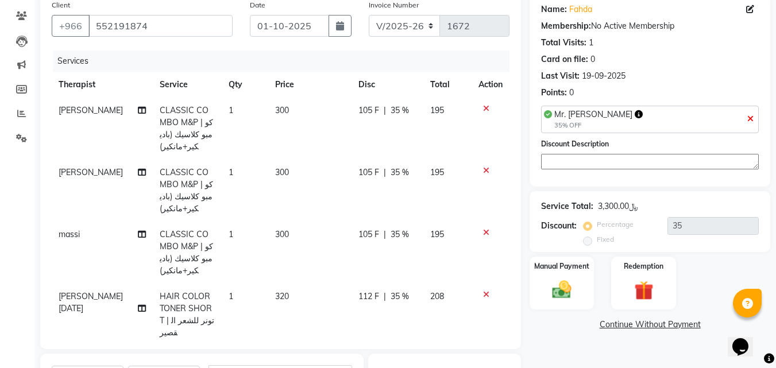
click at [536, 340] on div "Name: Fahda Membership: No Active Membership Total Visits: 1 Card on file: 0 La…" at bounding box center [654, 258] width 249 height 529
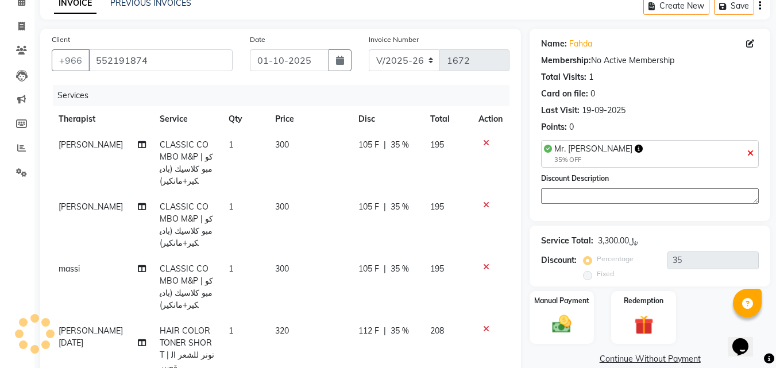
scroll to position [264, 0]
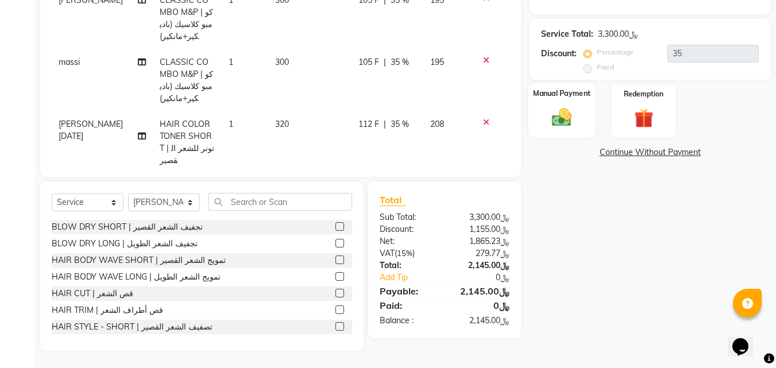
click at [551, 128] on img at bounding box center [562, 117] width 32 height 23
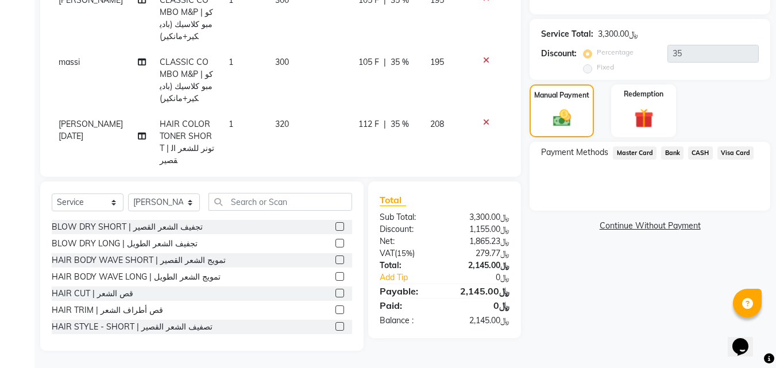
click at [739, 153] on span "Visa Card" at bounding box center [736, 153] width 37 height 13
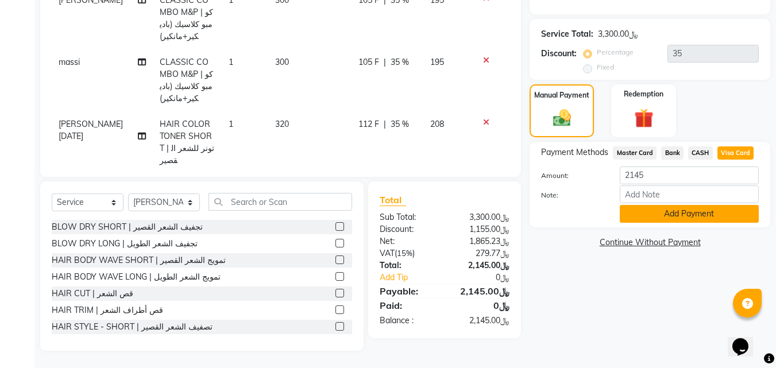
click at [665, 214] on button "Add Payment" at bounding box center [689, 214] width 139 height 18
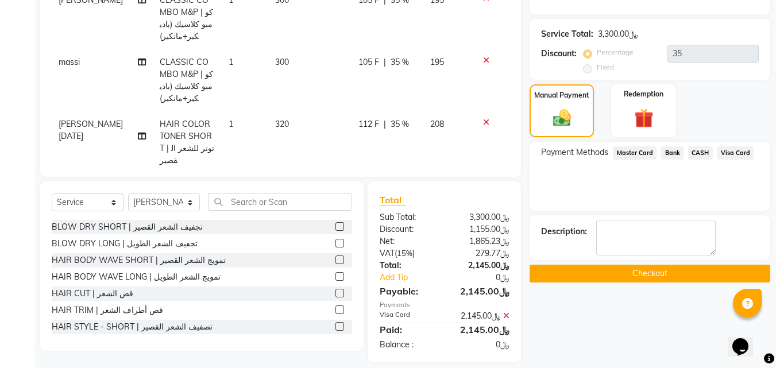
click at [639, 269] on button "Checkout" at bounding box center [650, 274] width 241 height 18
click at [628, 267] on div "Checkout" at bounding box center [650, 274] width 241 height 18
click at [657, 265] on div "Checkout" at bounding box center [650, 274] width 241 height 18
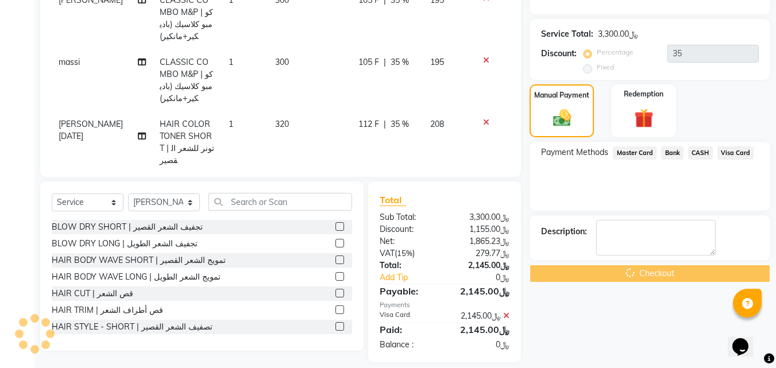
click at [654, 265] on div "Checkout" at bounding box center [650, 274] width 241 height 18
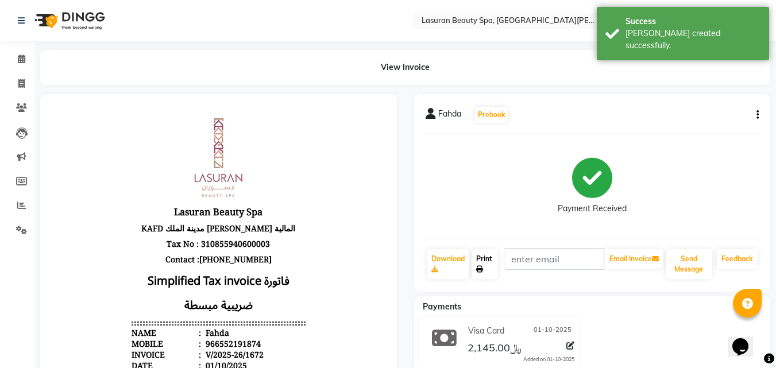
click at [491, 268] on link "Print" at bounding box center [485, 264] width 26 height 30
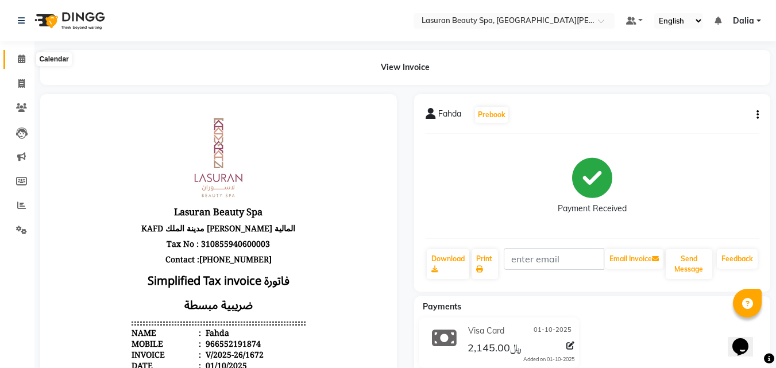
click at [21, 59] on icon at bounding box center [21, 59] width 7 height 9
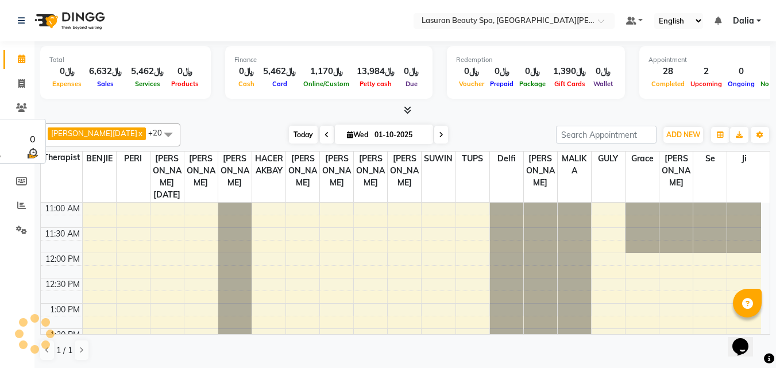
click at [289, 133] on span "Today" at bounding box center [303, 135] width 29 height 18
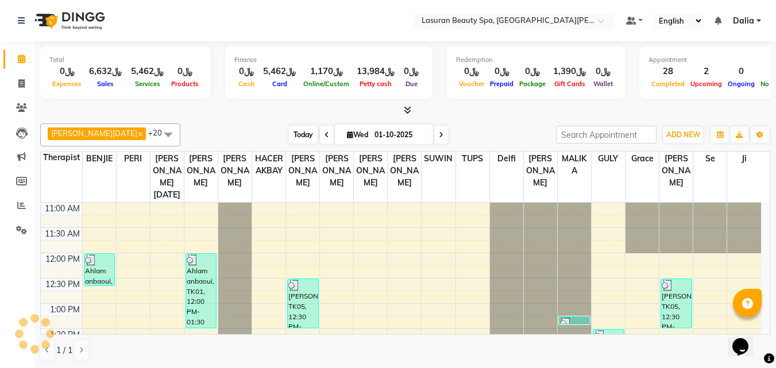
scroll to position [424, 0]
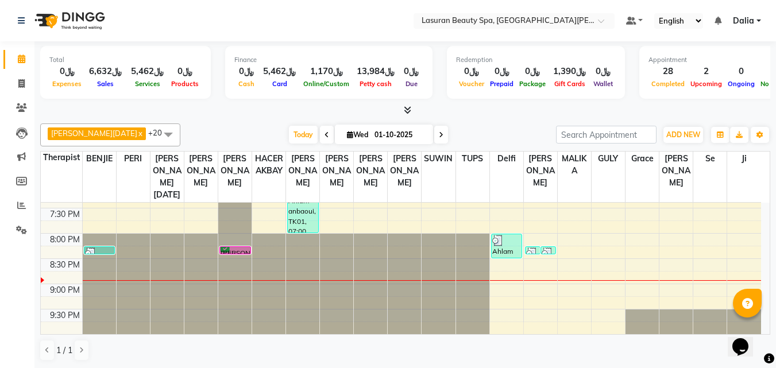
click at [228, 250] on div "[PERSON_NAME], TK14, 08:15 PM-08:16 PM, HAIR CUT | قص الشعر" at bounding box center [235, 250] width 30 height 7
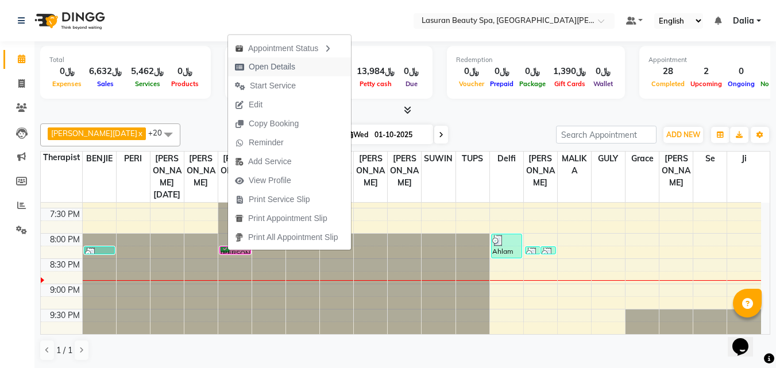
click at [290, 65] on span "Open Details" at bounding box center [272, 67] width 47 height 12
select select "6"
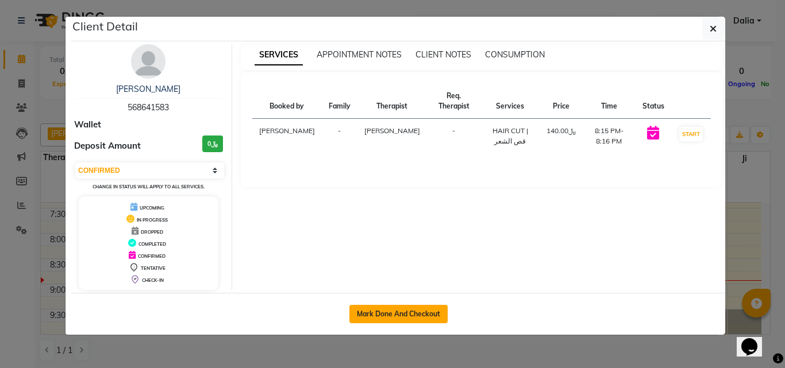
click at [412, 314] on button "Mark Done And Checkout" at bounding box center [398, 314] width 98 height 18
select select "service"
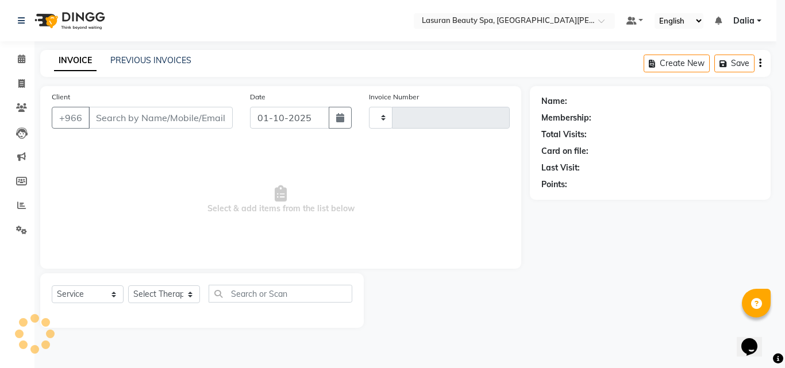
type input "1673"
select select "6941"
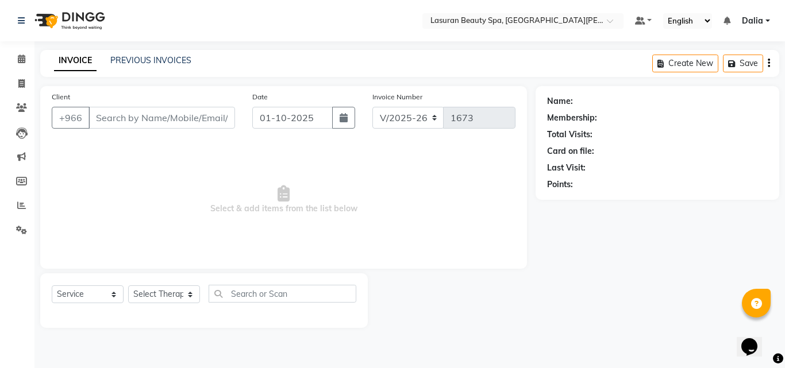
select select "V"
select select "66975"
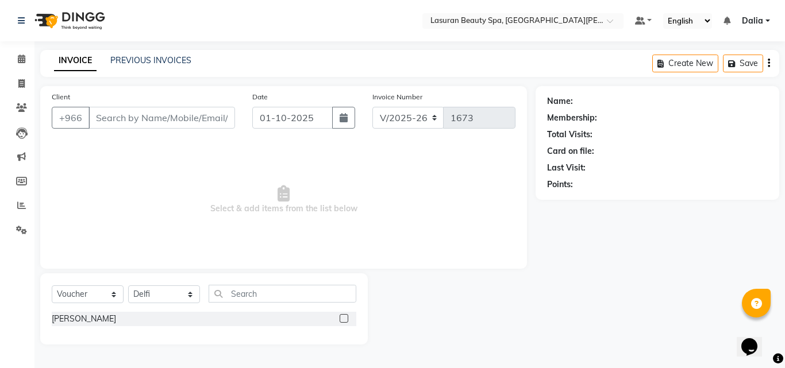
type input "568641583"
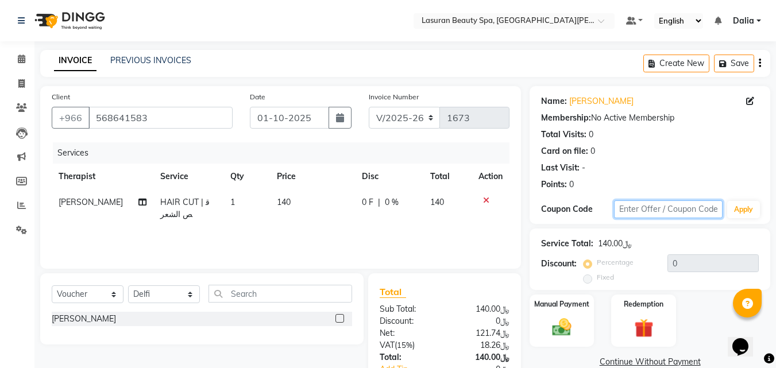
click at [626, 203] on input "text" at bounding box center [668, 210] width 109 height 18
type input "kafd10"
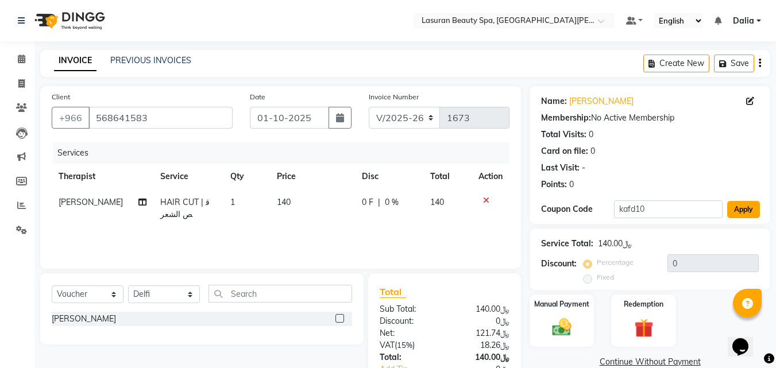
click at [737, 211] on button "Apply" at bounding box center [743, 209] width 33 height 17
type input "10"
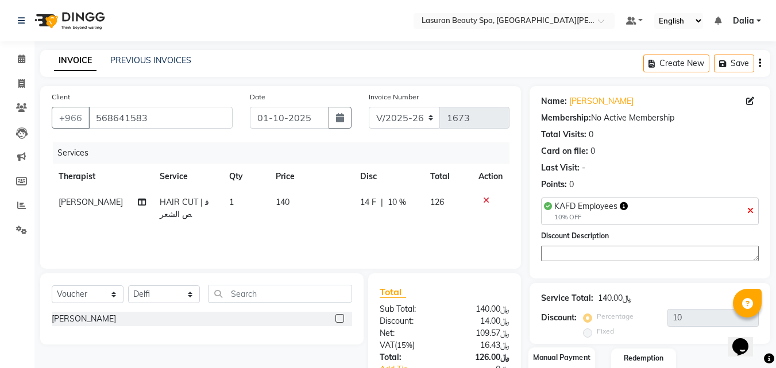
click at [580, 284] on div "Service Total: ﷼140.00 Discount: Percentage Fixed 10" at bounding box center [650, 313] width 241 height 61
click at [543, 299] on div "Service Total:" at bounding box center [567, 298] width 52 height 12
click at [573, 348] on div "Manual Payment" at bounding box center [562, 375] width 67 height 55
click at [745, 349] on div "Manual Payment Redemption" at bounding box center [650, 375] width 258 height 52
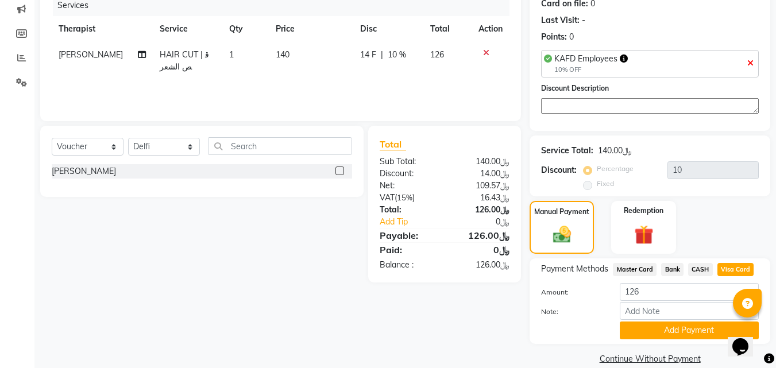
click at [638, 329] on button "Add Payment" at bounding box center [689, 331] width 139 height 18
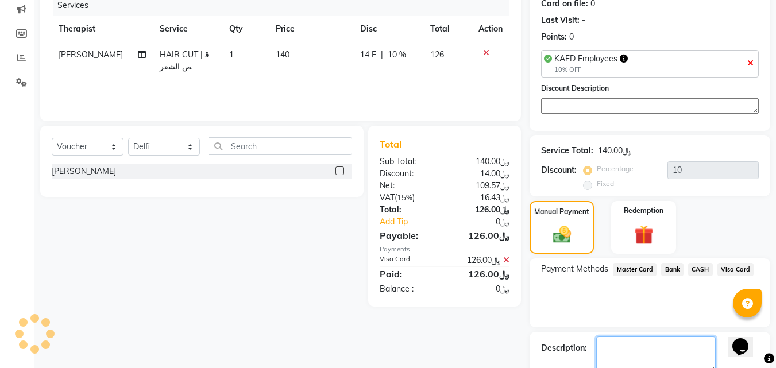
click at [637, 342] on textarea at bounding box center [656, 355] width 120 height 36
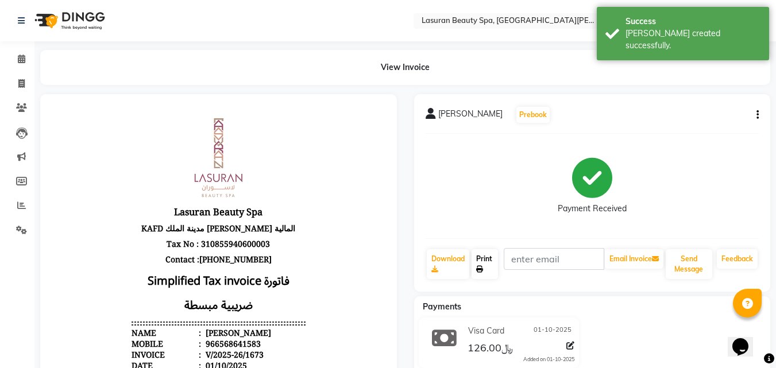
click at [494, 268] on link "Print" at bounding box center [485, 264] width 26 height 30
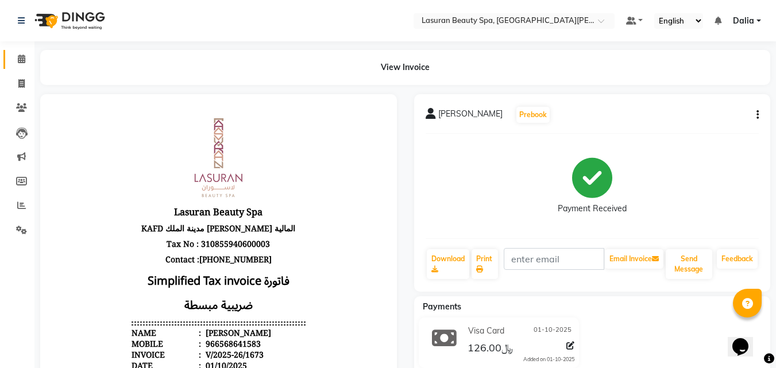
click at [24, 65] on span at bounding box center [21, 59] width 20 height 13
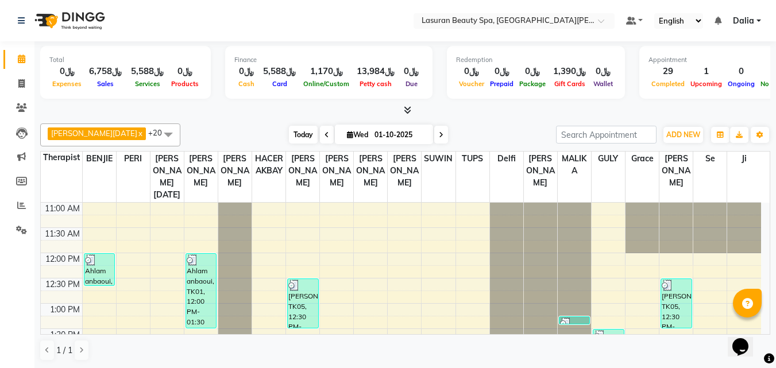
click at [289, 136] on span "Today" at bounding box center [303, 135] width 29 height 18
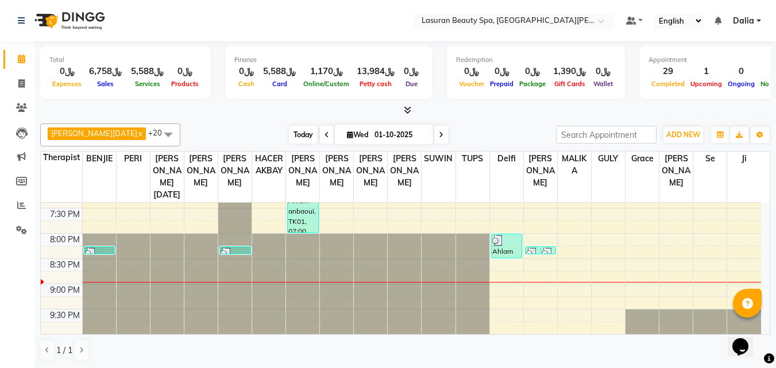
click at [289, 133] on span "Today" at bounding box center [303, 135] width 29 height 18
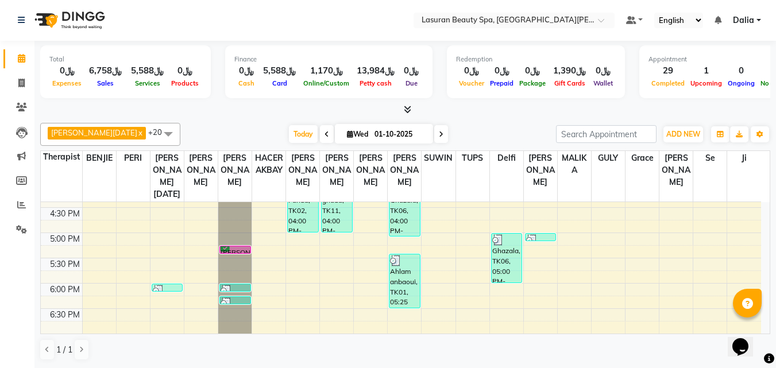
scroll to position [252, 0]
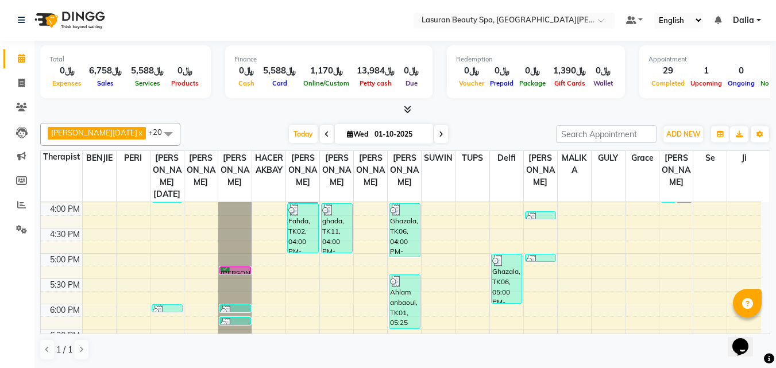
click at [238, 267] on div "[PERSON_NAME], TK03, 05:15 PM-05:16 PM, Beard Shave | حلاقة الذقن" at bounding box center [235, 270] width 30 height 7
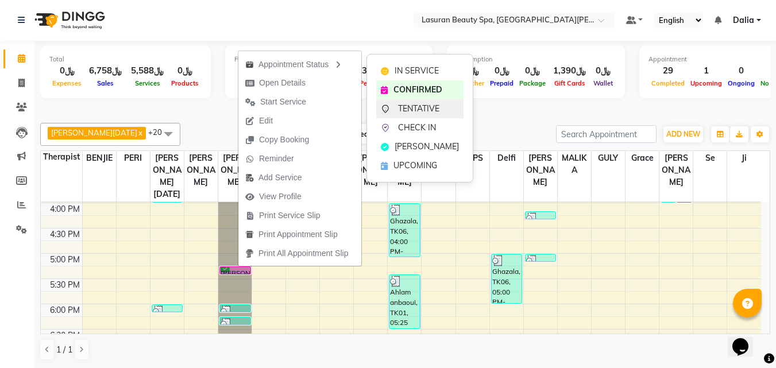
click at [402, 107] on span "TENTATIVE" at bounding box center [418, 109] width 41 height 12
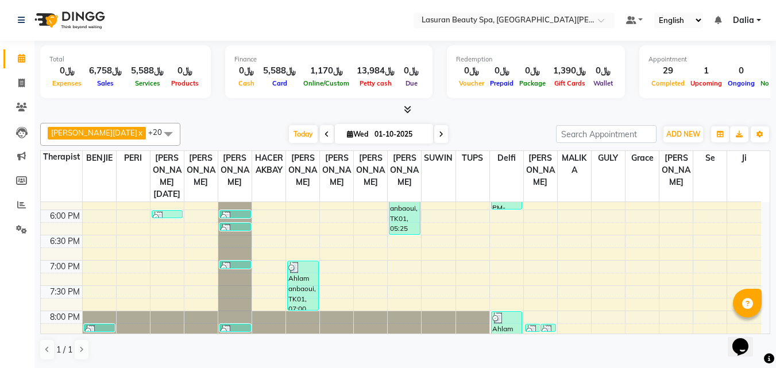
scroll to position [402, 0]
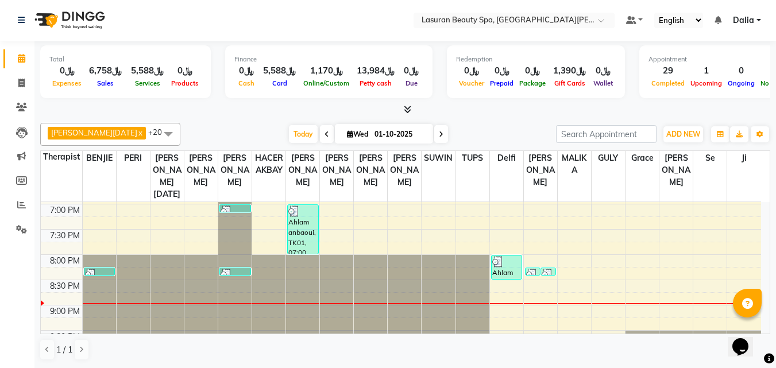
click at [545, 272] on img at bounding box center [547, 274] width 11 height 11
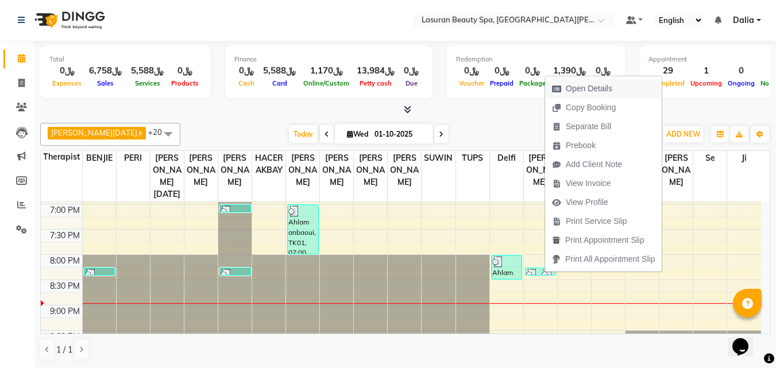
click at [576, 93] on span "Open Details" at bounding box center [589, 89] width 47 height 12
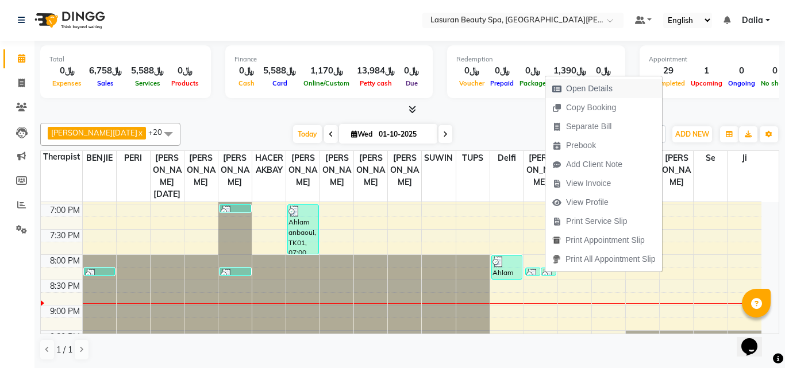
select select "3"
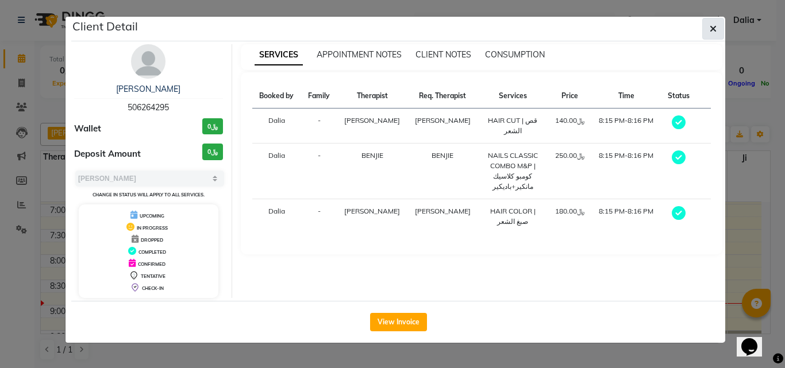
click at [712, 29] on icon "button" at bounding box center [713, 28] width 7 height 9
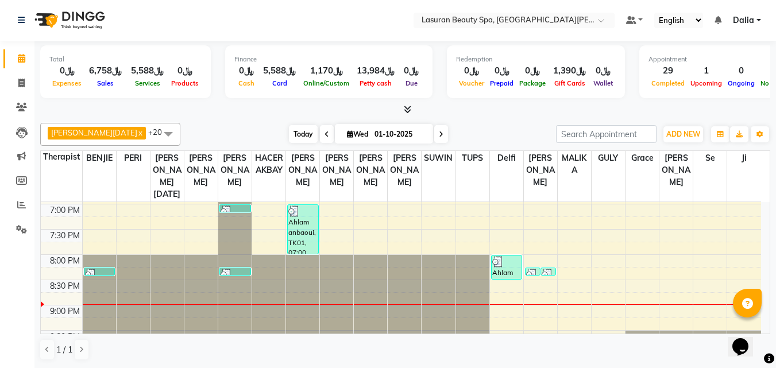
click at [289, 134] on span "Today" at bounding box center [303, 134] width 29 height 18
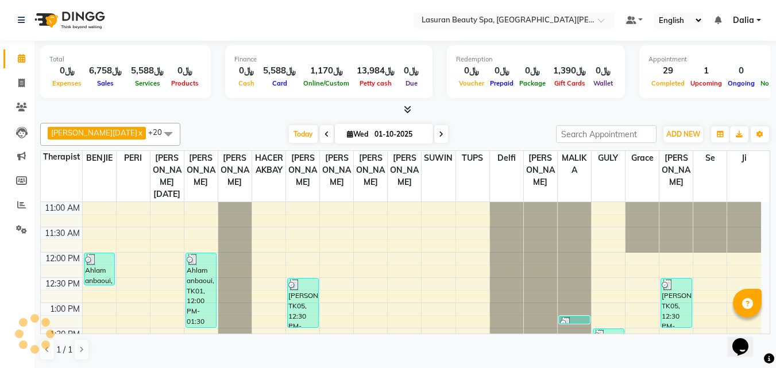
scroll to position [424, 0]
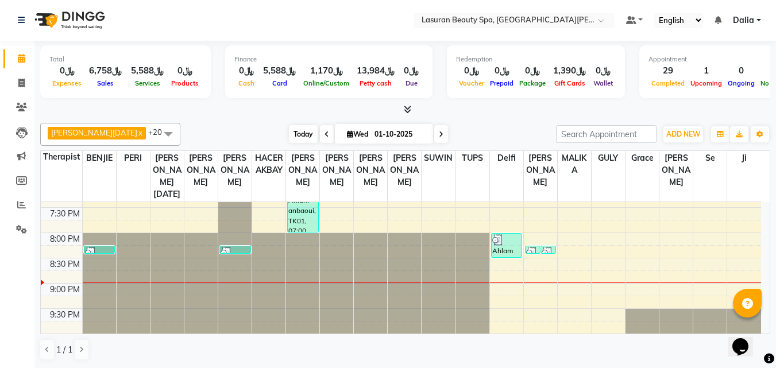
click at [294, 130] on span "Today" at bounding box center [303, 134] width 29 height 18
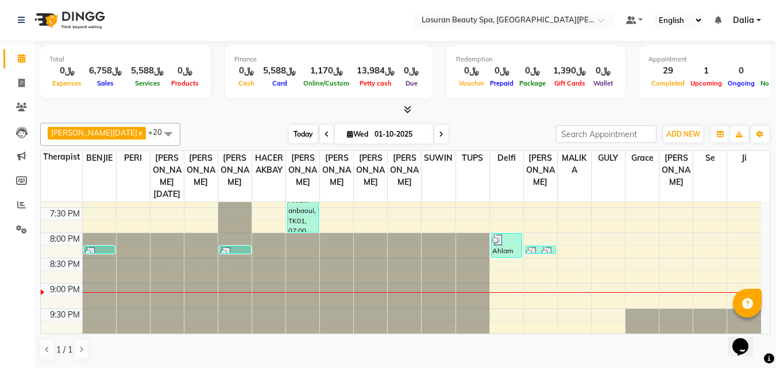
click at [289, 142] on span "Today" at bounding box center [303, 134] width 29 height 18
click at [434, 134] on span at bounding box center [441, 134] width 14 height 18
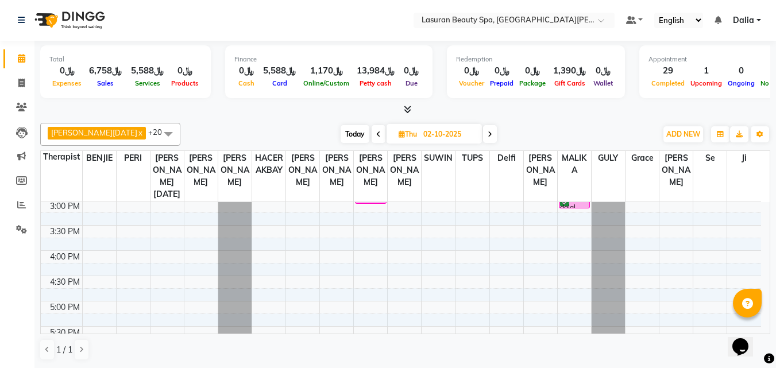
scroll to position [137, 0]
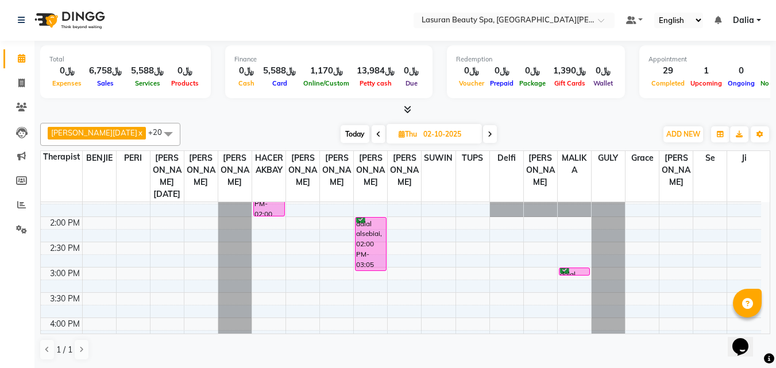
click at [374, 239] on div "dalal alsebiai, 02:00 PM-03:05 PM, RITUAL BRIGHT BLUE ROCK | حمام الأحجار الزرق…" at bounding box center [371, 244] width 30 height 53
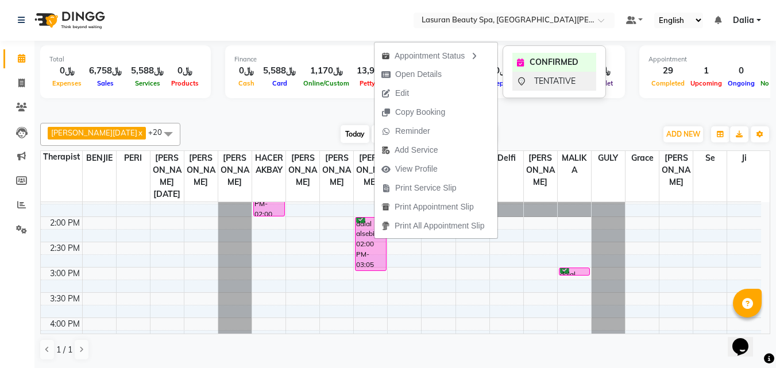
click at [531, 86] on div "TENTATIVE" at bounding box center [554, 81] width 84 height 19
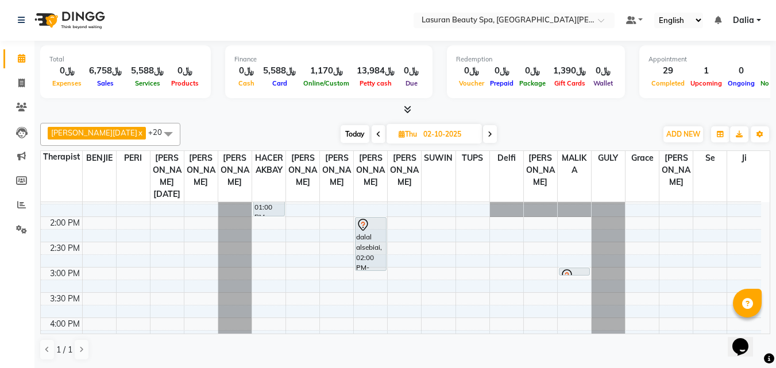
click at [483, 138] on span at bounding box center [490, 134] width 14 height 18
type input "03-10-2025"
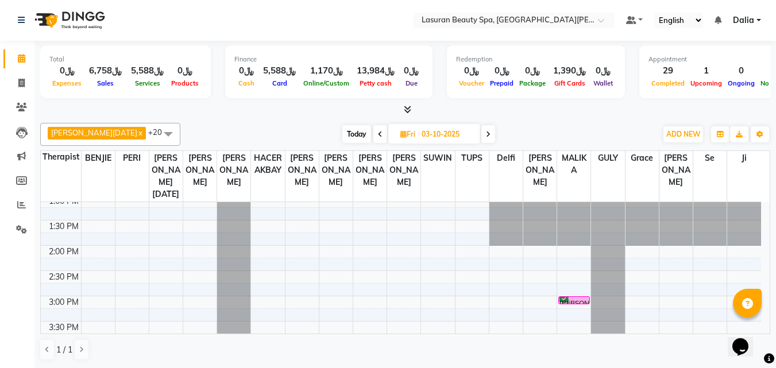
scroll to position [0, 0]
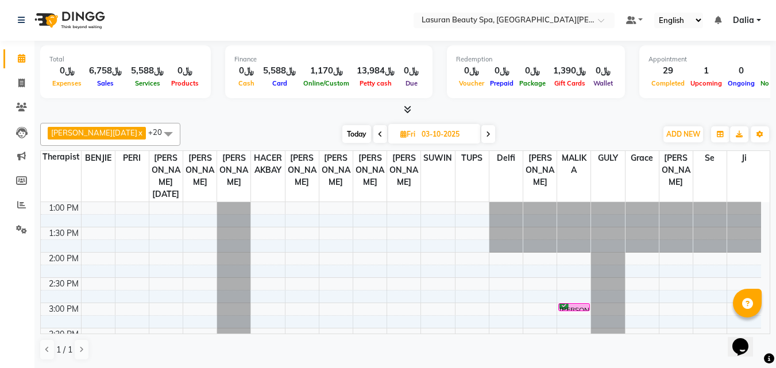
click at [577, 307] on div "[PERSON_NAME], 03:00 PM-03:01 PM, HAIR COLOR FULL COLOR ROOT | صبغة الشعر بالكا…" at bounding box center [574, 307] width 30 height 7
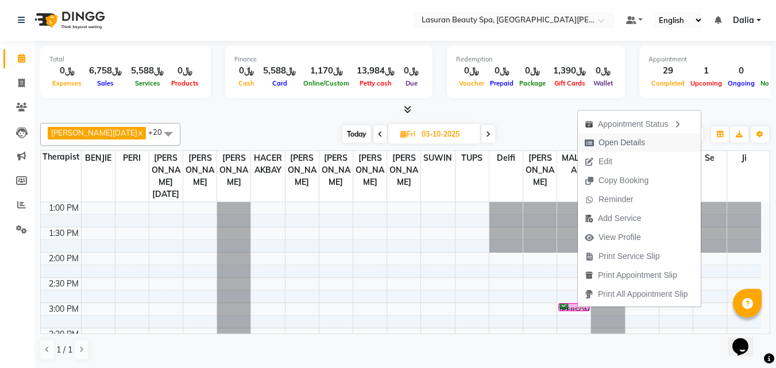
click at [613, 137] on span "Open Details" at bounding box center [622, 143] width 47 height 12
select select "6"
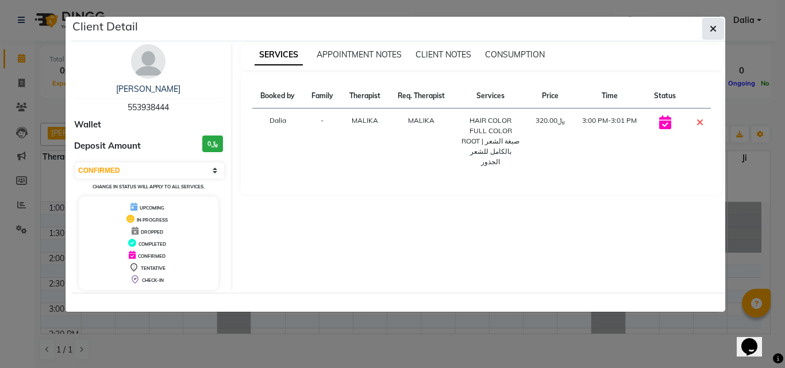
click at [720, 32] on button "button" at bounding box center [713, 29] width 22 height 22
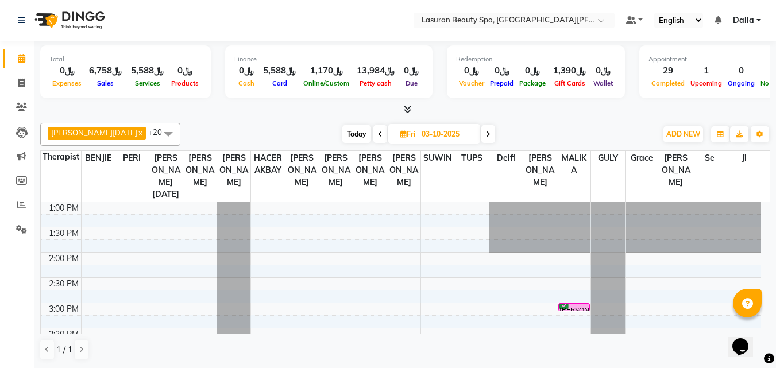
click at [318, 142] on div "[DATE] [DATE]" at bounding box center [418, 134] width 465 height 17
click at [342, 132] on span "Today" at bounding box center [356, 134] width 29 height 18
type input "01-10-2025"
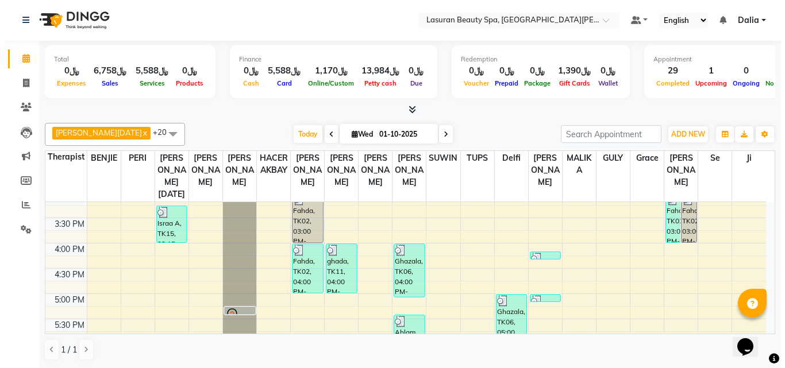
scroll to position [194, 0]
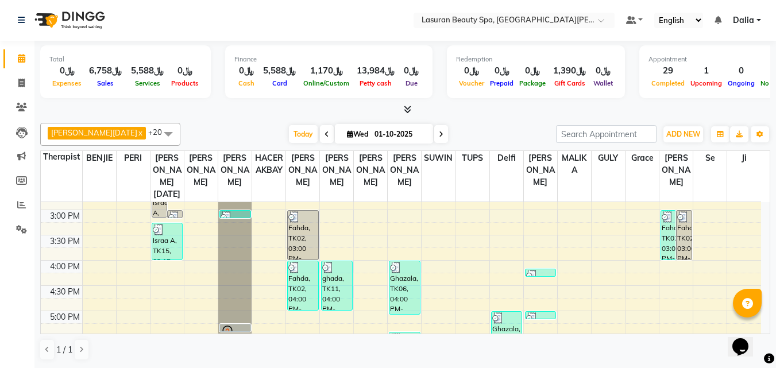
click at [305, 273] on div "Fahda, TK02, 04:00 PM-05:00 PM, CLASSIC [PERSON_NAME] M&P | كومبو كلاسيك (باديك…" at bounding box center [303, 285] width 30 height 49
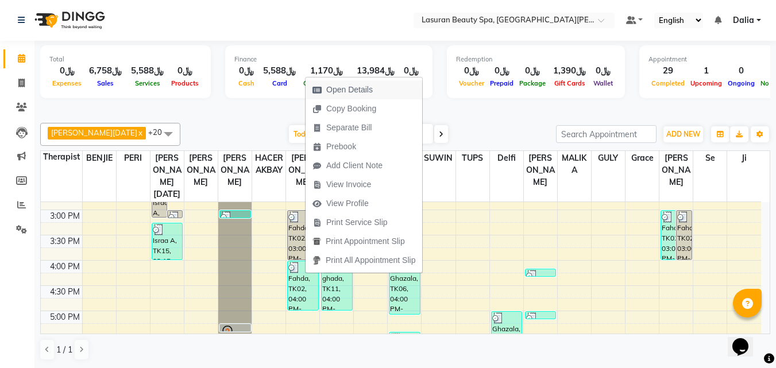
click at [341, 92] on span "Open Details" at bounding box center [349, 90] width 47 height 12
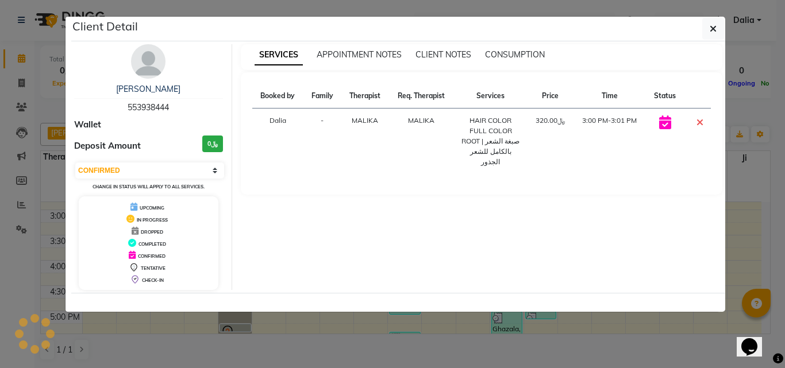
select select "3"
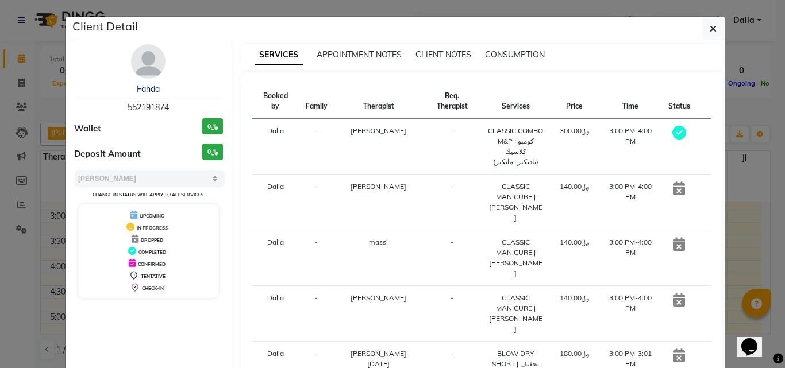
click at [150, 107] on span "552191874" at bounding box center [148, 107] width 41 height 10
copy span "552191874"
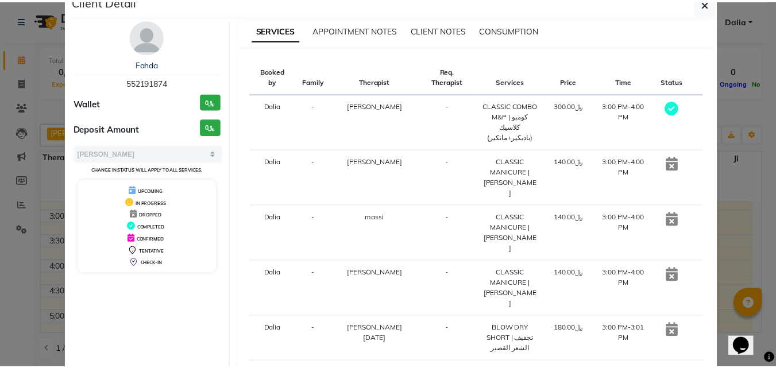
scroll to position [0, 0]
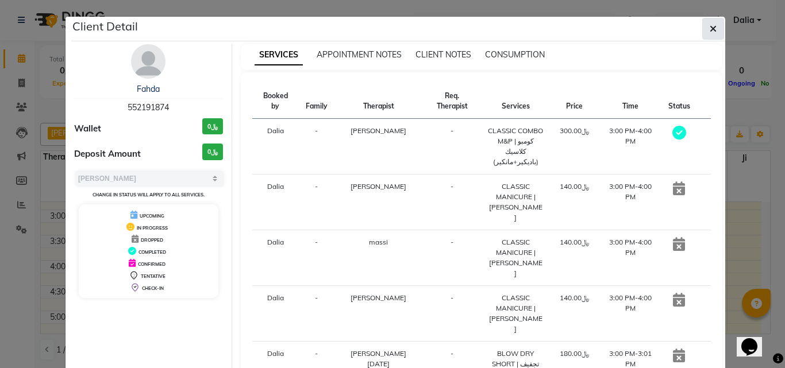
click at [710, 32] on icon "button" at bounding box center [713, 28] width 7 height 9
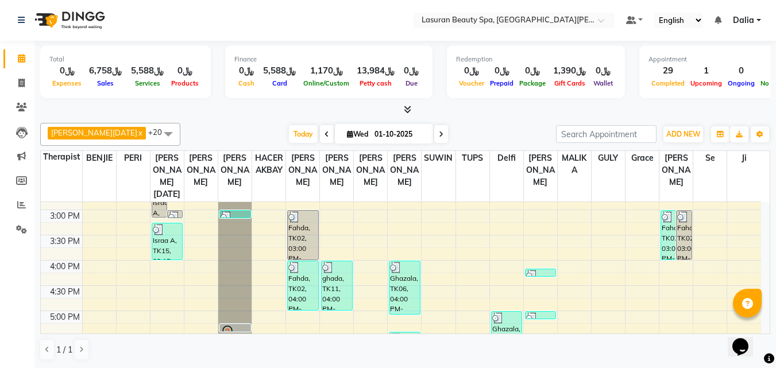
click at [299, 136] on div "[DATE] [DATE]" at bounding box center [368, 134] width 161 height 17
click at [295, 136] on span "Today" at bounding box center [303, 134] width 29 height 18
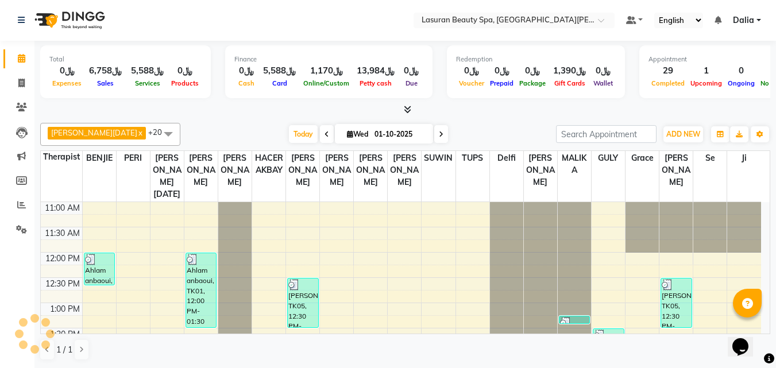
scroll to position [424, 0]
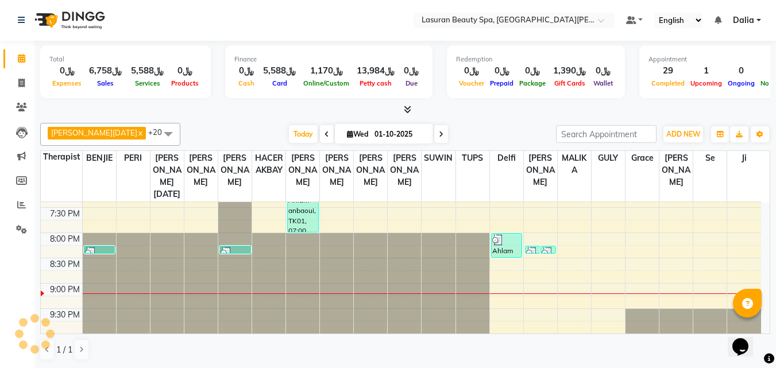
click at [434, 128] on span at bounding box center [441, 134] width 14 height 18
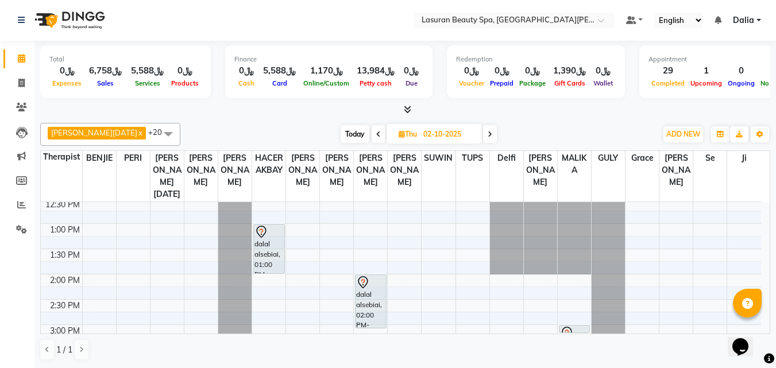
scroll to position [22, 0]
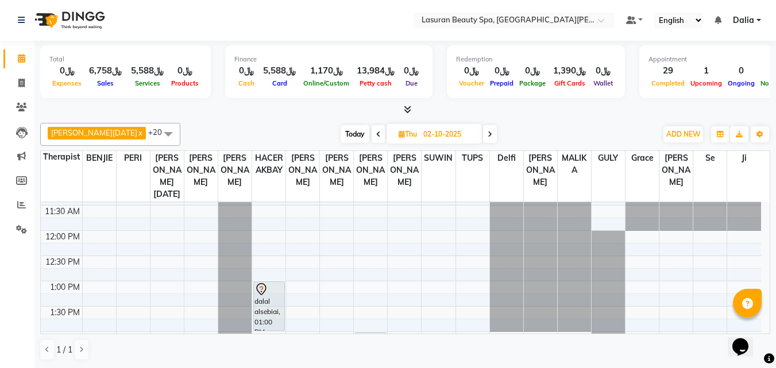
click at [483, 137] on span at bounding box center [490, 134] width 14 height 18
type input "03-10-2025"
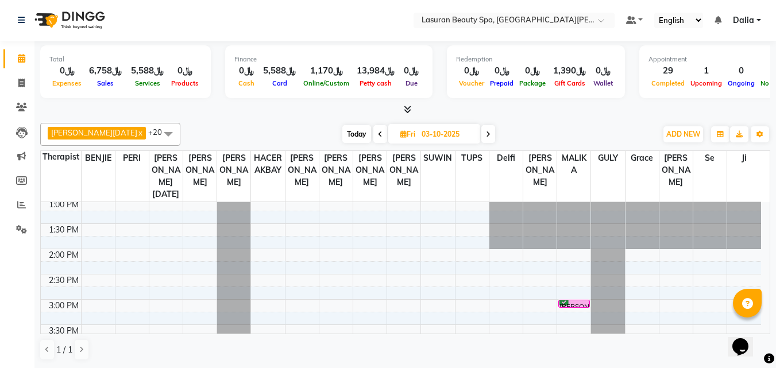
scroll to position [3, 0]
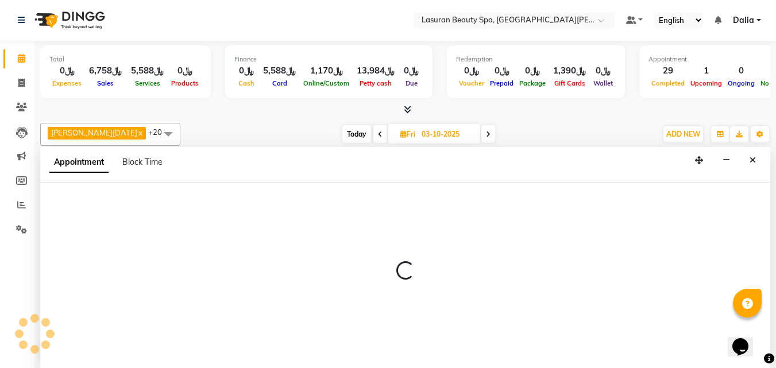
select select "54626"
select select "840"
select select "tentative"
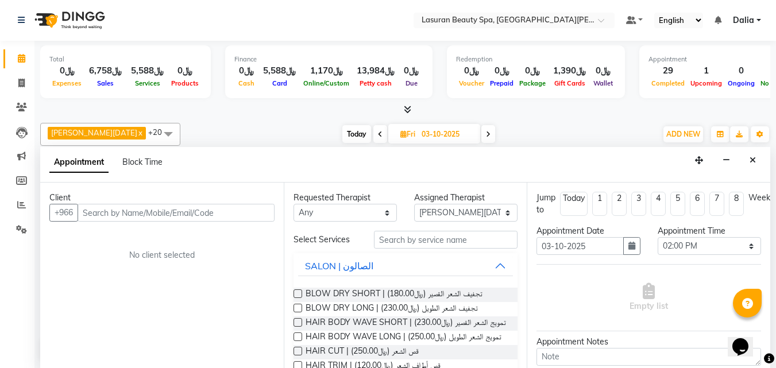
click at [140, 215] on input "text" at bounding box center [176, 213] width 197 height 18
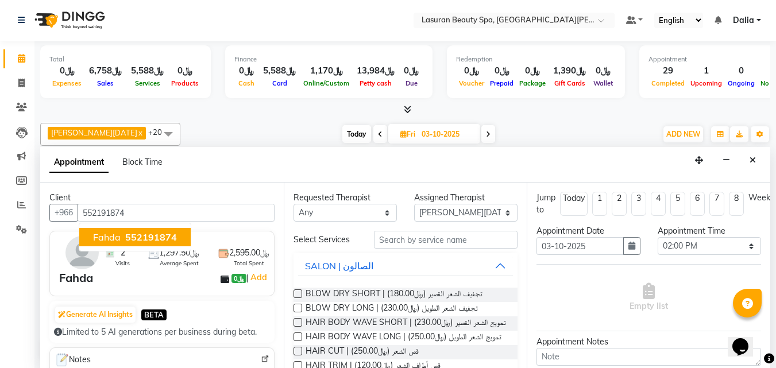
click at [142, 233] on span "552191874" at bounding box center [151, 237] width 52 height 11
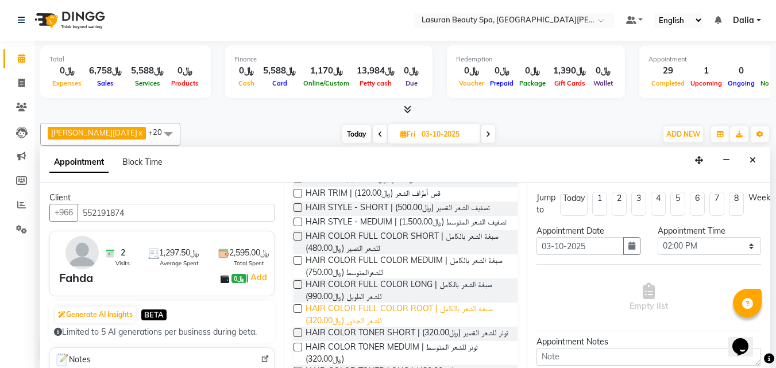
scroll to position [230, 0]
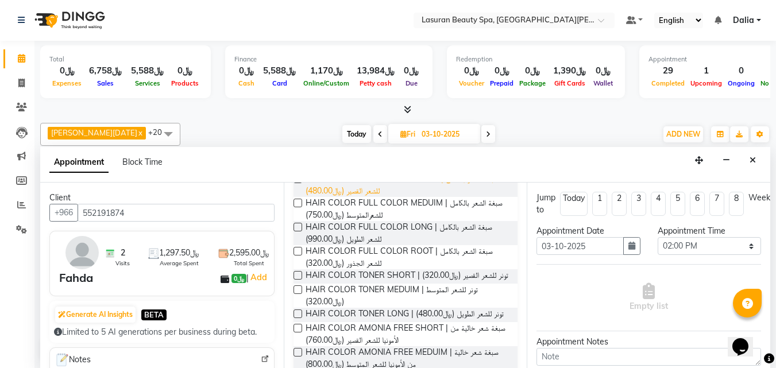
type input "552191874"
click at [435, 197] on span "HAIR COLOR FULL COLOR SHORT | صبغة الشعر بالكامل للشعر القصير (﷼480.00)" at bounding box center [407, 185] width 203 height 24
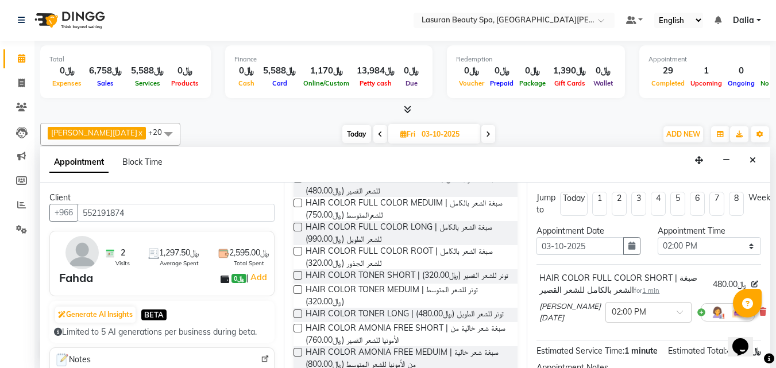
checkbox input "false"
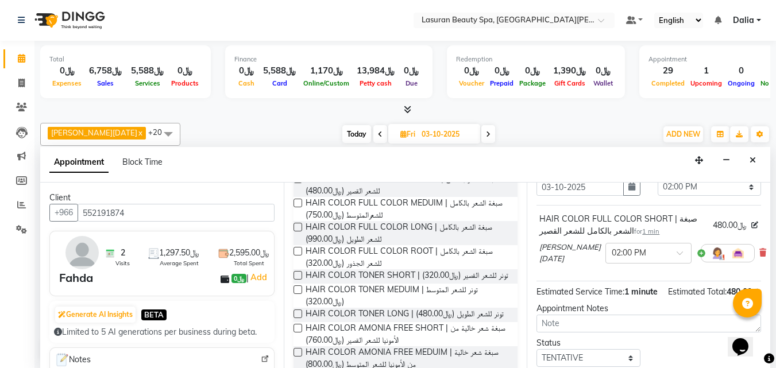
scroll to position [132, 0]
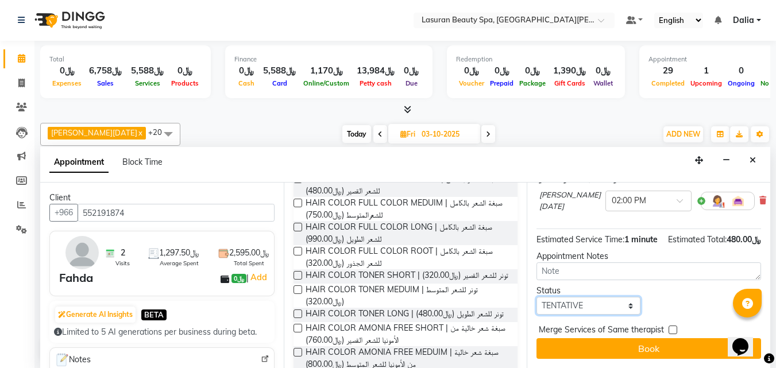
click at [560, 302] on select "Select TENTATIVE CONFIRM UPCOMING" at bounding box center [588, 306] width 103 height 18
select select "confirm booking"
click at [537, 297] on select "Select TENTATIVE CONFIRM UPCOMING" at bounding box center [588, 306] width 103 height 18
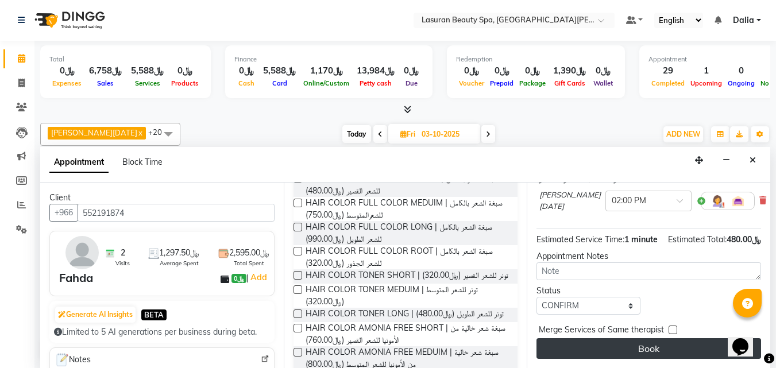
click at [565, 338] on button "Book" at bounding box center [649, 348] width 225 height 21
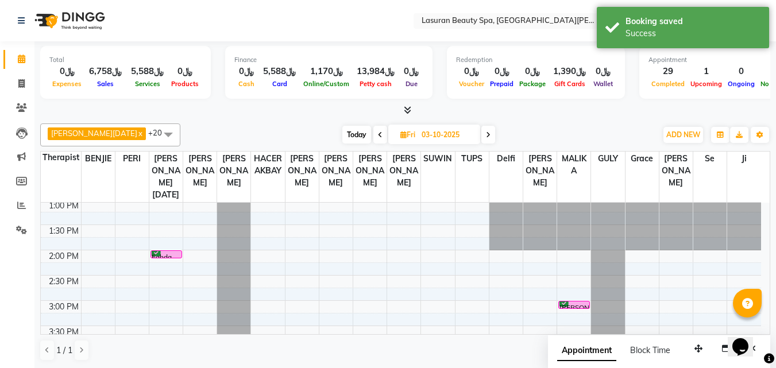
scroll to position [0, 0]
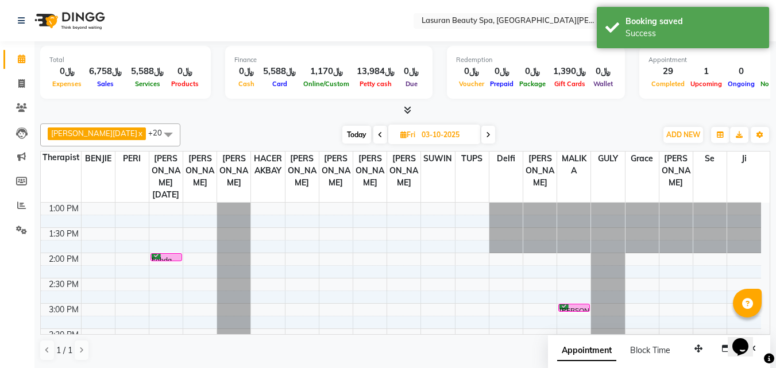
click at [344, 141] on span "Today" at bounding box center [356, 135] width 29 height 18
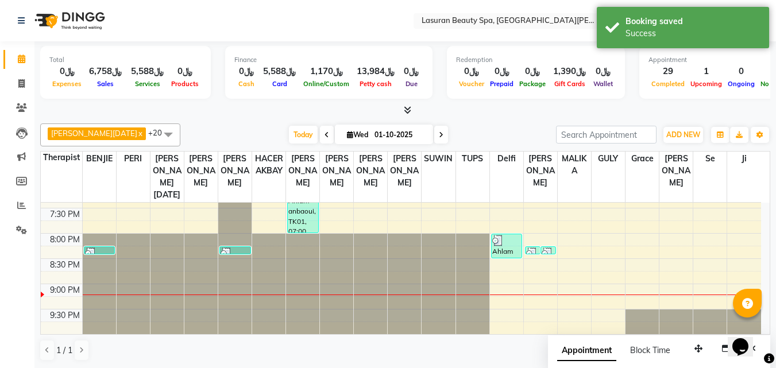
scroll to position [367, 0]
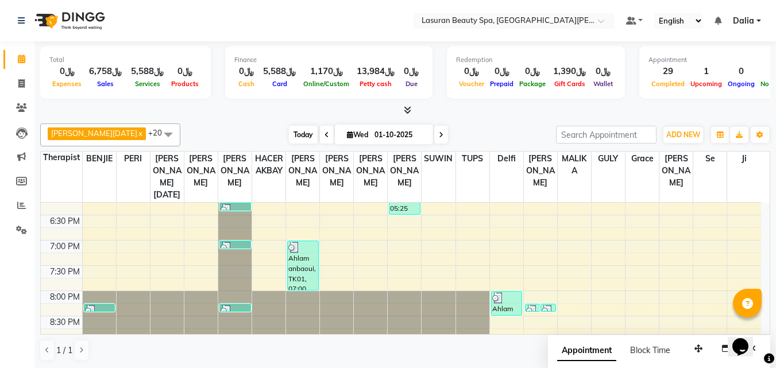
click at [290, 134] on span "Today" at bounding box center [303, 135] width 29 height 18
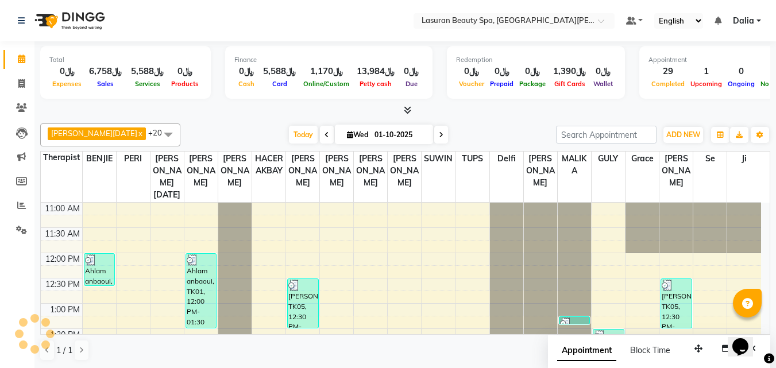
scroll to position [424, 0]
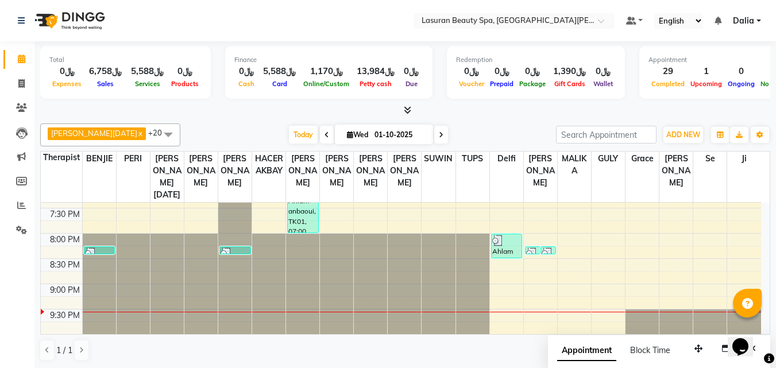
click at [439, 136] on icon at bounding box center [441, 135] width 5 height 7
type input "02-10-2025"
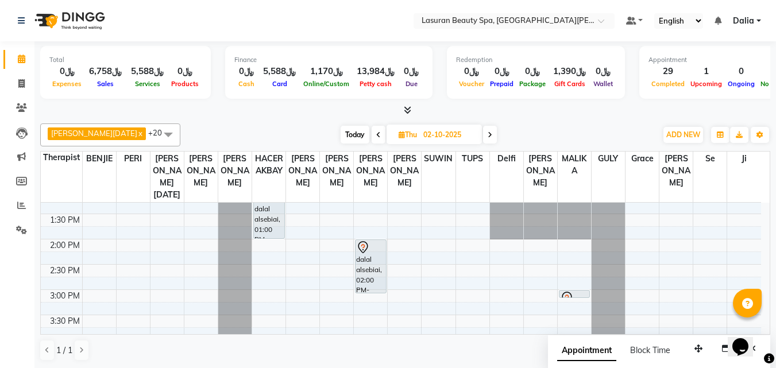
scroll to position [57, 0]
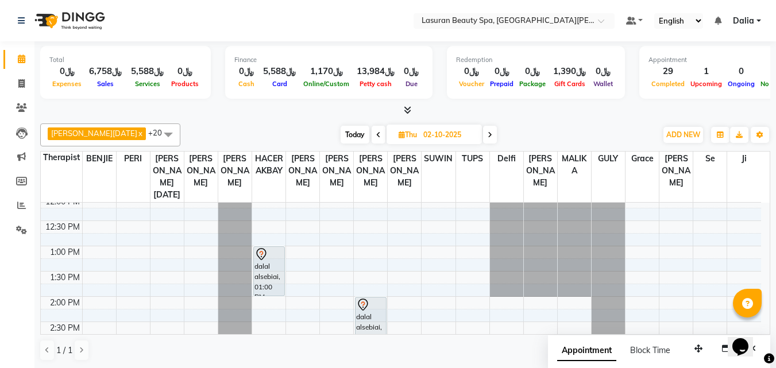
click at [269, 256] on div at bounding box center [269, 255] width 29 height 14
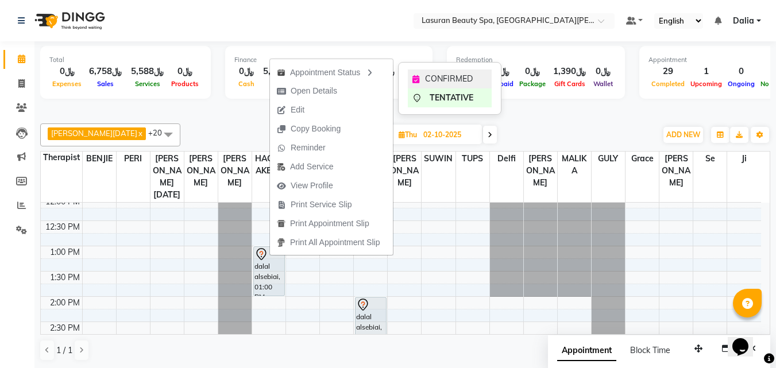
click at [462, 70] on div "CONFIRMED" at bounding box center [450, 79] width 84 height 19
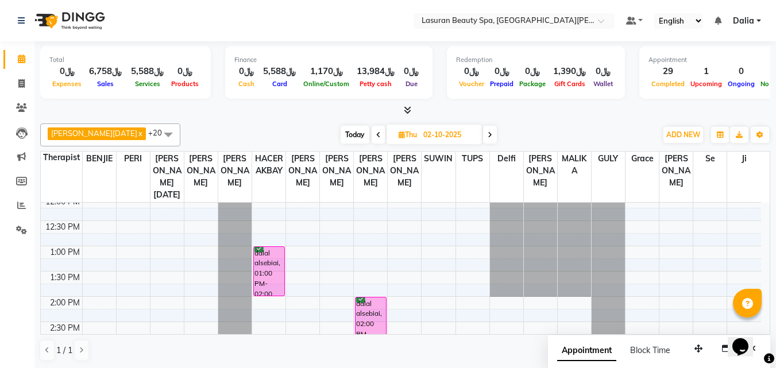
click at [263, 265] on div "dalal alsebiai, 01:00 PM-02:00 PM, [MEDICAL_DATA] | جلسة تدليك اللمفاوي" at bounding box center [269, 271] width 30 height 49
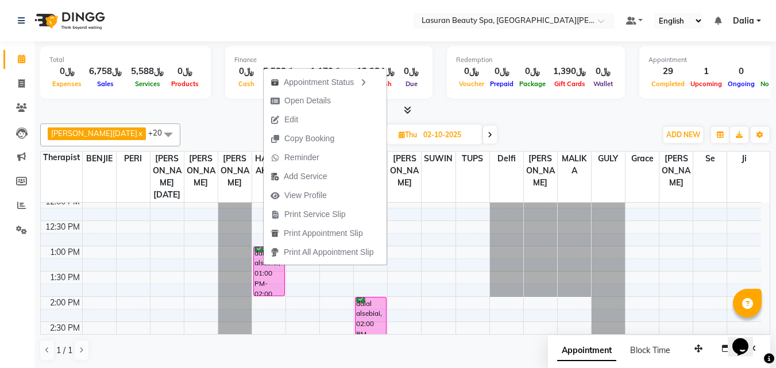
click at [296, 117] on span "Edit" at bounding box center [291, 120] width 14 height 12
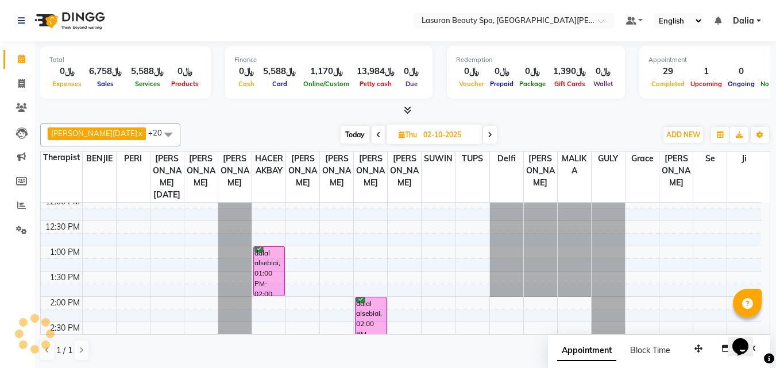
select select "tentative"
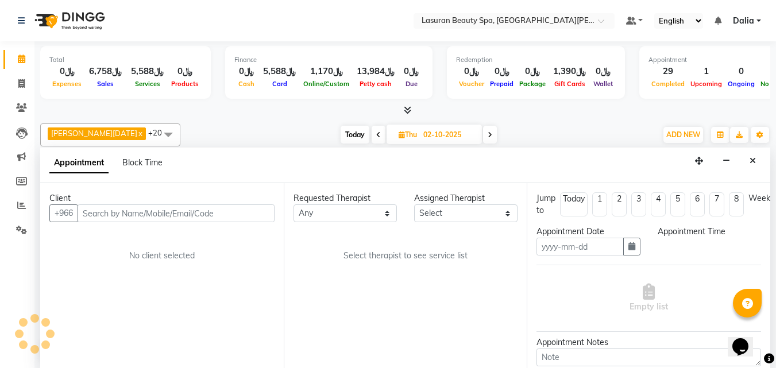
scroll to position [1, 0]
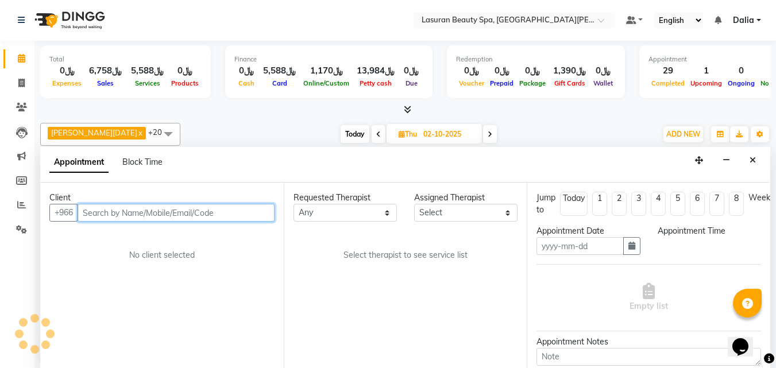
type input "02-10-2025"
select select "confirm booking"
select select "780"
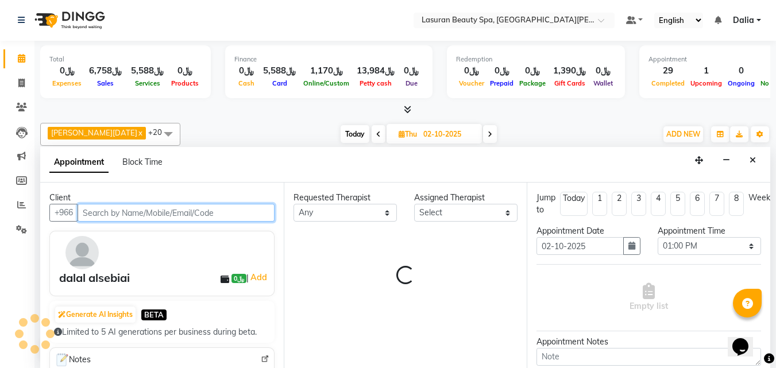
select select "67194"
select select "4528"
select select "4543"
select select "3459"
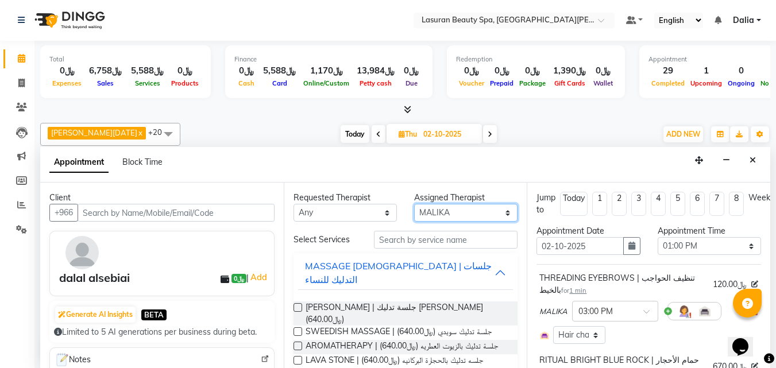
click at [498, 213] on select "Select [PERSON_NAME] [PERSON_NAME] [PERSON_NAME] HACER AKBAY [PERSON_NAME][DATE…" at bounding box center [465, 213] width 103 height 18
click at [483, 216] on select "Select [PERSON_NAME] [PERSON_NAME] [PERSON_NAME] HACER AKBAY [PERSON_NAME][DATE…" at bounding box center [465, 213] width 103 height 18
select select "66975"
click at [414, 204] on select "Select [PERSON_NAME] [PERSON_NAME] [PERSON_NAME] HACER AKBAY [PERSON_NAME][DATE…" at bounding box center [465, 213] width 103 height 18
click at [299, 303] on label at bounding box center [298, 307] width 9 height 9
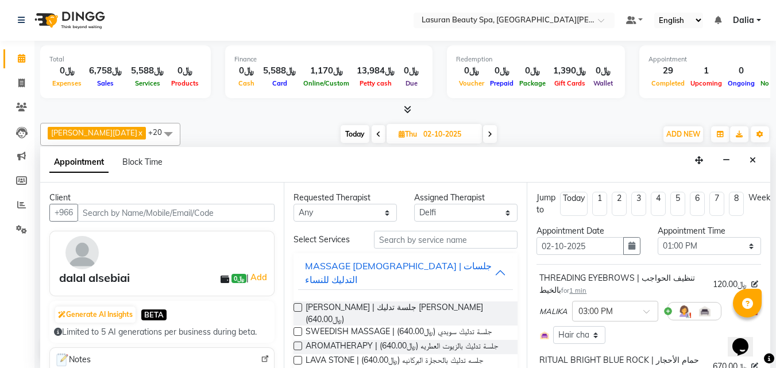
click at [299, 305] on input "checkbox" at bounding box center [297, 308] width 7 height 7
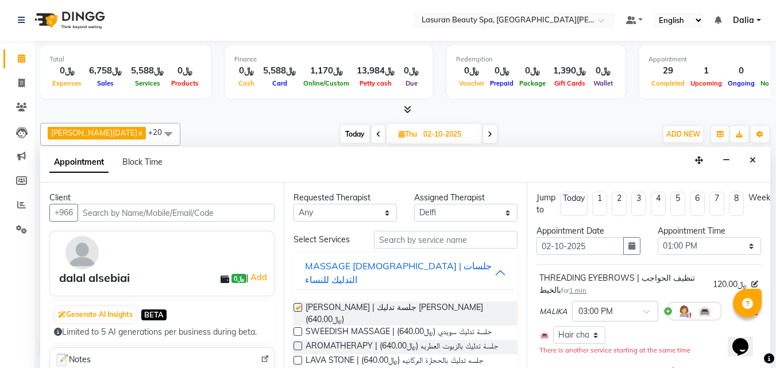
checkbox input "false"
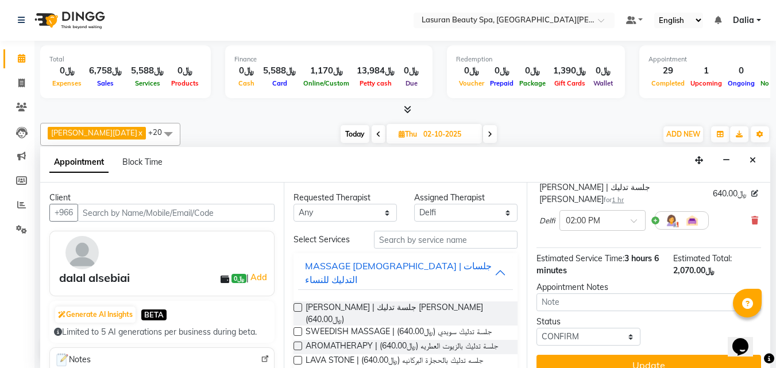
scroll to position [354, 0]
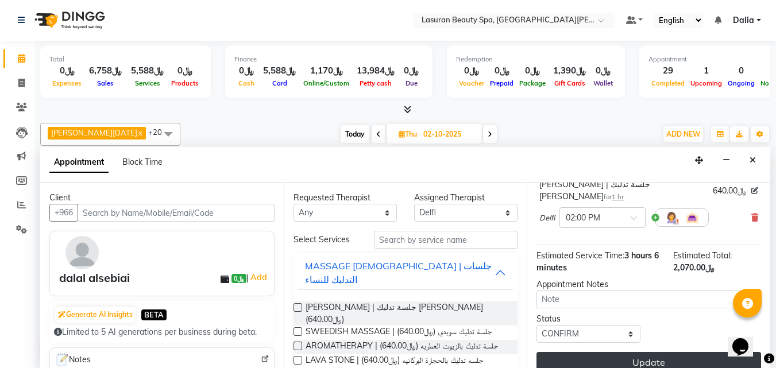
click at [599, 352] on button "Update" at bounding box center [649, 362] width 225 height 21
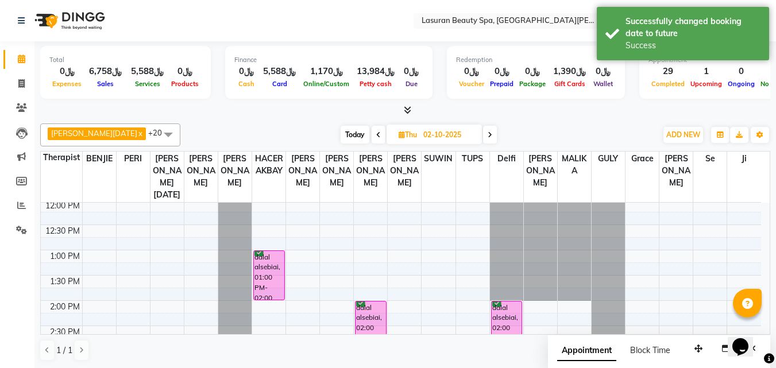
scroll to position [79, 0]
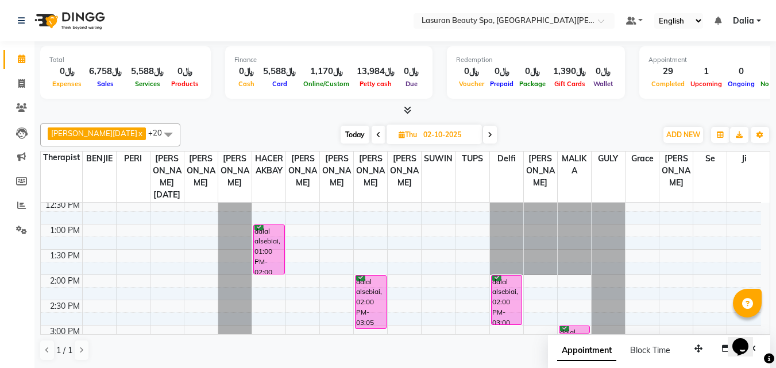
click at [341, 133] on span "Today" at bounding box center [355, 135] width 29 height 18
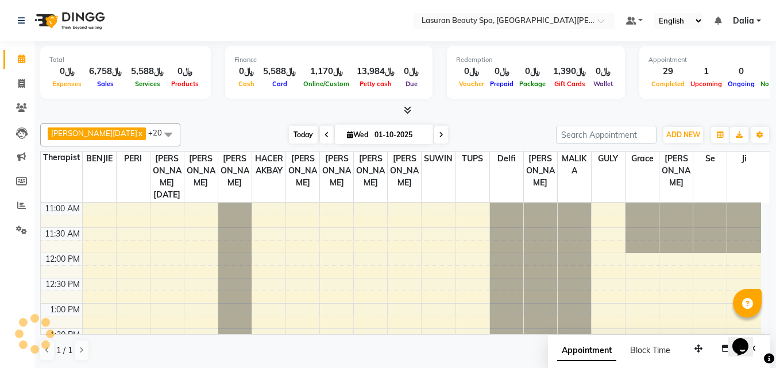
scroll to position [424, 0]
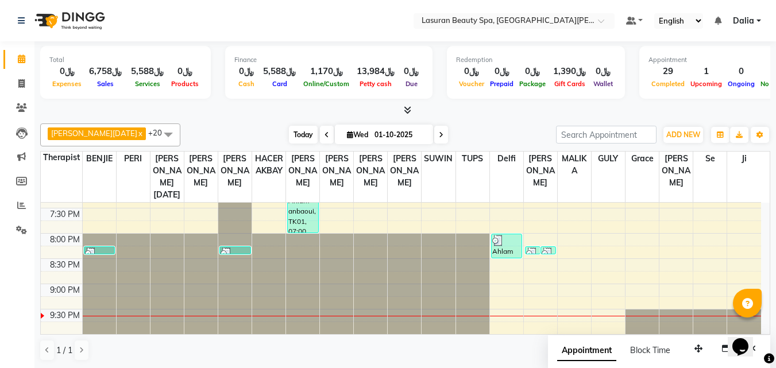
click at [289, 136] on span "Today" at bounding box center [303, 135] width 29 height 18
click at [289, 134] on span "Today" at bounding box center [303, 135] width 29 height 18
click at [289, 139] on span "Today" at bounding box center [303, 135] width 29 height 18
click at [226, 133] on div "[DATE] [DATE]" at bounding box center [368, 134] width 364 height 17
click at [289, 136] on span "Today" at bounding box center [303, 135] width 29 height 18
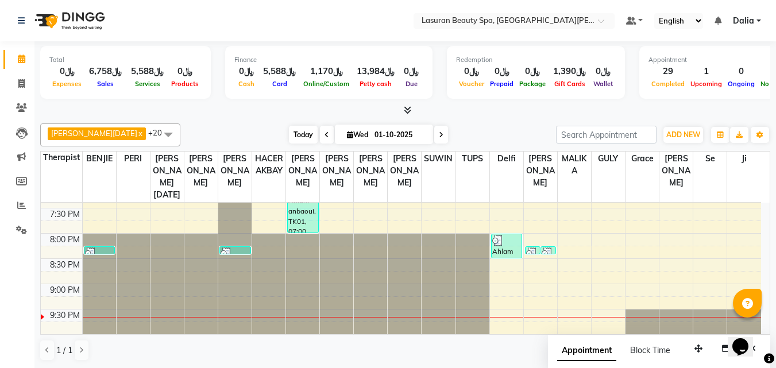
click at [294, 129] on span "Today" at bounding box center [303, 135] width 29 height 18
click at [247, 122] on div "[PERSON_NAME][DATE] x [PERSON_NAME] x [PERSON_NAME] x [PERSON_NAME] x [PERSON_N…" at bounding box center [405, 242] width 730 height 247
click at [289, 137] on span "Today" at bounding box center [303, 135] width 29 height 18
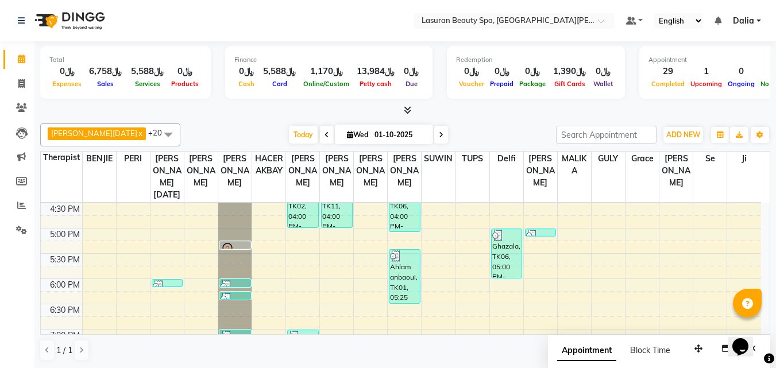
scroll to position [252, 0]
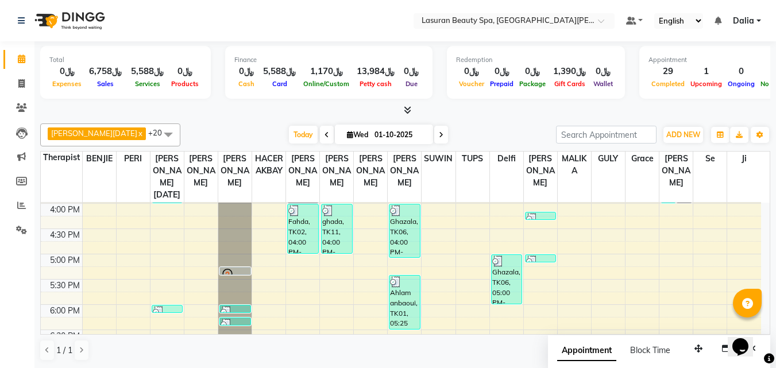
click at [439, 135] on icon at bounding box center [441, 135] width 5 height 7
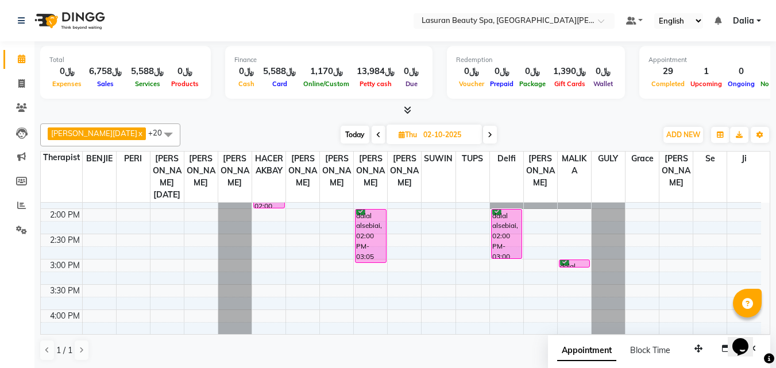
scroll to position [172, 0]
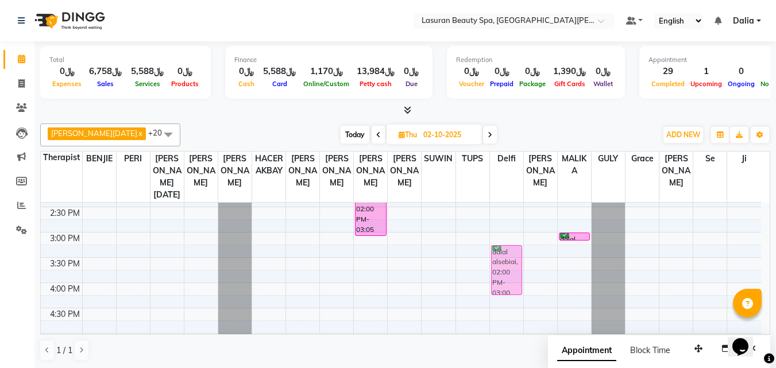
drag, startPoint x: 505, startPoint y: 220, endPoint x: 506, endPoint y: 281, distance: 60.9
click at [506, 281] on div "dalal alsebiai, 02:00 PM-03:00 PM, [PERSON_NAME] | جلسة تدليك [PERSON_NAME] als…" at bounding box center [506, 308] width 33 height 556
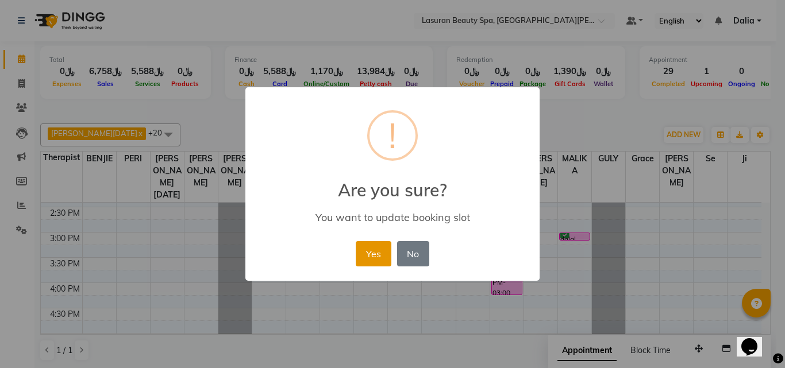
click at [373, 257] on button "Yes" at bounding box center [373, 253] width 35 height 25
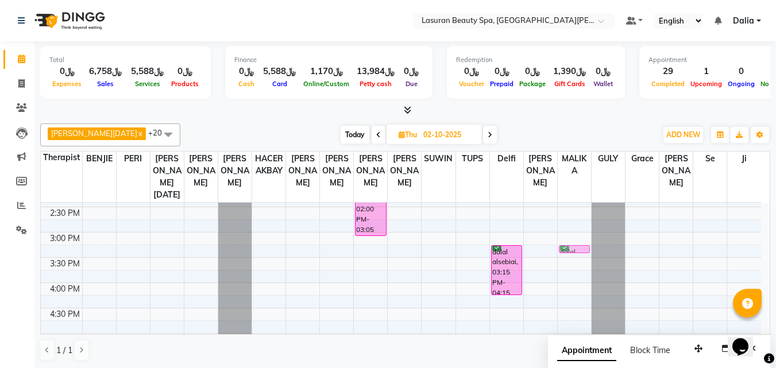
drag, startPoint x: 580, startPoint y: 236, endPoint x: 575, endPoint y: 247, distance: 12.1
click at [575, 247] on div "dalal alsebiai, 03:00 PM-03:01 PM, THREADING EYEBROWS | تنظيف الحواجب بالخيط da…" at bounding box center [574, 308] width 33 height 556
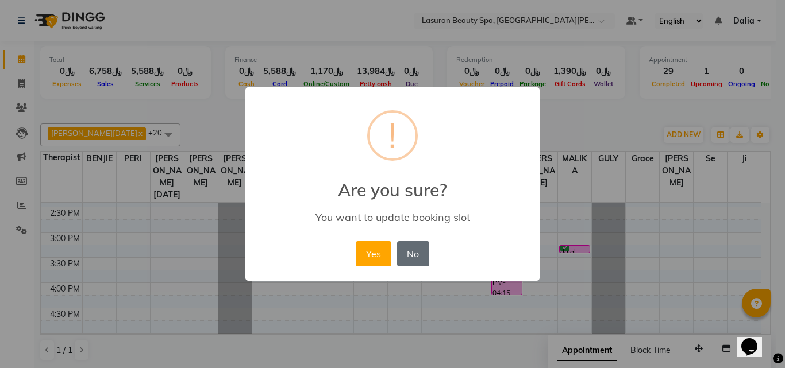
click at [428, 248] on button "No" at bounding box center [413, 253] width 32 height 25
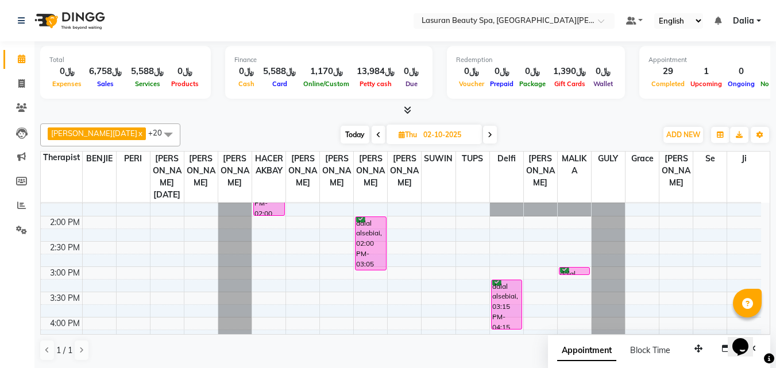
scroll to position [137, 0]
click at [579, 271] on div "dalal alsebiai, 03:00 PM-03:01 PM, THREADING EYEBROWS | تنظيف الحواجب بالخيط" at bounding box center [575, 272] width 30 height 7
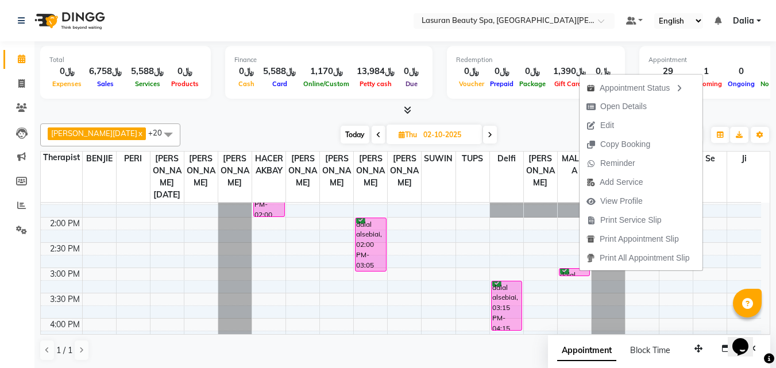
click at [527, 126] on div "Today Thu 02-10-2025" at bounding box center [418, 134] width 465 height 17
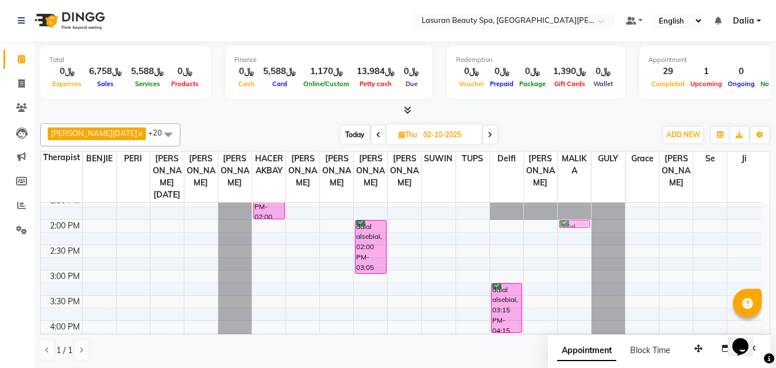
drag, startPoint x: 576, startPoint y: 272, endPoint x: 573, endPoint y: 226, distance: 46.7
click at [573, 226] on div "dalal alsebiai, 03:00 PM-03:01 PM, THREADING EYEBROWS | تنظيف الحواجب بالخيط da…" at bounding box center [574, 346] width 33 height 556
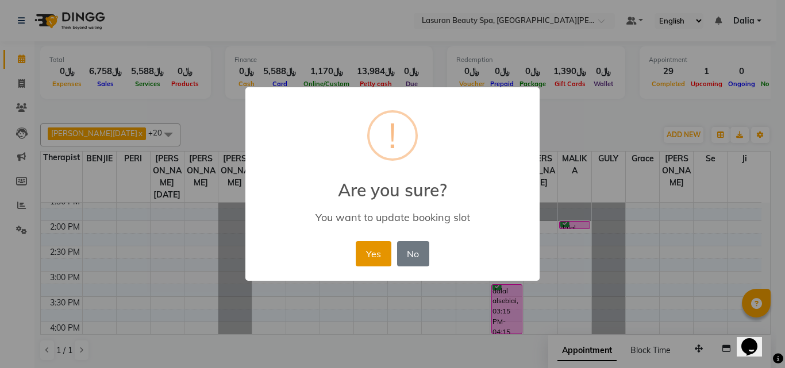
click at [369, 253] on button "Yes" at bounding box center [373, 253] width 35 height 25
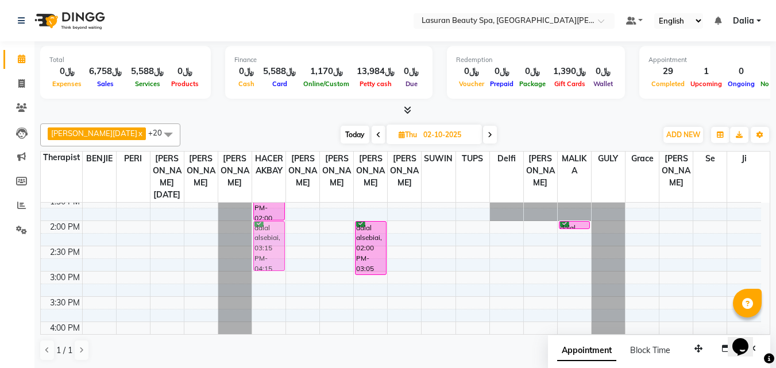
drag, startPoint x: 511, startPoint y: 300, endPoint x: 275, endPoint y: 237, distance: 243.7
click at [275, 237] on tr "dalal alsebiai, 01:00 PM-02:00 PM, [MEDICAL_DATA] | جلسة تدليك اللمفاوي dalal a…" at bounding box center [401, 348] width 720 height 556
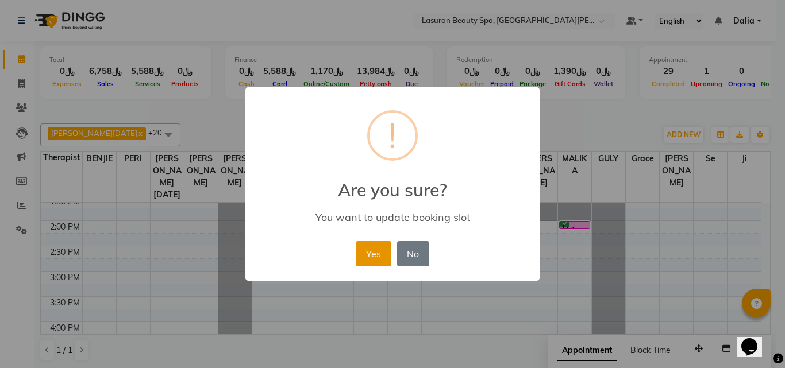
click at [367, 253] on button "Yes" at bounding box center [373, 253] width 35 height 25
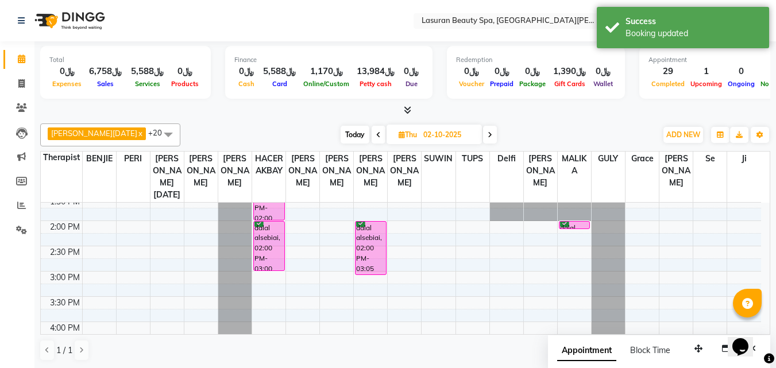
scroll to position [76, 0]
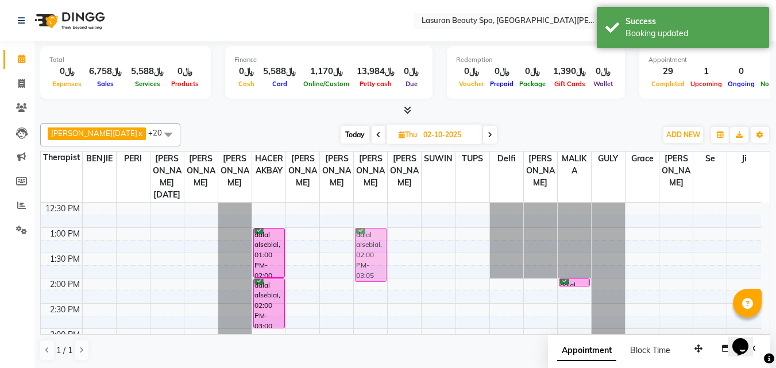
drag, startPoint x: 364, startPoint y: 310, endPoint x: 363, endPoint y: 260, distance: 50.0
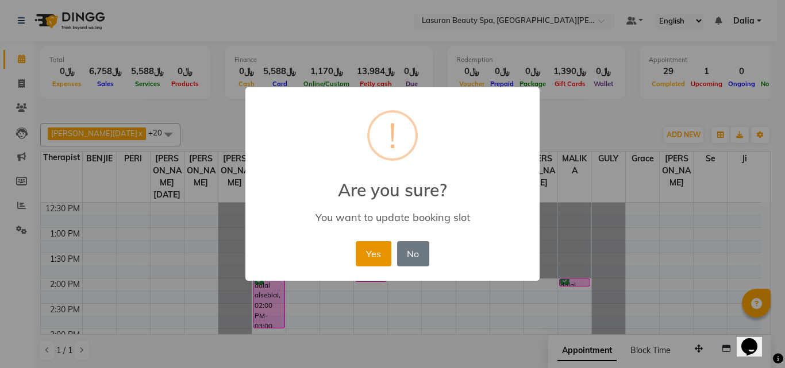
click at [363, 260] on button "Yes" at bounding box center [373, 253] width 35 height 25
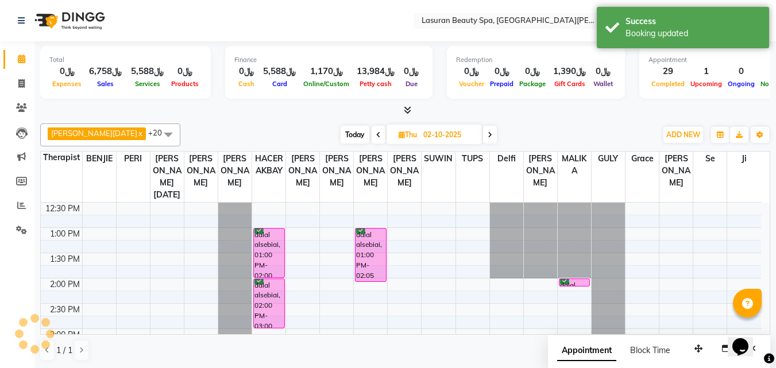
scroll to position [133, 0]
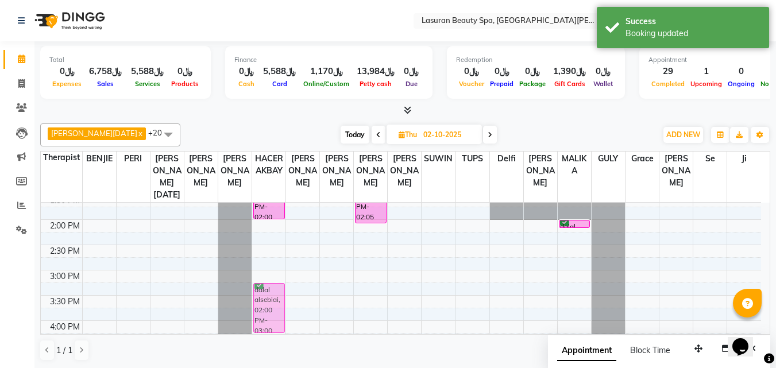
drag, startPoint x: 280, startPoint y: 252, endPoint x: 279, endPoint y: 308, distance: 56.3
click at [279, 308] on div "dalal alsebiai, 01:00 PM-02:00 PM, [MEDICAL_DATA] | جلسة تدليك اللمفاوي dalal a…" at bounding box center [268, 346] width 33 height 556
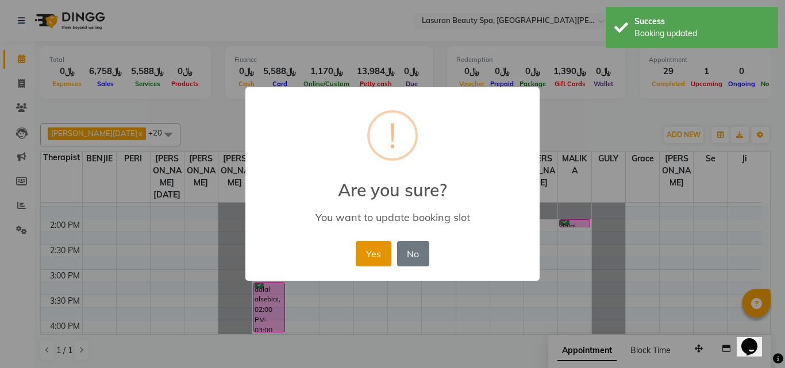
click at [376, 254] on button "Yes" at bounding box center [373, 253] width 35 height 25
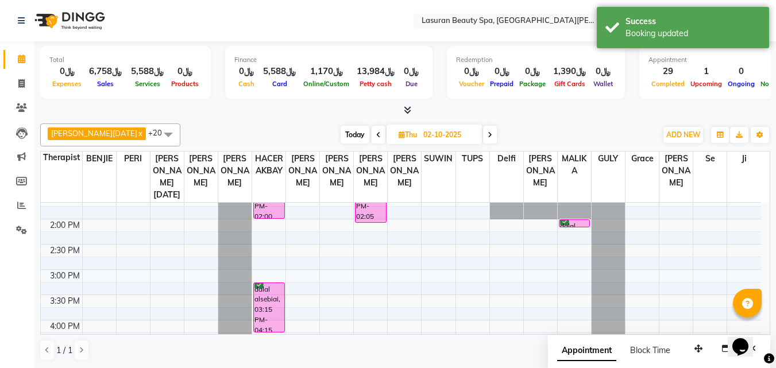
scroll to position [78, 0]
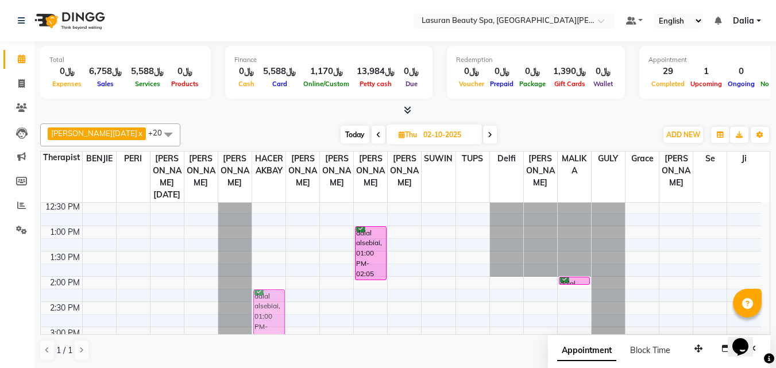
drag, startPoint x: 277, startPoint y: 248, endPoint x: 279, endPoint y: 307, distance: 59.2
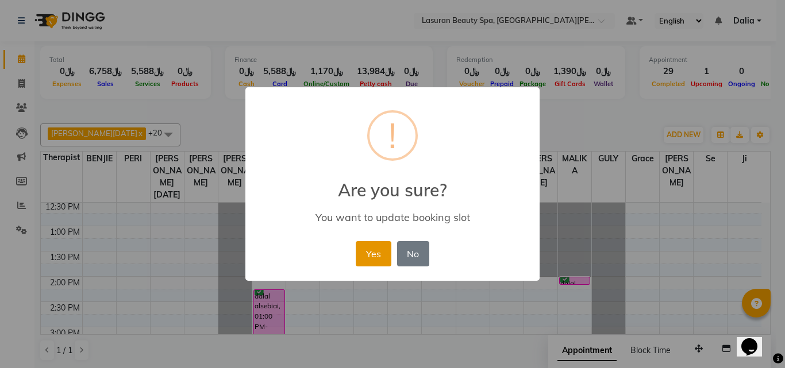
click at [363, 261] on button "Yes" at bounding box center [373, 253] width 35 height 25
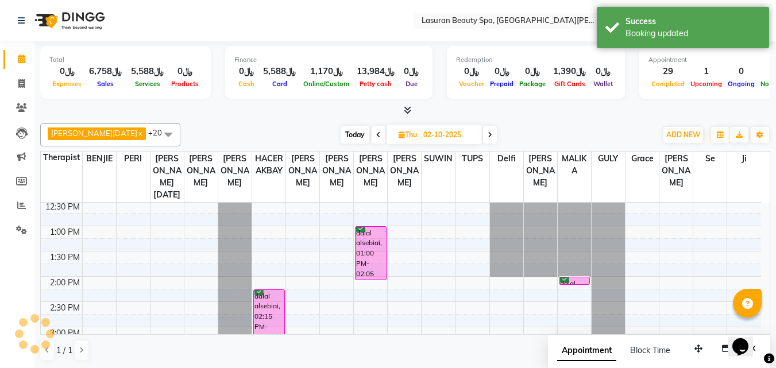
scroll to position [192, 0]
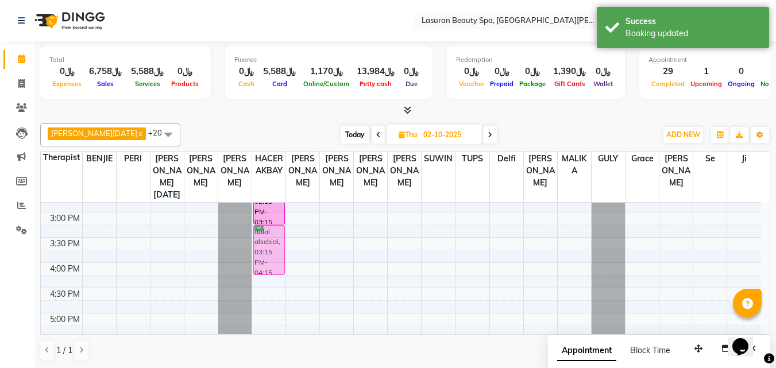
click at [275, 253] on div "dalal alsebiai, 02:15 PM-03:15 PM, [MEDICAL_DATA] | جلسة تدليك اللمفاوي dalal a…" at bounding box center [268, 288] width 33 height 556
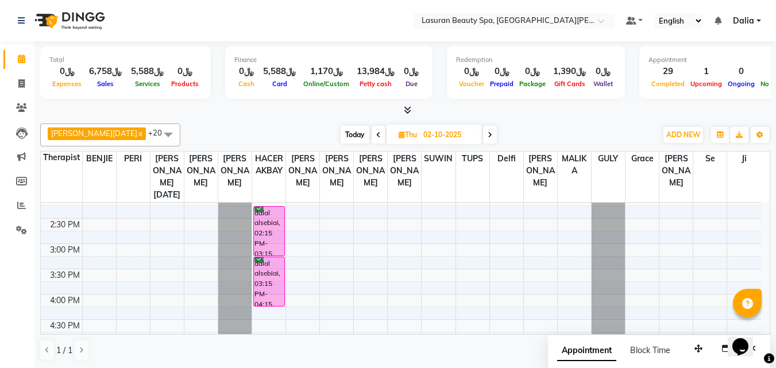
scroll to position [137, 0]
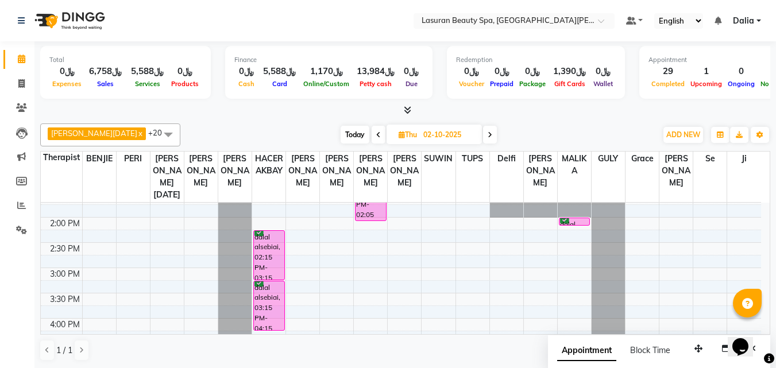
click at [341, 142] on span "Today" at bounding box center [355, 135] width 29 height 18
type input "01-10-2025"
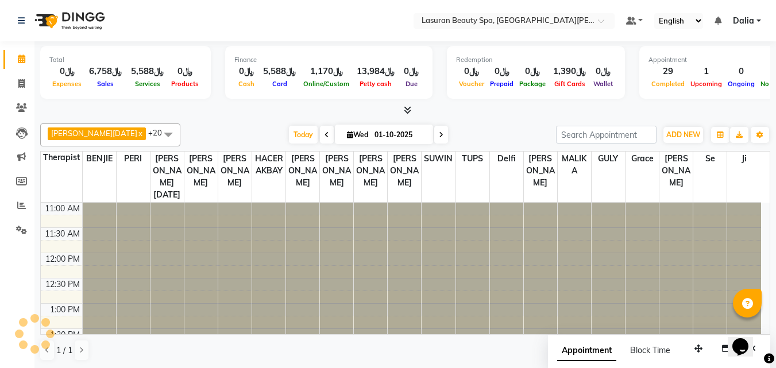
scroll to position [424, 0]
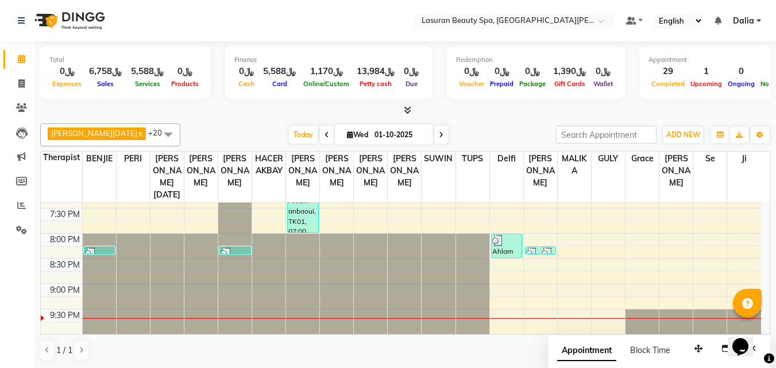
click at [237, 136] on div "[DATE] [DATE]" at bounding box center [368, 134] width 364 height 17
